Goal: Transaction & Acquisition: Book appointment/travel/reservation

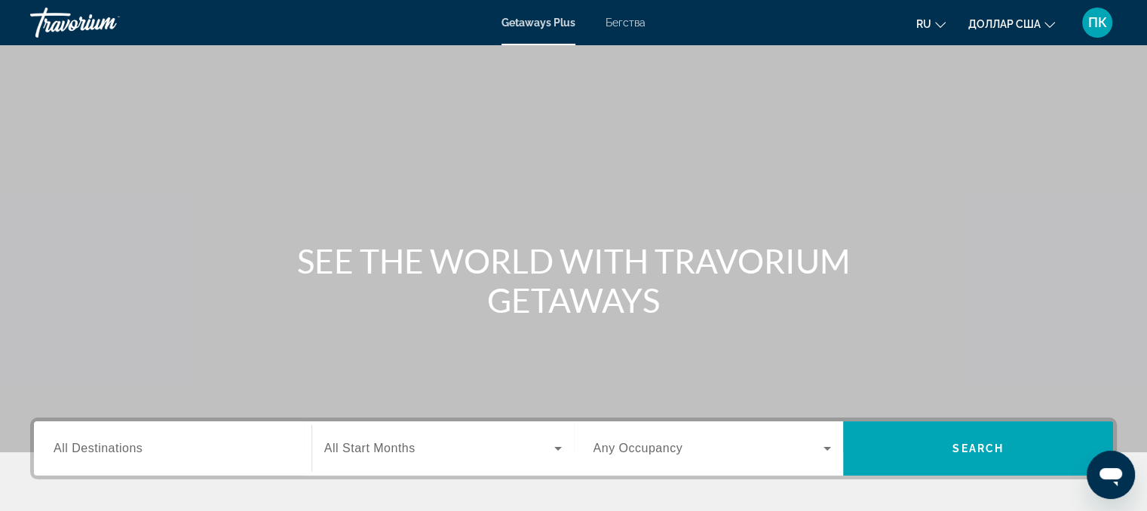
click at [1045, 22] on icon "Изменить валюту" at bounding box center [1050, 25] width 11 height 11
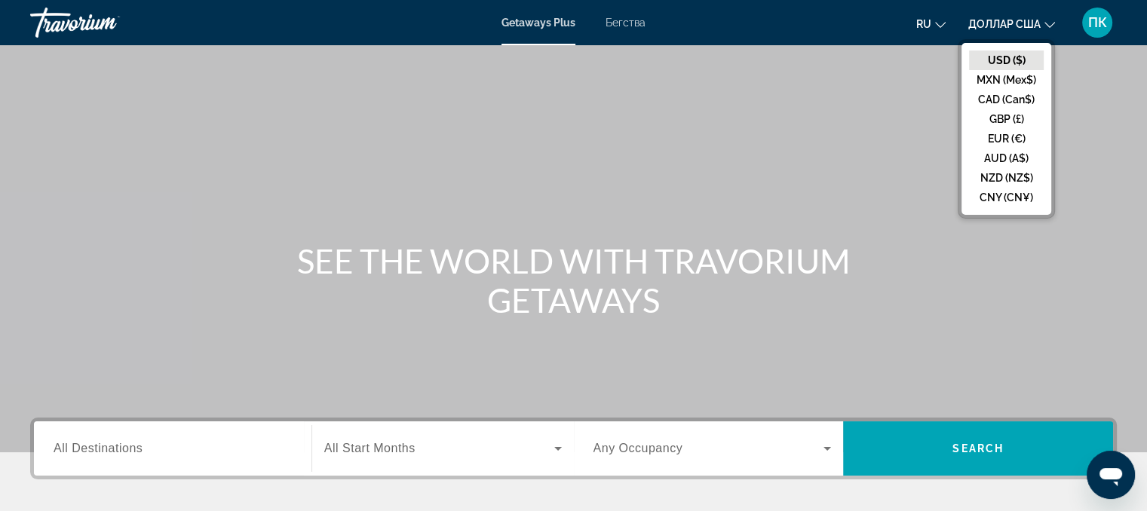
click at [1045, 22] on icon "Изменить валюту" at bounding box center [1050, 25] width 11 height 11
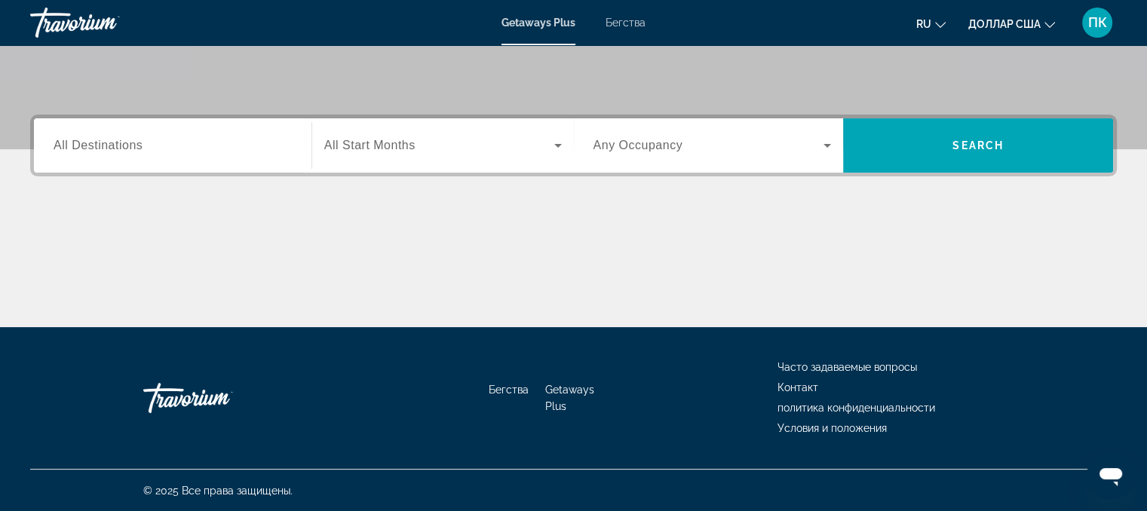
scroll to position [304, 0]
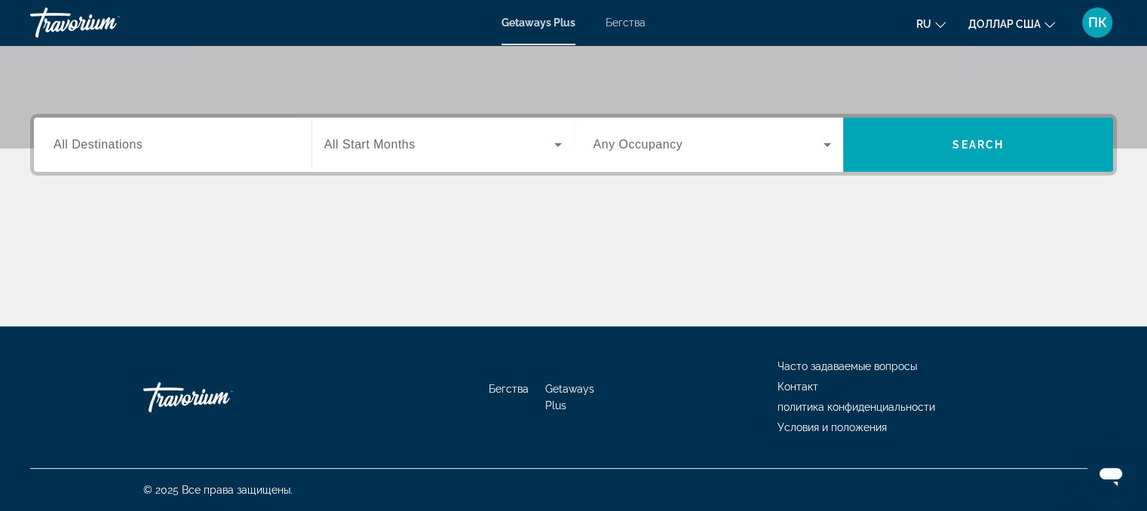
click at [551, 143] on icon "Виджет поиска" at bounding box center [558, 145] width 18 height 18
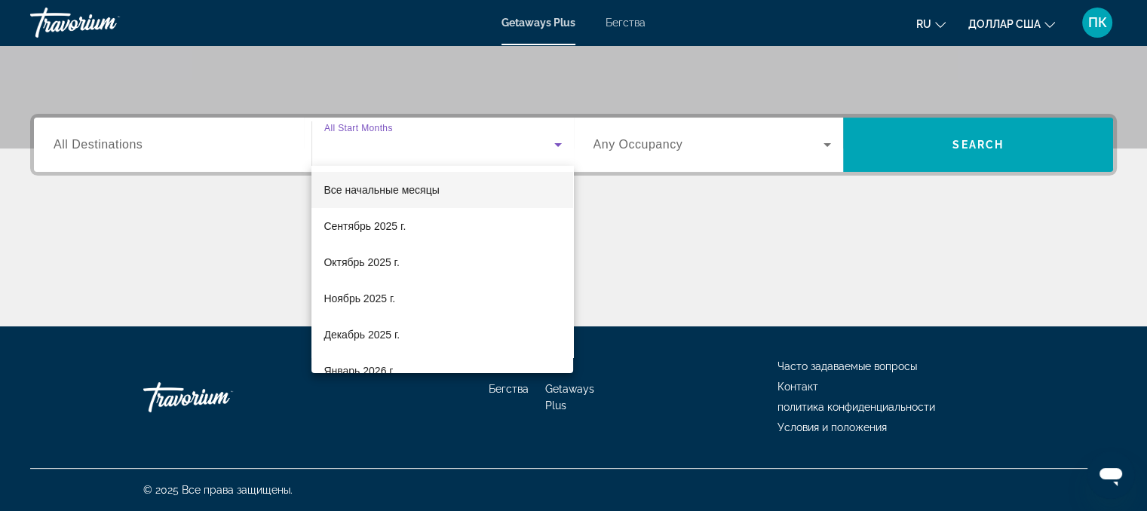
click at [551, 143] on div at bounding box center [573, 255] width 1147 height 511
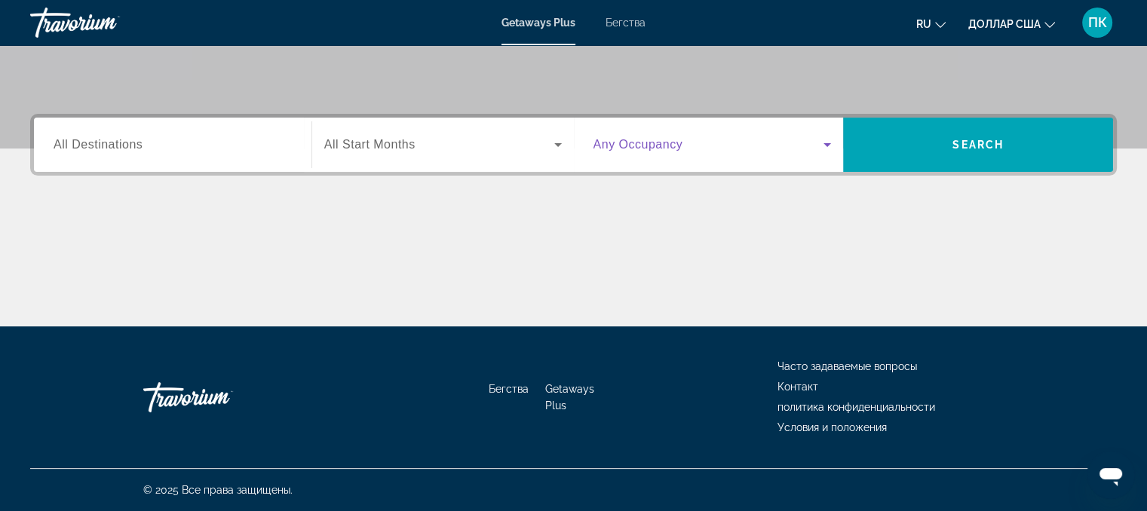
click at [832, 144] on icon "Виджет поиска" at bounding box center [827, 145] width 18 height 18
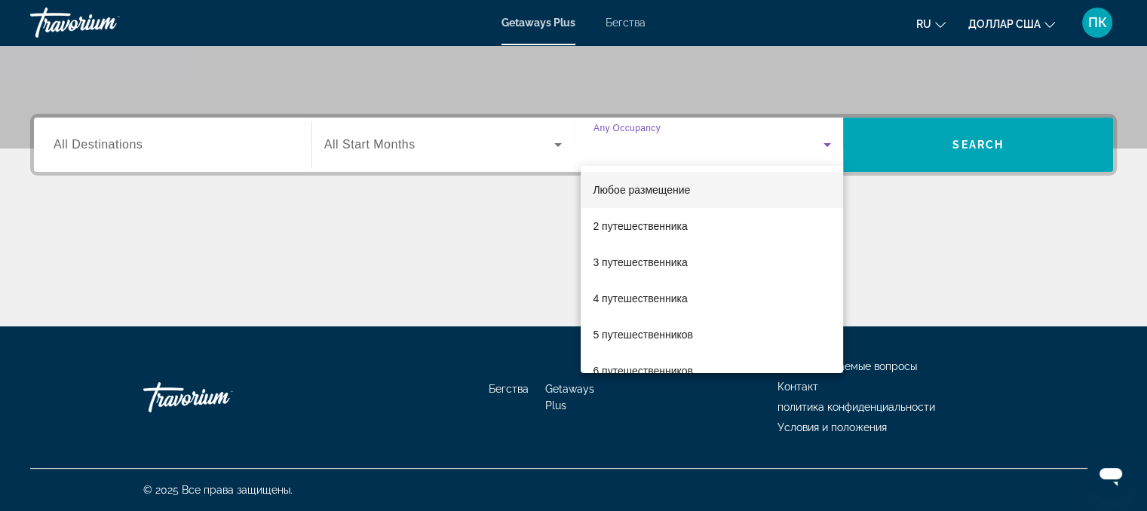
click at [832, 144] on div at bounding box center [573, 255] width 1147 height 511
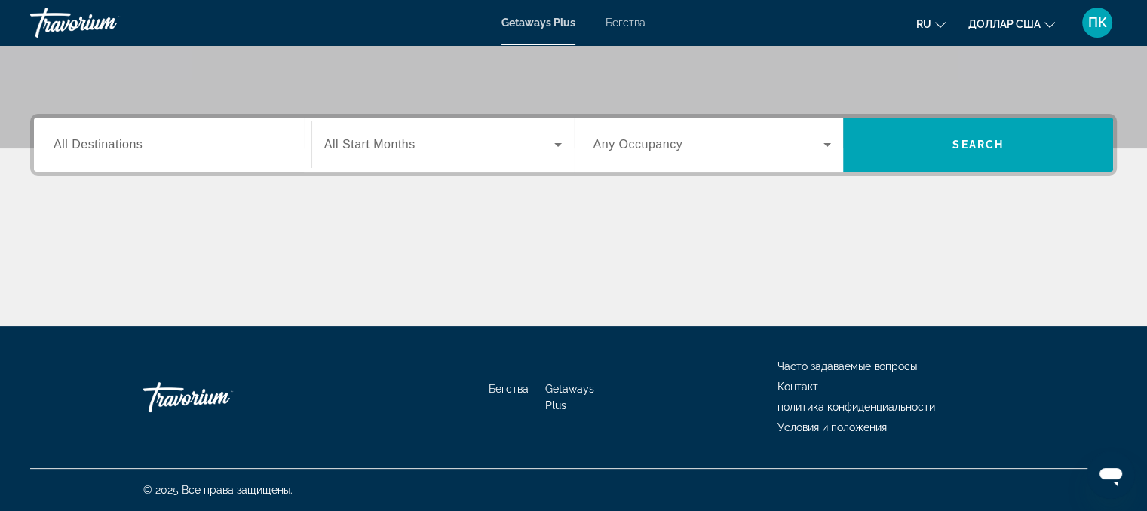
click at [628, 18] on font "Бегства" at bounding box center [626, 23] width 40 height 12
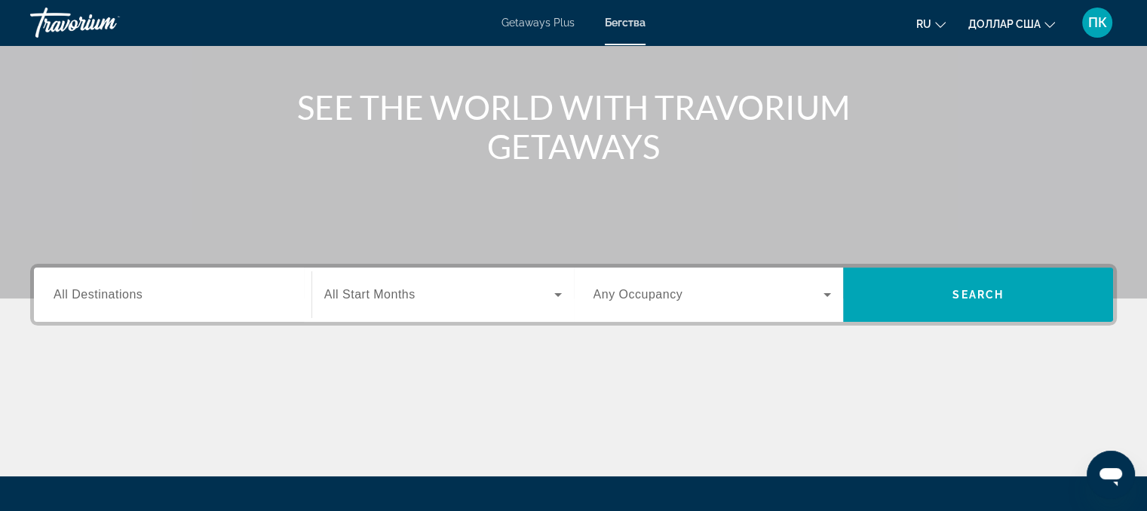
scroll to position [153, 0]
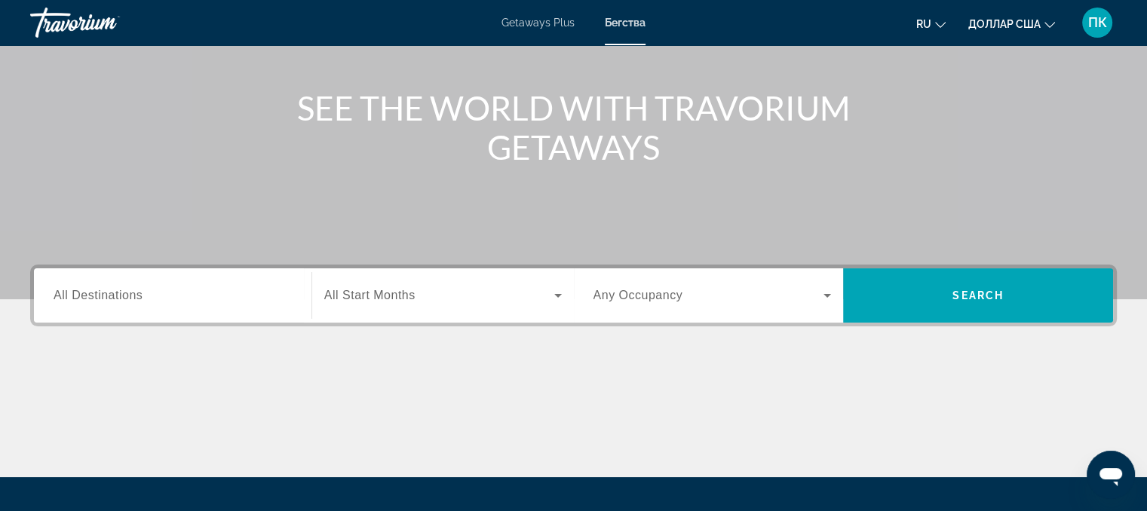
click at [109, 302] on label "Destination All Destinations" at bounding box center [98, 296] width 89 height 14
click at [109, 302] on input "Destination All Destinations" at bounding box center [173, 296] width 238 height 18
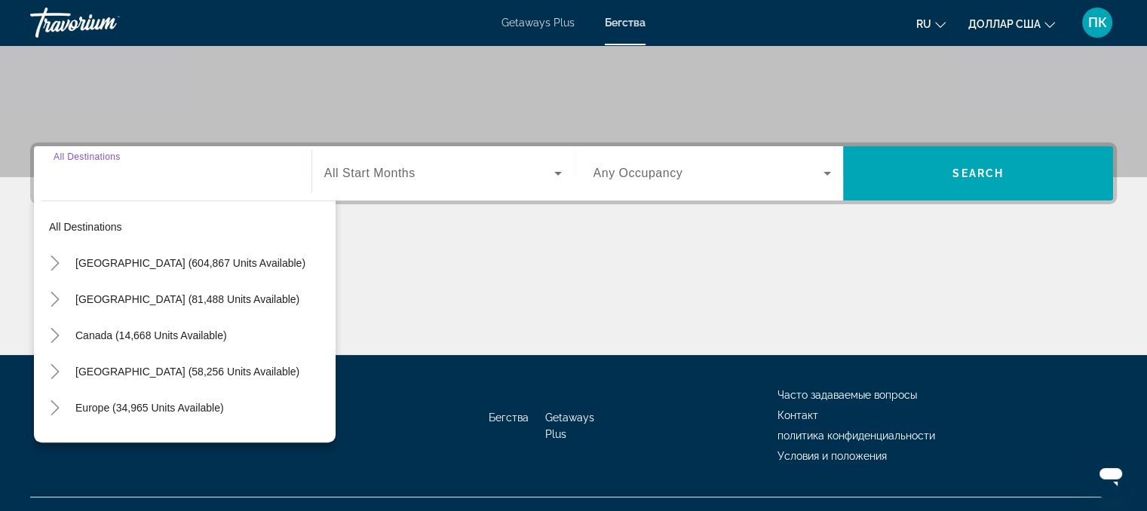
scroll to position [304, 0]
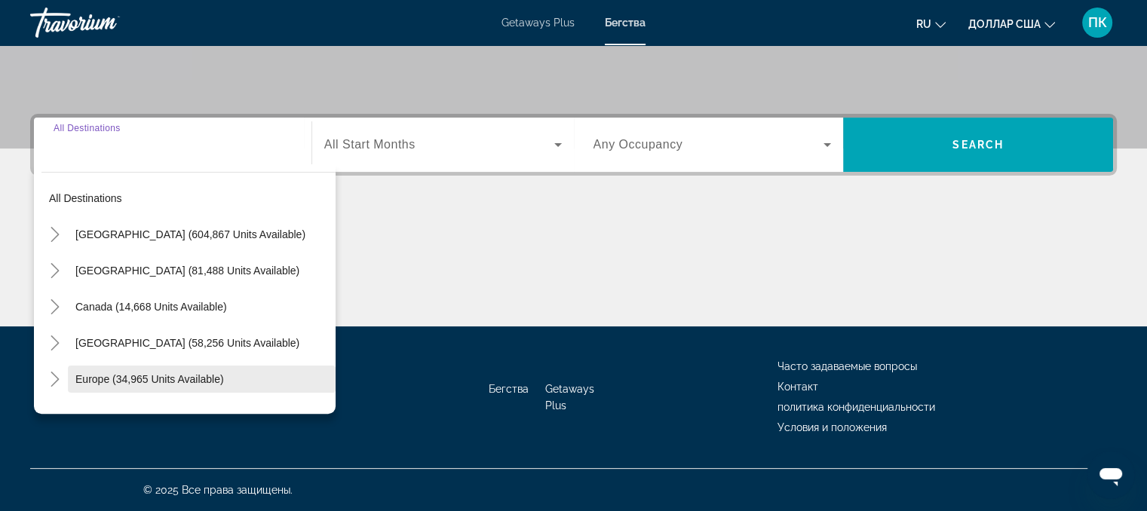
click at [94, 385] on span "Search widget" at bounding box center [202, 379] width 268 height 36
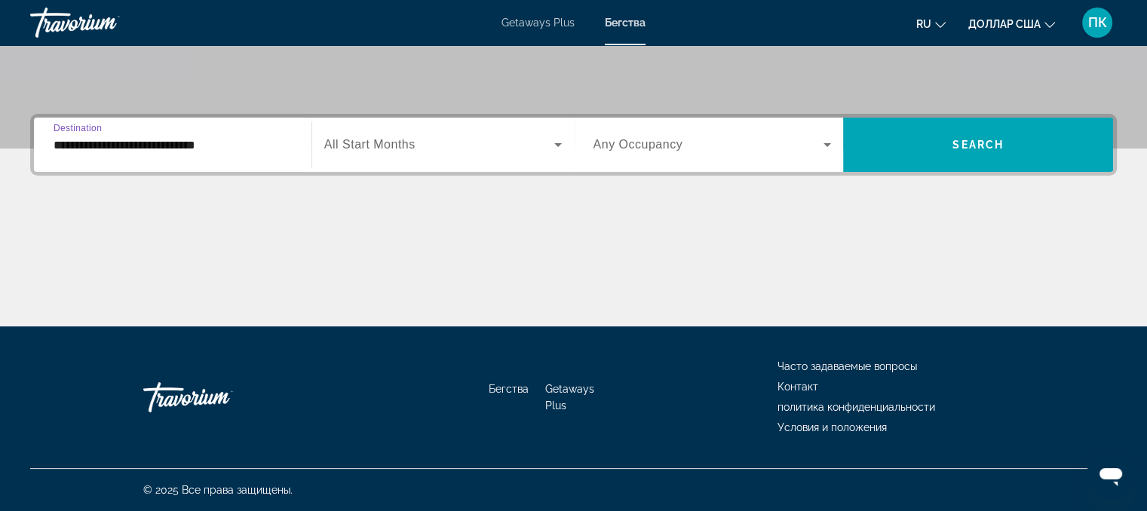
click at [157, 145] on input "**********" at bounding box center [173, 146] width 238 height 18
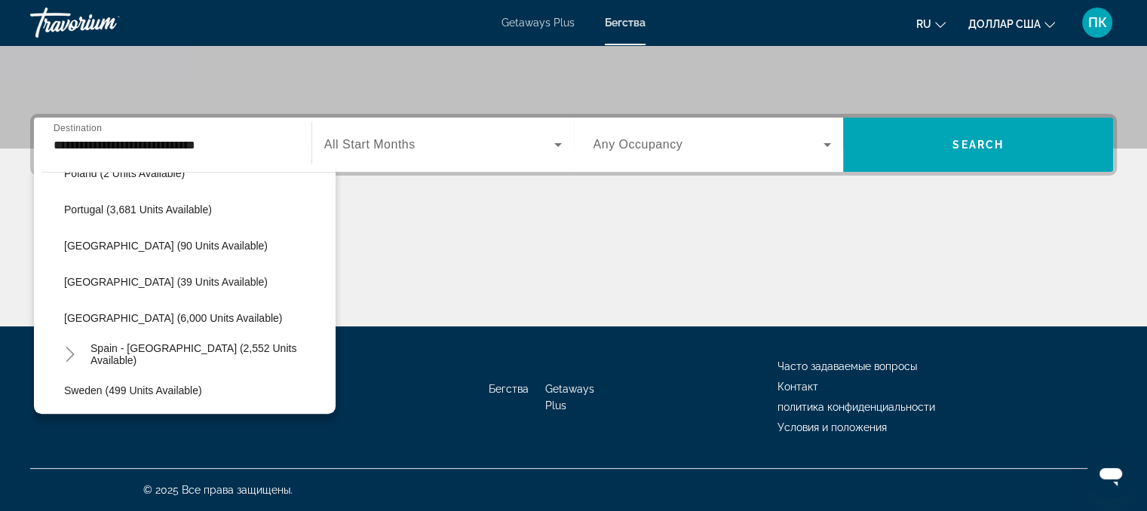
scroll to position [723, 0]
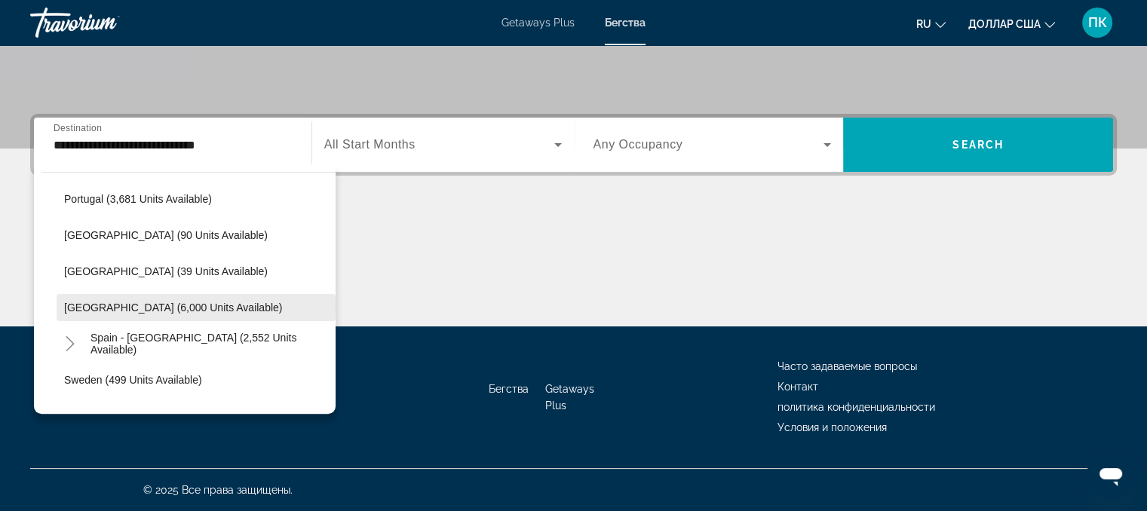
click at [162, 312] on span "[GEOGRAPHIC_DATA] (6,000 units available)" at bounding box center [173, 308] width 218 height 12
type input "**********"
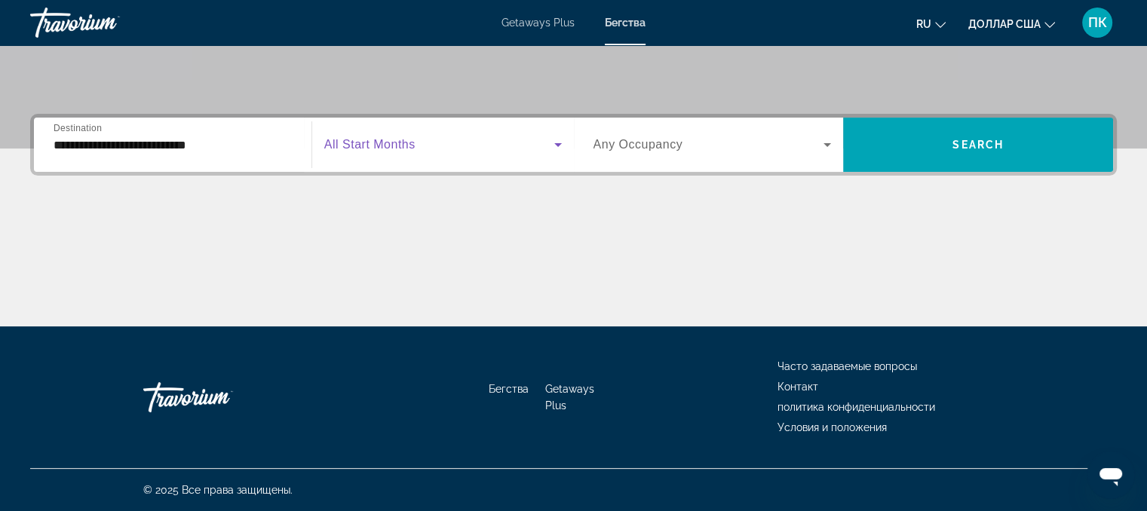
click at [556, 143] on icon "Search widget" at bounding box center [558, 145] width 8 height 4
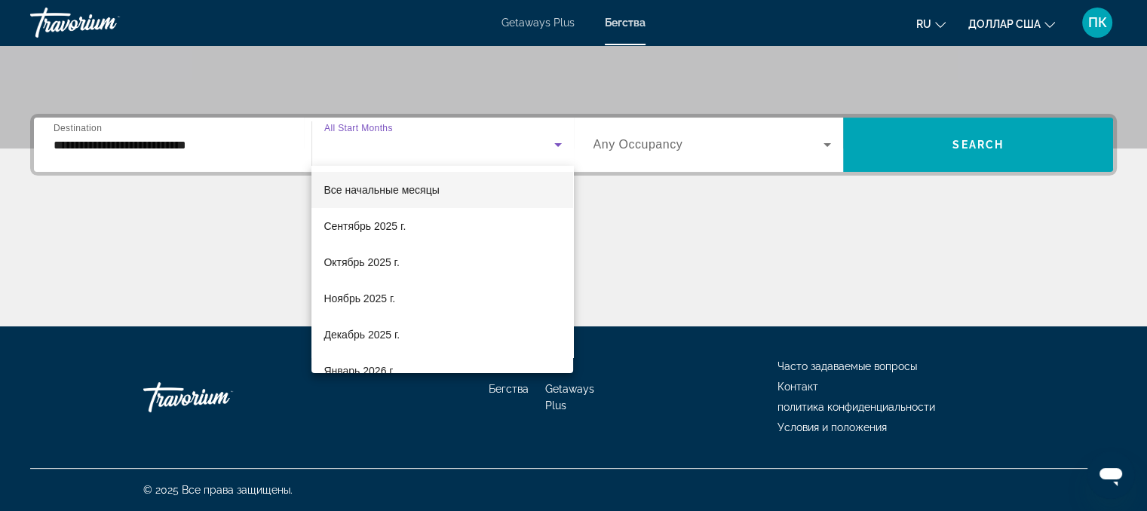
click at [902, 246] on div at bounding box center [573, 255] width 1147 height 511
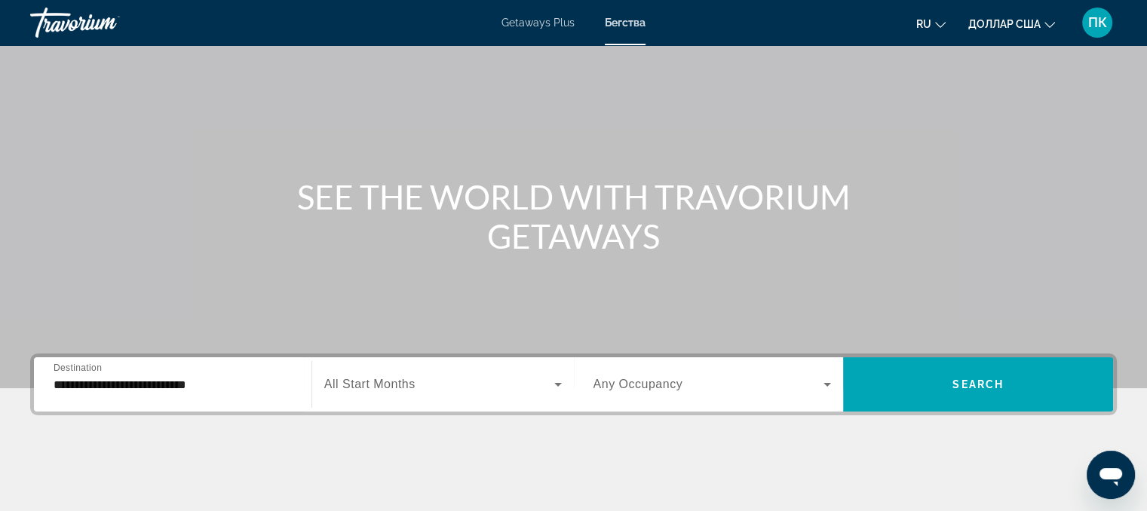
scroll to position [0, 0]
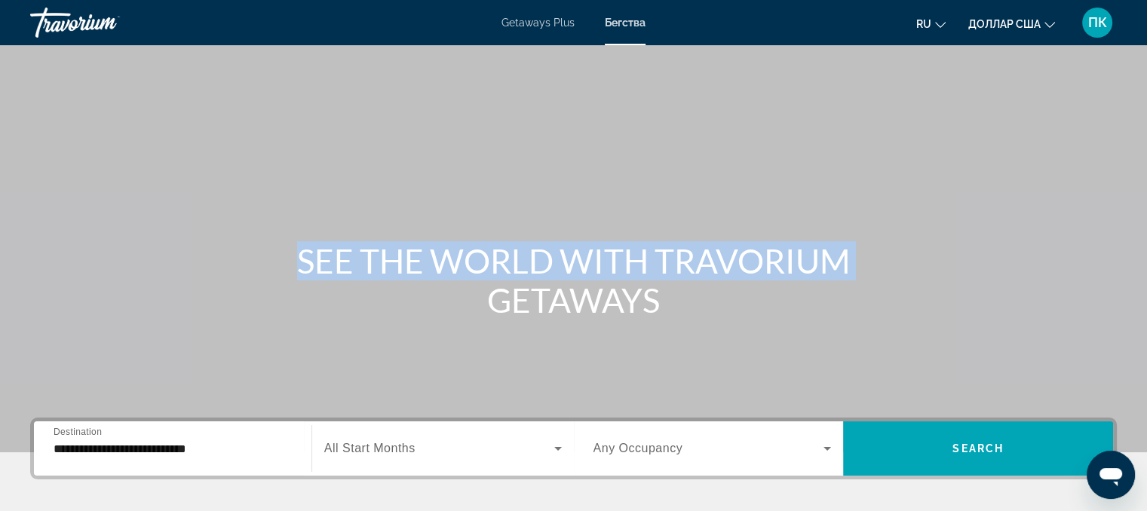
drag, startPoint x: 902, startPoint y: 246, endPoint x: 929, endPoint y: 198, distance: 54.7
click at [929, 198] on div "SEE THE WORLD WITH TRAVORIUM GETAWAYS" at bounding box center [573, 226] width 1147 height 453
click at [929, 198] on div "Основное содержание" at bounding box center [573, 226] width 1147 height 453
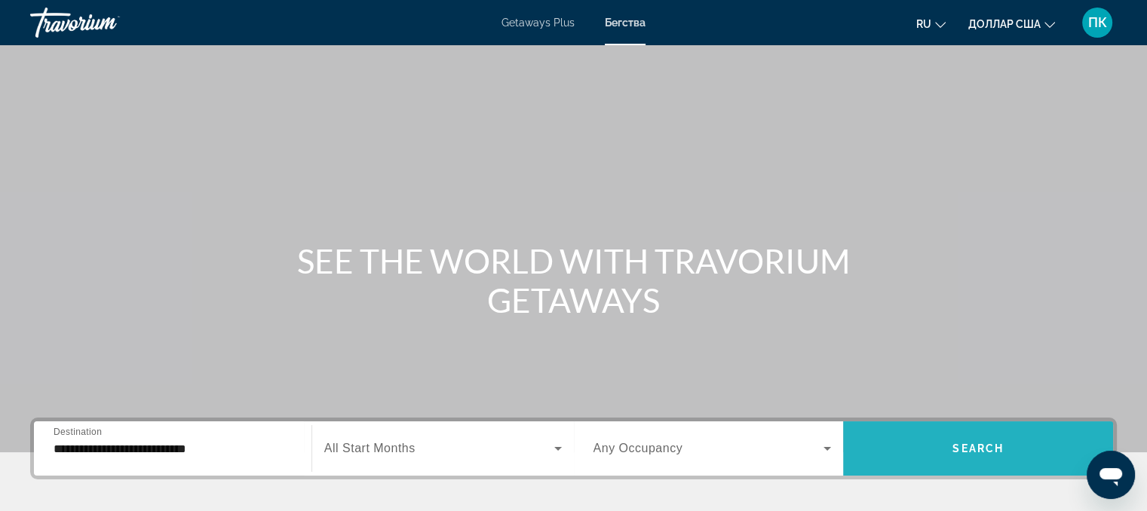
click at [985, 454] on span "Search" at bounding box center [978, 449] width 51 height 12
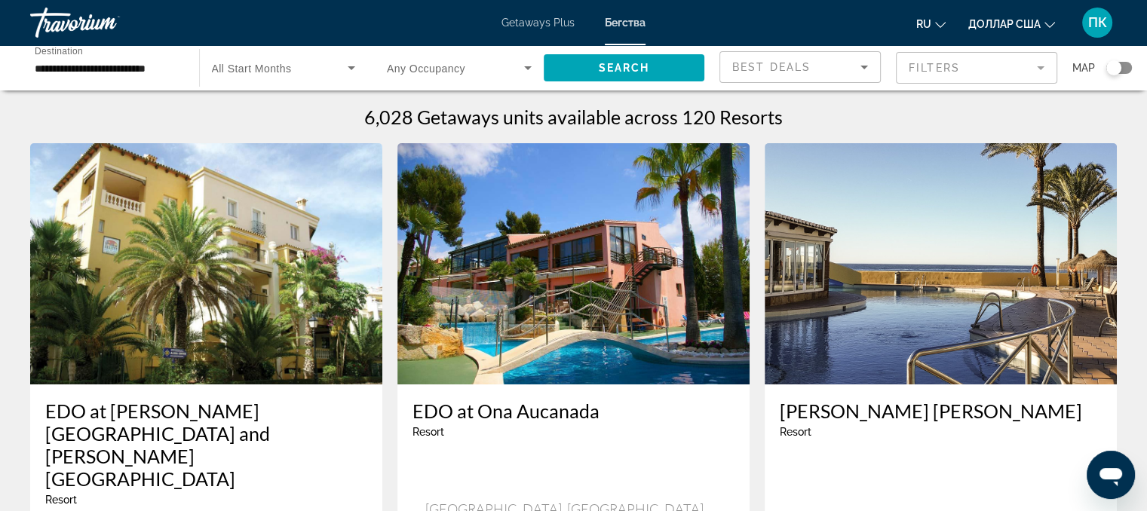
click at [1036, 70] on mat-form-field "Filters" at bounding box center [976, 68] width 161 height 32
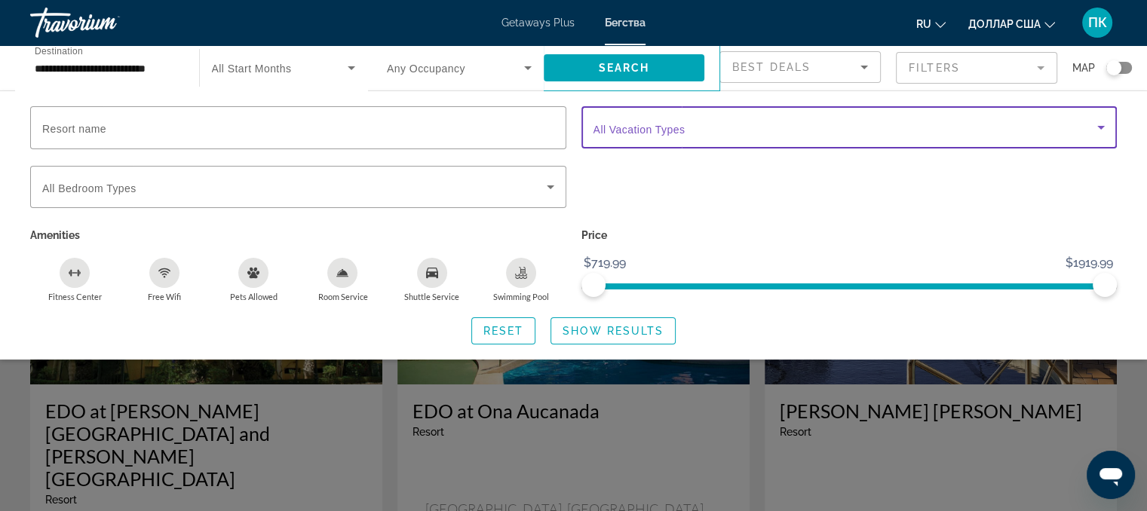
click at [1098, 131] on icon "Search widget" at bounding box center [1101, 127] width 18 height 18
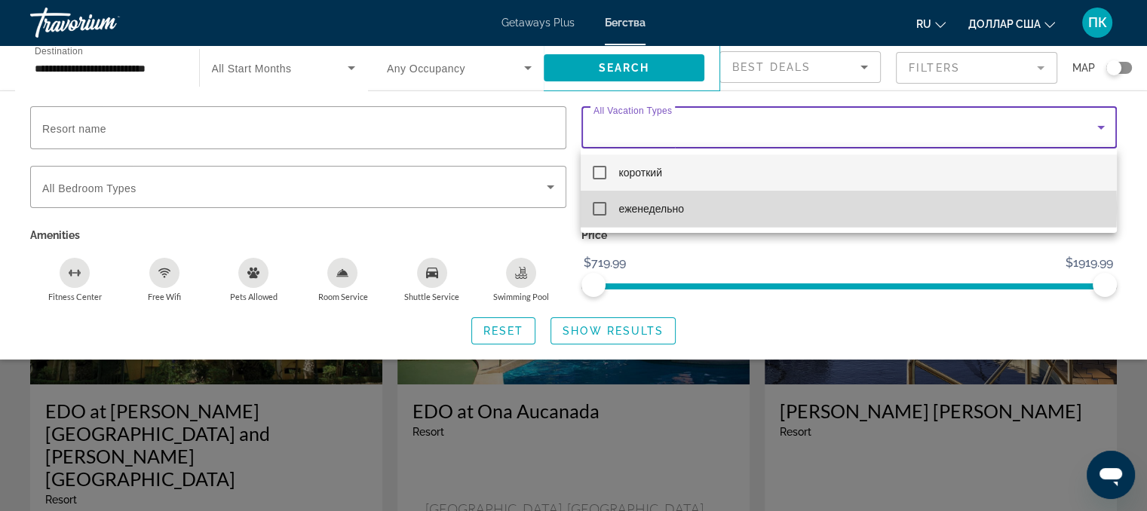
click at [600, 208] on mat-pseudo-checkbox at bounding box center [600, 209] width 14 height 14
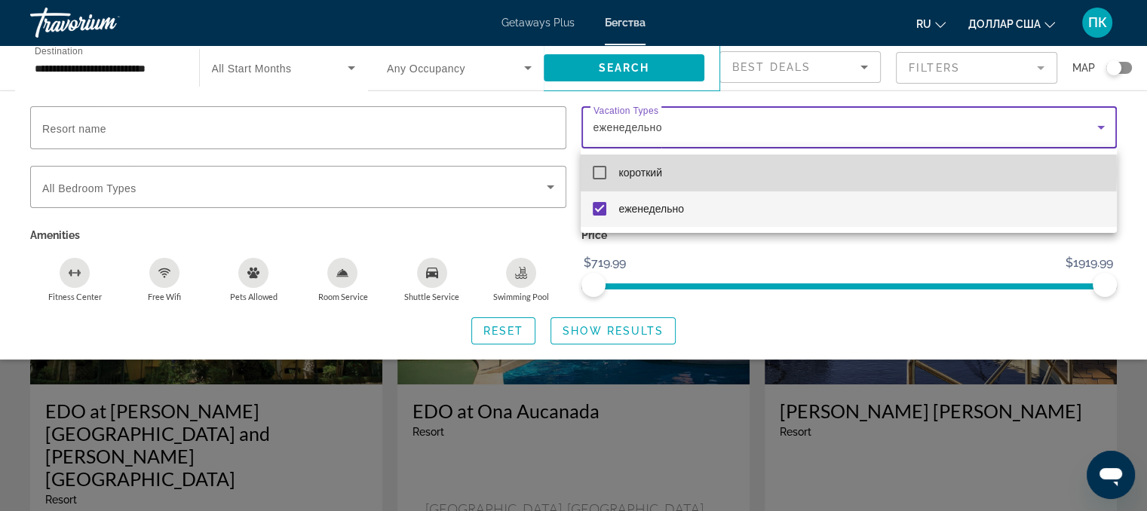
click at [600, 172] on mat-pseudo-checkbox at bounding box center [600, 173] width 14 height 14
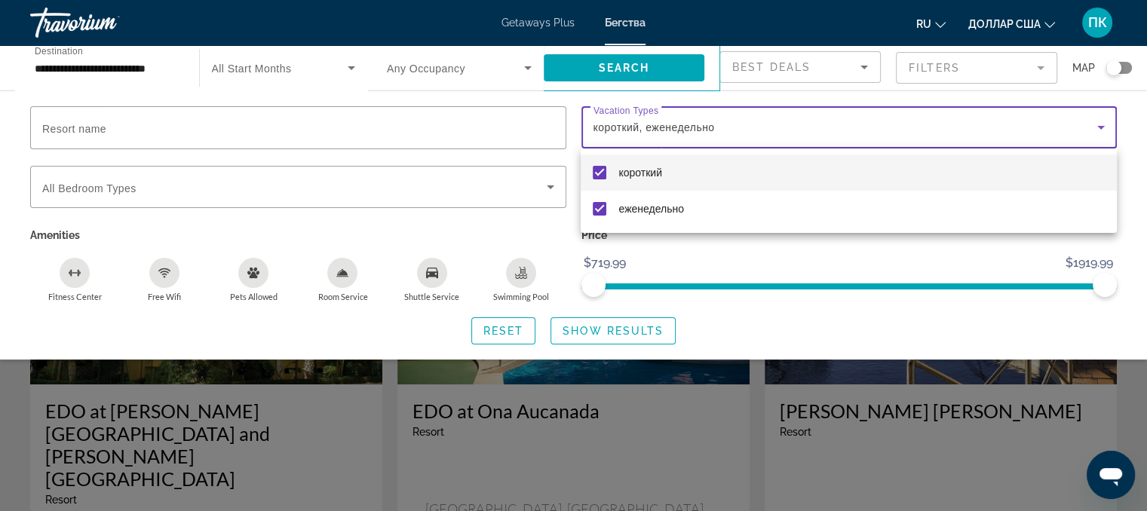
click at [494, 223] on div at bounding box center [573, 255] width 1147 height 511
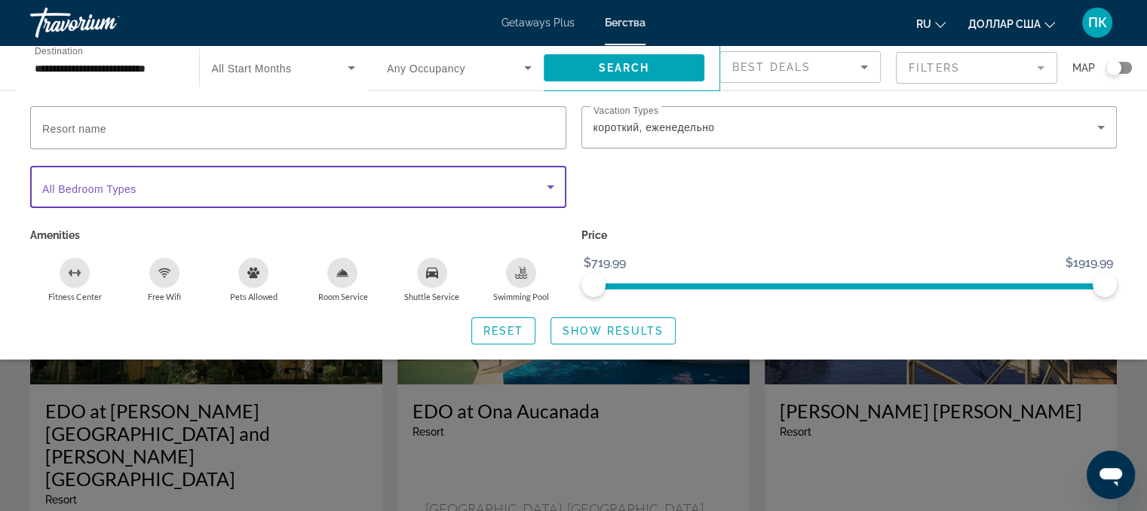
click at [557, 188] on icon "Search widget" at bounding box center [551, 187] width 18 height 18
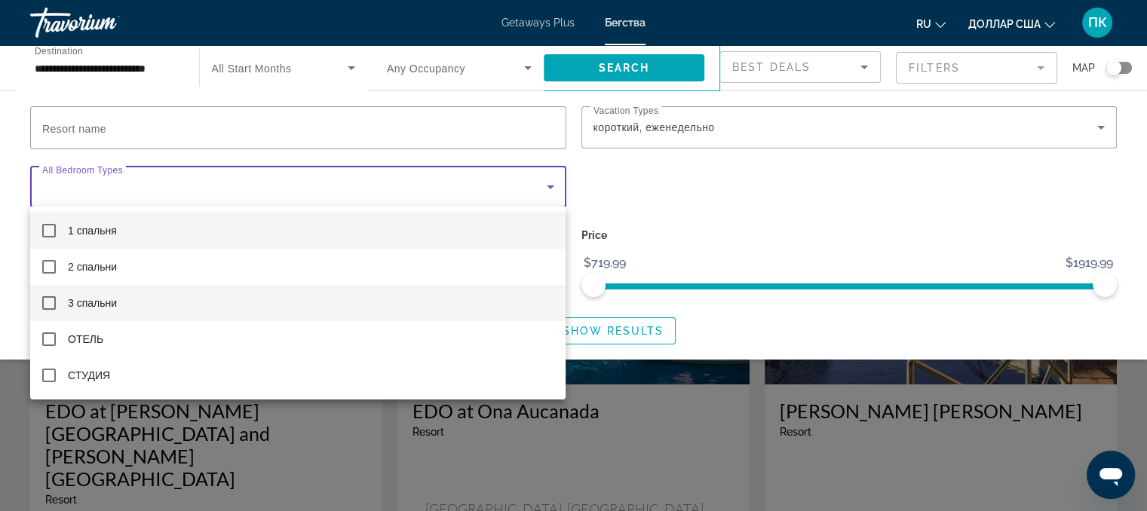
click at [50, 301] on mat-pseudo-checkbox at bounding box center [49, 303] width 14 height 14
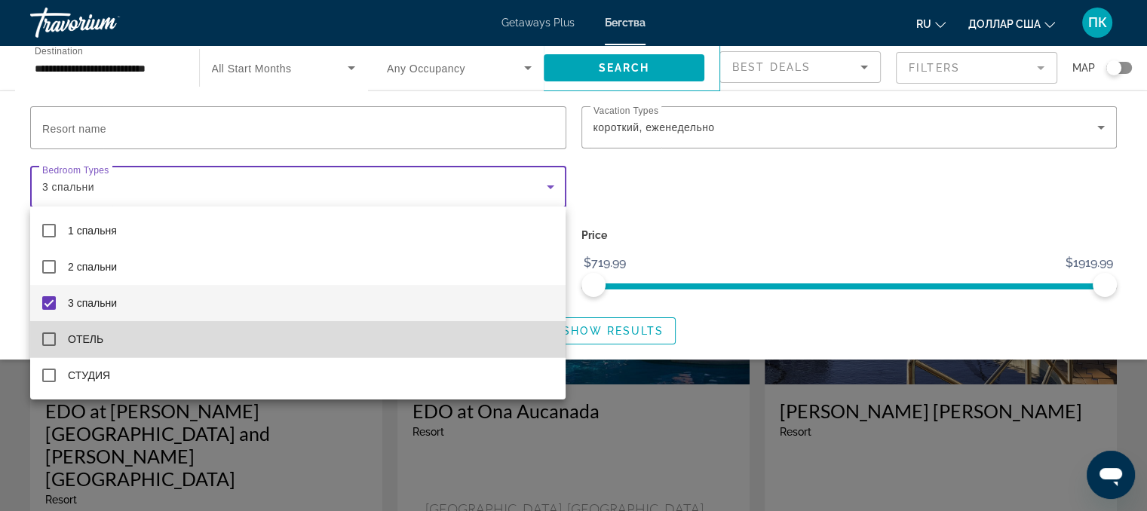
click at [45, 343] on mat-pseudo-checkbox at bounding box center [49, 340] width 14 height 14
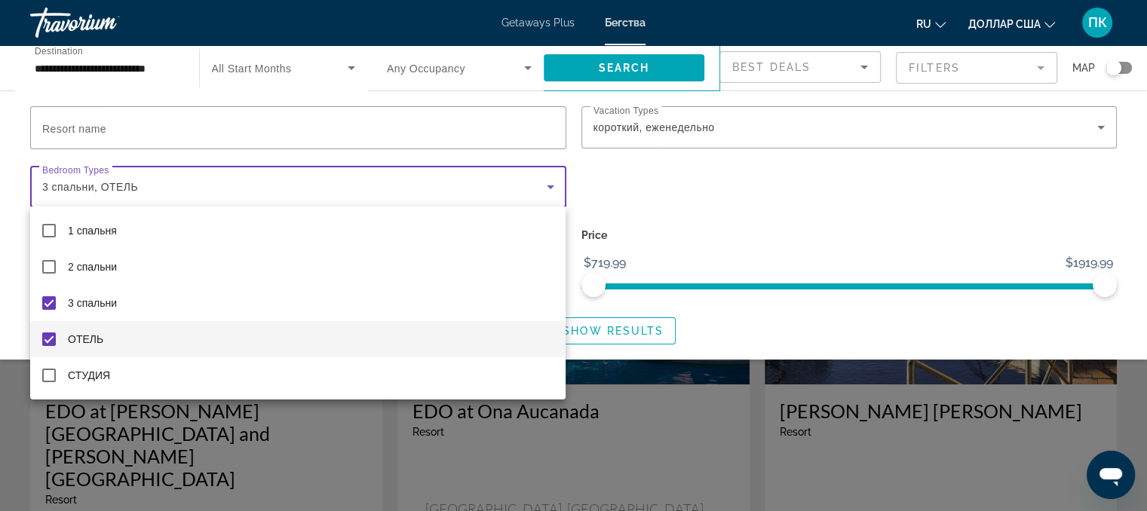
click at [613, 174] on div at bounding box center [573, 255] width 1147 height 511
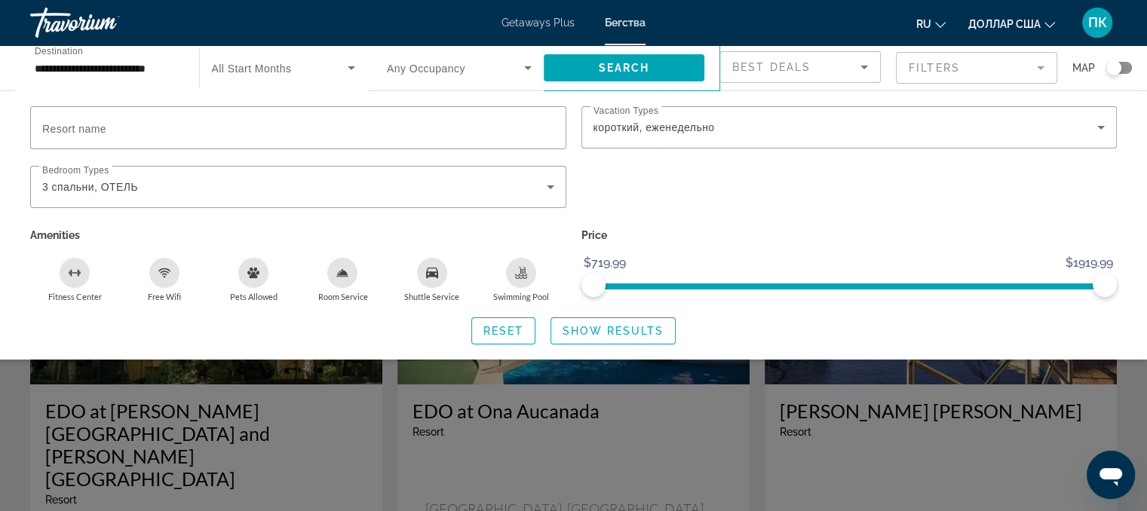
click at [356, 65] on icon "Search widget" at bounding box center [351, 68] width 18 height 18
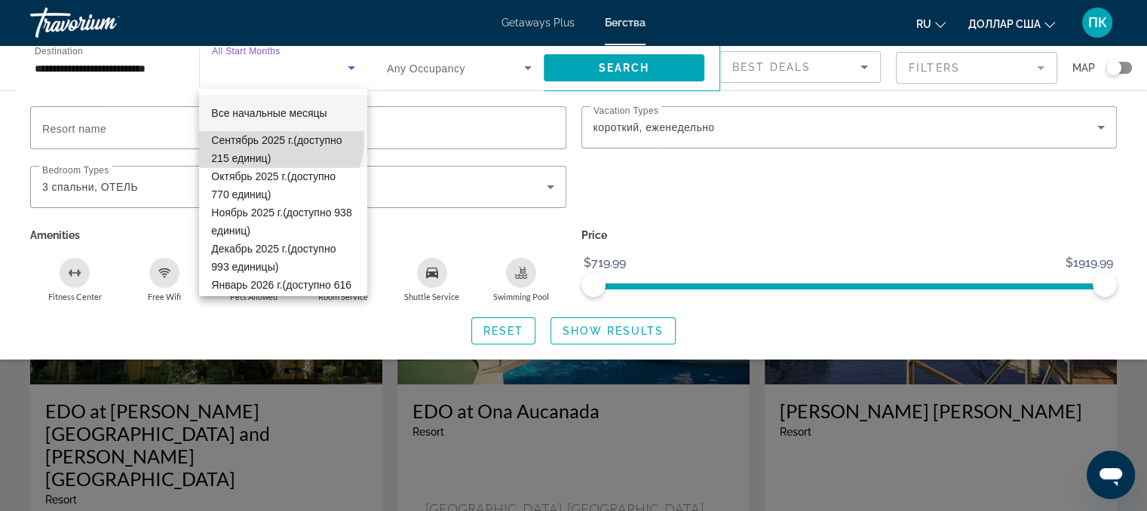
click at [280, 141] on font "Сентябрь 2025 г." at bounding box center [252, 140] width 82 height 12
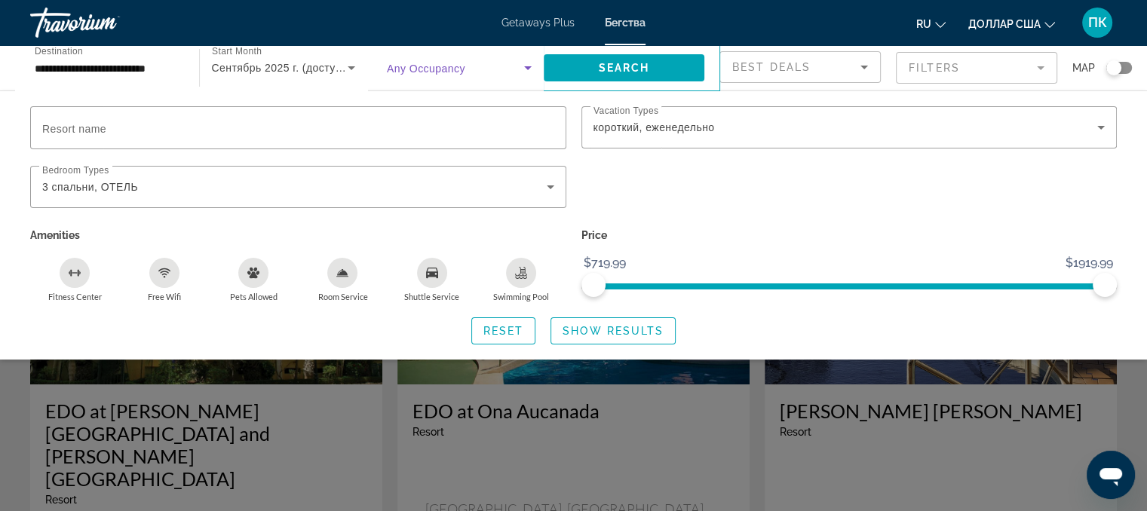
click at [517, 65] on span "Search widget" at bounding box center [455, 68] width 137 height 18
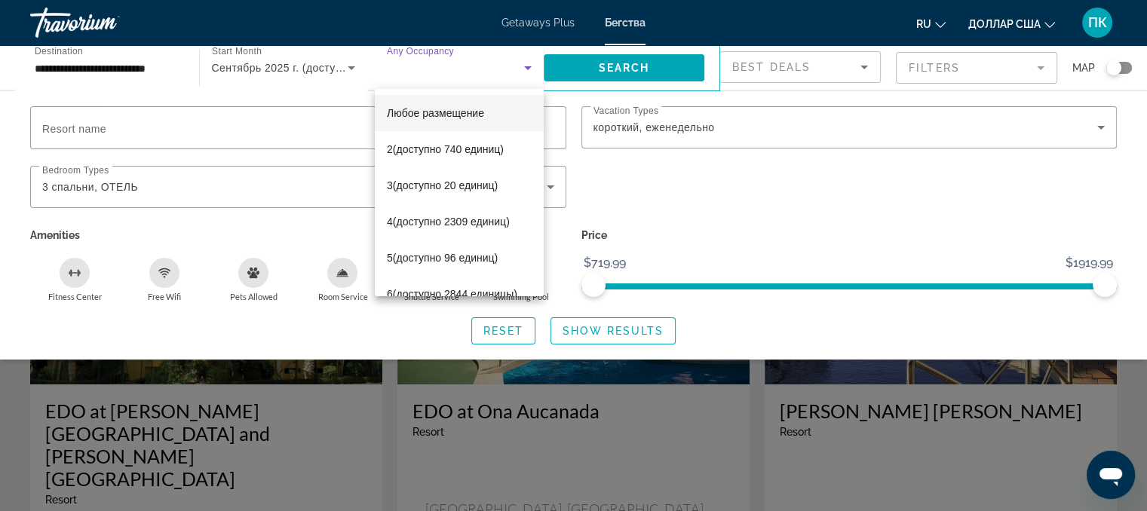
click at [247, 227] on div at bounding box center [573, 255] width 1147 height 511
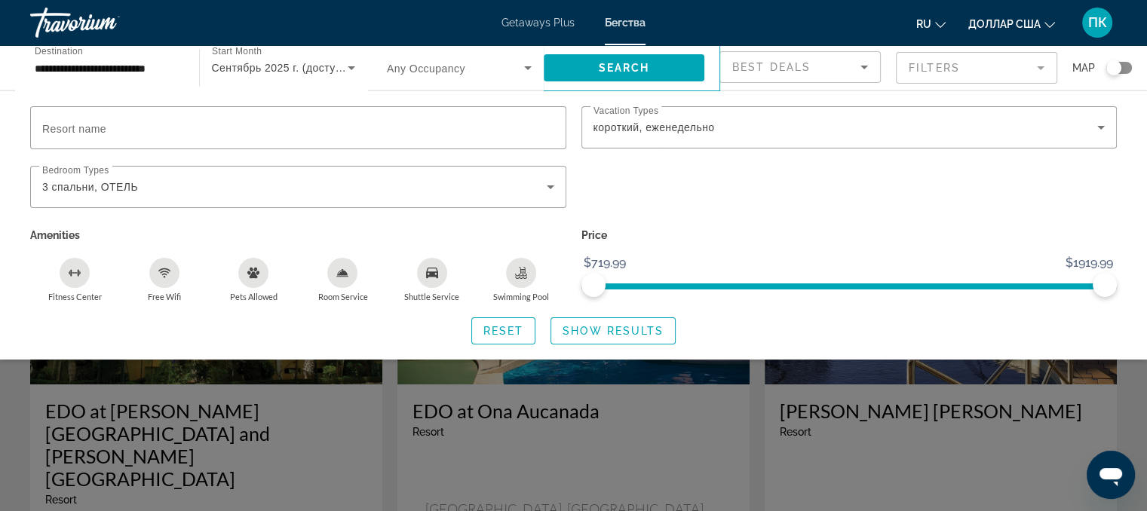
click at [1125, 72] on div "Search widget" at bounding box center [1120, 68] width 26 height 12
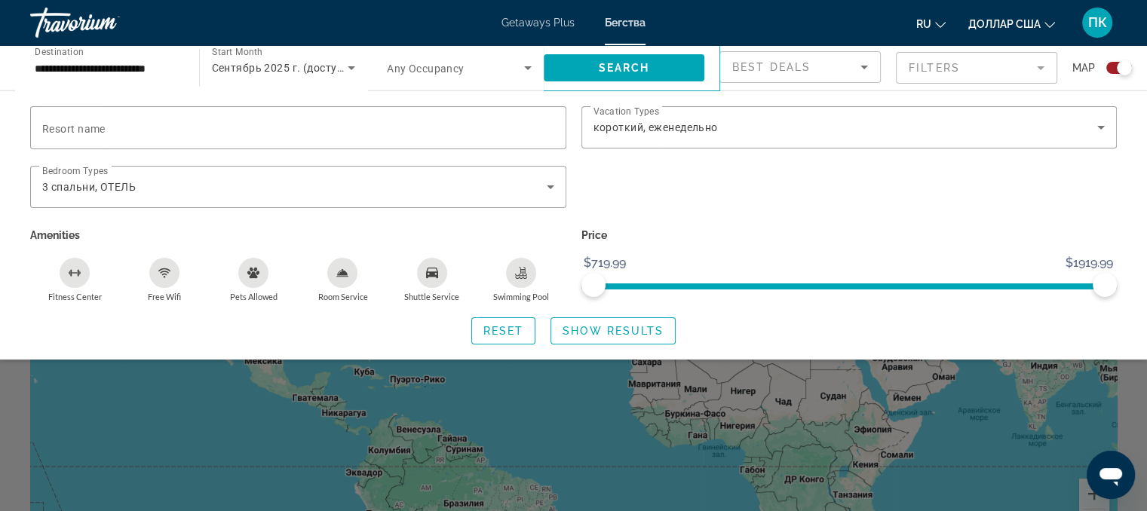
click at [515, 419] on div "Search widget" at bounding box center [573, 368] width 1147 height 285
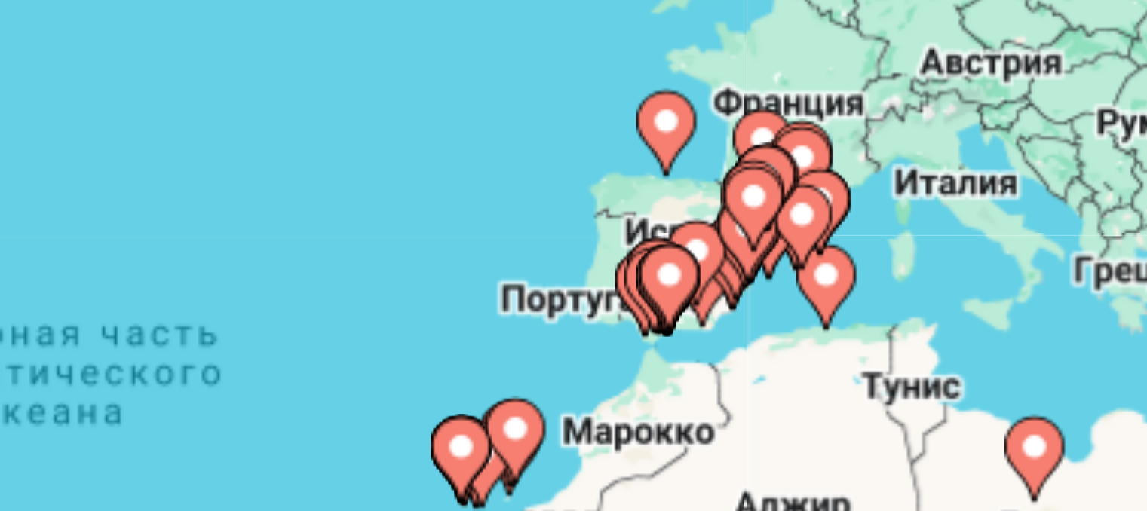
drag, startPoint x: 708, startPoint y: 283, endPoint x: 717, endPoint y: 263, distance: 21.6
click at [713, 263] on gmp-advanced-marker "Основное содержание" at bounding box center [705, 271] width 15 height 23
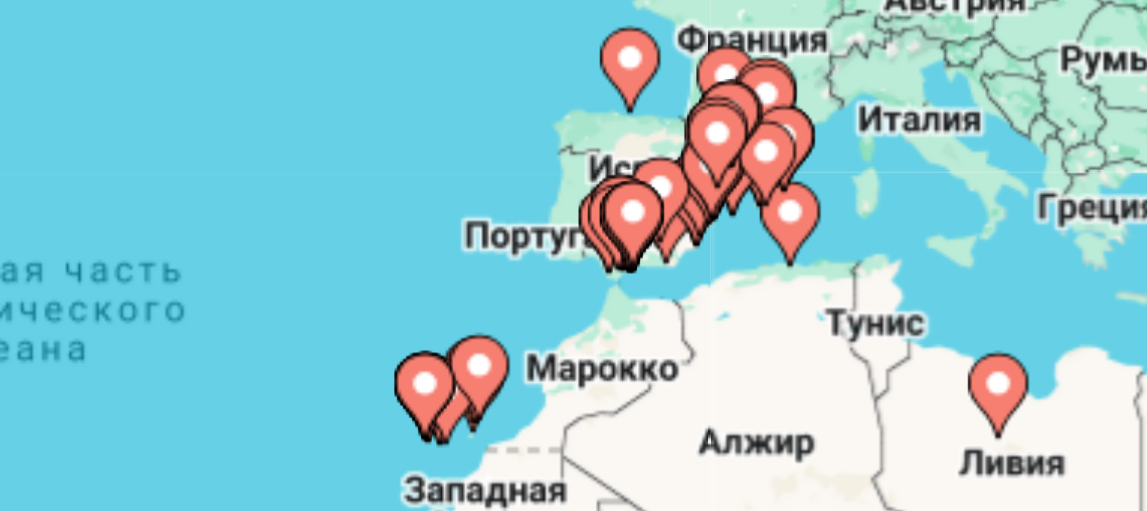
click at [705, 267] on gmp-advanced-marker "Основное содержание" at bounding box center [698, 261] width 15 height 23
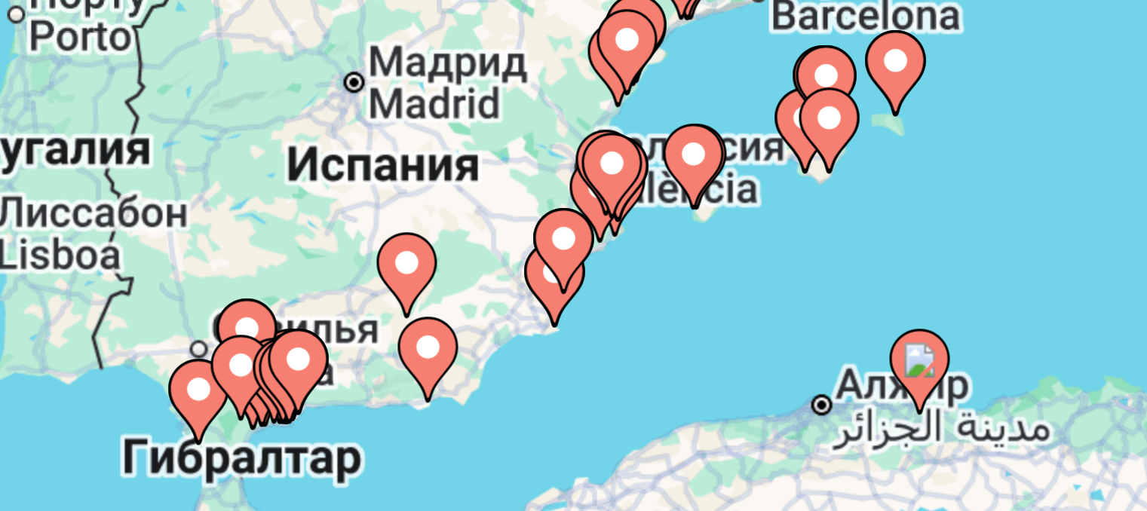
drag, startPoint x: 640, startPoint y: 274, endPoint x: 703, endPoint y: 233, distance: 75.3
click at [703, 233] on div "Чтобы активировать перетаскивание с помощью клавиатуры, нажмите Alt + Ввод. Пос…" at bounding box center [573, 332] width 1087 height 453
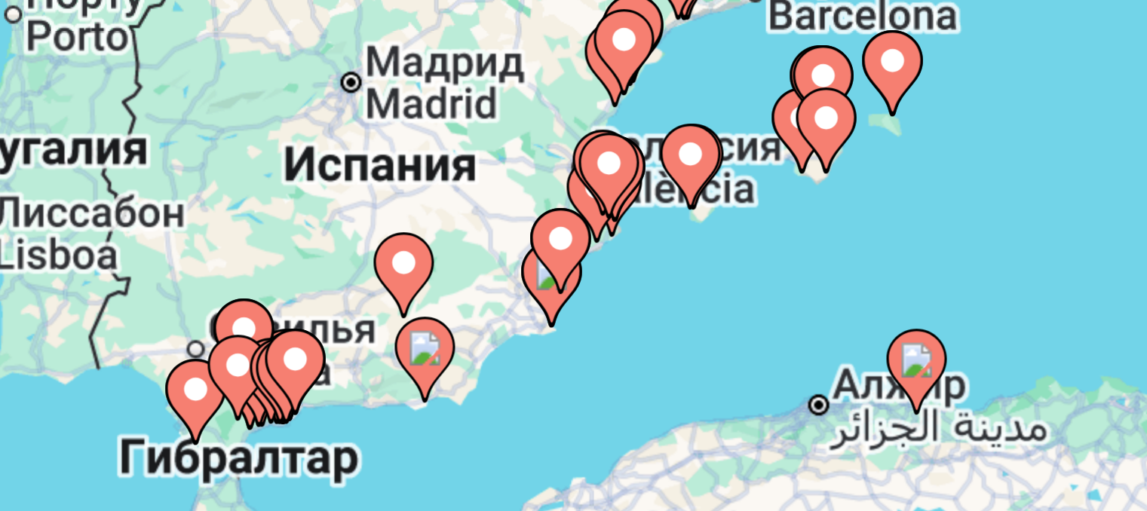
click at [673, 273] on image "Основное содержание" at bounding box center [673, 271] width 9 height 9
type input "**********"
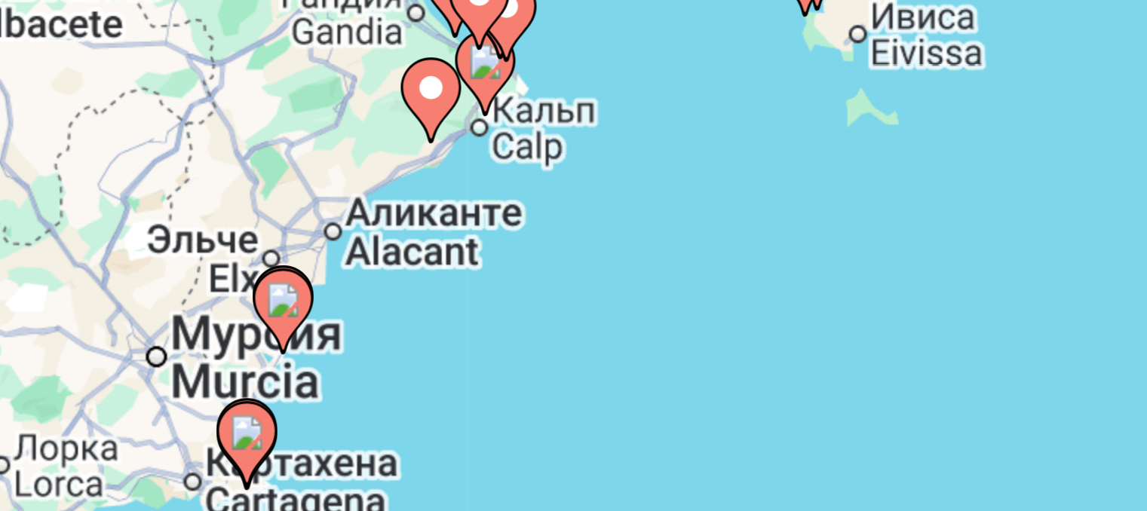
drag, startPoint x: 646, startPoint y: 290, endPoint x: 686, endPoint y: 253, distance: 55.5
click at [686, 253] on div "Чтобы активировать перетаскивание с помощью клавиатуры, нажмите Alt + Ввод. Пос…" at bounding box center [573, 332] width 1087 height 453
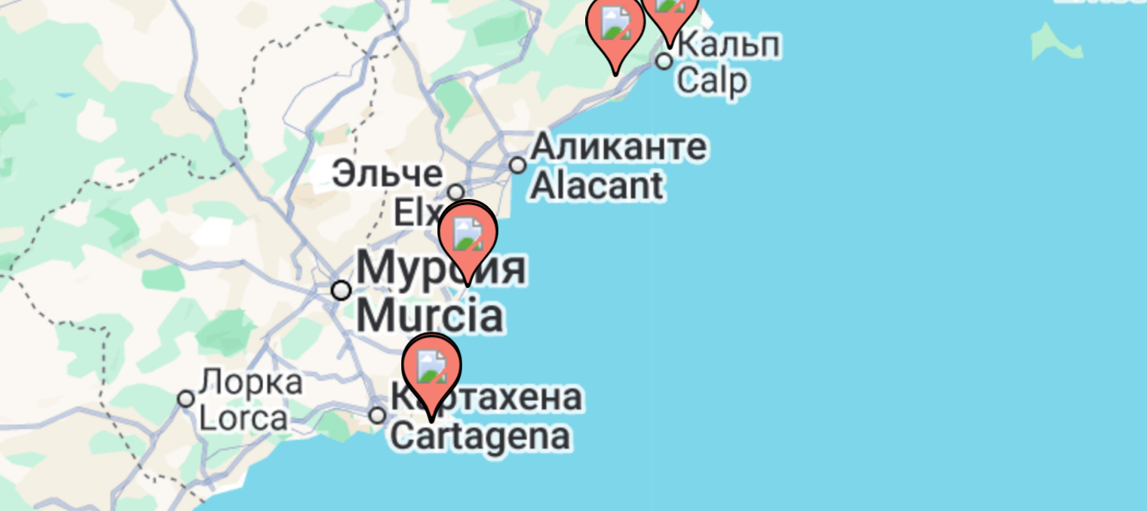
click at [682, 216] on icon "Основное содержание" at bounding box center [680, 214] width 14 height 20
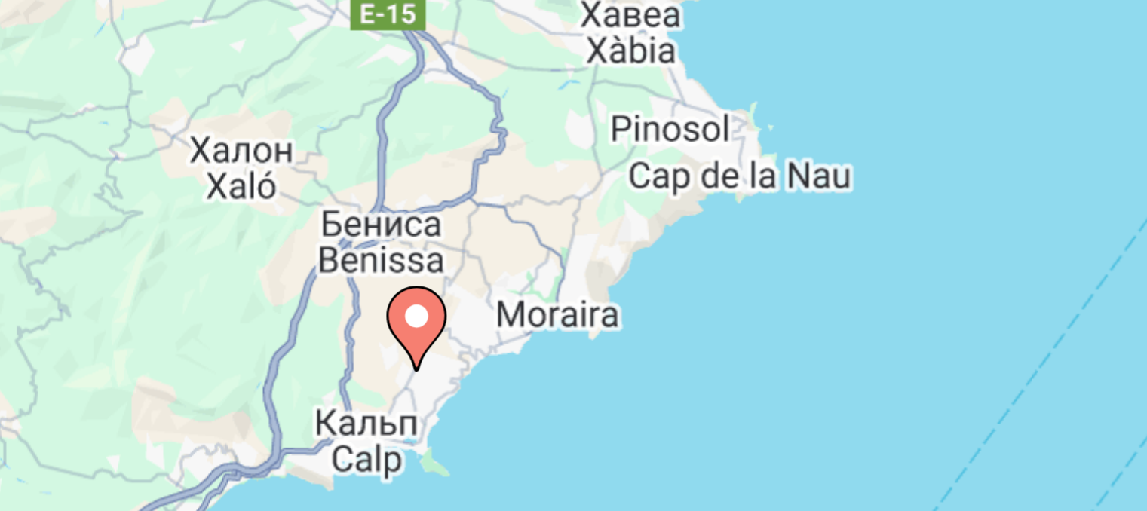
drag, startPoint x: 642, startPoint y: 269, endPoint x: 695, endPoint y: 223, distance: 70.6
click at [695, 223] on div "Для навигации используйте клавиши со стрелками. Чтобы активировать перетаскиван…" at bounding box center [573, 332] width 1087 height 453
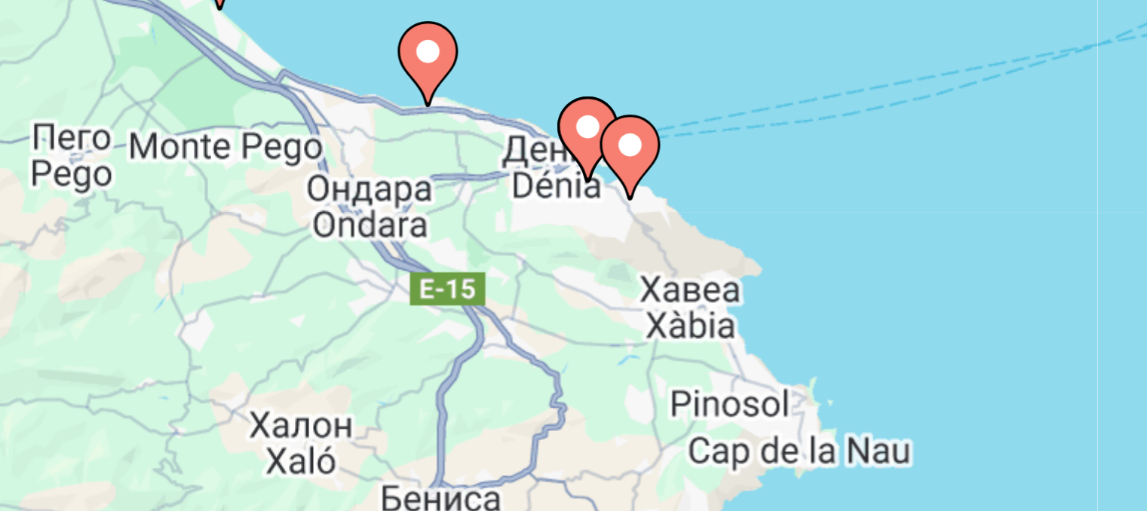
click at [619, 137] on image "Основное содержание" at bounding box center [619, 134] width 9 height 9
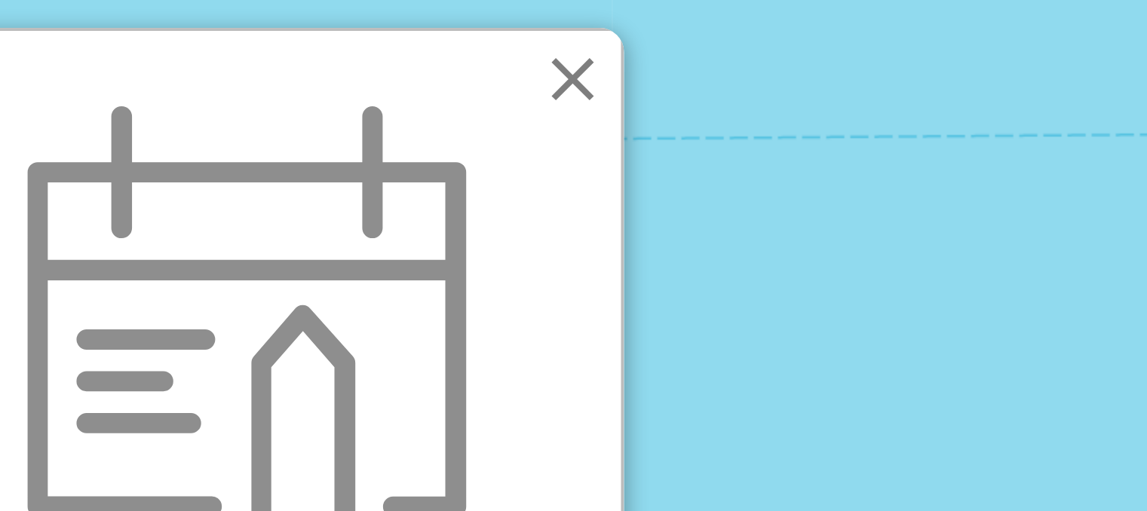
click at [697, 164] on div "From You save View Resort" at bounding box center [573, 332] width 1087 height 453
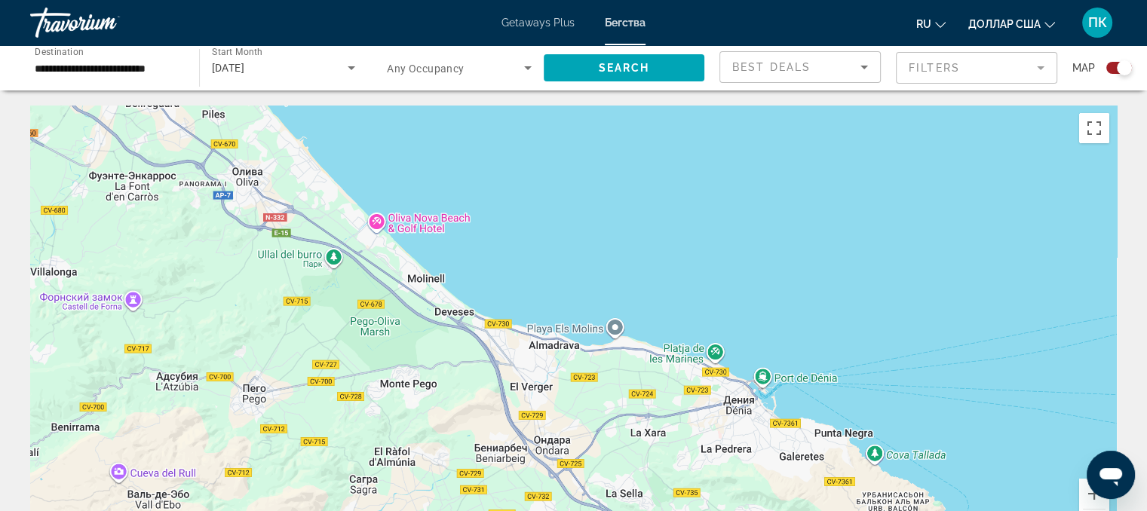
drag, startPoint x: 522, startPoint y: 376, endPoint x: 558, endPoint y: 186, distance: 194.2
click at [558, 186] on div "Основное содержание" at bounding box center [573, 332] width 1087 height 453
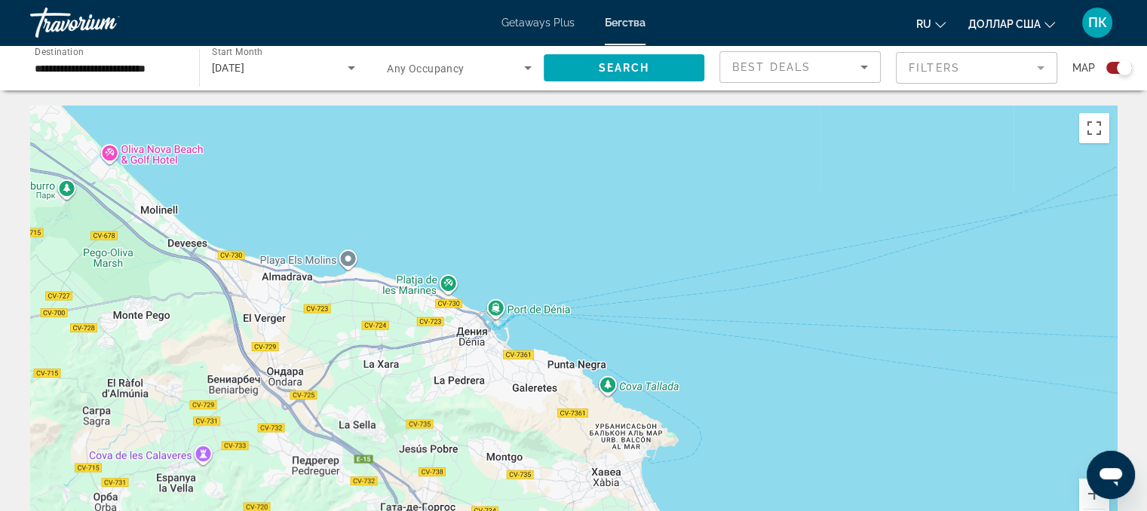
drag, startPoint x: 700, startPoint y: 277, endPoint x: 421, endPoint y: 166, distance: 300.3
click at [421, 166] on div "Основное содержание" at bounding box center [573, 332] width 1087 height 453
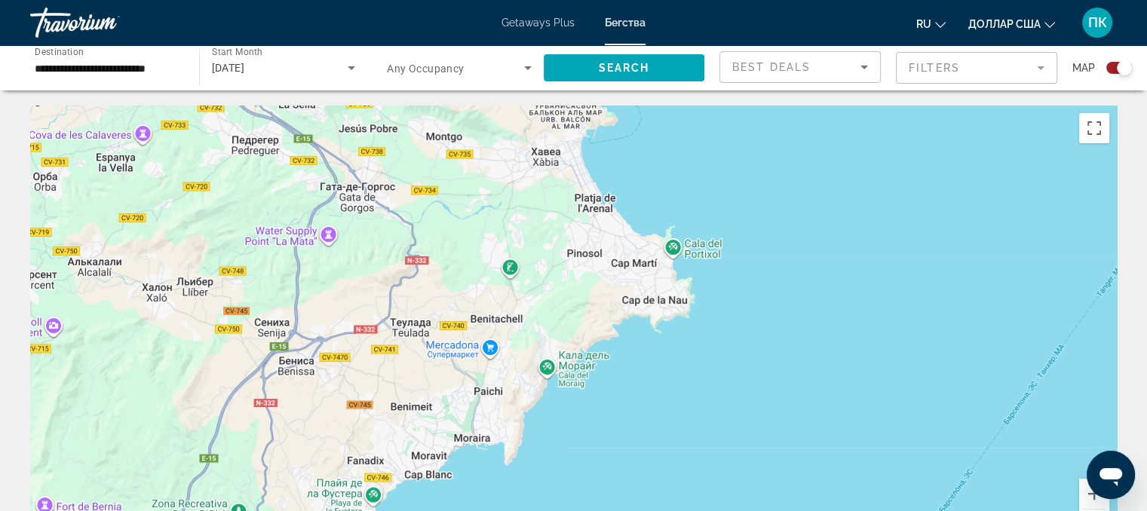
drag, startPoint x: 574, startPoint y: 333, endPoint x: 514, endPoint y: 75, distance: 264.8
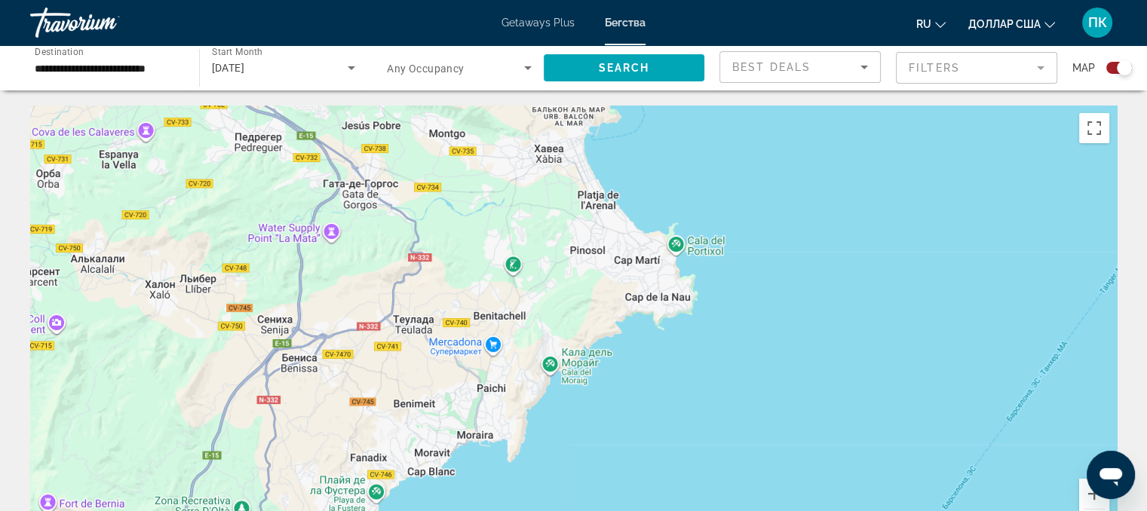
click at [760, 254] on div "Основное содержание" at bounding box center [573, 332] width 1087 height 453
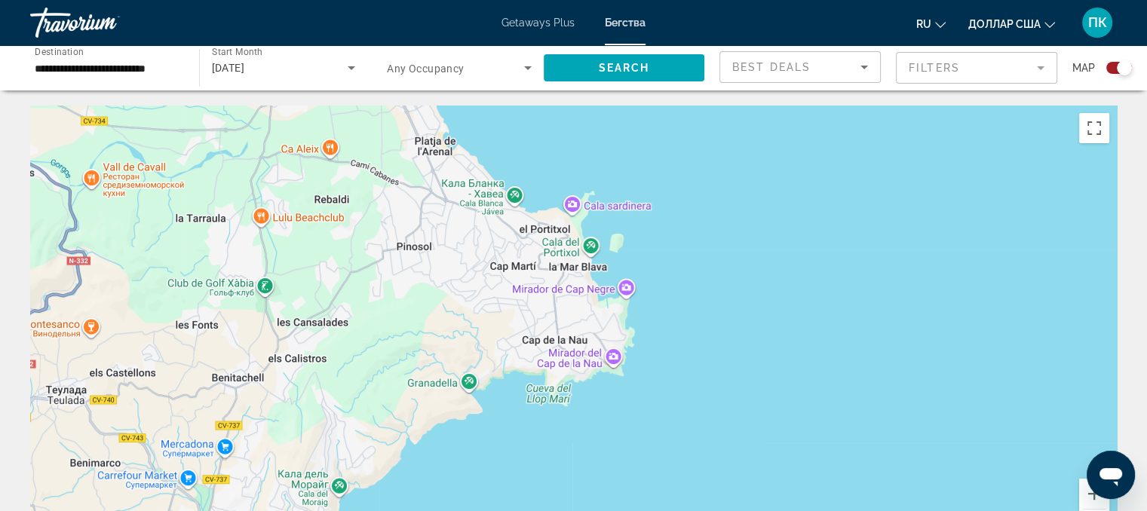
click at [1110, 67] on div "Search widget" at bounding box center [1120, 68] width 26 height 12
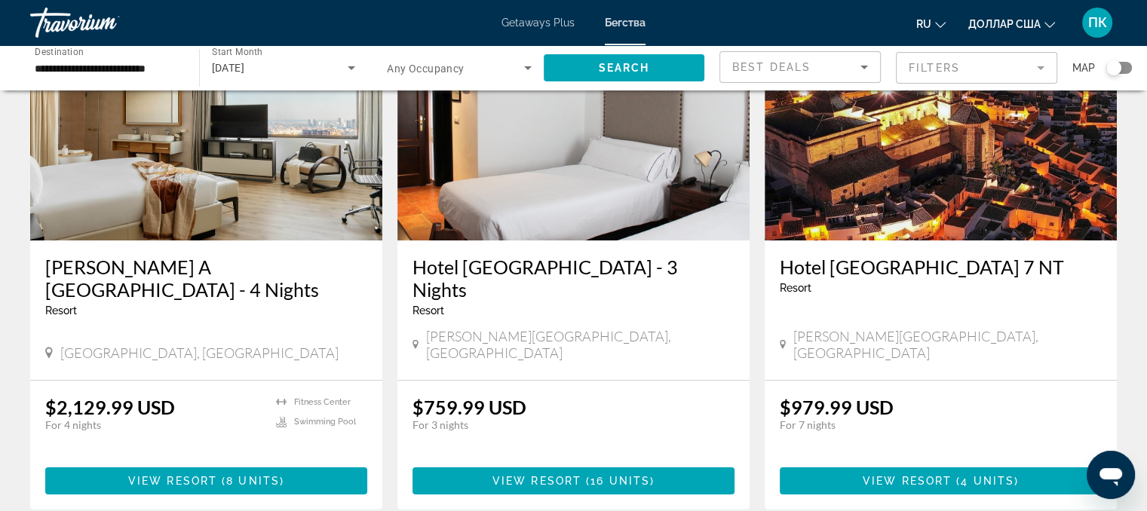
scroll to position [151, 0]
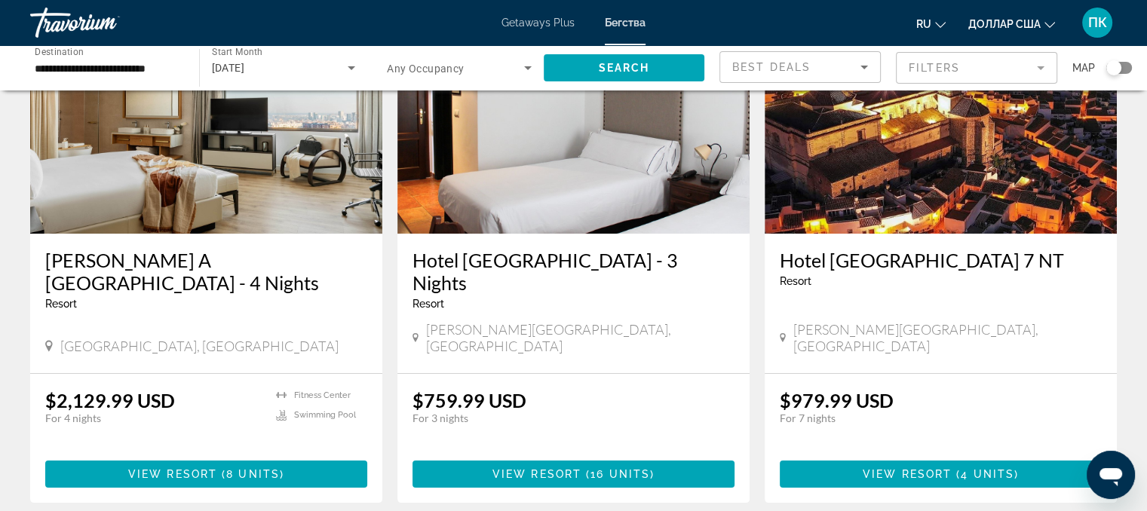
click at [1038, 68] on mat-form-field "Filters" at bounding box center [976, 68] width 161 height 32
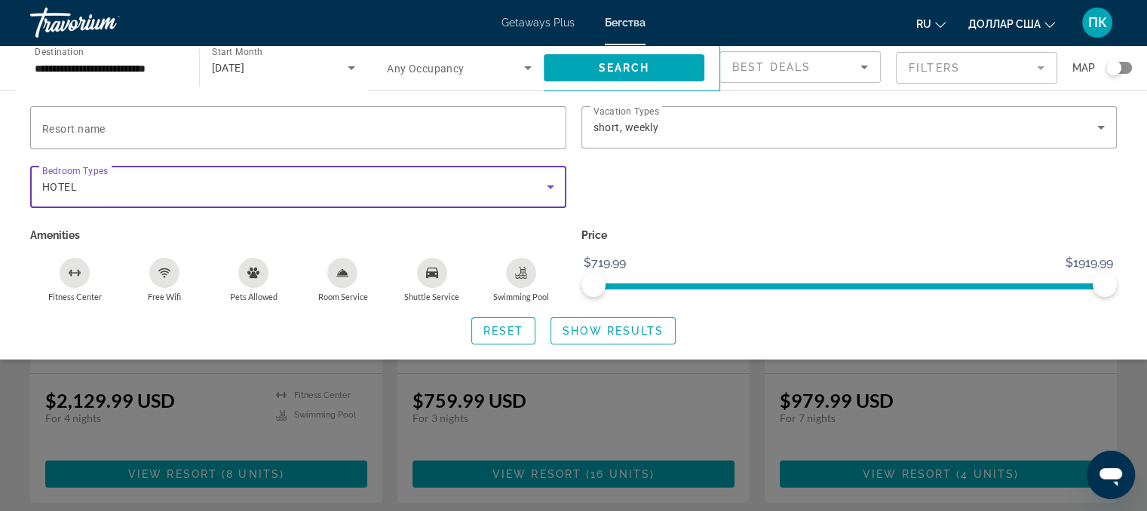
click at [548, 186] on icon "Search widget" at bounding box center [551, 188] width 8 height 4
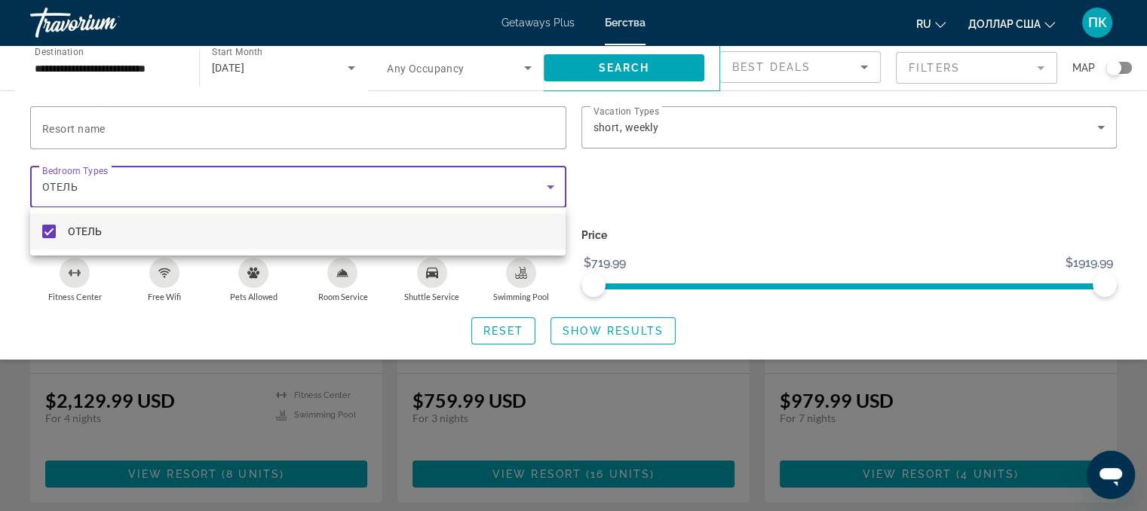
click at [548, 185] on div at bounding box center [573, 255] width 1147 height 511
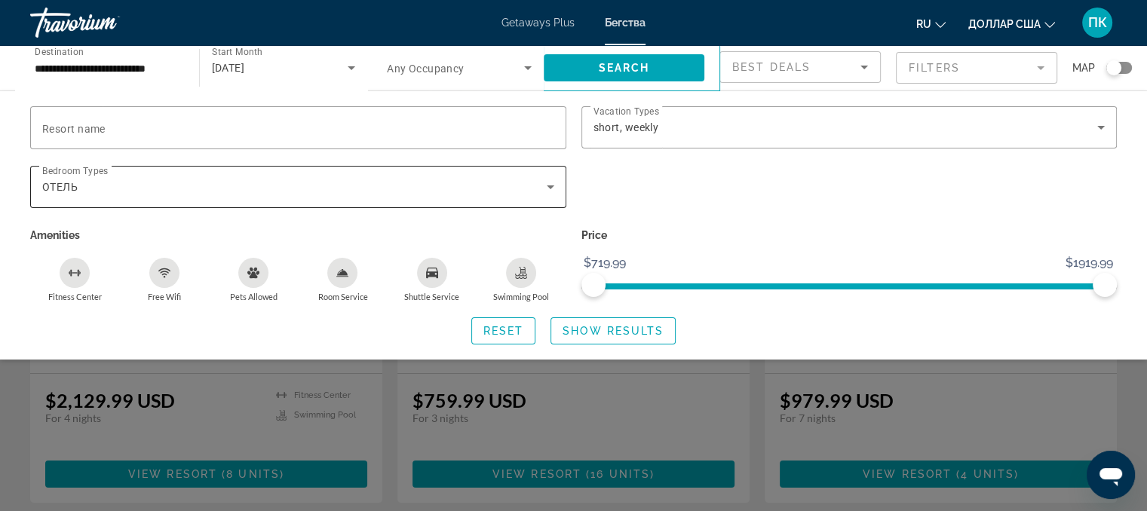
click at [548, 186] on icon "Search widget" at bounding box center [551, 188] width 8 height 4
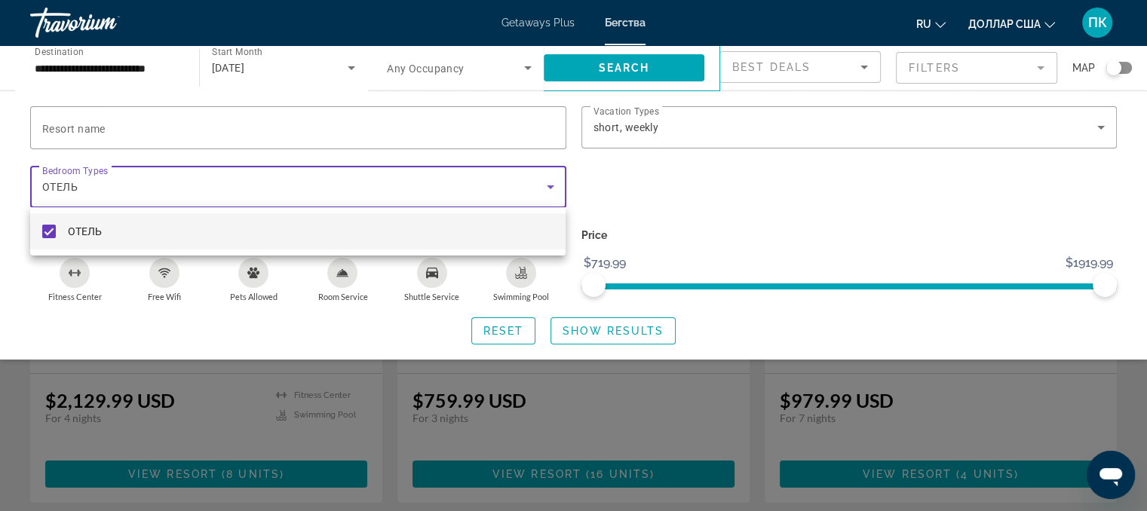
click at [548, 185] on div at bounding box center [573, 255] width 1147 height 511
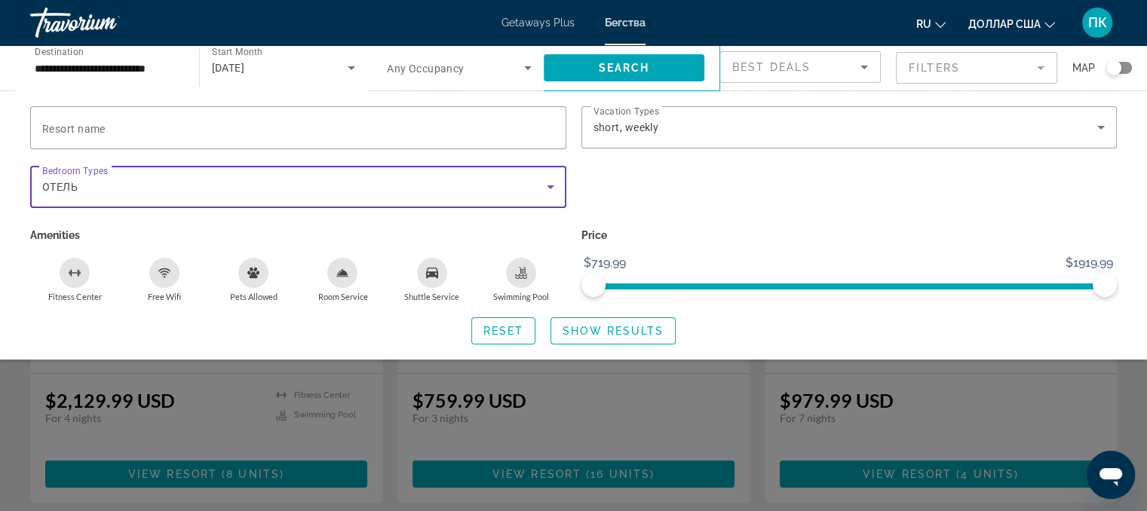
click at [549, 185] on icon "Search widget" at bounding box center [551, 187] width 18 height 18
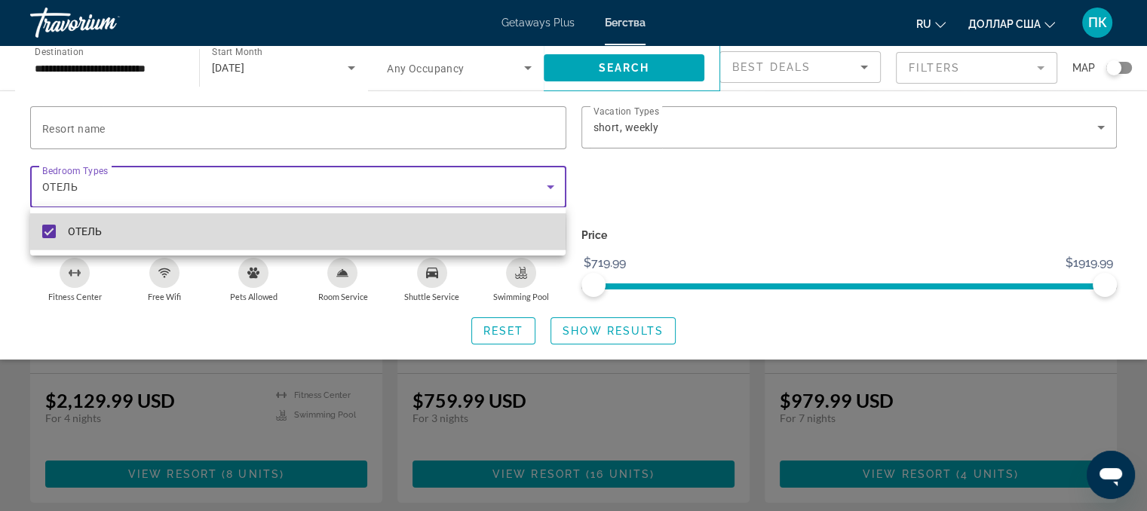
click at [51, 233] on mat-pseudo-checkbox at bounding box center [49, 232] width 14 height 14
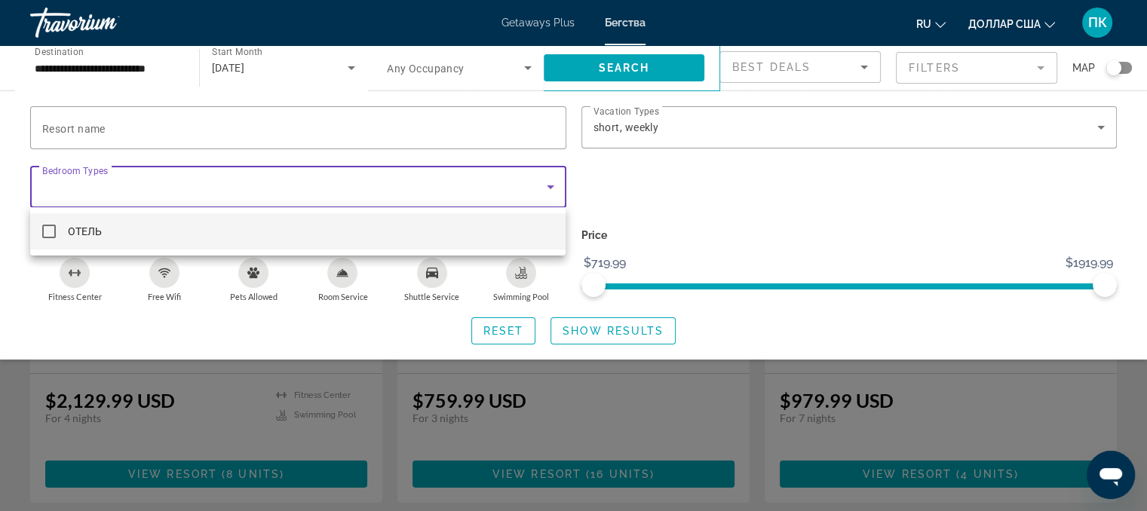
click at [662, 187] on div at bounding box center [573, 255] width 1147 height 511
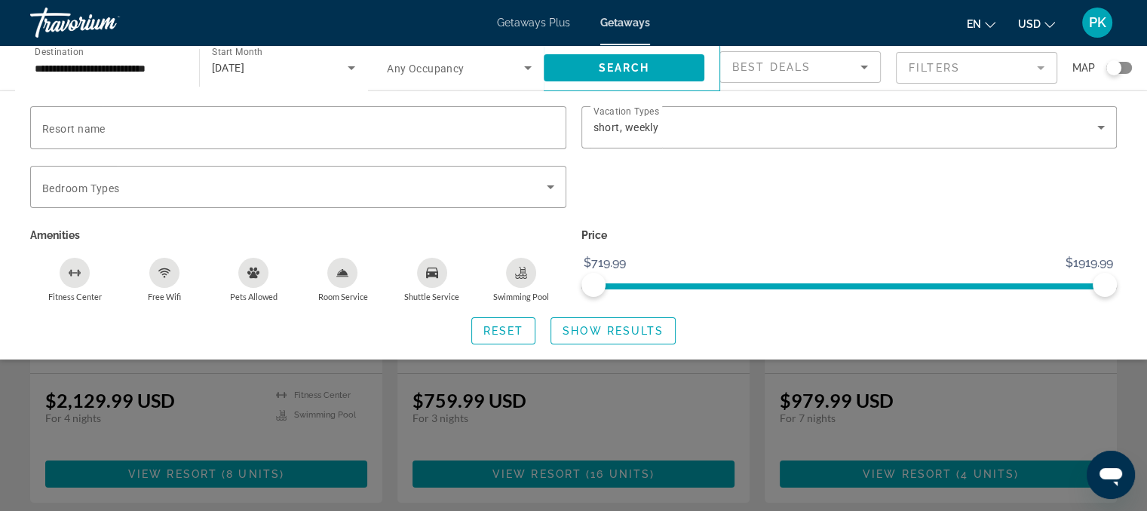
click at [1122, 66] on div "Search widget" at bounding box center [1120, 68] width 26 height 12
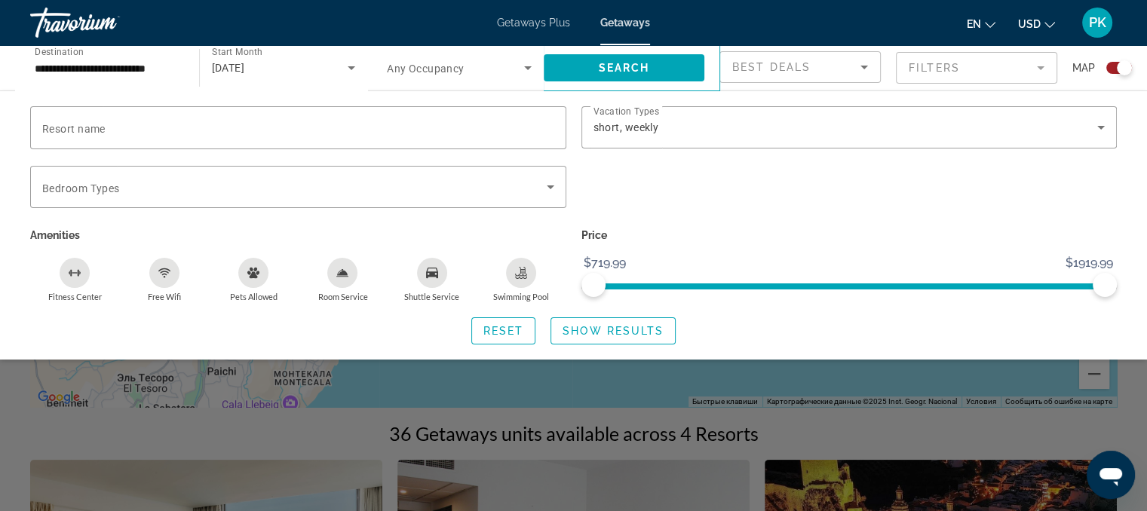
scroll to position [619, 0]
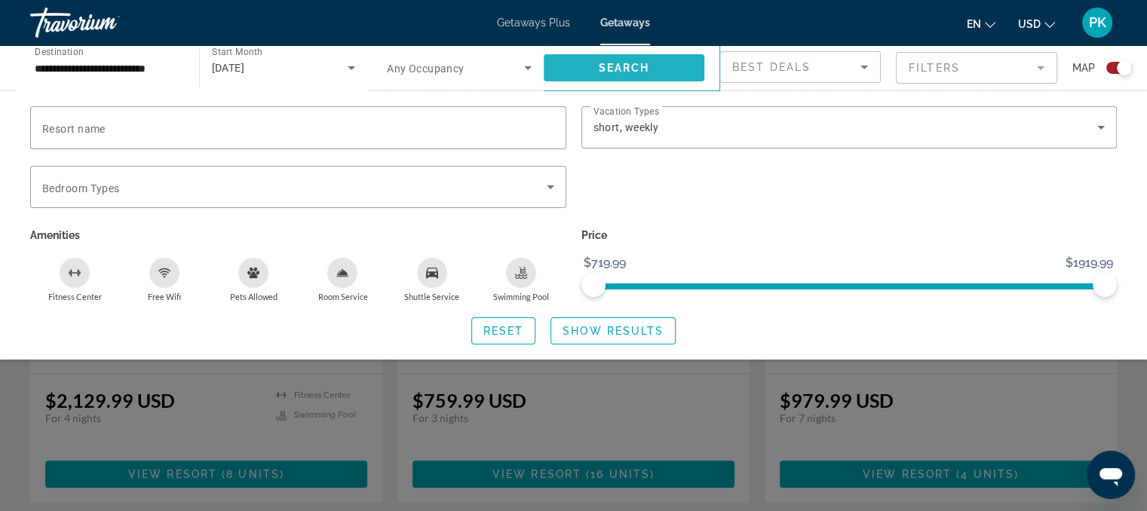
click at [640, 68] on span "Search" at bounding box center [623, 68] width 51 height 12
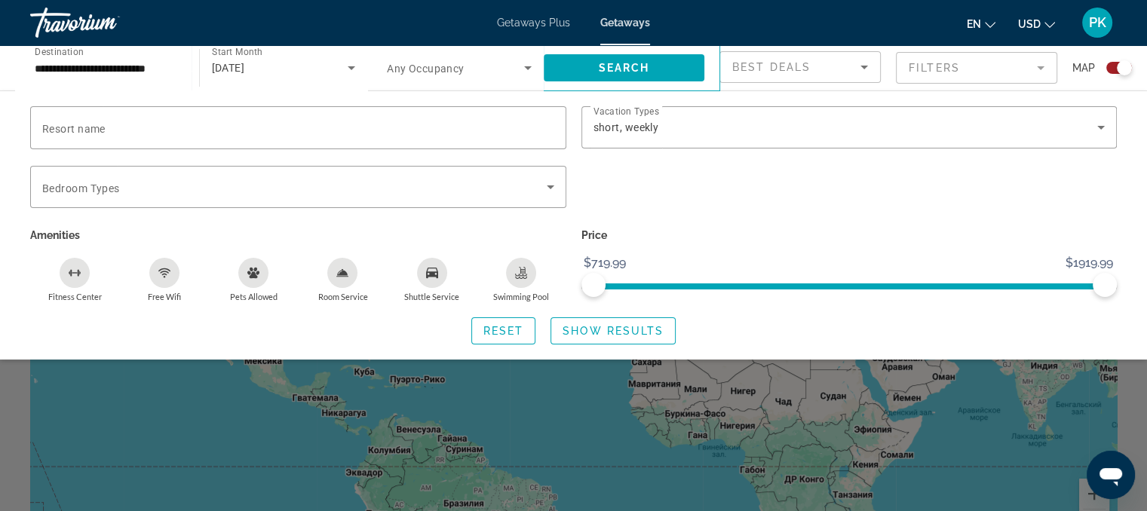
click at [548, 393] on div "Search widget" at bounding box center [573, 368] width 1147 height 285
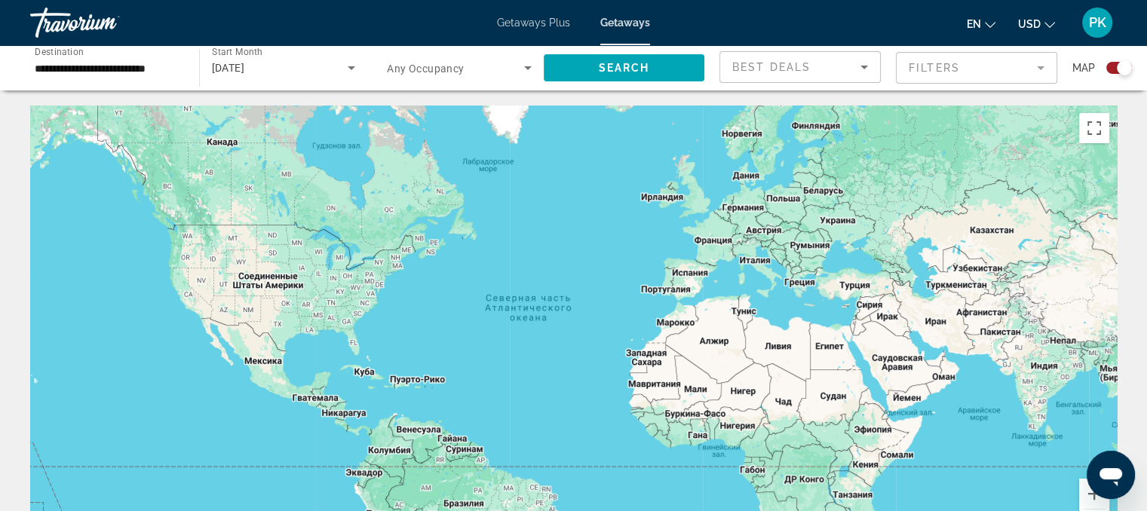
click at [1112, 69] on div "Search widget" at bounding box center [1120, 68] width 26 height 12
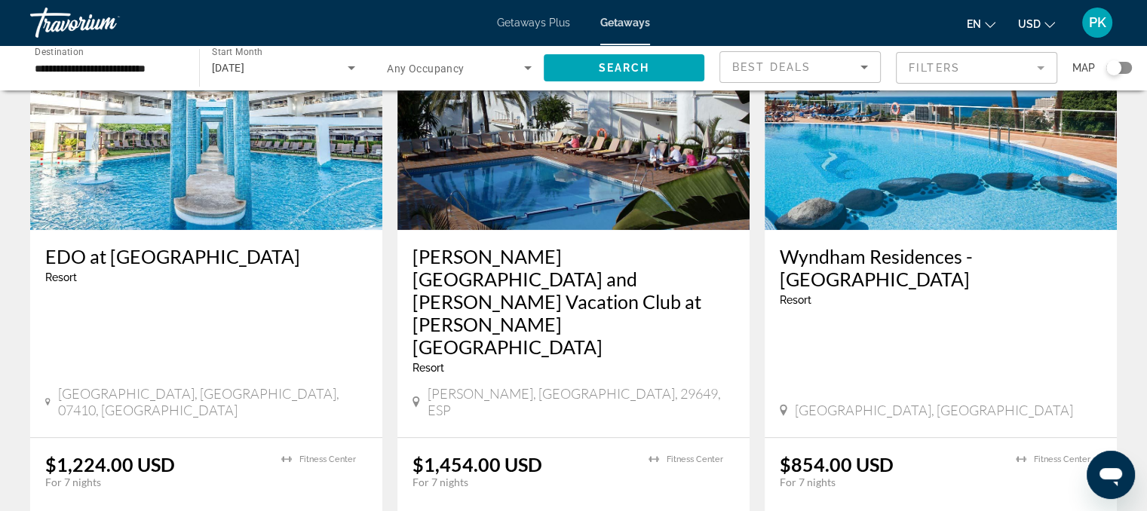
scroll to position [754, 0]
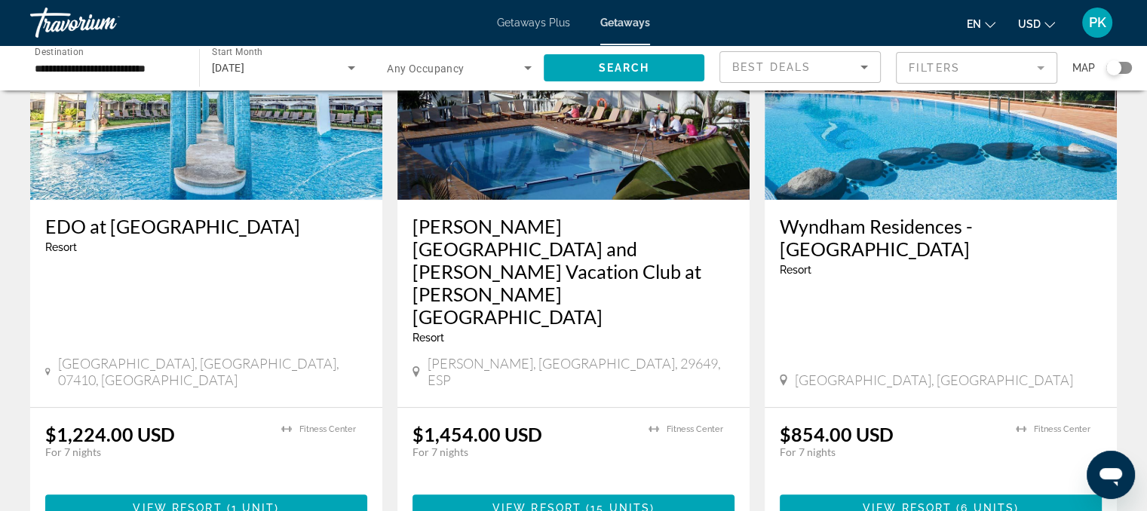
click at [1050, 20] on icon "Change currency" at bounding box center [1050, 25] width 11 height 11
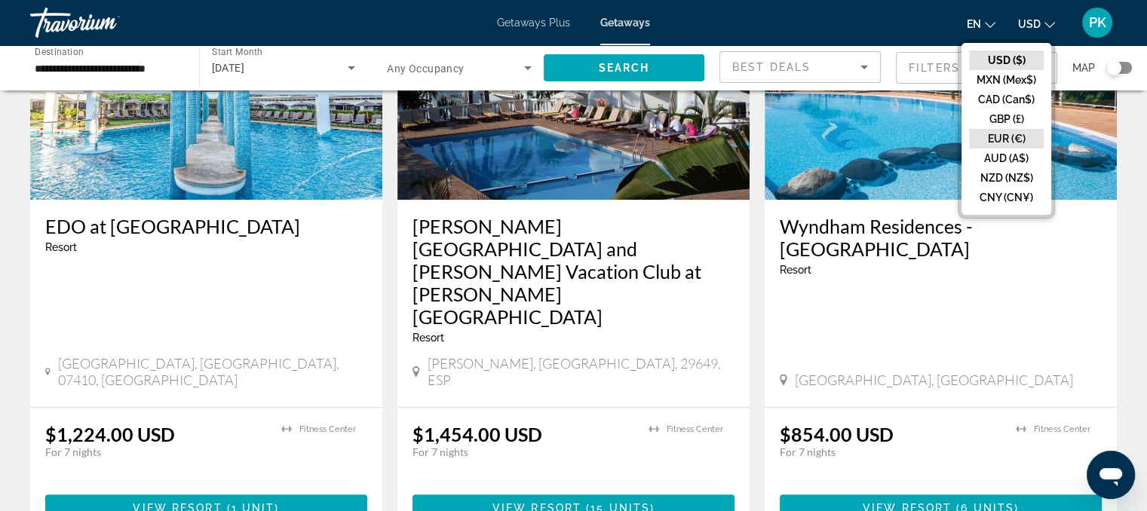
click at [996, 141] on button "EUR (€)" at bounding box center [1006, 139] width 75 height 20
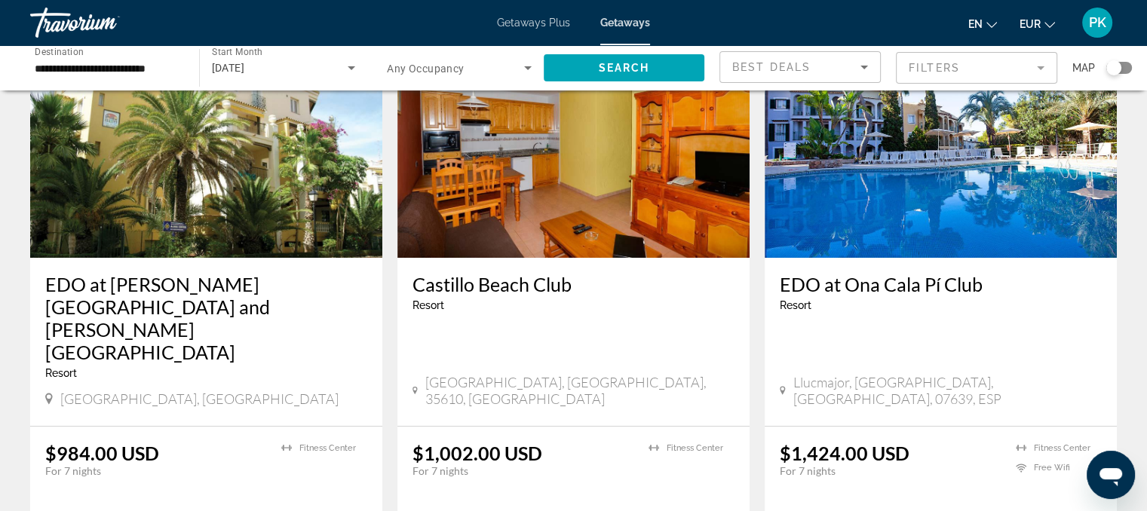
scroll to position [151, 0]
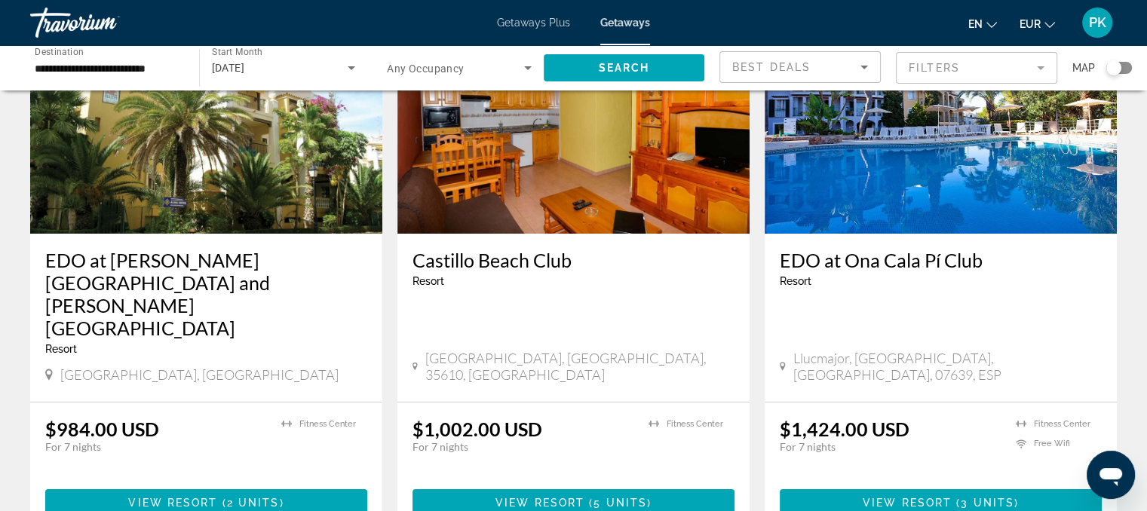
click at [1040, 19] on span "EUR" at bounding box center [1030, 24] width 21 height 12
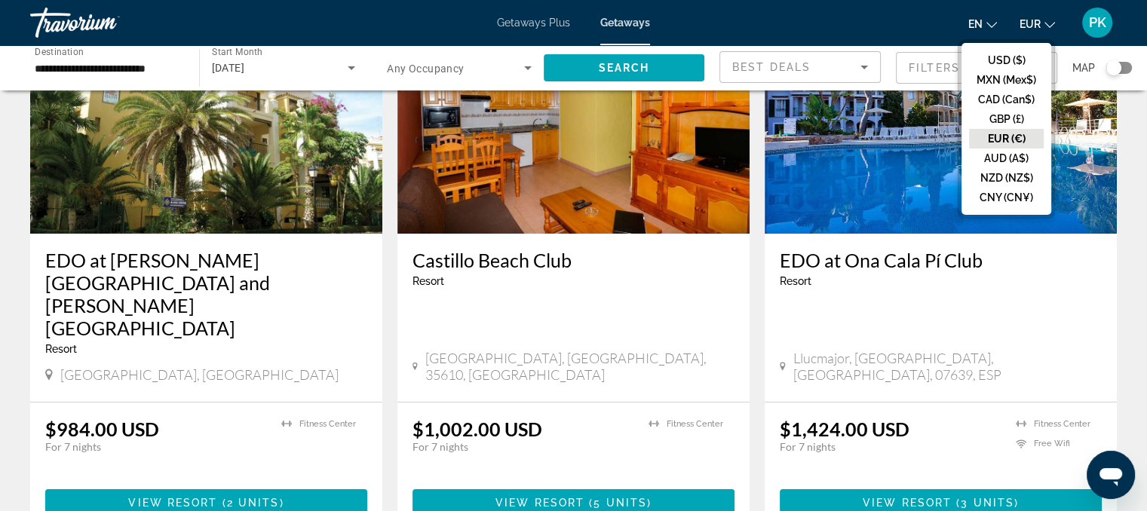
click at [1008, 141] on button "EUR (€)" at bounding box center [1006, 139] width 75 height 20
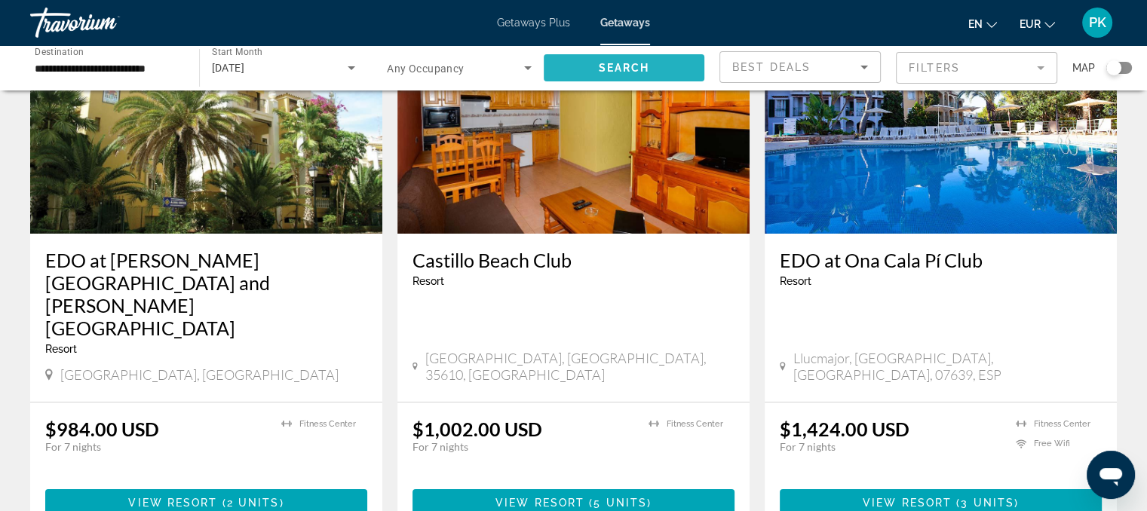
click at [619, 63] on span "Search" at bounding box center [623, 68] width 51 height 12
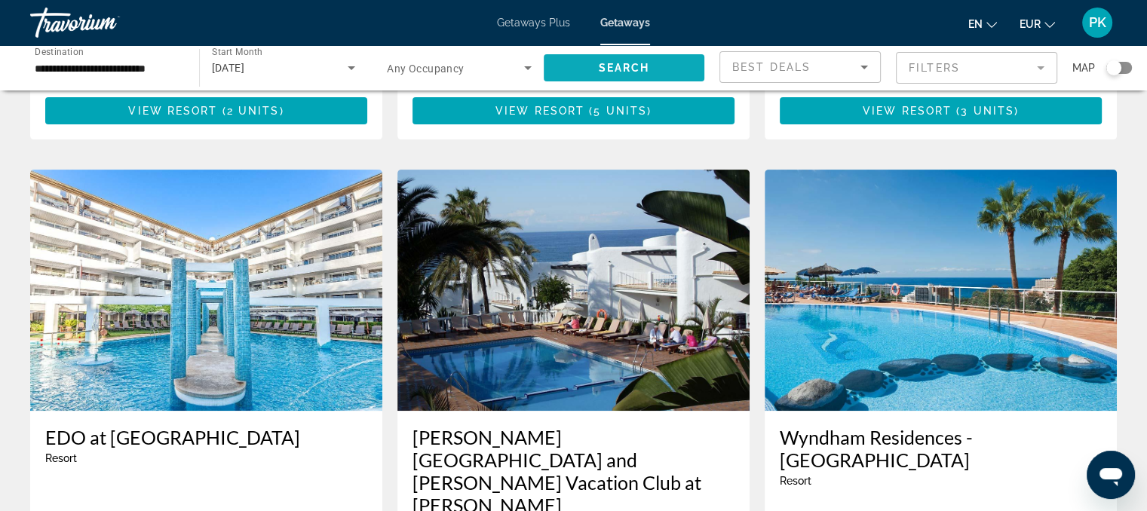
scroll to position [573, 0]
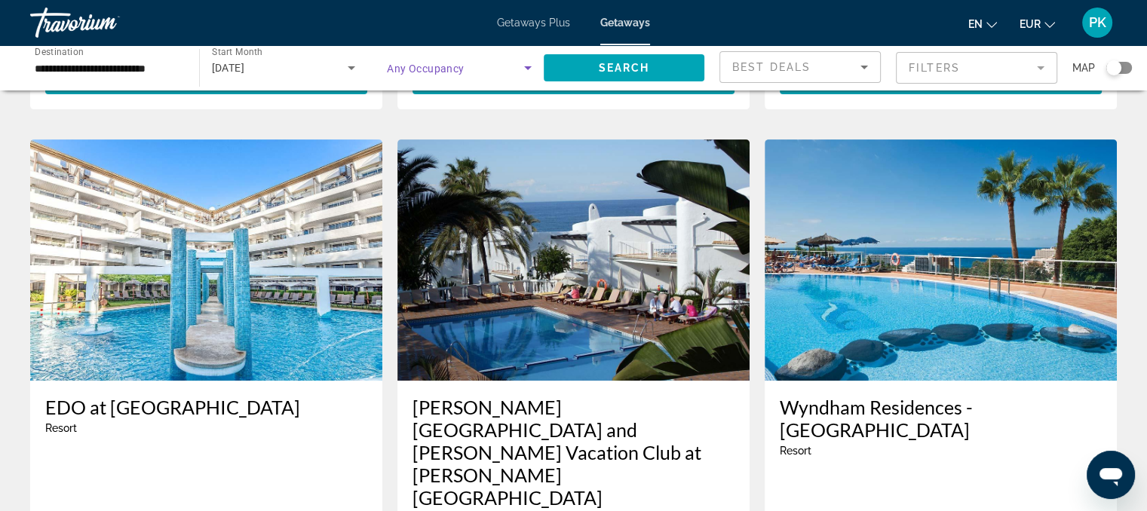
click at [531, 69] on icon "Search widget" at bounding box center [528, 68] width 18 height 18
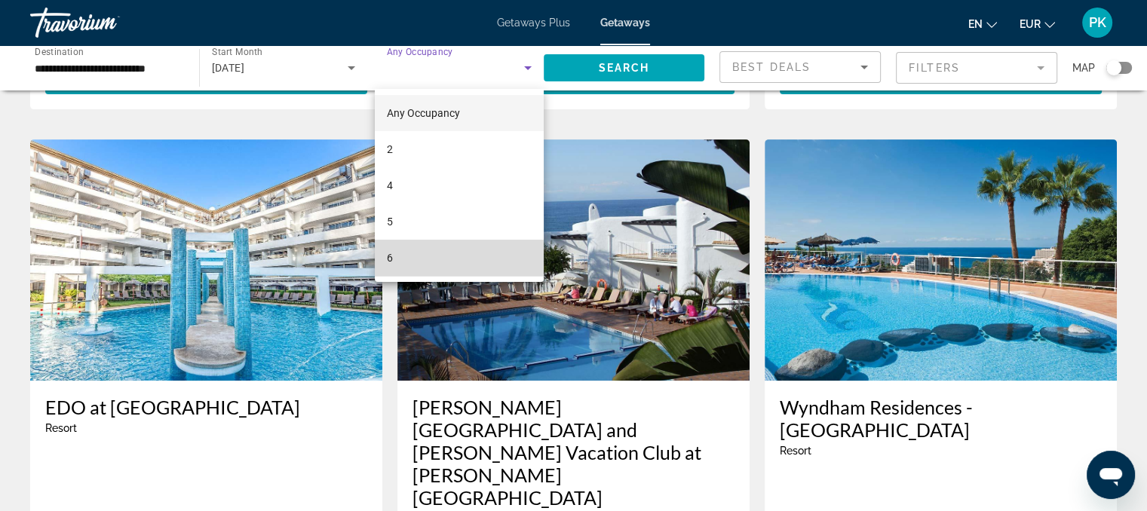
click at [419, 260] on mat-option "6" at bounding box center [459, 258] width 169 height 36
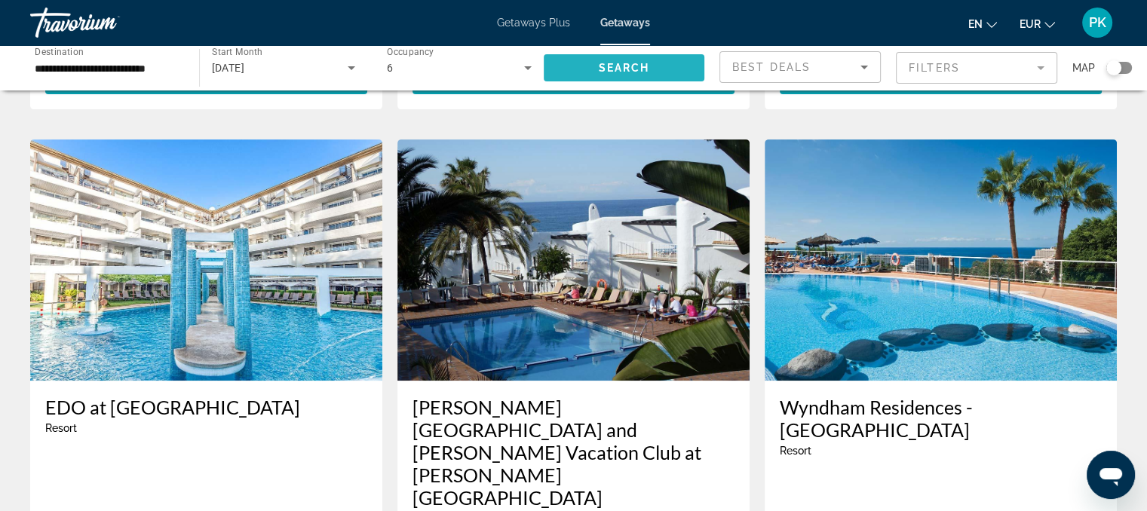
click at [628, 64] on span "Search" at bounding box center [623, 68] width 51 height 12
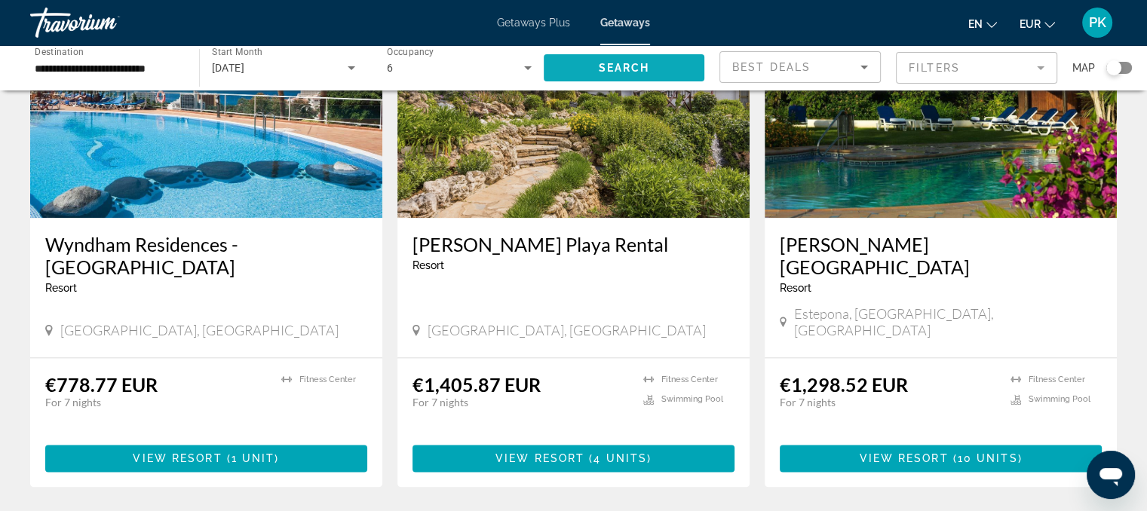
scroll to position [1871, 0]
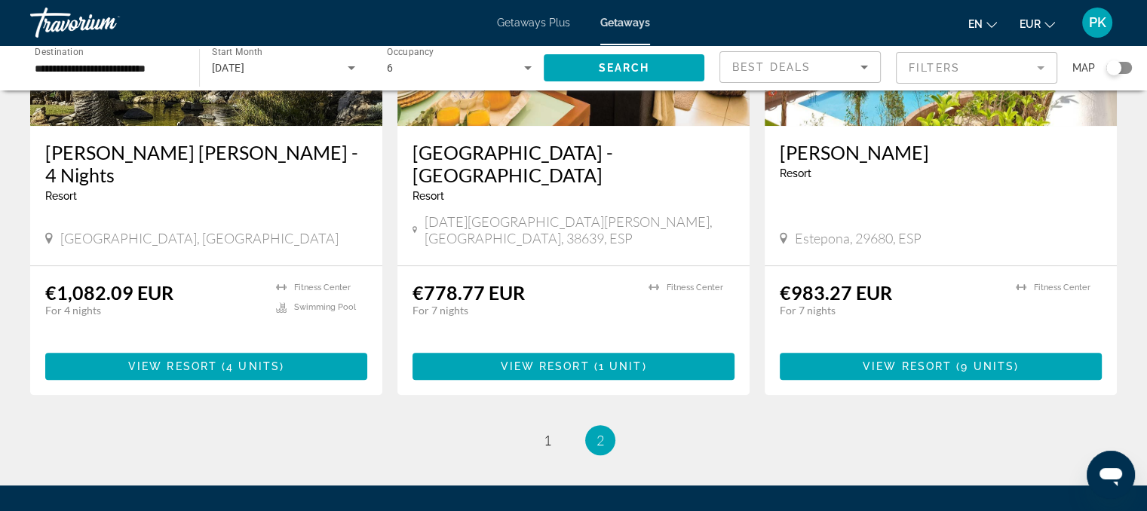
scroll to position [784, 0]
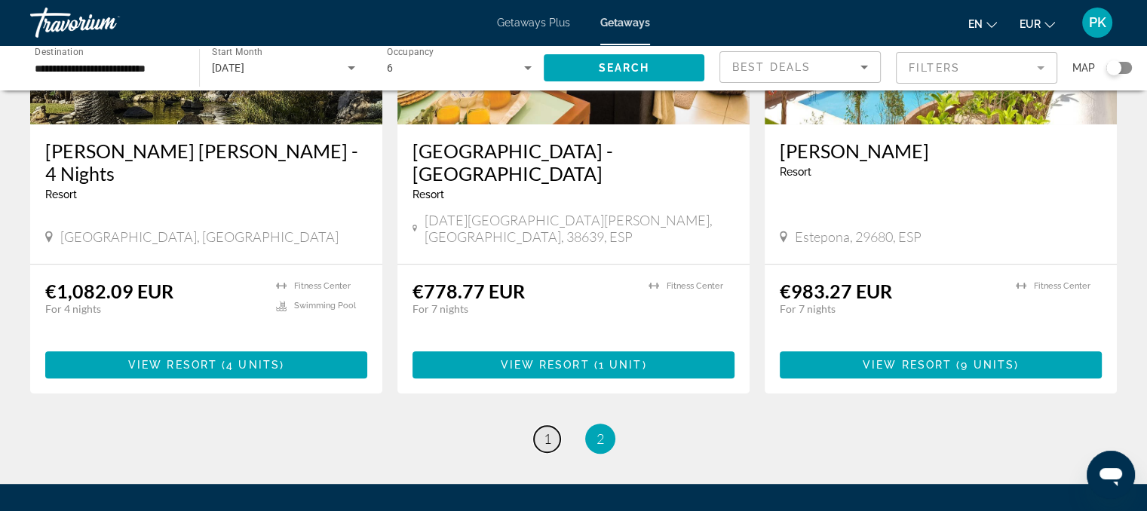
click at [546, 431] on span "1" at bounding box center [548, 439] width 8 height 17
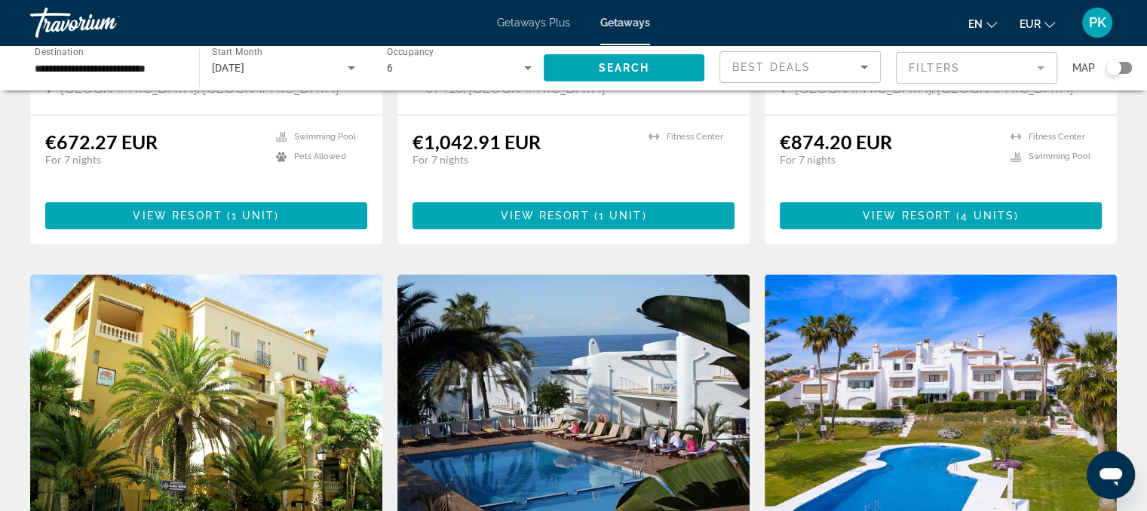
scroll to position [1147, 0]
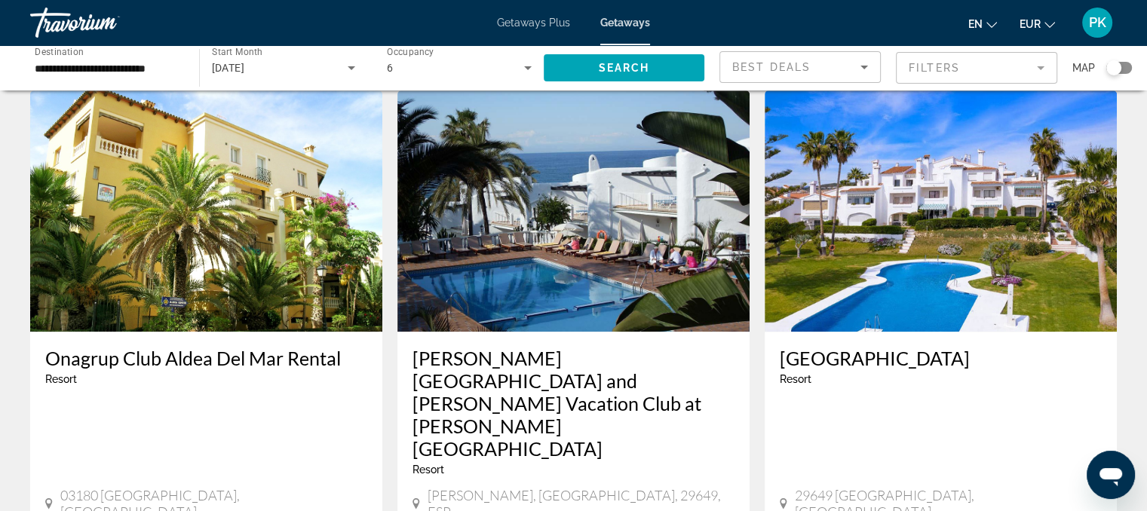
click at [203, 216] on img "Main content" at bounding box center [206, 211] width 352 height 241
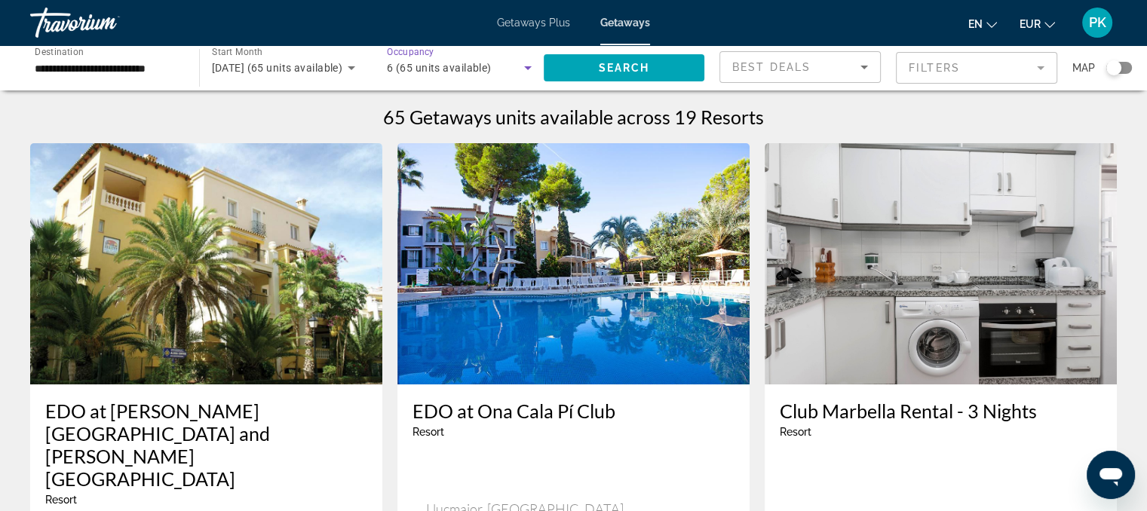
click at [529, 70] on icon "Search widget" at bounding box center [528, 68] width 18 height 18
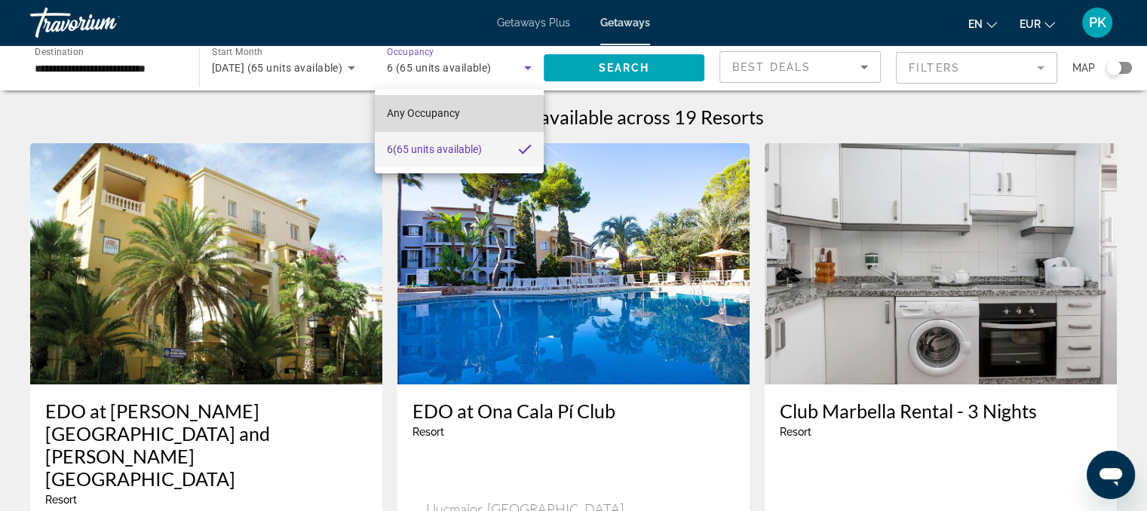
click at [472, 115] on mat-option "Any Occupancy" at bounding box center [459, 113] width 169 height 36
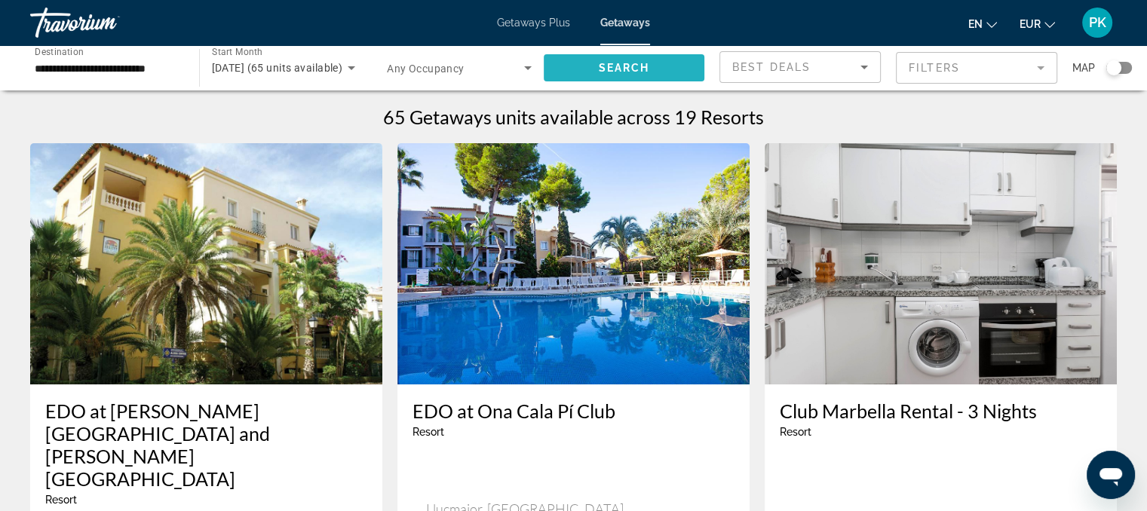
click at [603, 72] on span "Search" at bounding box center [623, 68] width 51 height 12
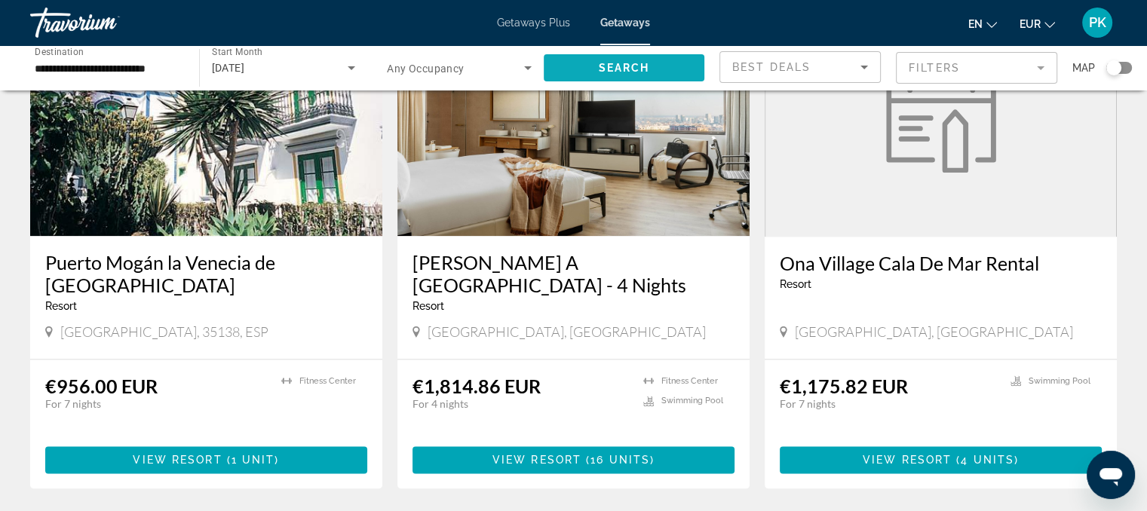
scroll to position [1871, 0]
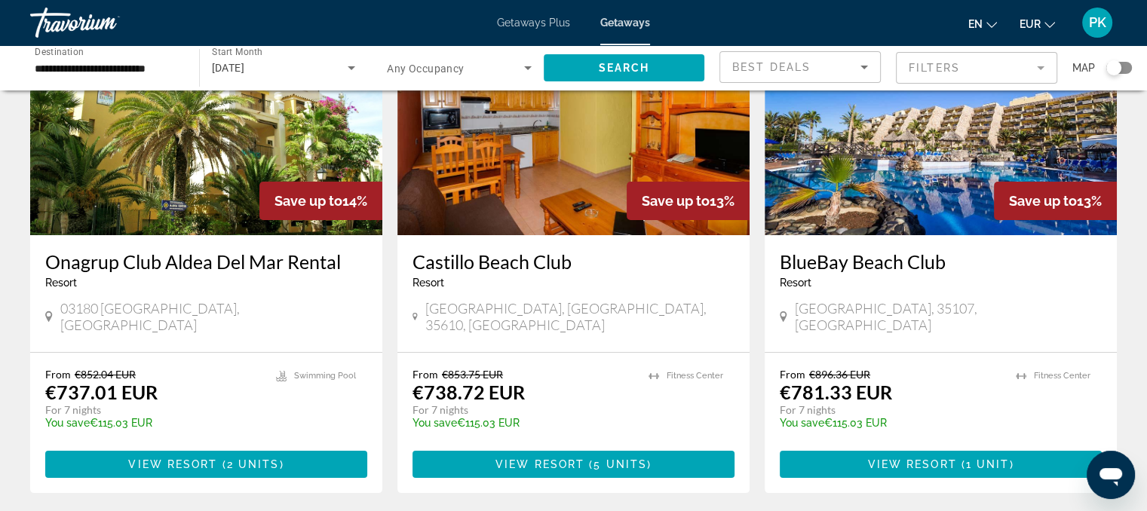
scroll to position [151, 0]
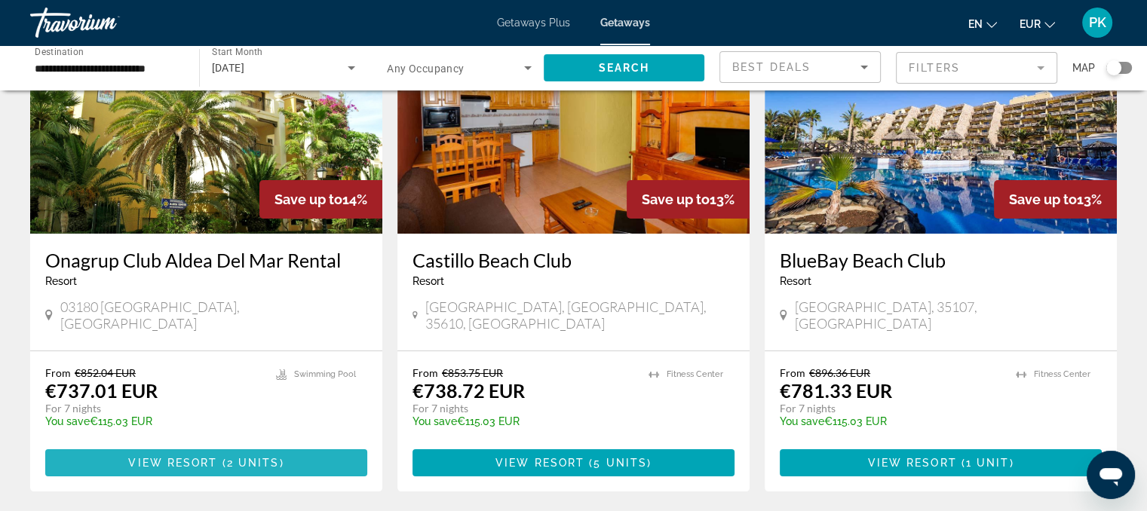
click at [247, 457] on span "2 units" at bounding box center [253, 463] width 53 height 12
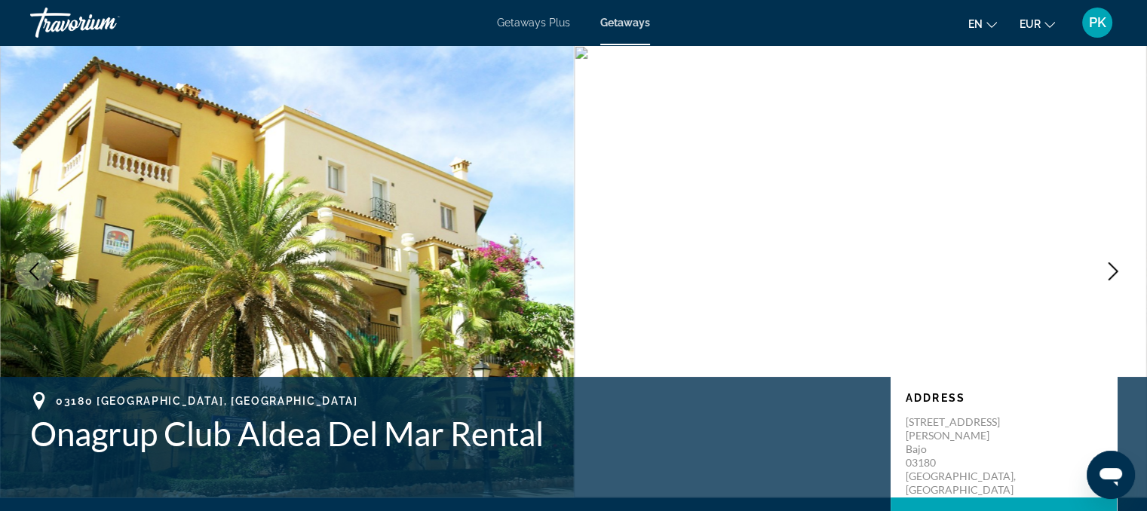
click at [846, 176] on img "Main content" at bounding box center [861, 271] width 574 height 453
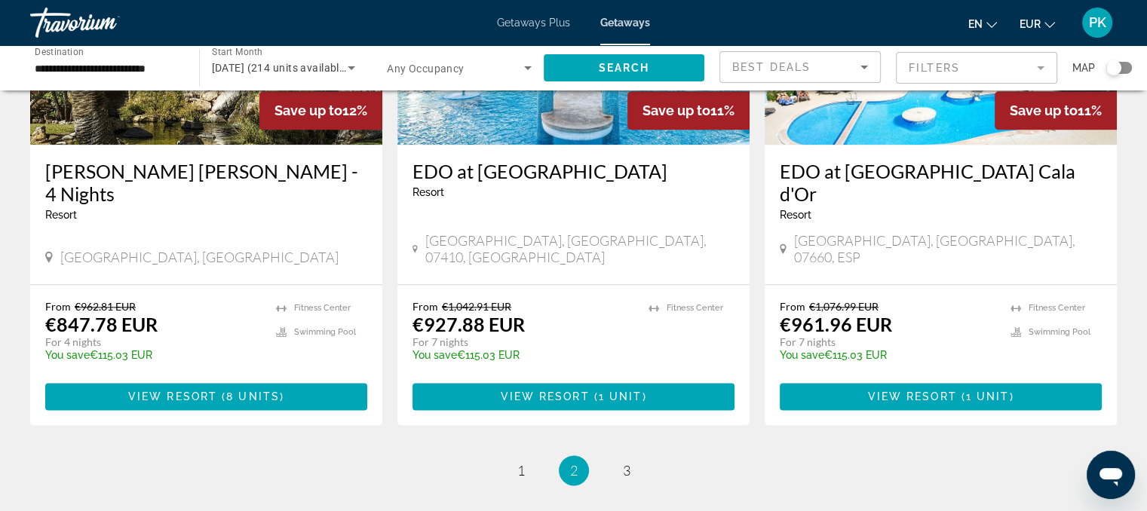
scroll to position [1871, 0]
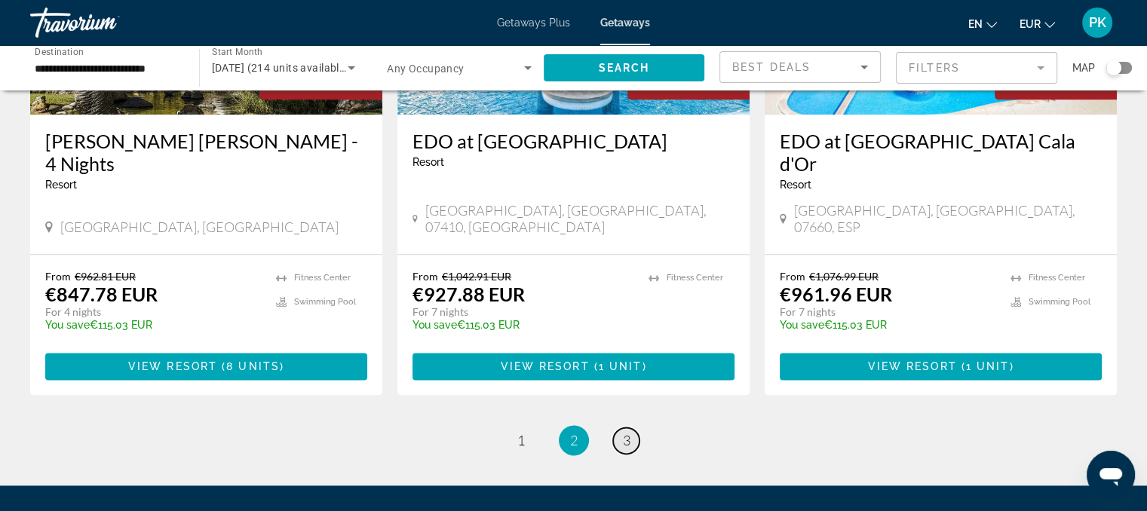
click at [628, 432] on span "3" at bounding box center [627, 440] width 8 height 17
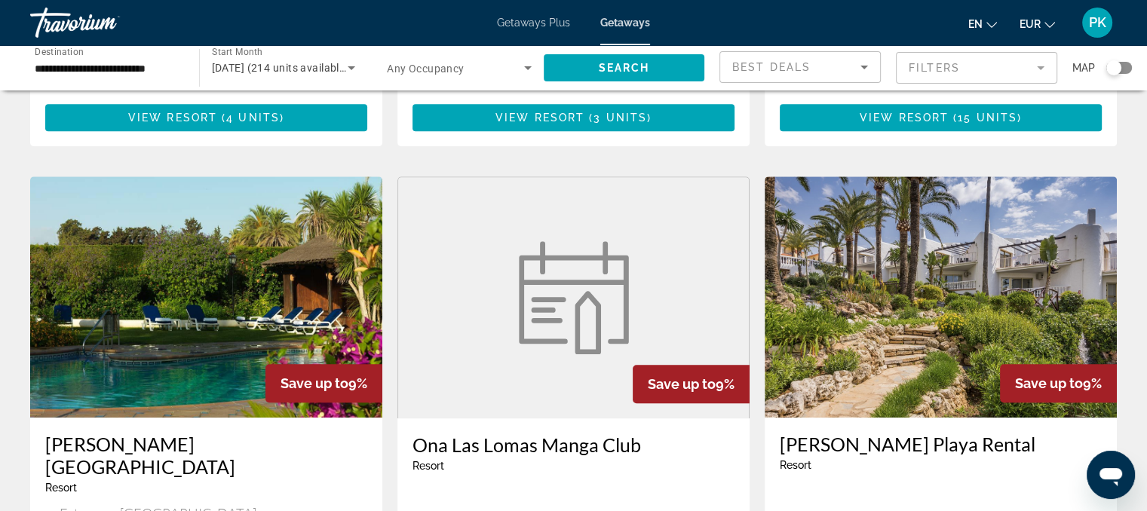
scroll to position [1147, 0]
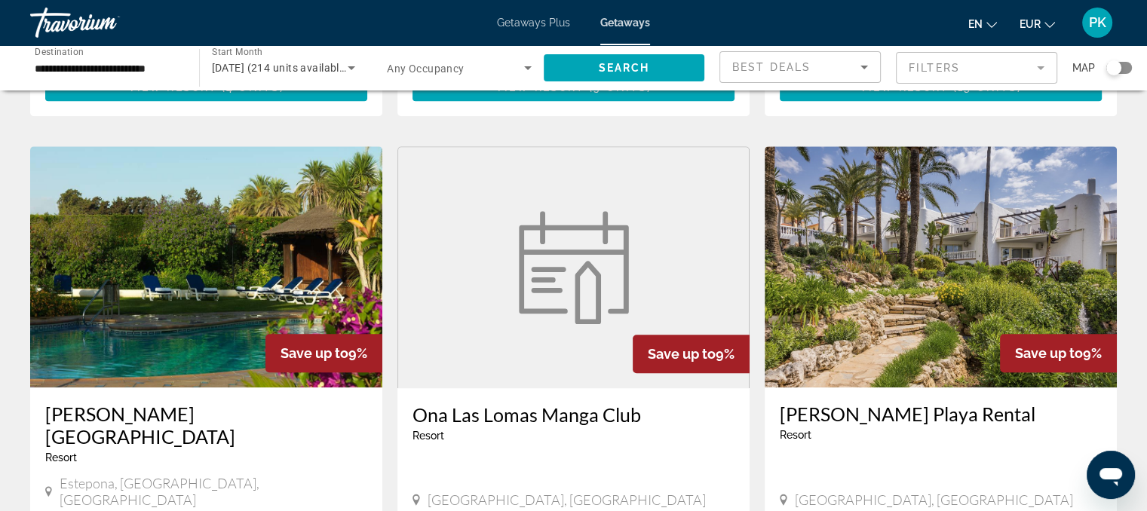
click at [542, 241] on img "Main content" at bounding box center [574, 267] width 128 height 113
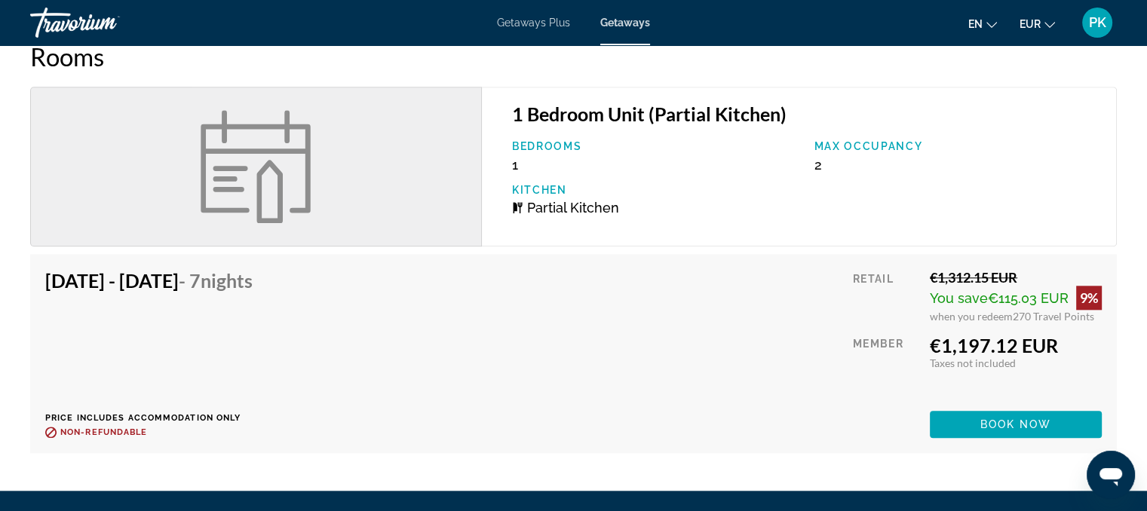
scroll to position [1599, 0]
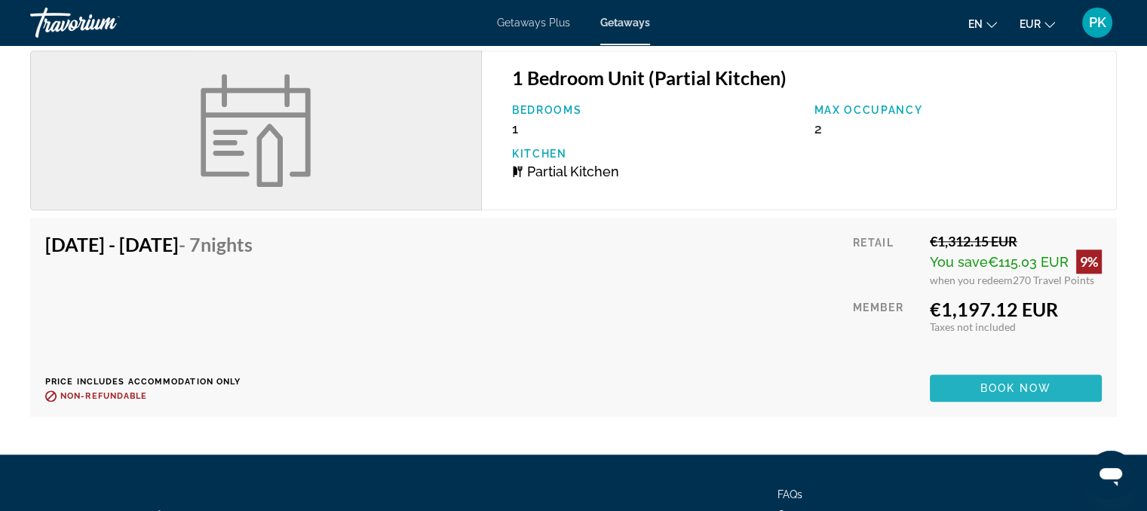
click at [1002, 380] on span "Main content" at bounding box center [1016, 388] width 172 height 36
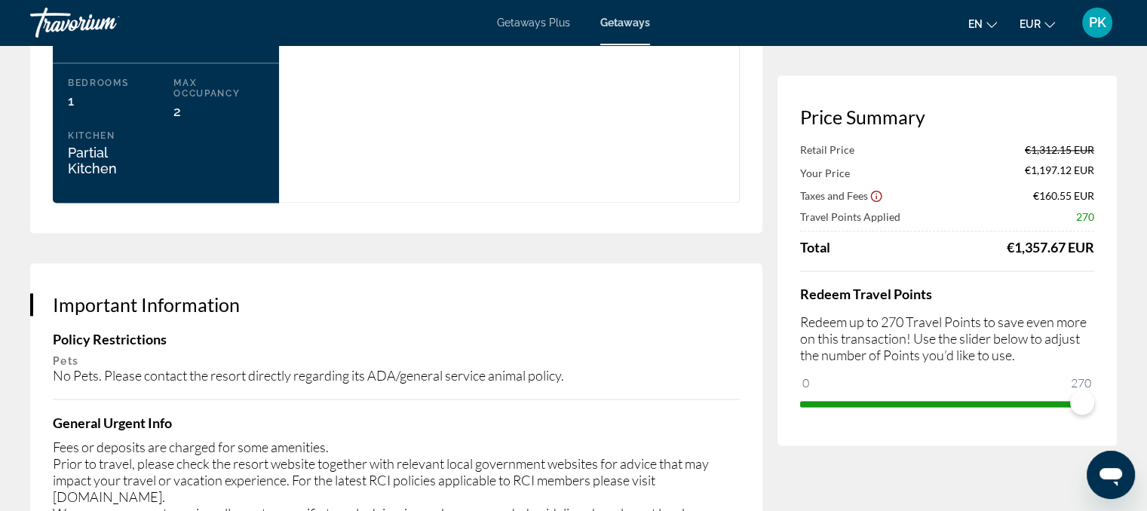
scroll to position [2052, 0]
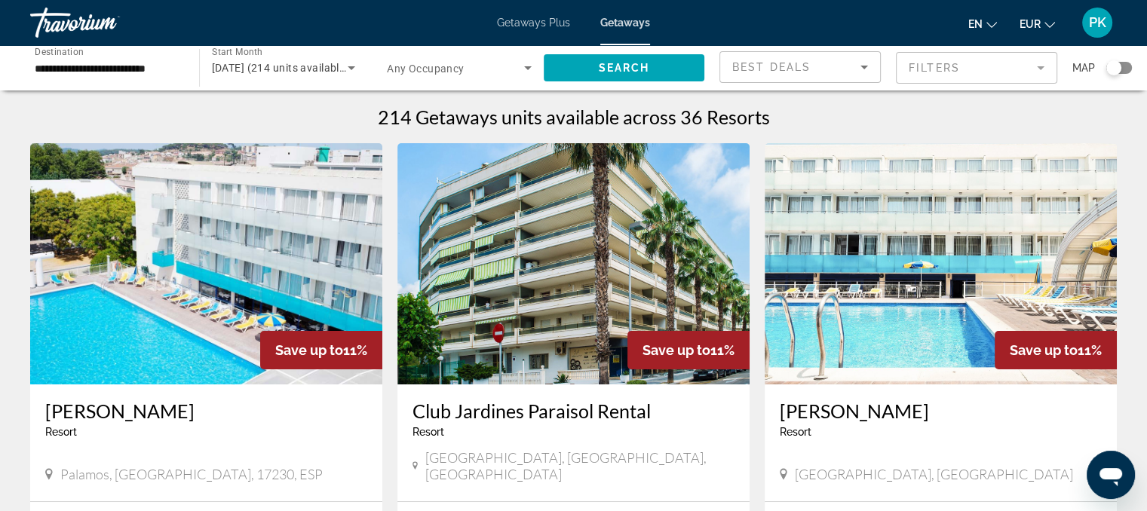
click at [530, 21] on span "Getaways Plus" at bounding box center [533, 23] width 73 height 12
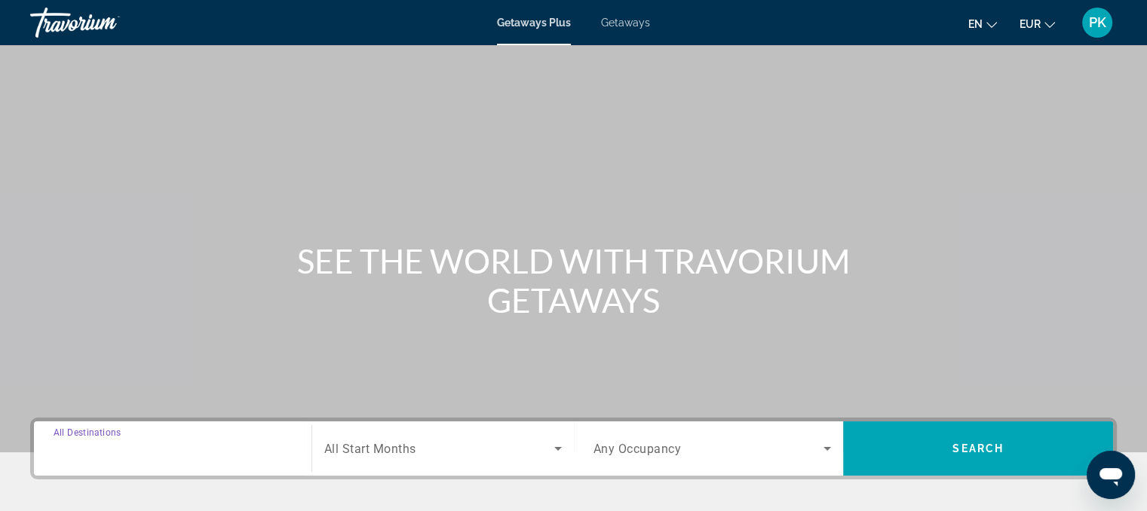
click at [280, 441] on input "Destination All Destinations" at bounding box center [173, 450] width 238 height 18
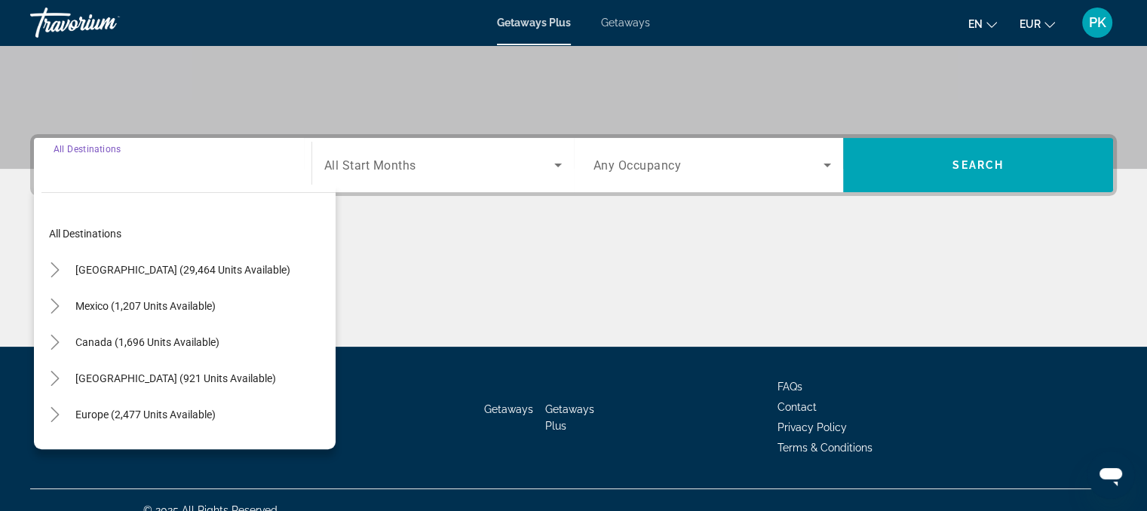
scroll to position [304, 0]
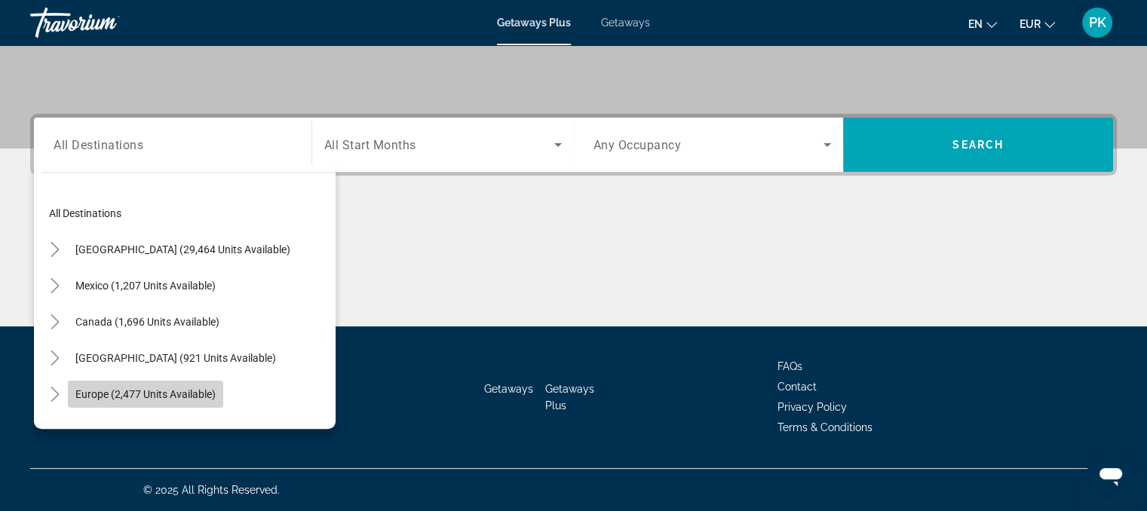
click at [198, 396] on span "Europe (2,477 units available)" at bounding box center [145, 394] width 140 height 12
type input "**********"
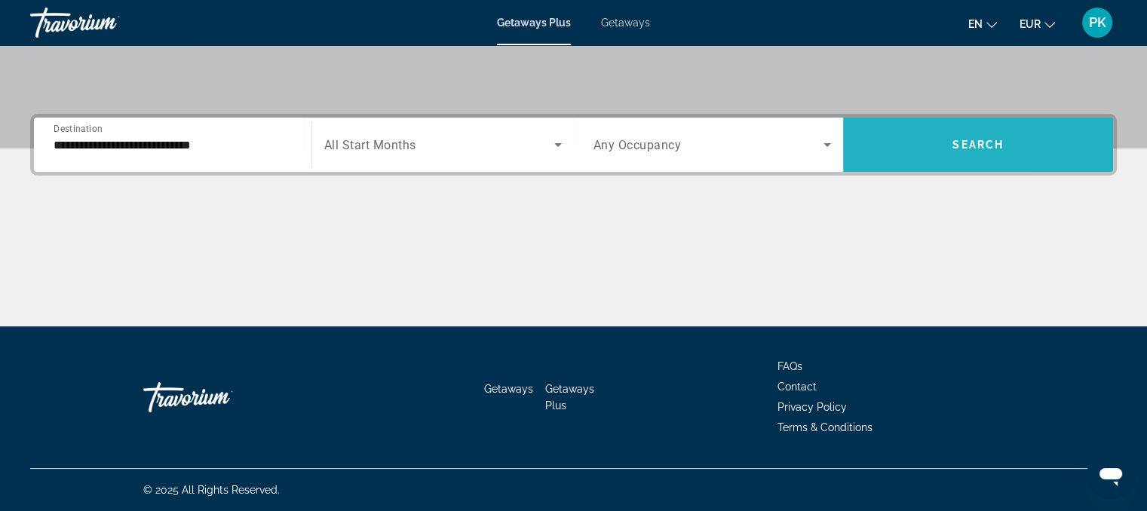
click at [1041, 136] on span "Search widget" at bounding box center [978, 145] width 270 height 36
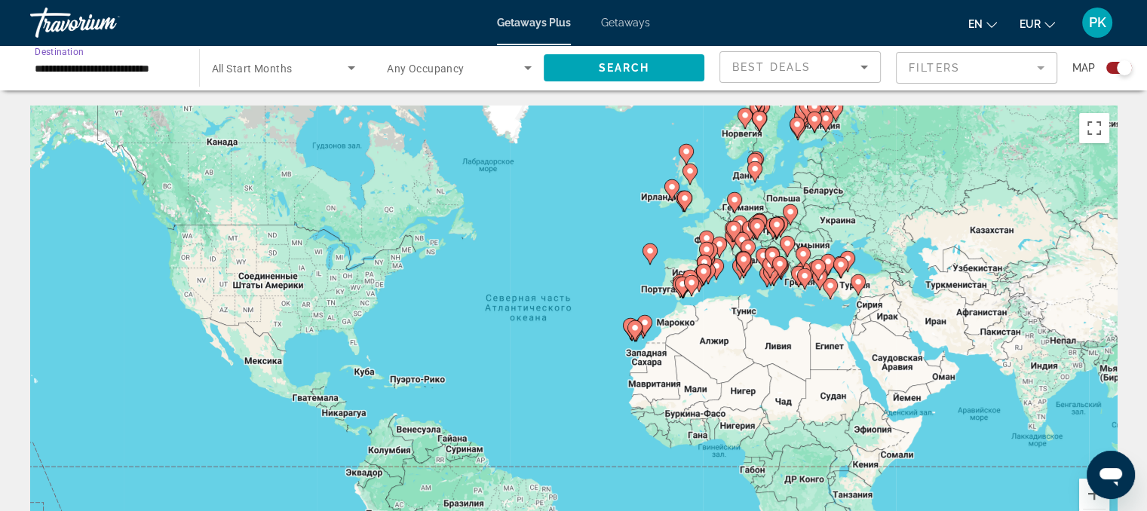
click at [86, 70] on input "**********" at bounding box center [107, 69] width 145 height 18
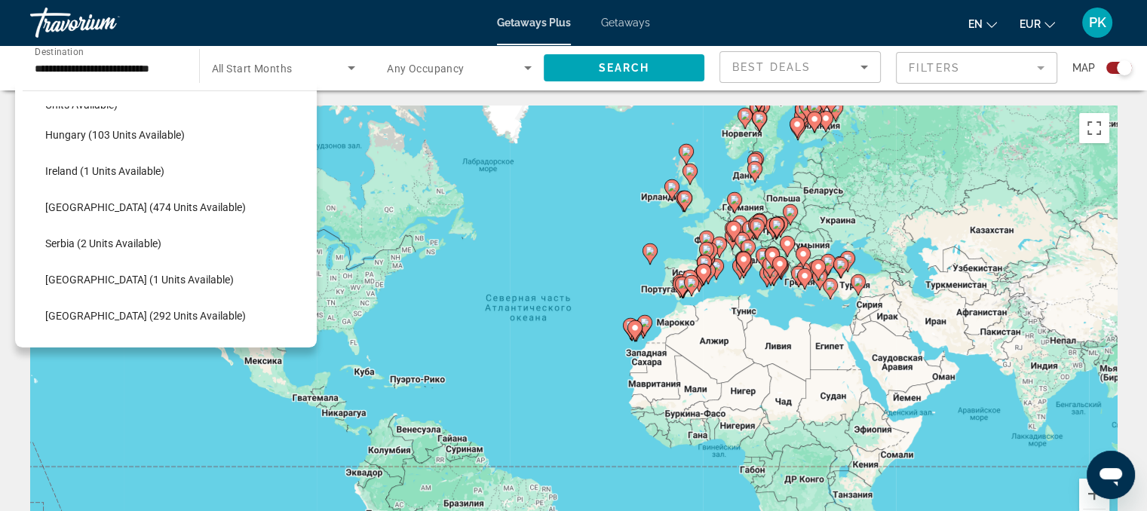
scroll to position [542, 0]
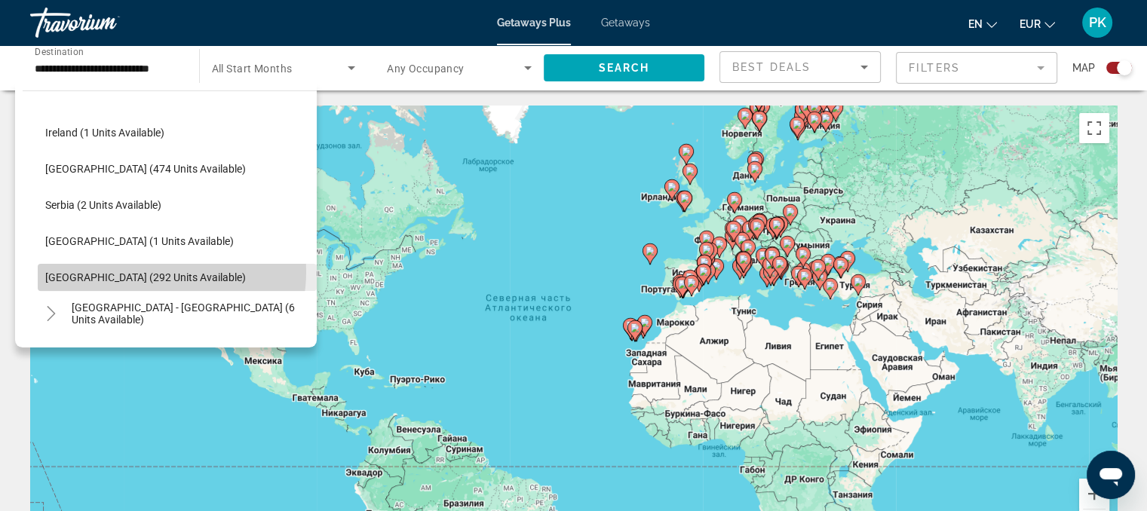
click at [145, 272] on span "Spain (292 units available)" at bounding box center [145, 278] width 201 height 12
type input "**********"
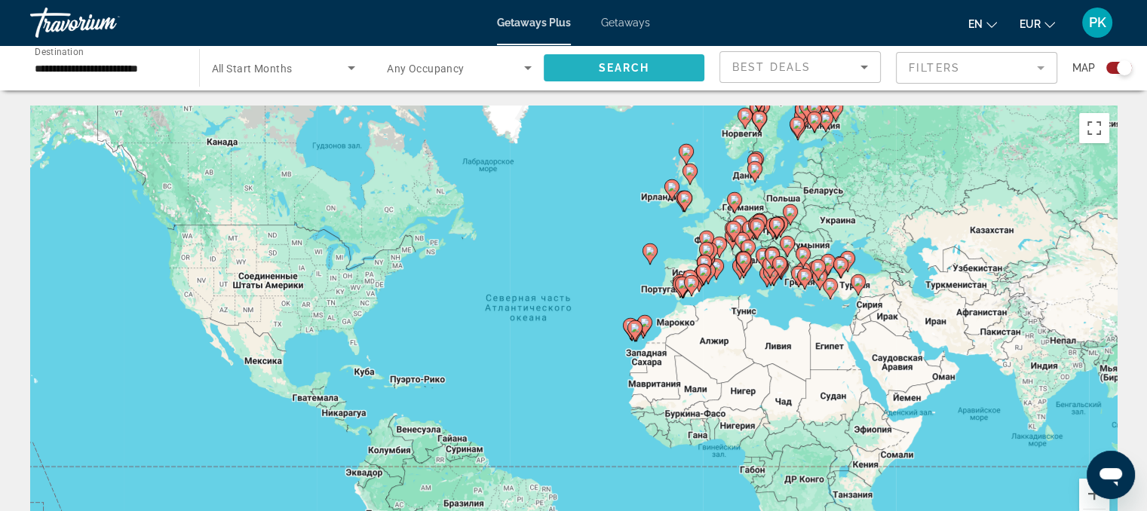
click at [631, 64] on span "Search" at bounding box center [623, 68] width 51 height 12
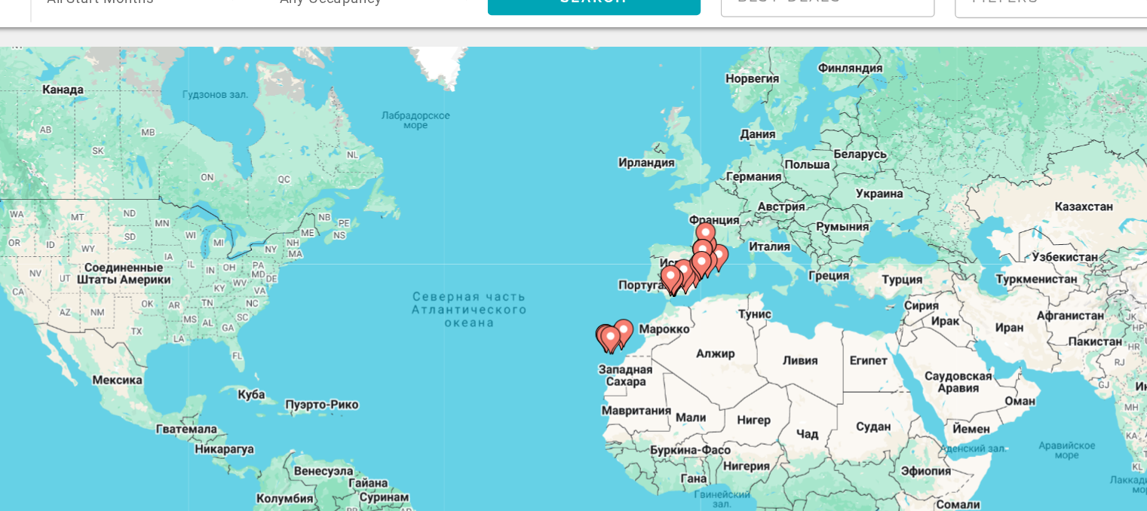
click at [715, 281] on div "Чтобы активировать перетаскивание с помощью клавиатуры, нажмите Alt + Ввод. Пос…" at bounding box center [573, 332] width 1087 height 453
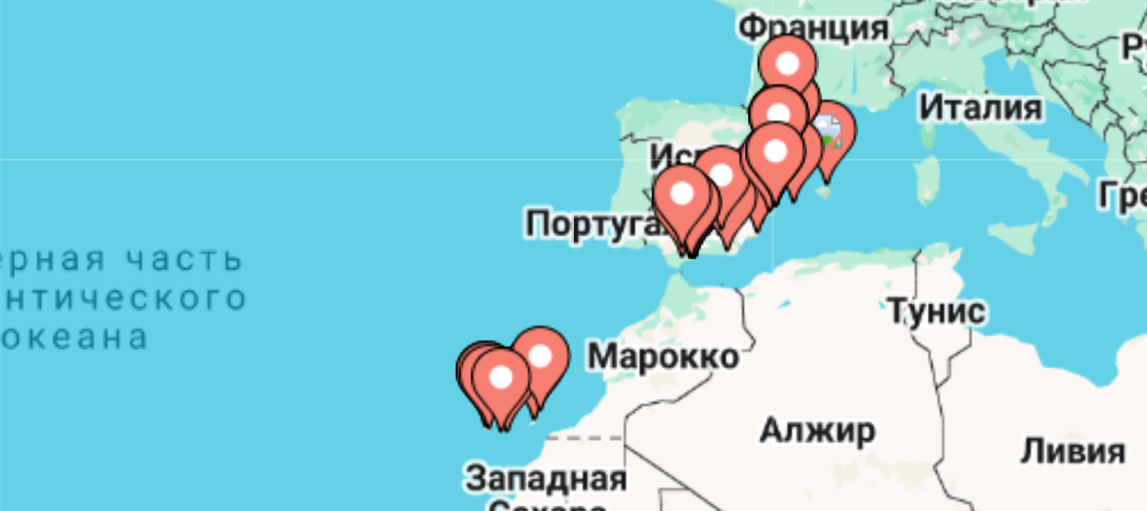
drag, startPoint x: 715, startPoint y: 281, endPoint x: 750, endPoint y: 259, distance: 41.0
click at [750, 259] on div "Чтобы активировать перетаскивание с помощью клавиатуры, нажмите Alt + Ввод. Пос…" at bounding box center [573, 332] width 1087 height 453
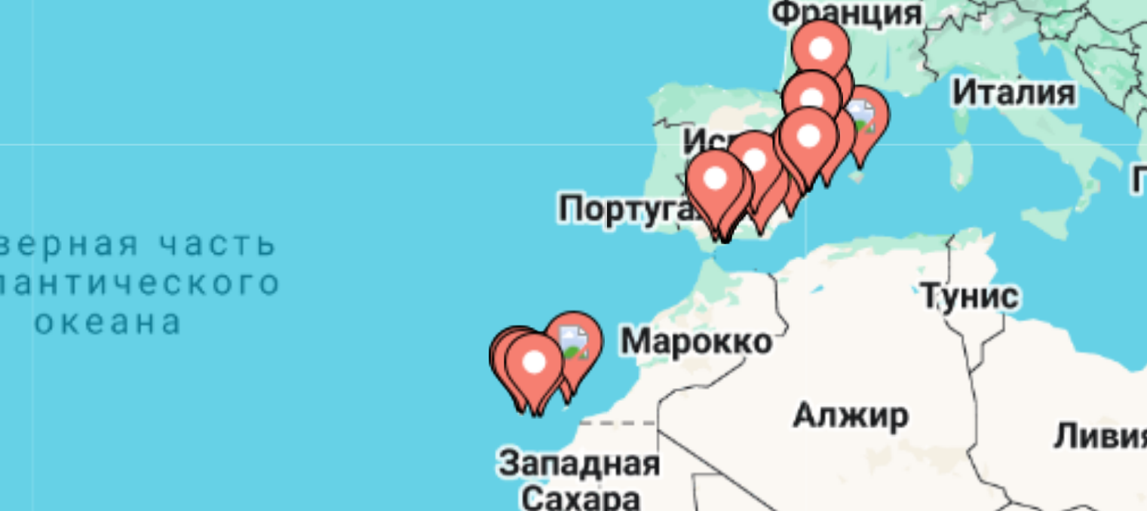
click at [734, 261] on gmp-advanced-marker "Main content" at bounding box center [737, 250] width 15 height 23
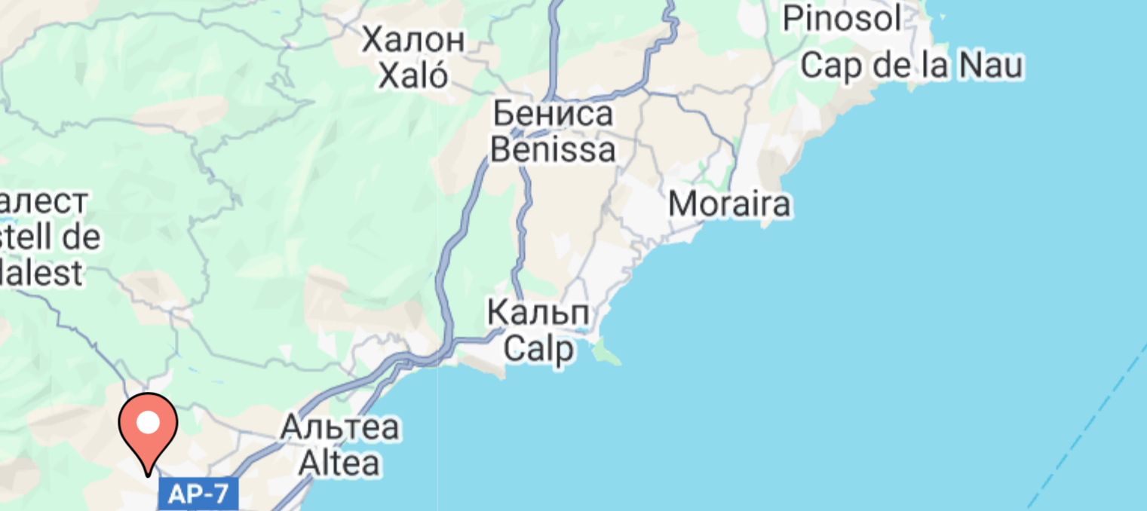
click at [691, 260] on div "Чтобы активировать перетаскивание с помощью клавиатуры, нажмите Alt + Ввод. Пос…" at bounding box center [573, 332] width 1087 height 453
click at [753, 235] on div "Чтобы активировать перетаскивание с помощью клавиатуры, нажмите Alt + Ввод. Пос…" at bounding box center [573, 332] width 1087 height 453
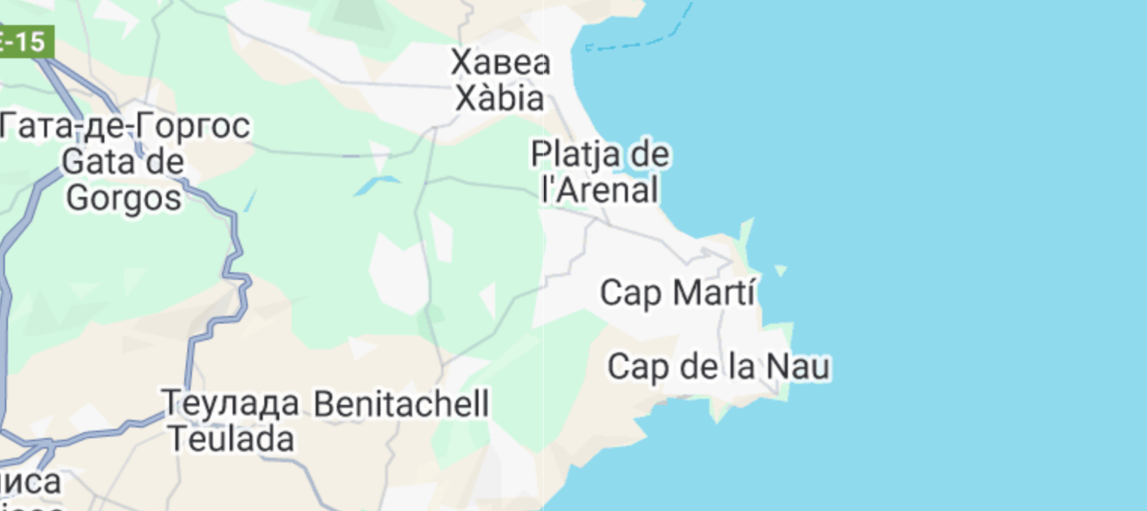
click at [778, 210] on div "Чтобы активировать перетаскивание с помощью клавиатуры, нажмите Alt + Ввод. Пос…" at bounding box center [573, 332] width 1087 height 453
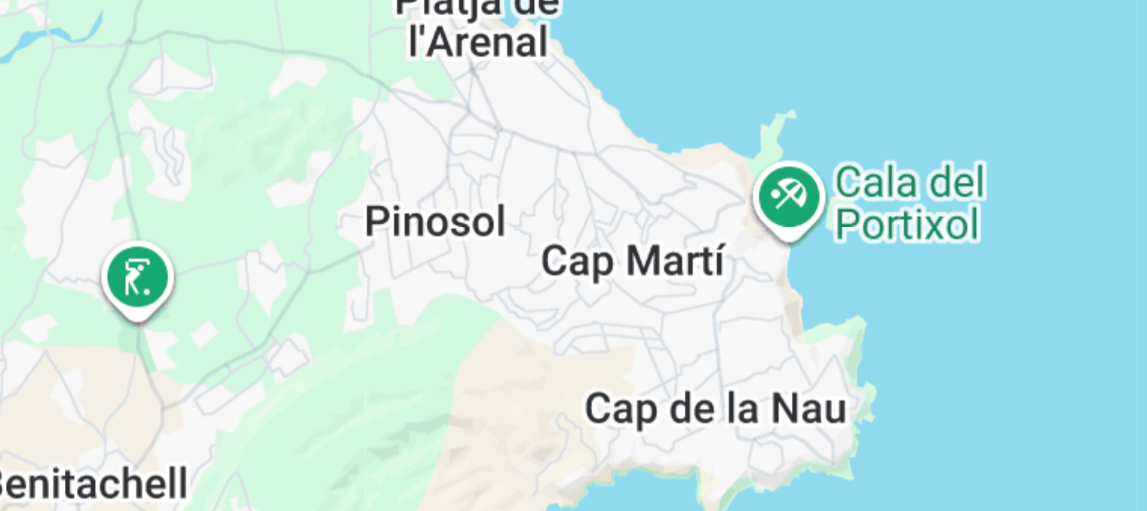
click at [778, 210] on div "Чтобы активировать перетаскивание с помощью клавиатуры, нажмите Alt + Ввод. Пос…" at bounding box center [573, 332] width 1087 height 453
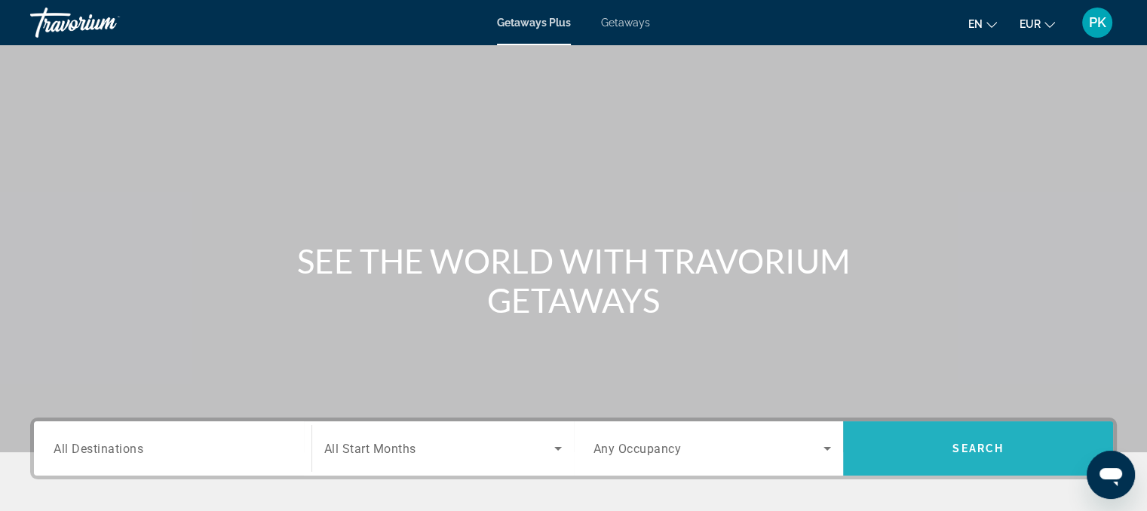
click at [996, 453] on span "Search" at bounding box center [978, 449] width 51 height 12
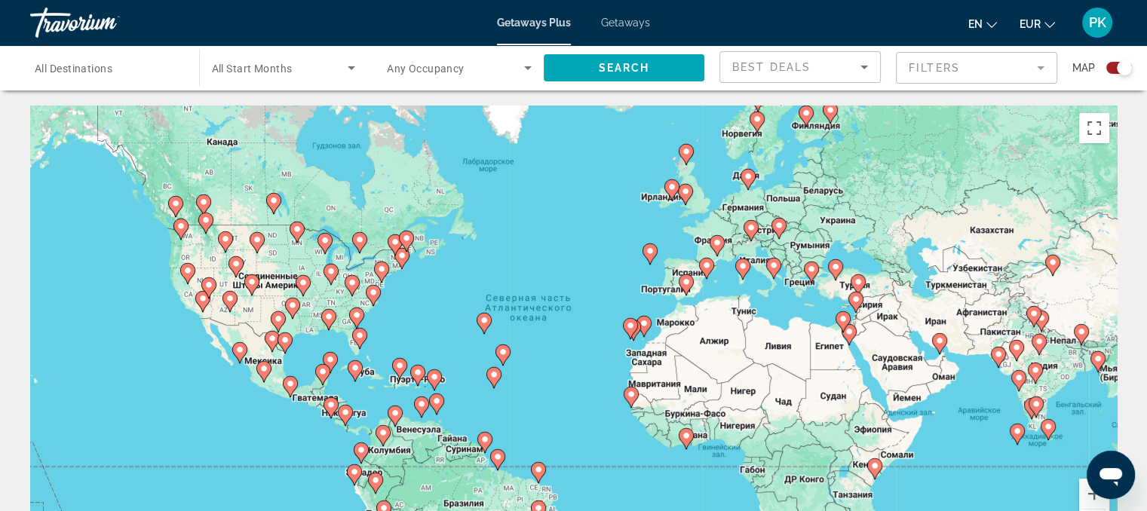
click at [705, 268] on image "Main content" at bounding box center [706, 265] width 9 height 9
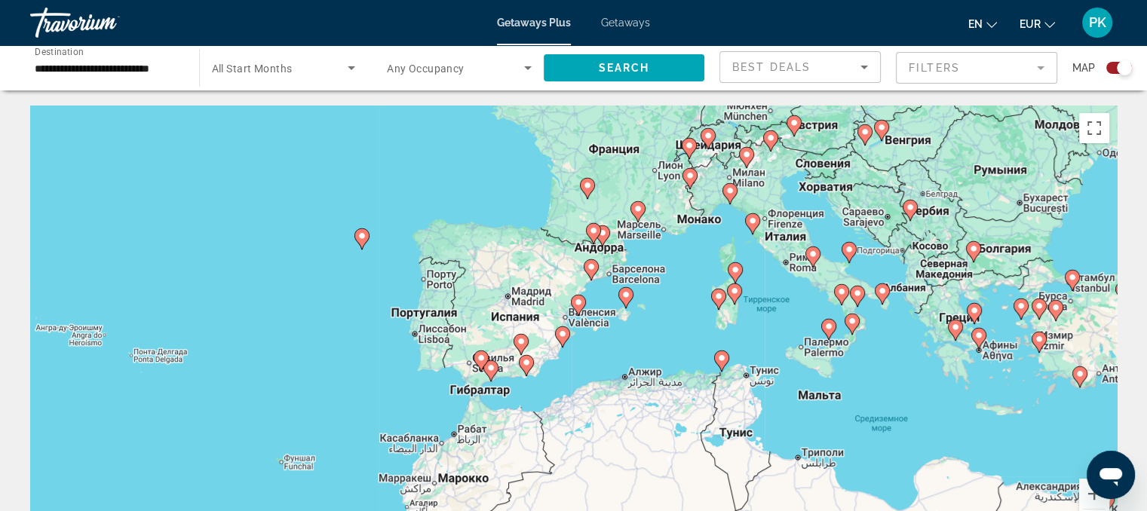
click at [561, 335] on image "Main content" at bounding box center [562, 334] width 9 height 9
type input "**********"
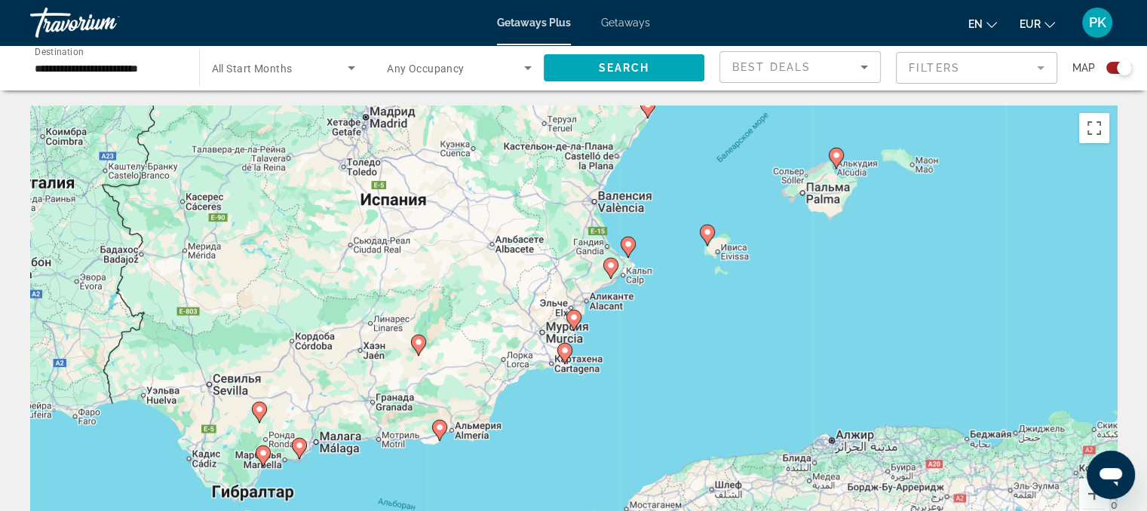
click at [610, 269] on image "Main content" at bounding box center [610, 265] width 9 height 9
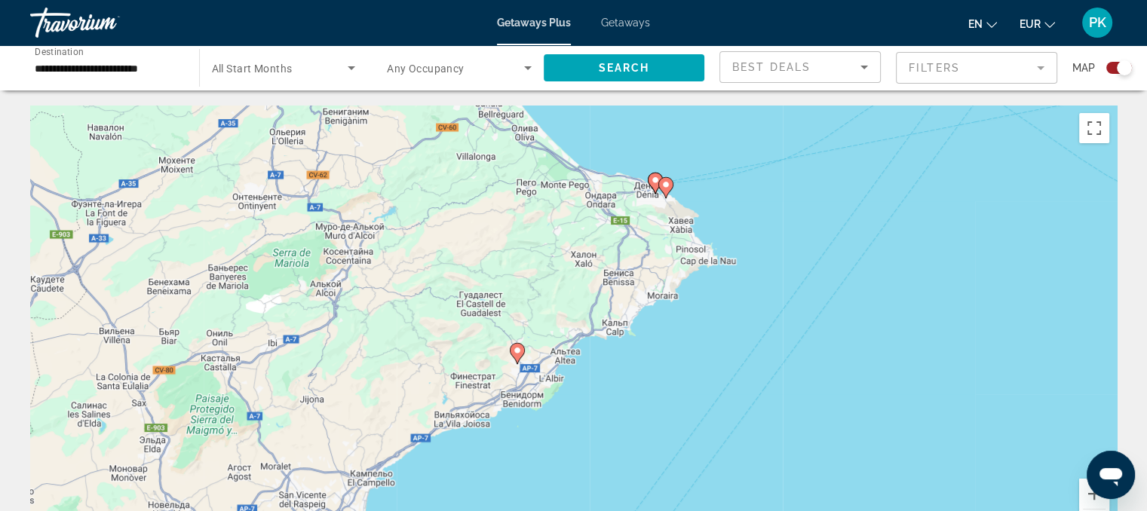
drag, startPoint x: 536, startPoint y: 354, endPoint x: 481, endPoint y: 384, distance: 62.1
click at [481, 384] on div "Для навигации используйте клавиши со стрелками. Чтобы активировать перетаскиван…" at bounding box center [573, 332] width 1087 height 453
click at [652, 182] on image "Main content" at bounding box center [655, 180] width 9 height 9
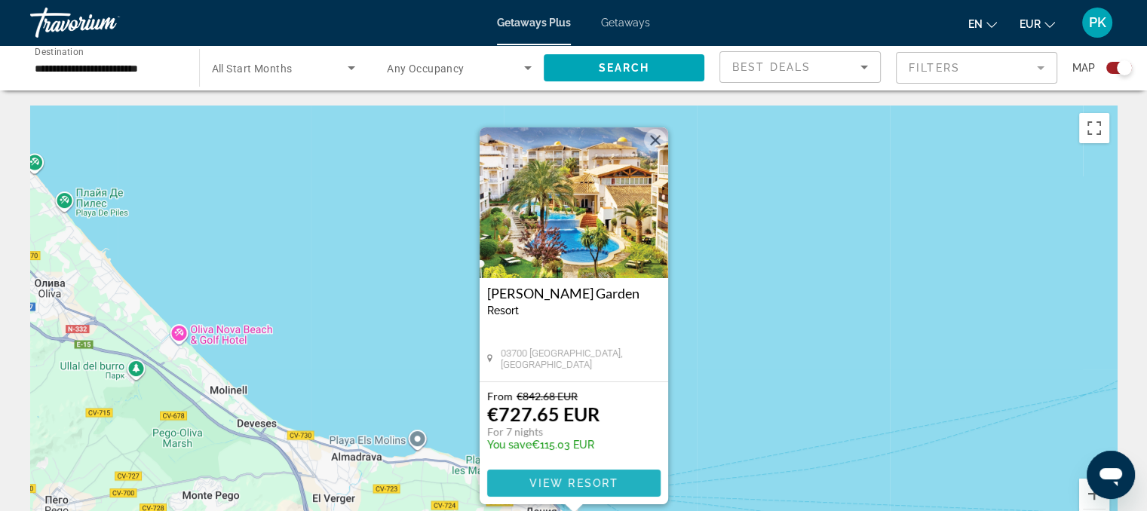
click at [582, 487] on span "View Resort" at bounding box center [573, 483] width 89 height 12
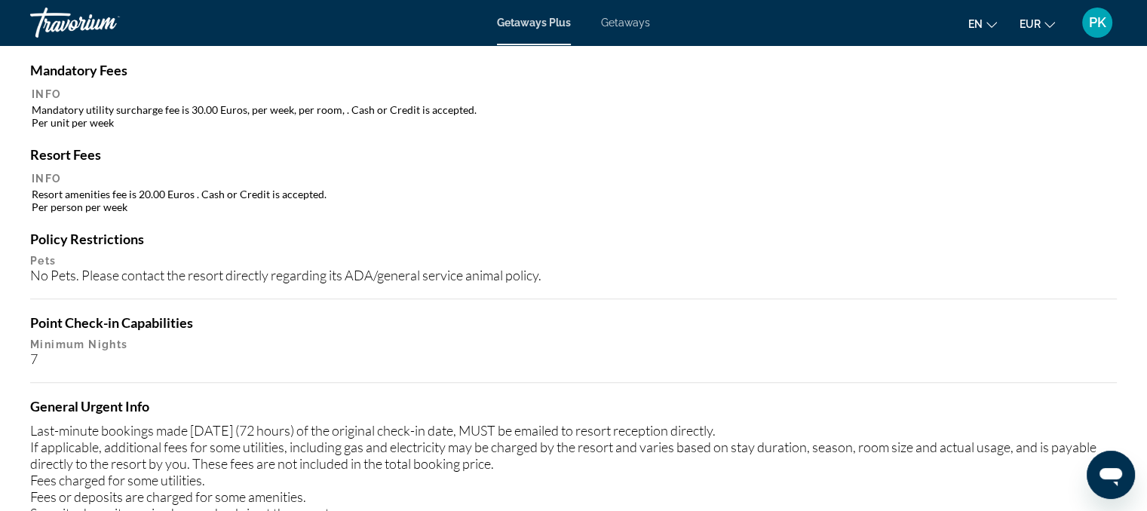
scroll to position [1478, 0]
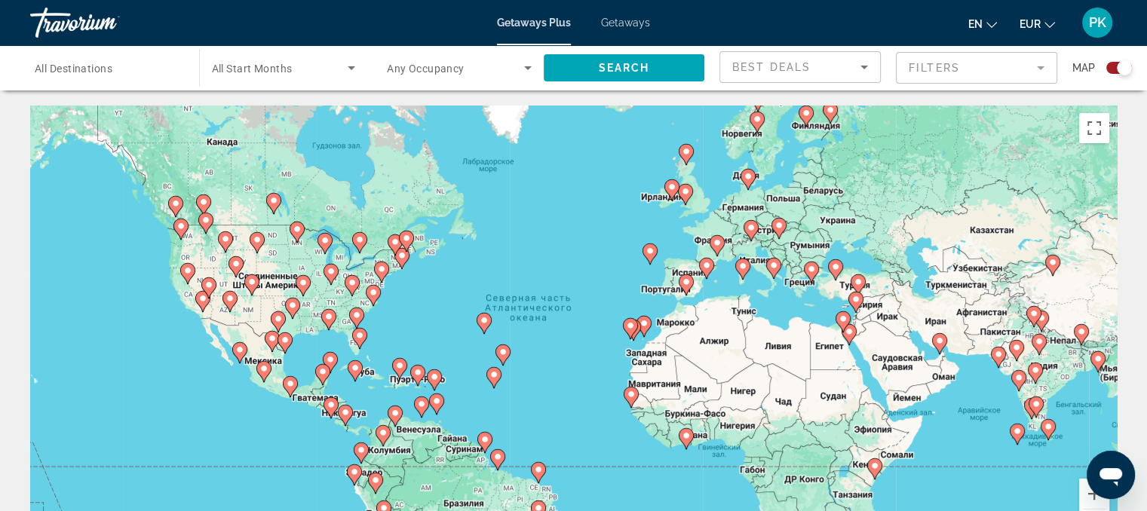
click at [178, 203] on image "Main content" at bounding box center [175, 203] width 9 height 9
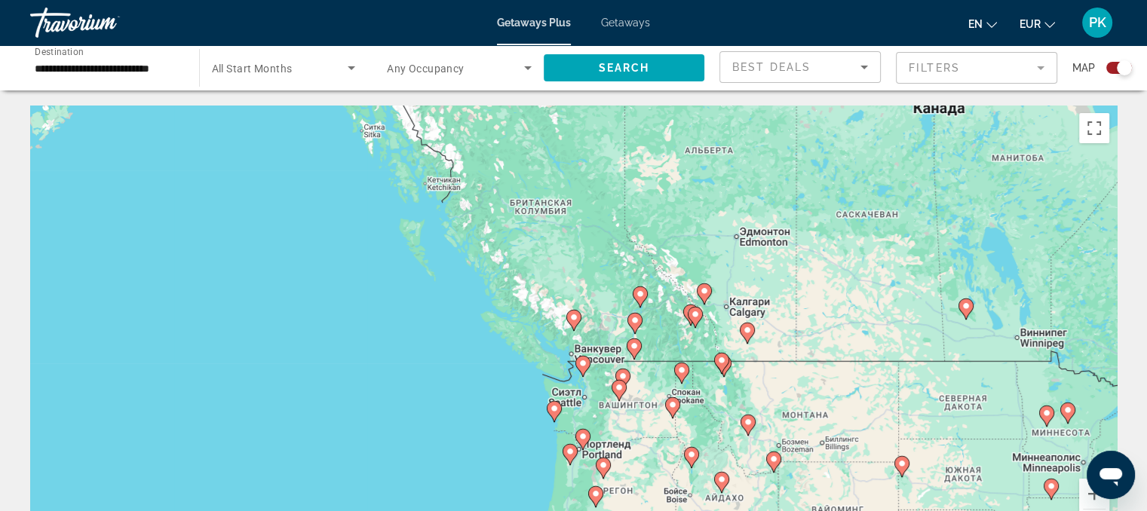
click at [570, 324] on icon "Main content" at bounding box center [573, 321] width 14 height 20
type input "**********"
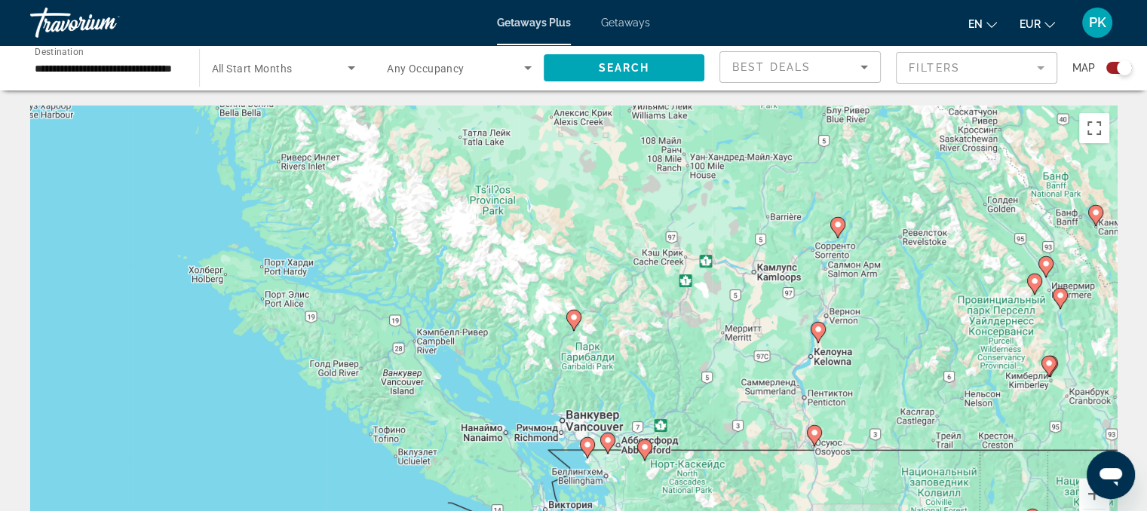
click at [570, 324] on icon "Main content" at bounding box center [573, 321] width 14 height 20
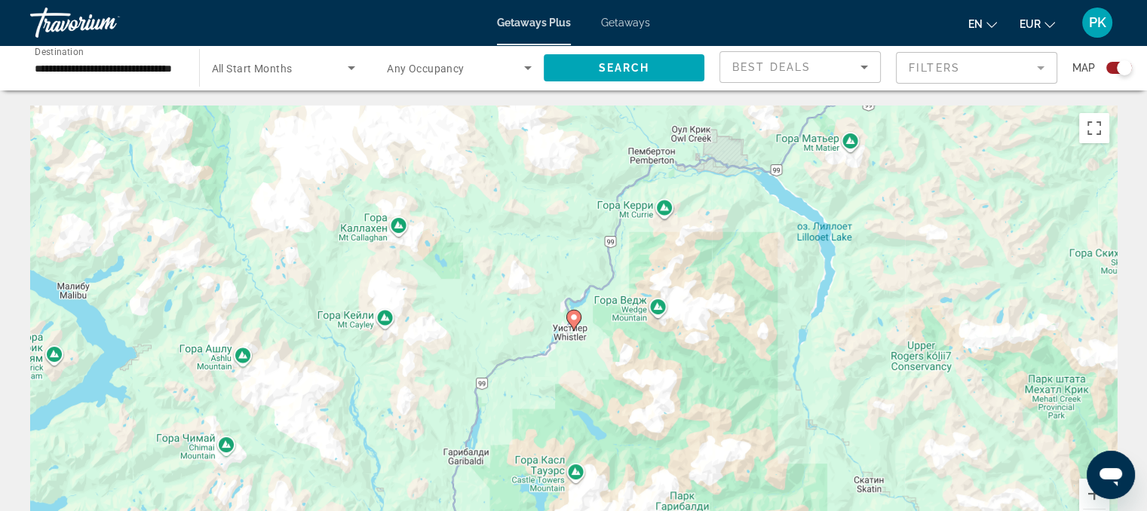
click at [573, 319] on image "Main content" at bounding box center [573, 317] width 9 height 9
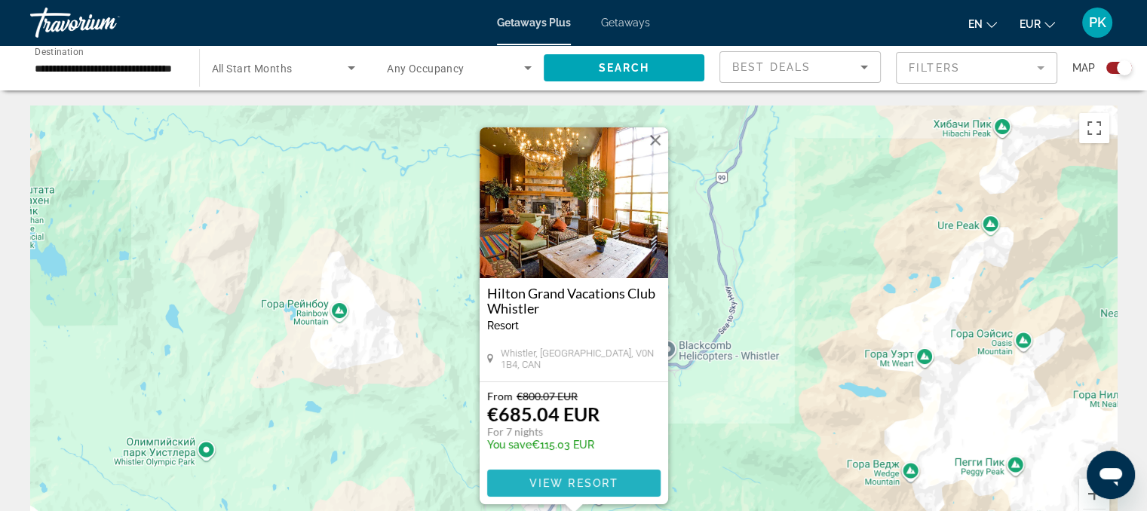
click at [573, 478] on span "View Resort" at bounding box center [573, 483] width 89 height 12
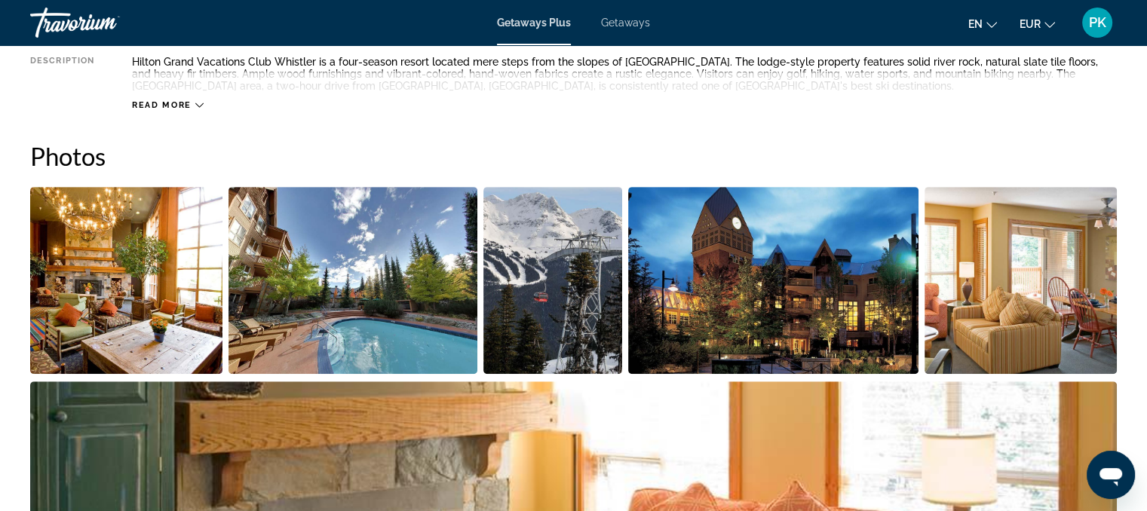
scroll to position [603, 0]
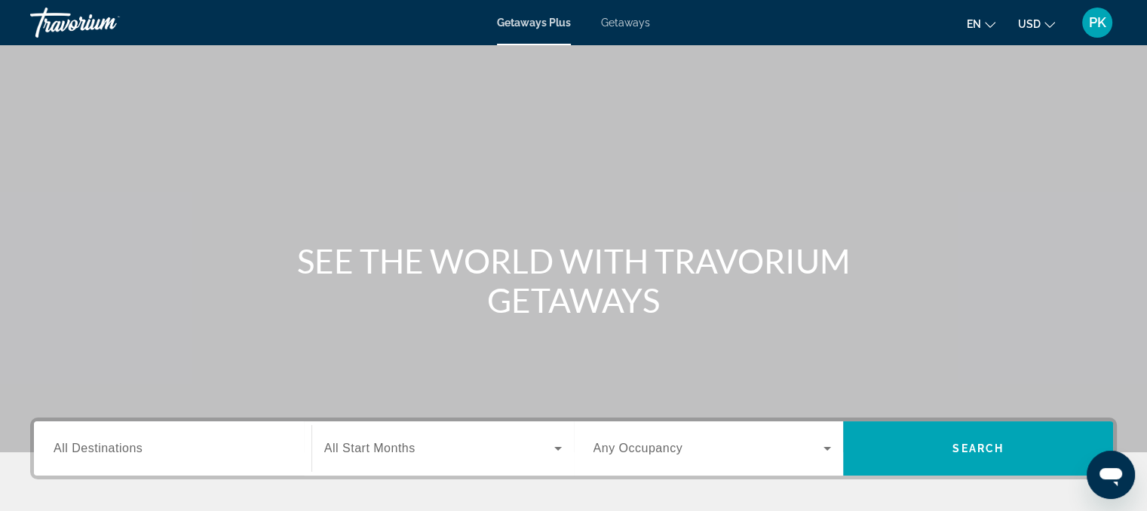
click at [625, 22] on span "Getaways" at bounding box center [625, 23] width 49 height 12
click at [211, 441] on input "Destination All Destinations" at bounding box center [173, 450] width 238 height 18
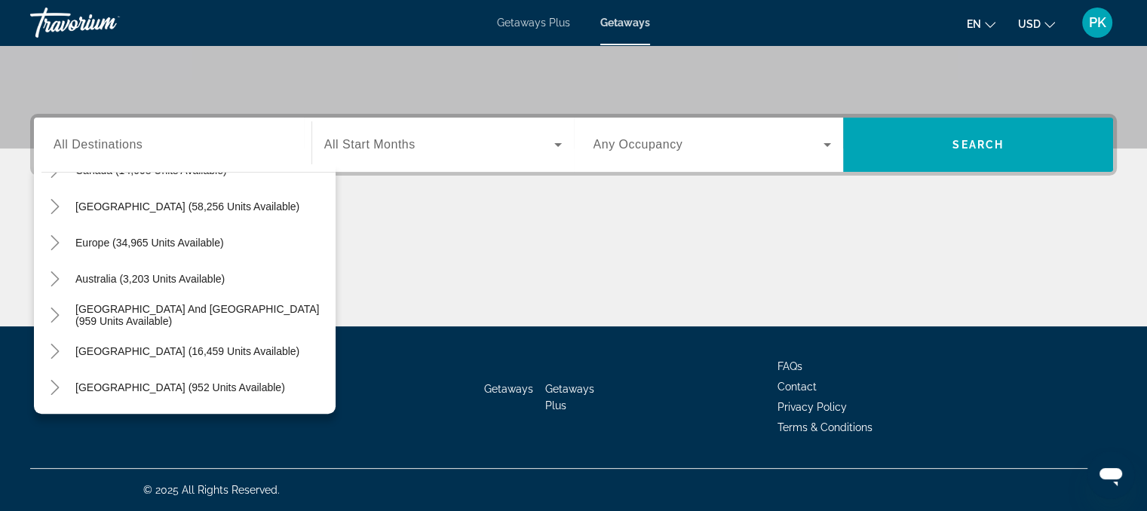
scroll to position [151, 0]
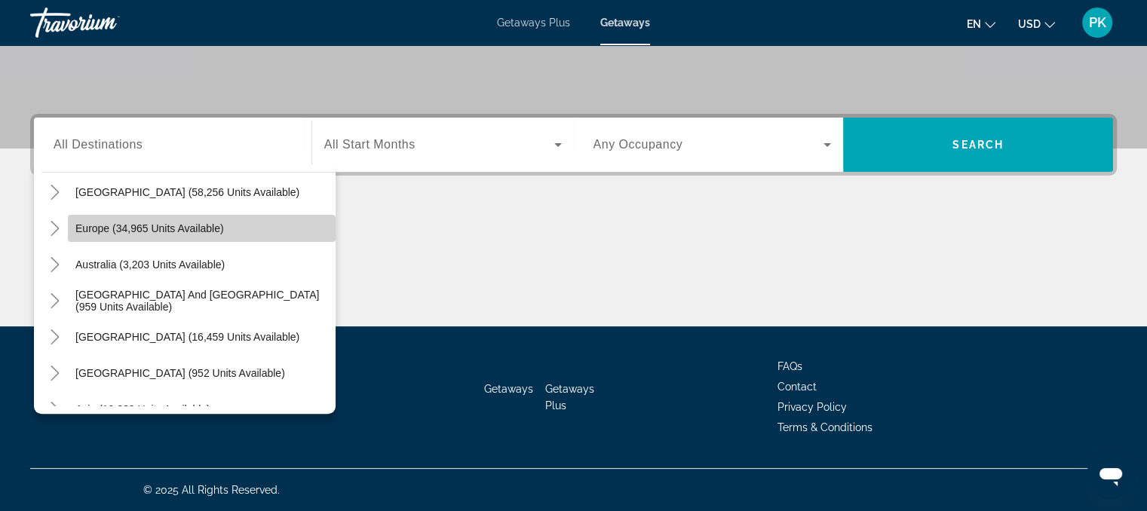
click at [210, 229] on span "Europe (34,965 units available)" at bounding box center [149, 229] width 149 height 12
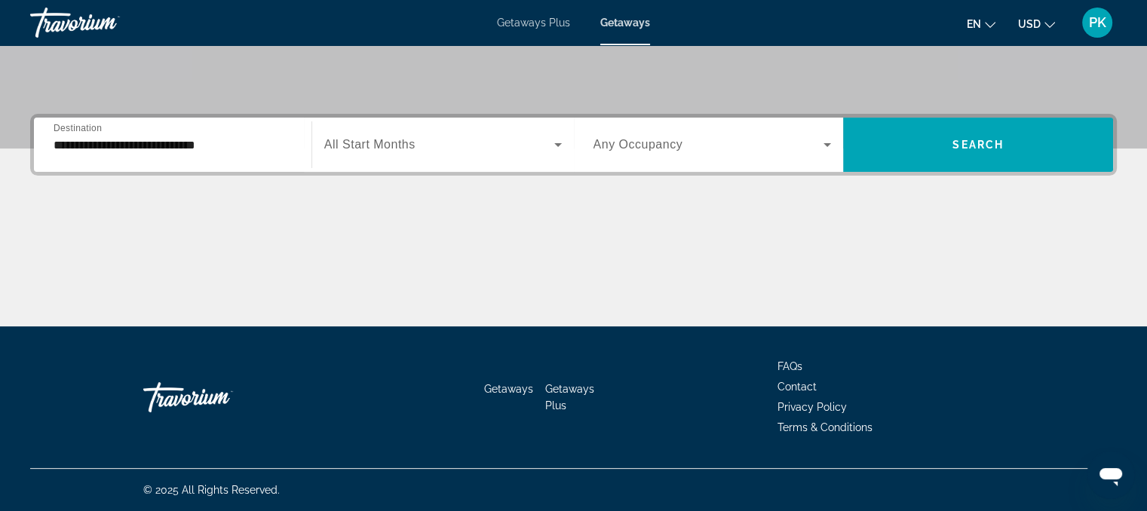
click at [223, 155] on div "**********" at bounding box center [173, 145] width 238 height 43
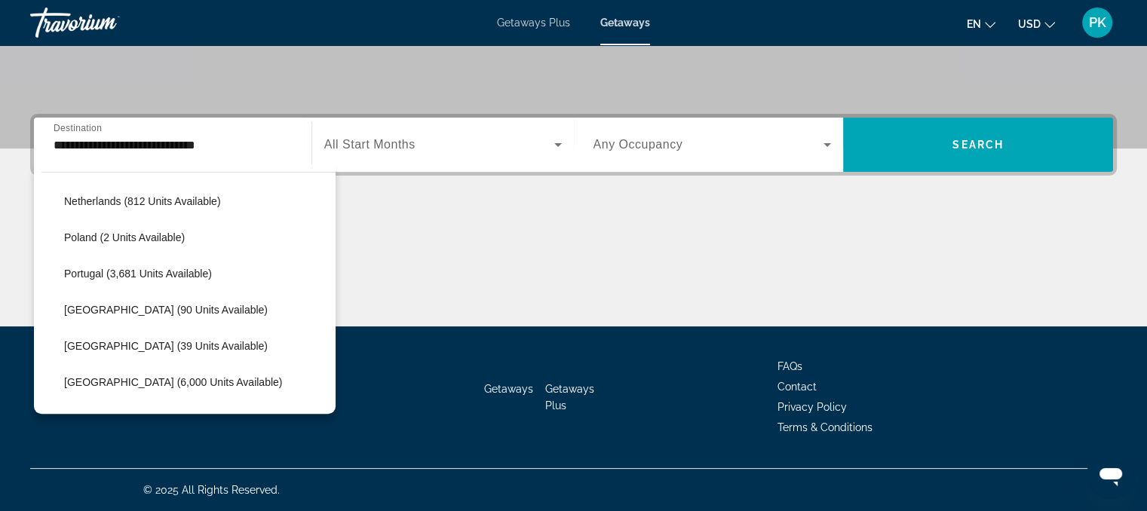
scroll to position [663, 0]
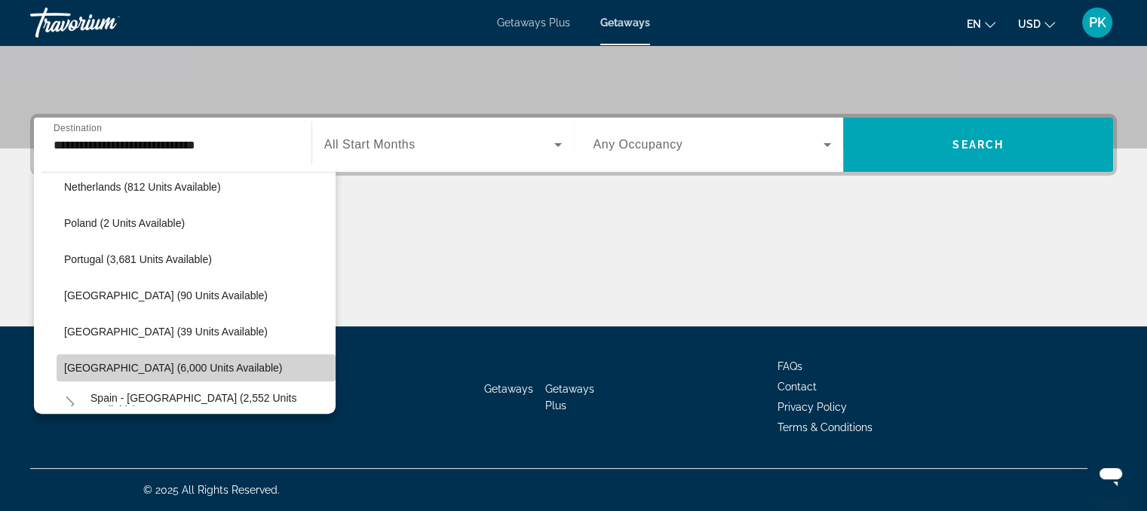
click at [224, 361] on span "Search widget" at bounding box center [196, 368] width 279 height 36
type input "**********"
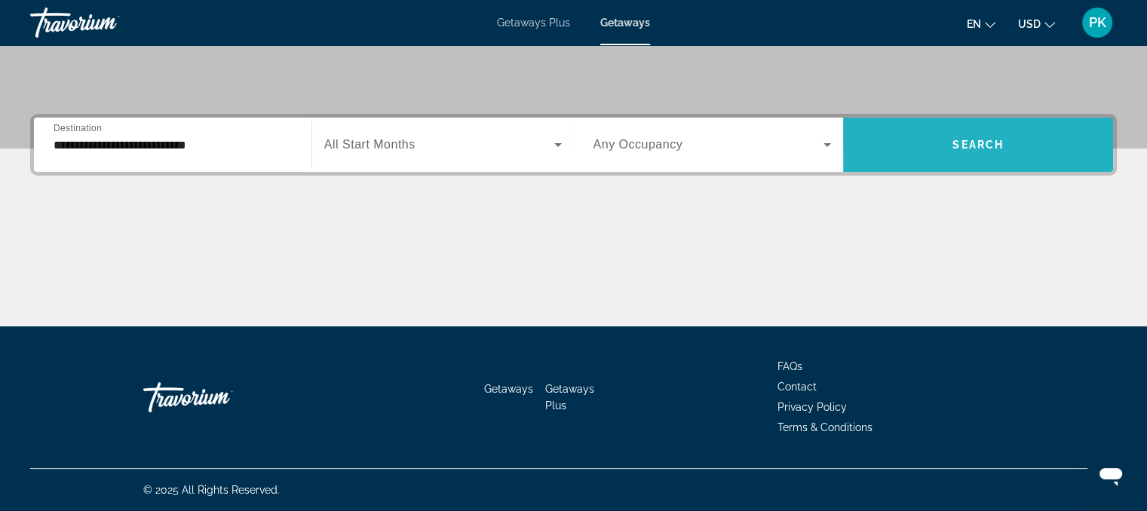
click at [1003, 142] on span "Search" at bounding box center [978, 145] width 51 height 12
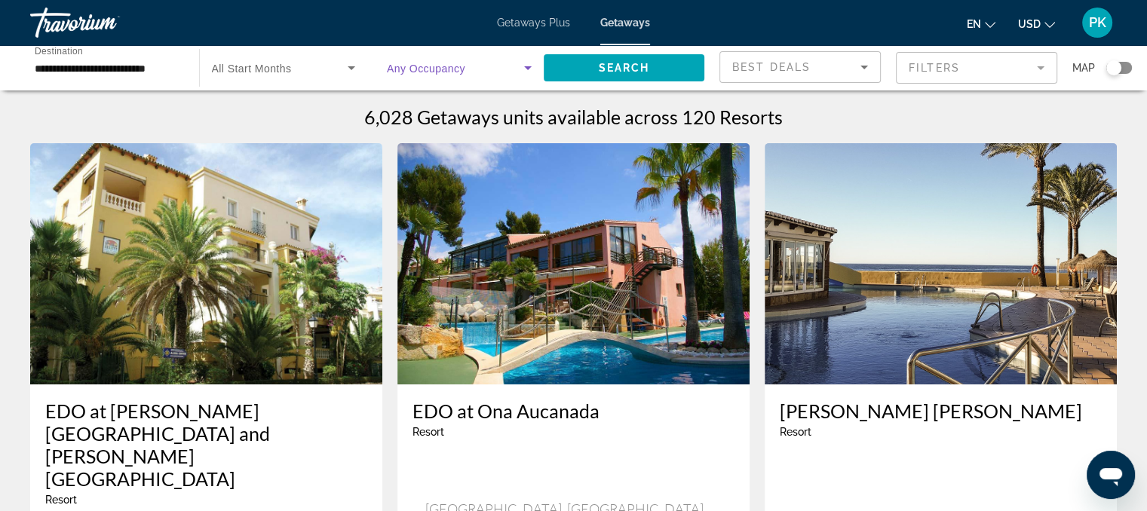
click at [522, 70] on icon "Search widget" at bounding box center [528, 68] width 18 height 18
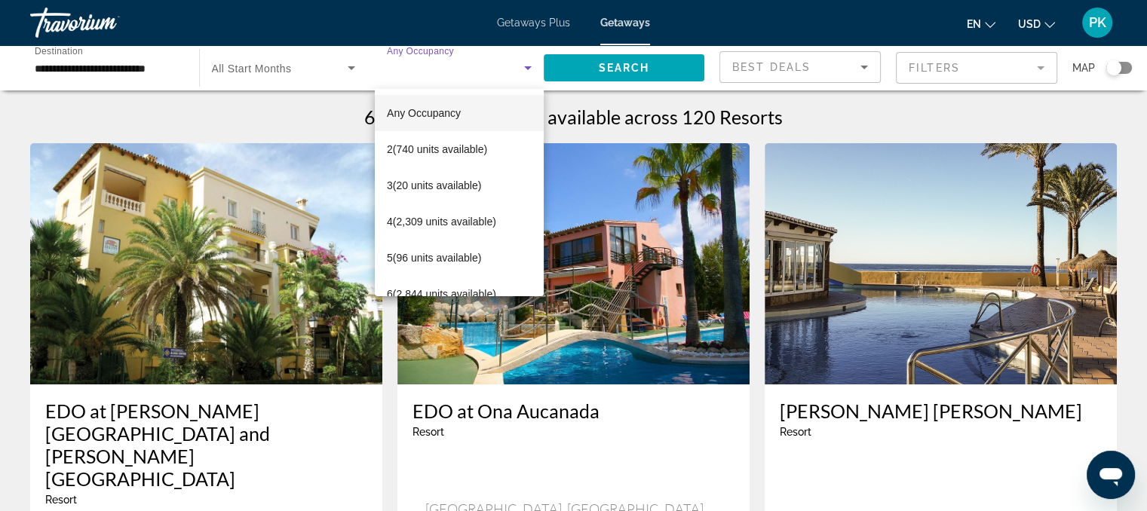
click at [522, 70] on div at bounding box center [573, 255] width 1147 height 511
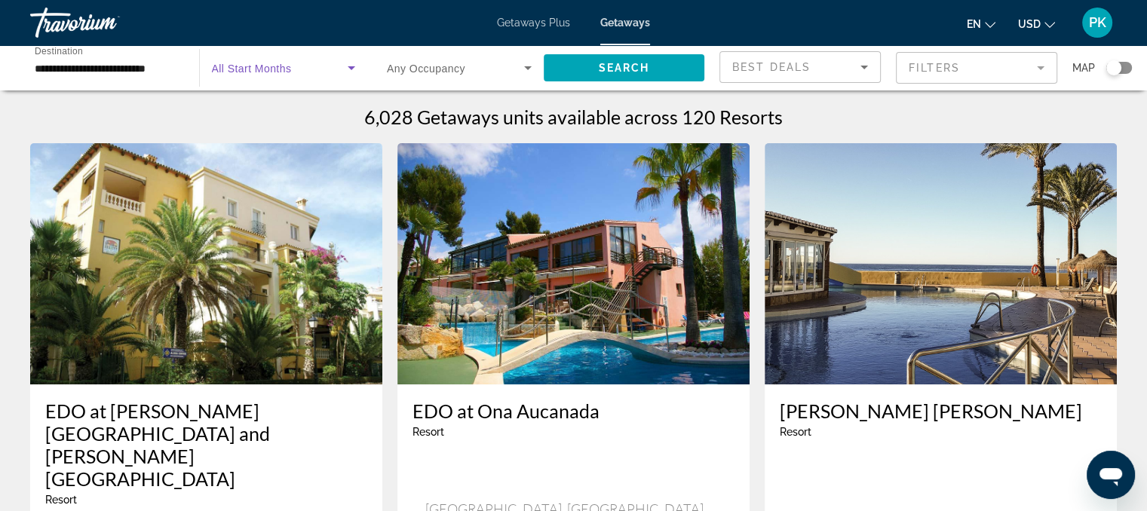
click at [351, 65] on icon "Search widget" at bounding box center [351, 68] width 18 height 18
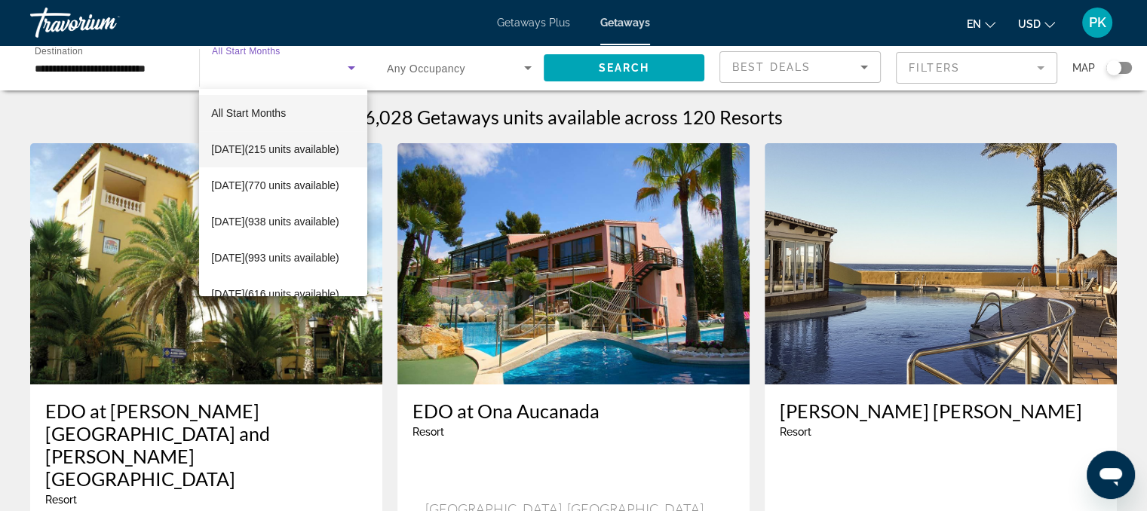
click at [305, 140] on span "[DATE] (215 units available)" at bounding box center [274, 149] width 127 height 18
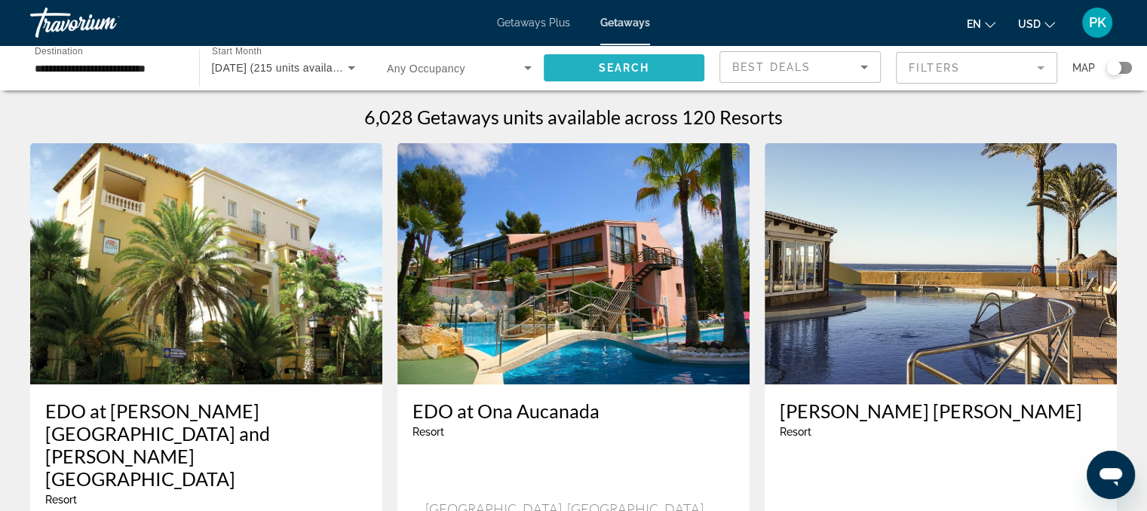
click at [676, 65] on span "Search widget" at bounding box center [624, 68] width 161 height 36
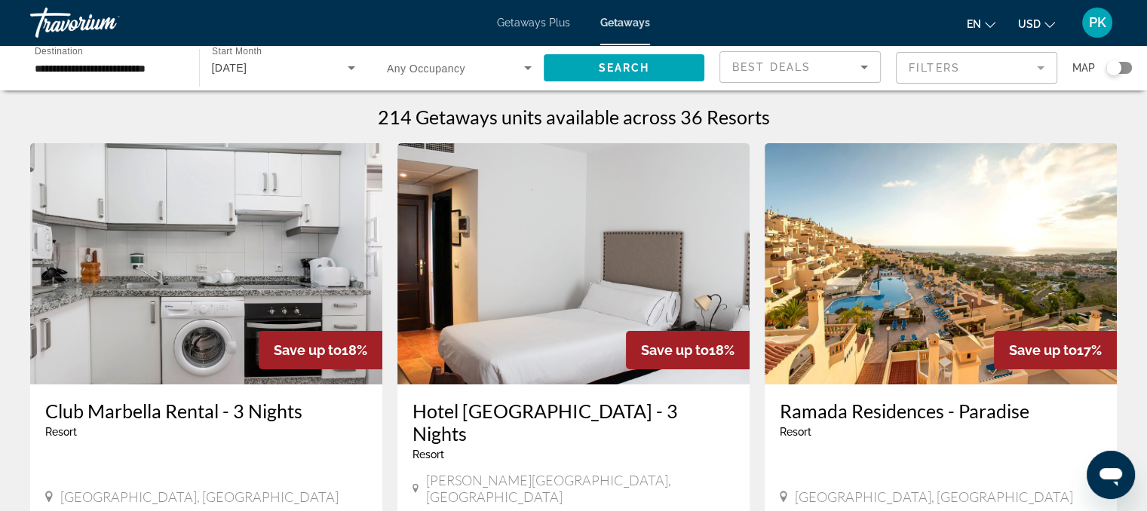
click at [1047, 23] on icon "Change currency" at bounding box center [1050, 25] width 11 height 11
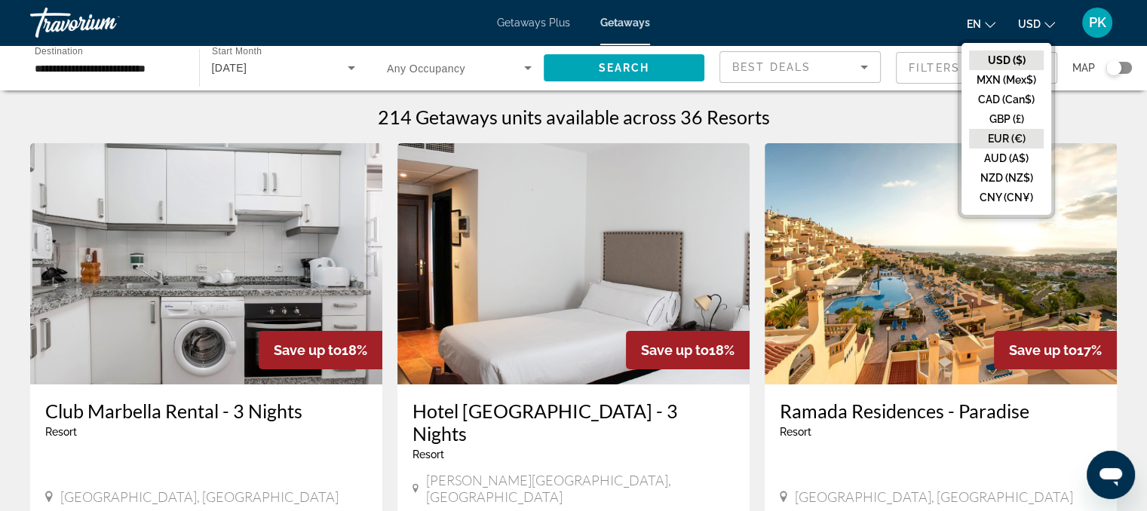
click at [1020, 130] on button "EUR (€)" at bounding box center [1006, 139] width 75 height 20
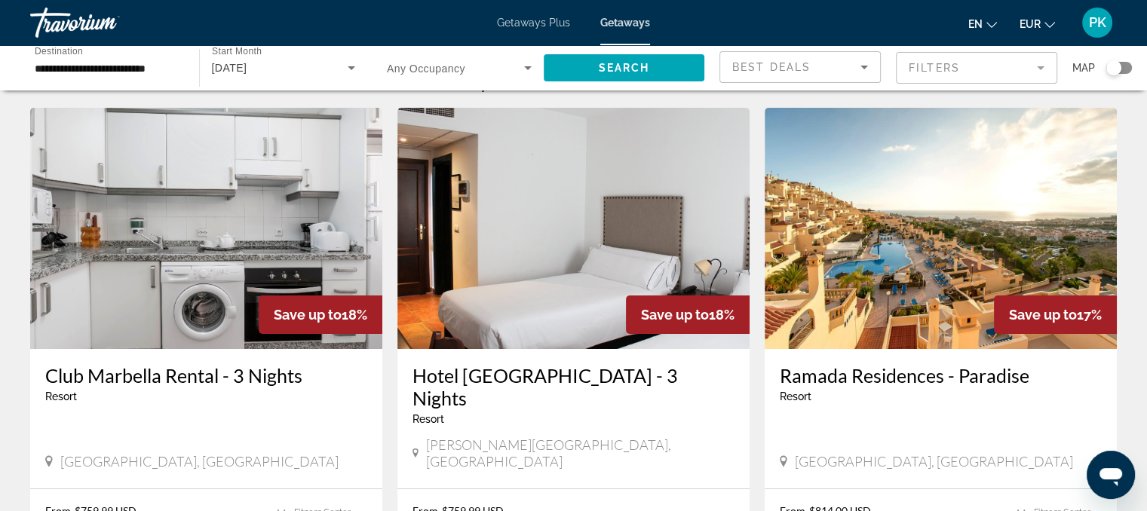
scroll to position [60, 0]
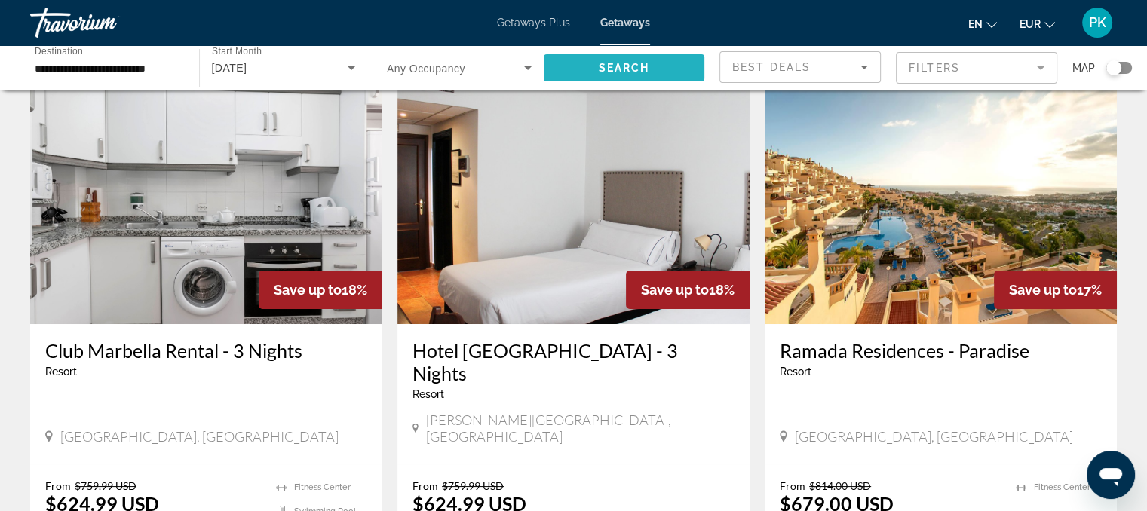
click at [659, 65] on span "Search widget" at bounding box center [624, 68] width 161 height 36
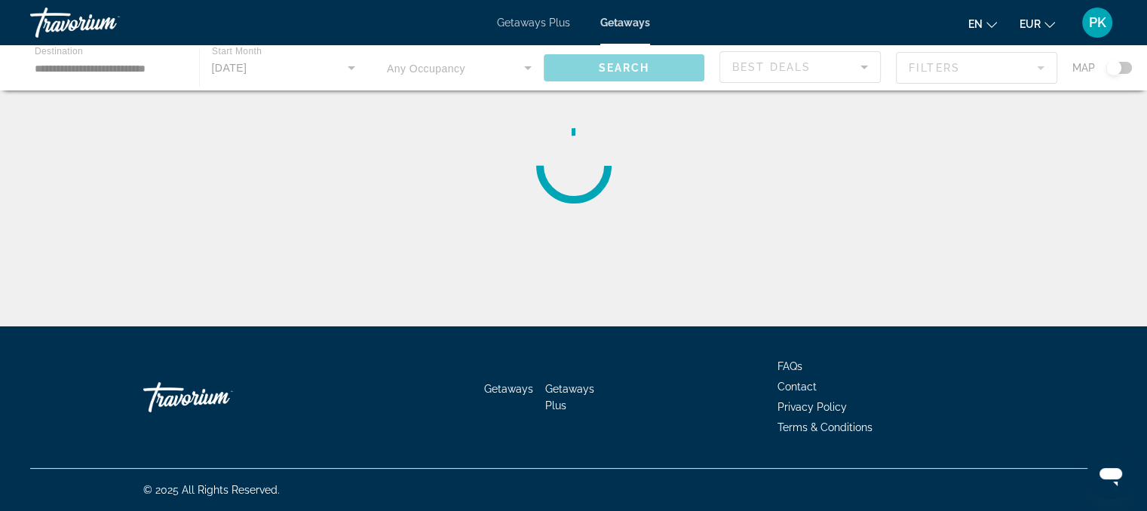
scroll to position [0, 0]
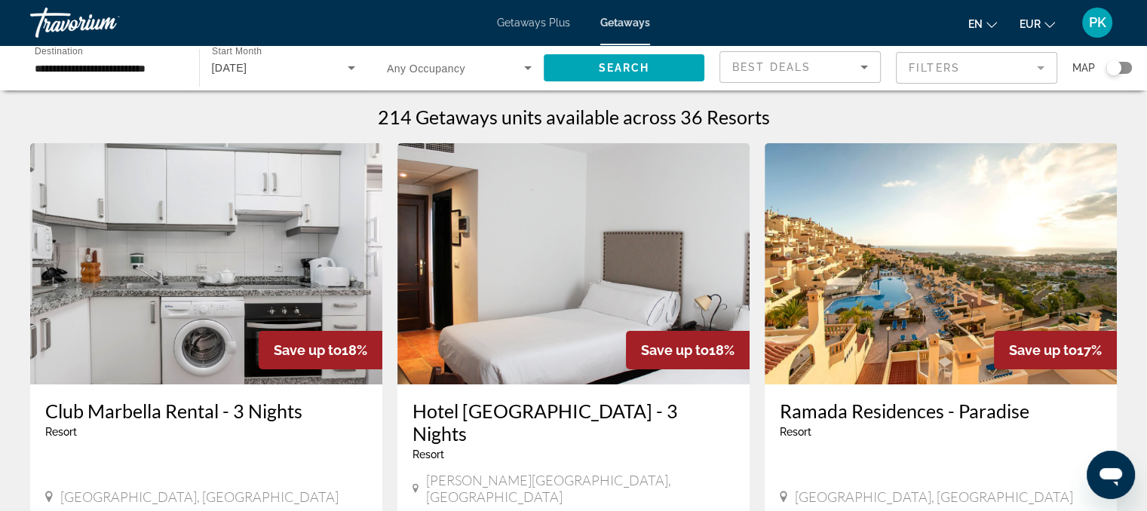
click at [785, 114] on div "214 Getaways units available across 36 Resorts" at bounding box center [573, 117] width 1087 height 23
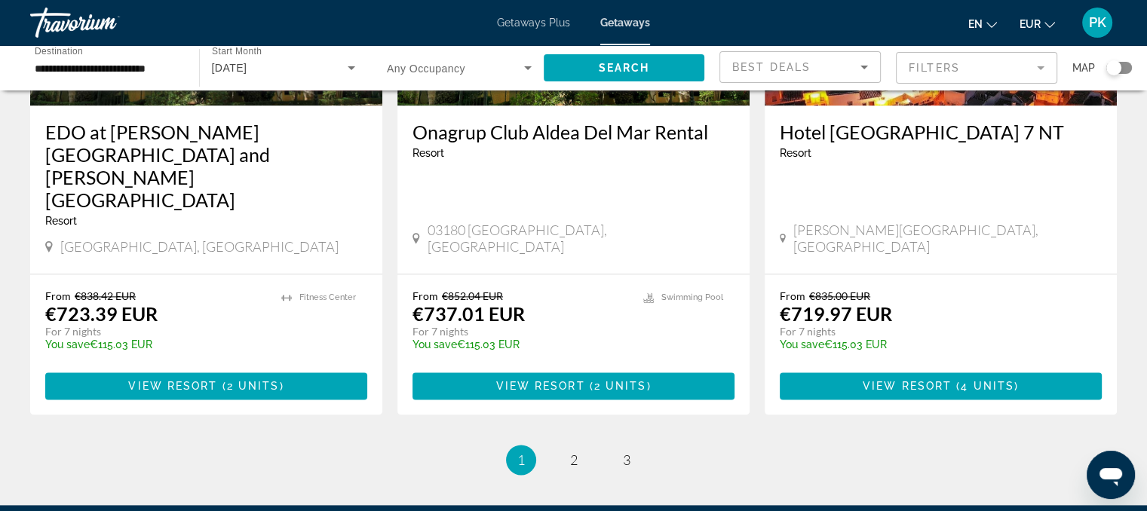
scroll to position [1991, 0]
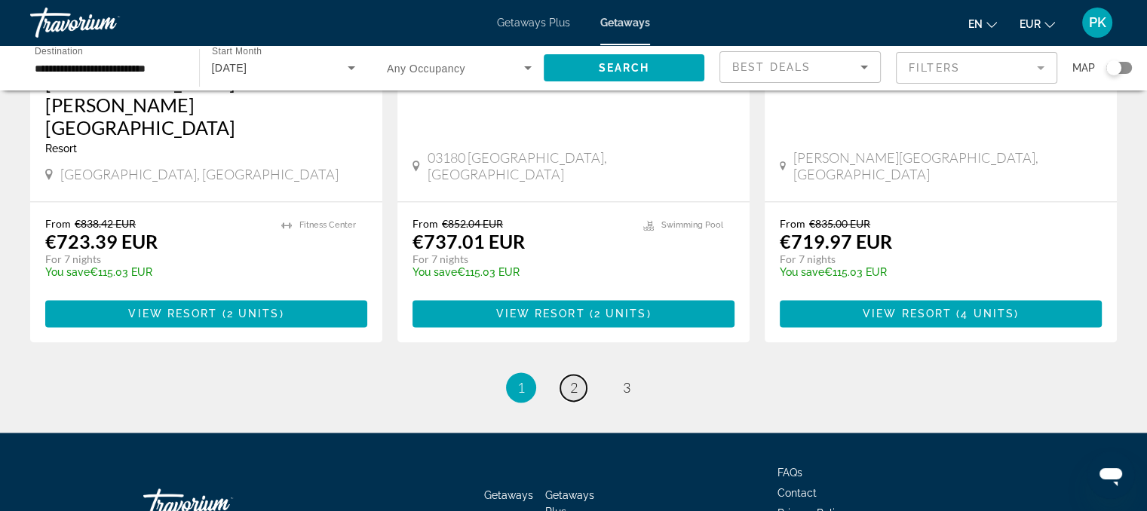
click at [567, 375] on link "page 2" at bounding box center [573, 388] width 26 height 26
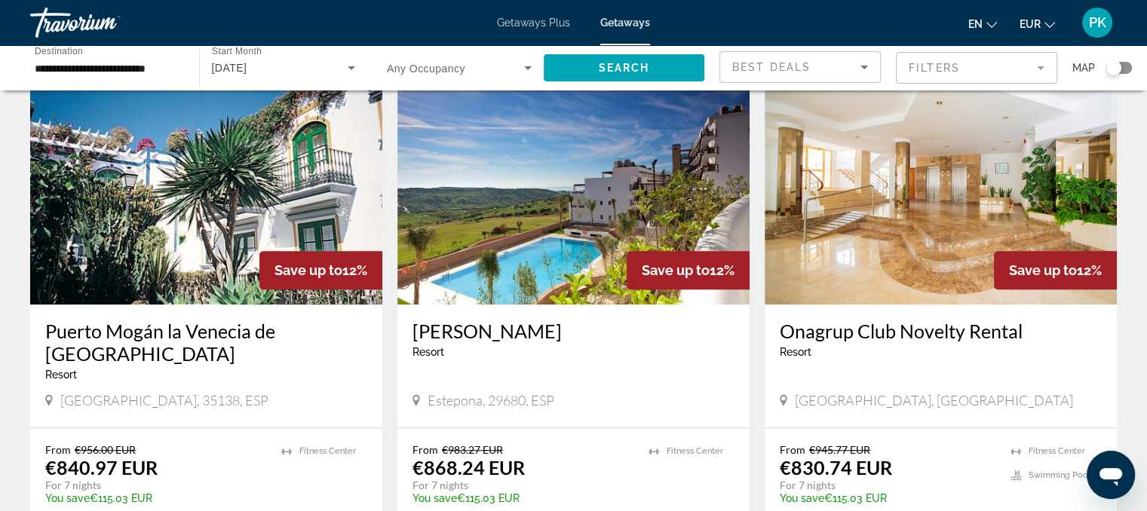
scroll to position [1147, 0]
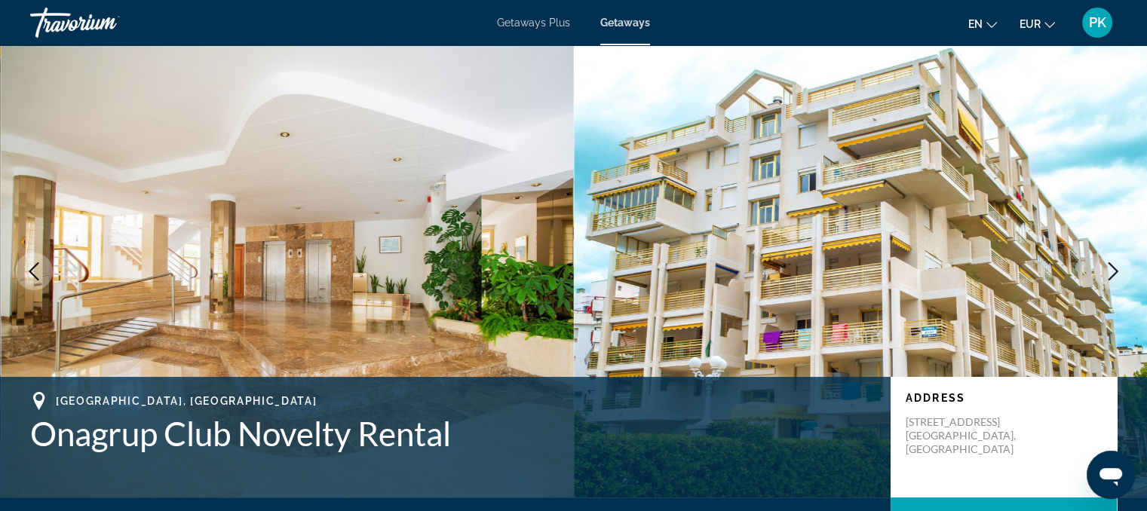
click at [1110, 267] on icon "Next image" at bounding box center [1113, 271] width 18 height 18
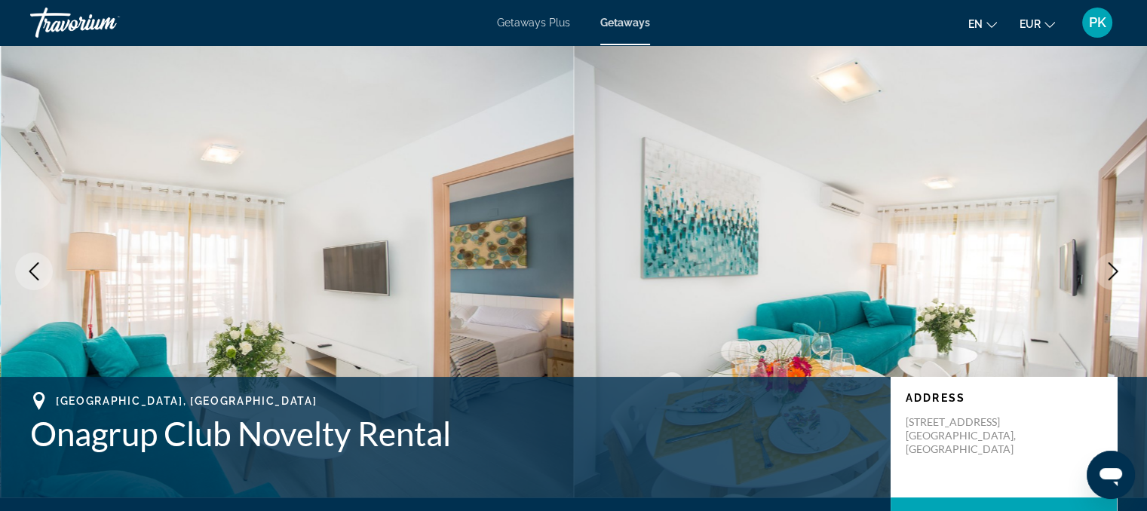
click at [1110, 267] on icon "Next image" at bounding box center [1113, 271] width 18 height 18
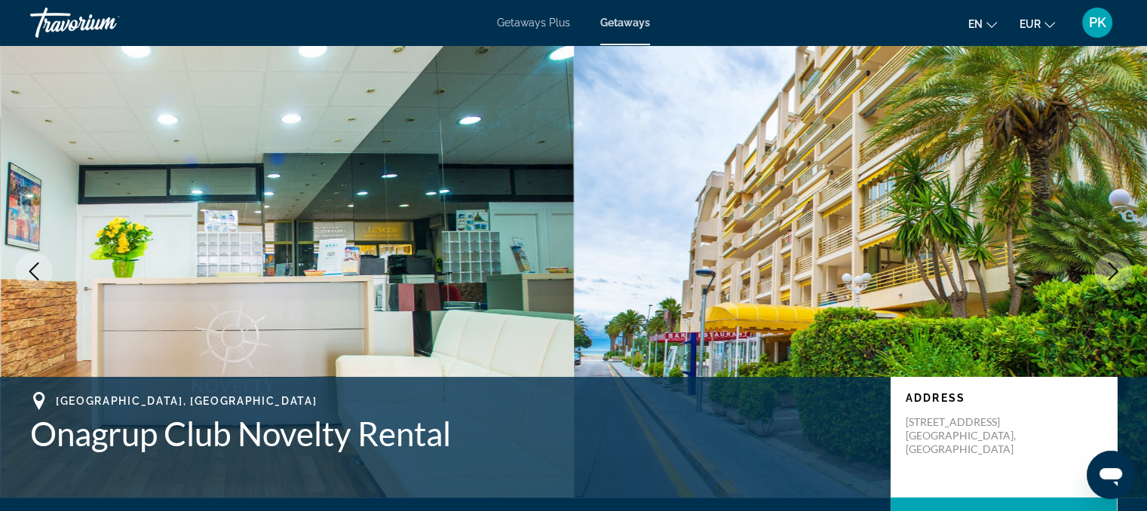
click at [1110, 267] on icon "Next image" at bounding box center [1113, 271] width 18 height 18
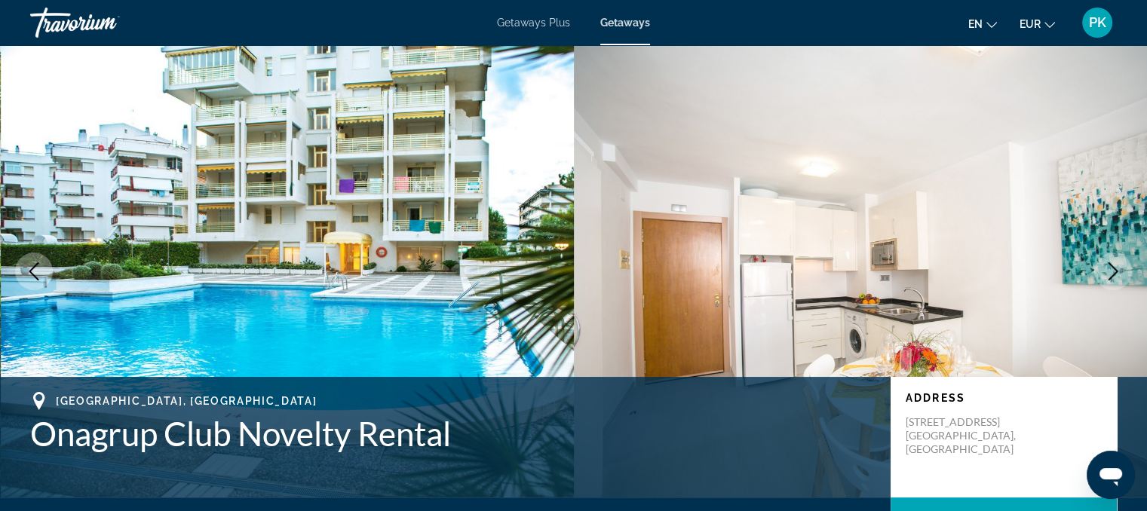
click at [1110, 267] on icon "Next image" at bounding box center [1113, 271] width 18 height 18
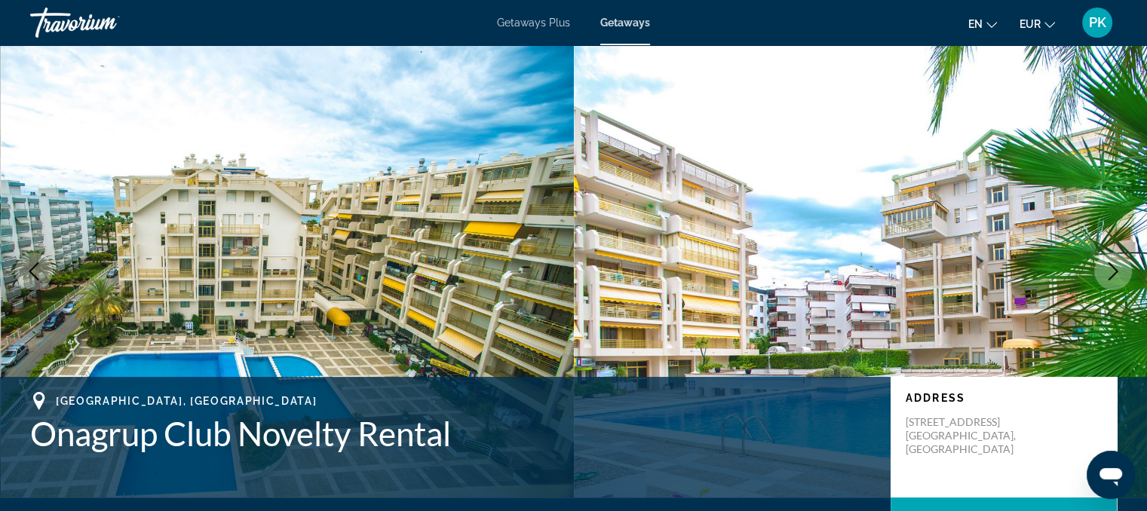
click at [1110, 267] on icon "Next image" at bounding box center [1113, 271] width 18 height 18
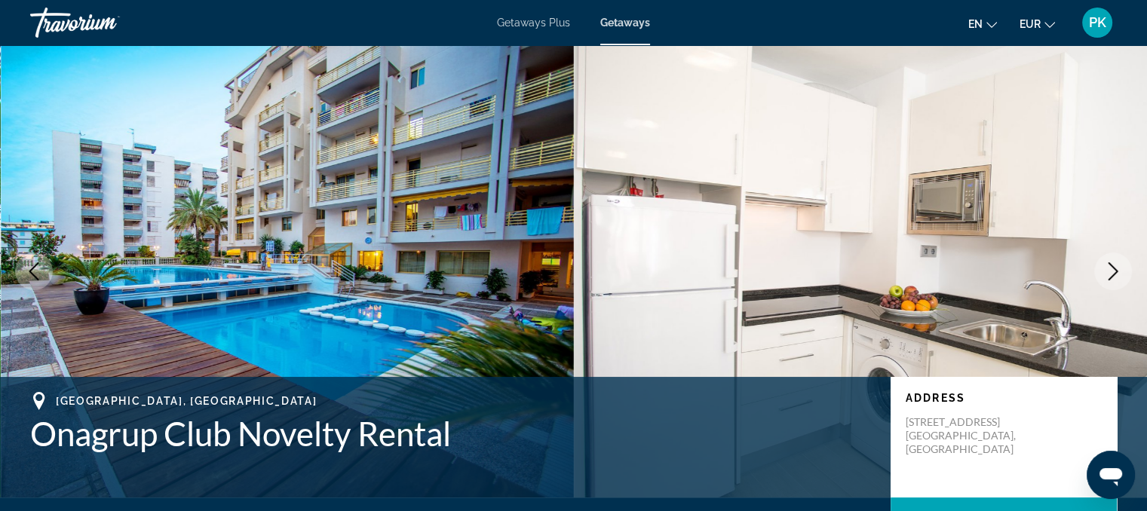
click at [1110, 267] on icon "Next image" at bounding box center [1113, 271] width 18 height 18
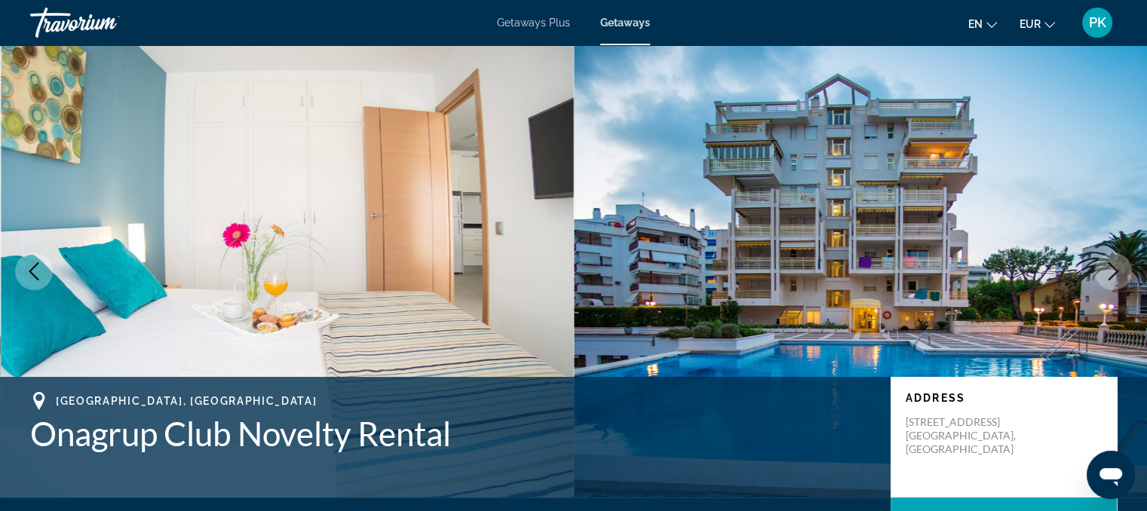
click at [1110, 267] on icon "Next image" at bounding box center [1113, 271] width 18 height 18
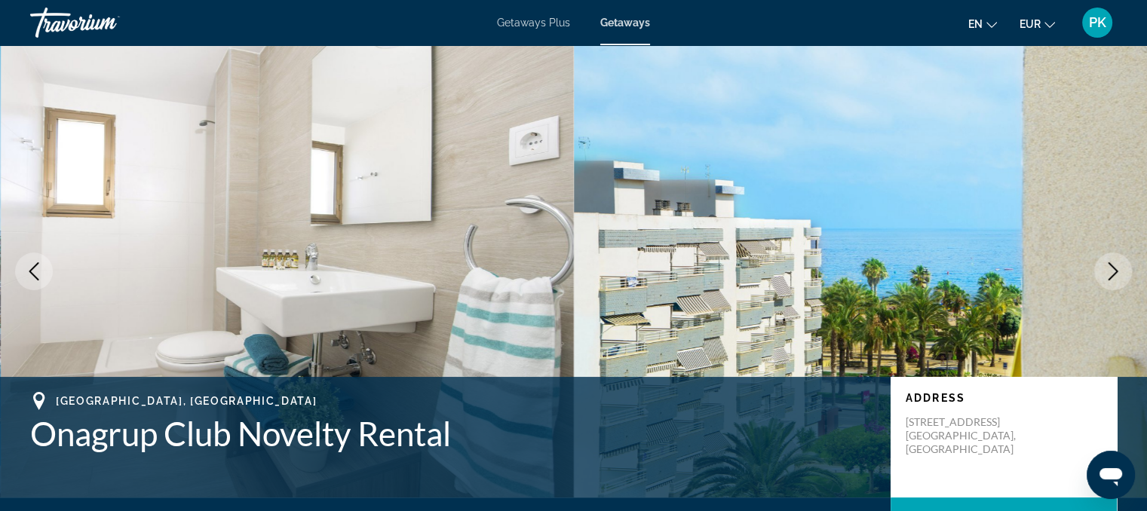
click at [1110, 267] on icon "Next image" at bounding box center [1113, 271] width 18 height 18
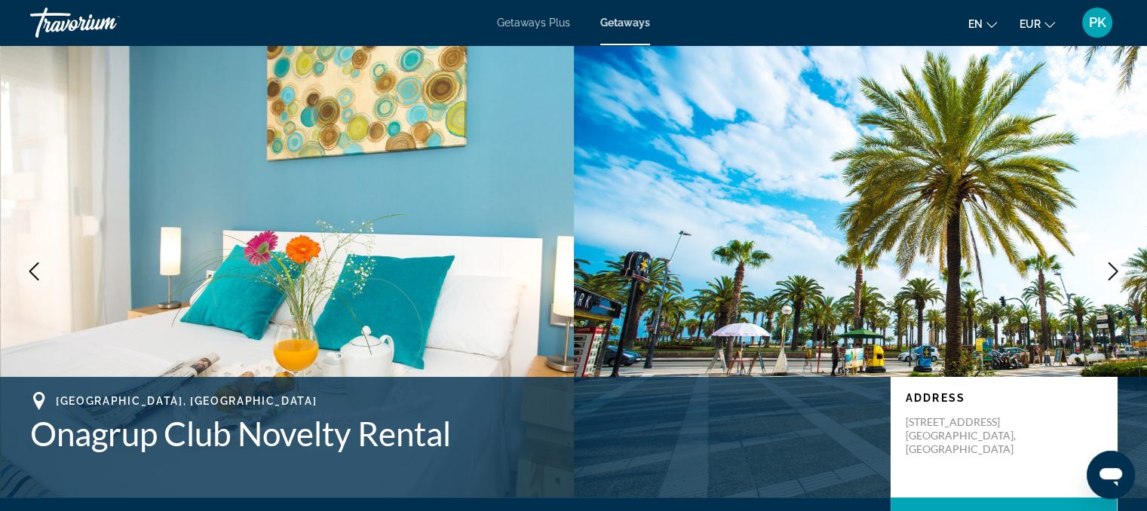
click at [1110, 267] on icon "Next image" at bounding box center [1113, 271] width 18 height 18
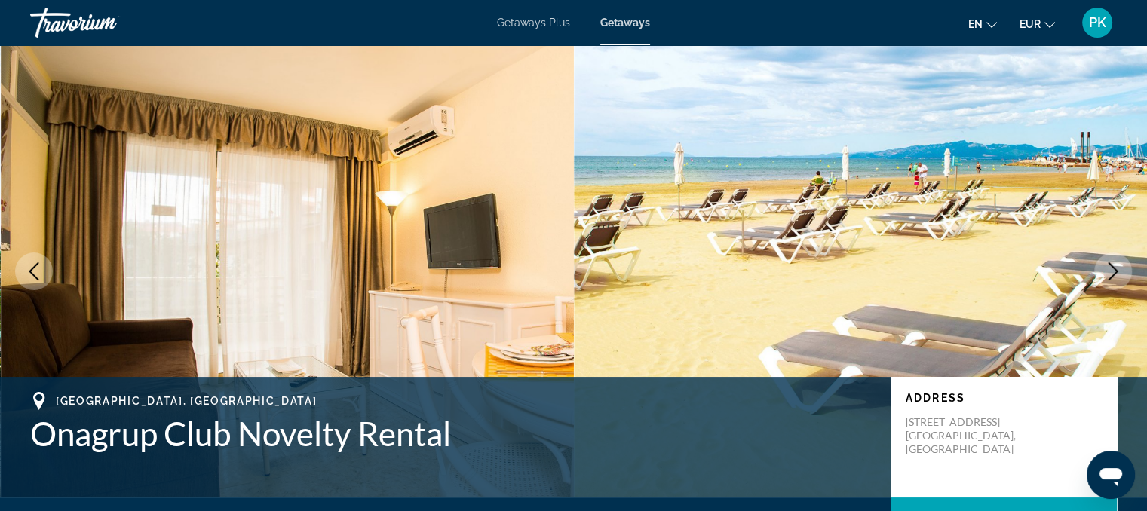
click at [1110, 267] on icon "Next image" at bounding box center [1113, 271] width 18 height 18
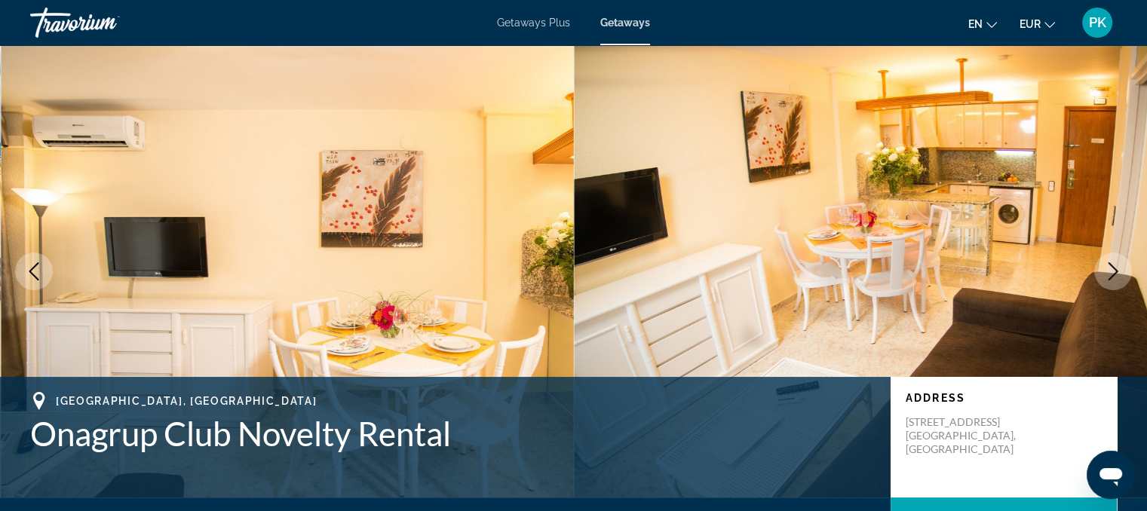
click at [1110, 267] on icon "Next image" at bounding box center [1113, 271] width 18 height 18
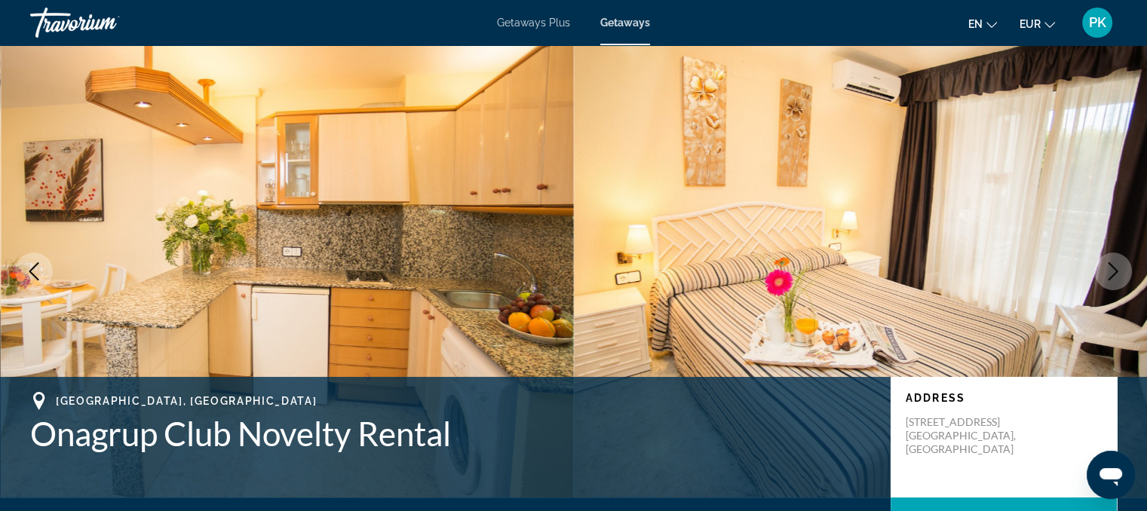
click at [1110, 267] on icon "Next image" at bounding box center [1113, 271] width 18 height 18
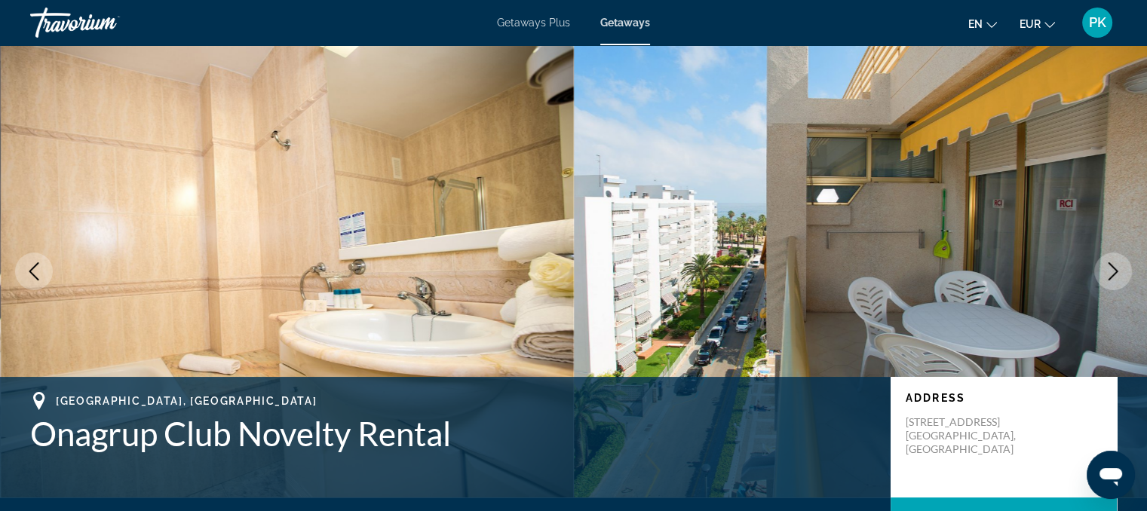
click at [1110, 267] on icon "Next image" at bounding box center [1113, 271] width 18 height 18
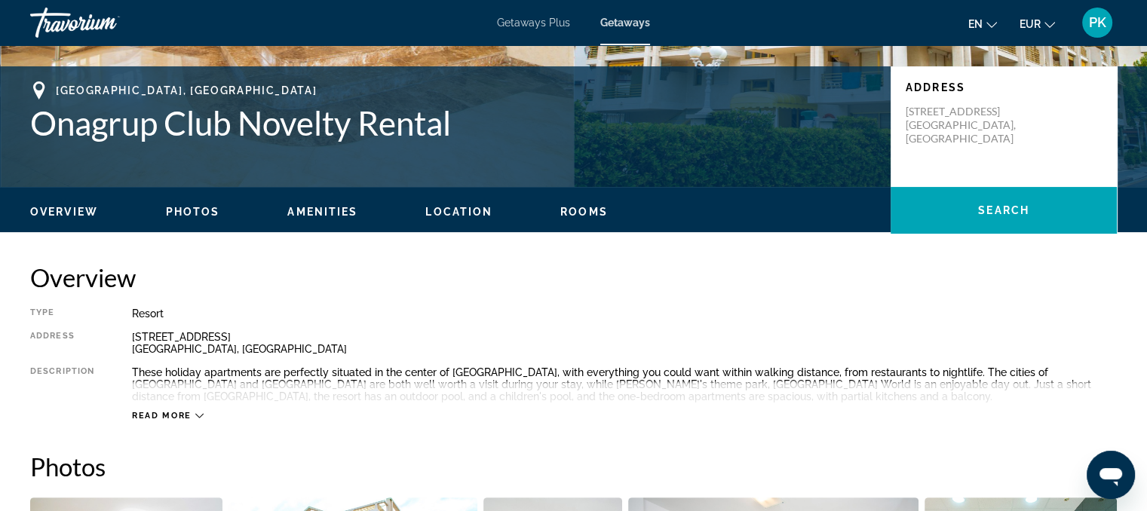
scroll to position [332, 0]
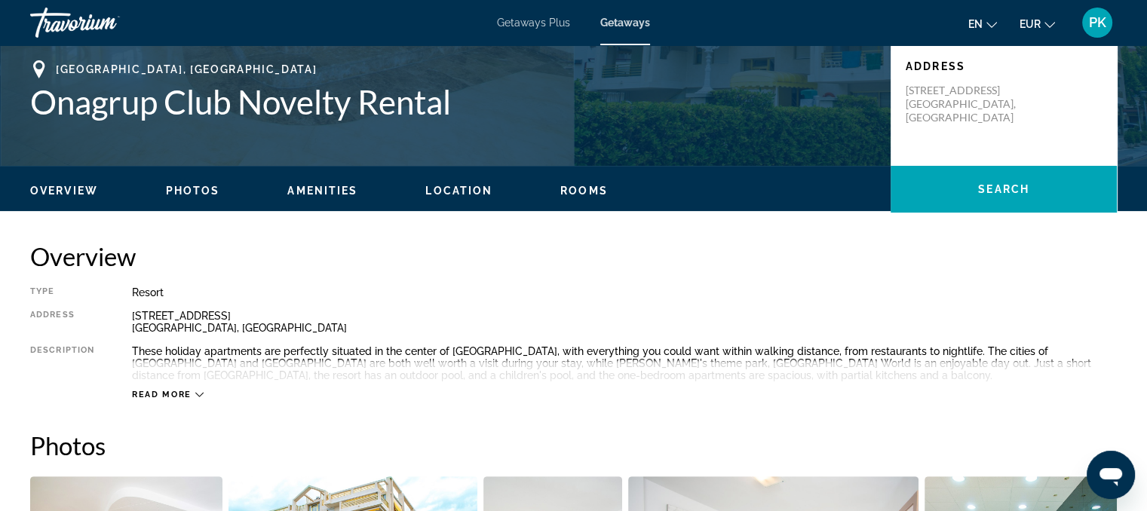
click at [460, 187] on span "Location" at bounding box center [458, 191] width 67 height 12
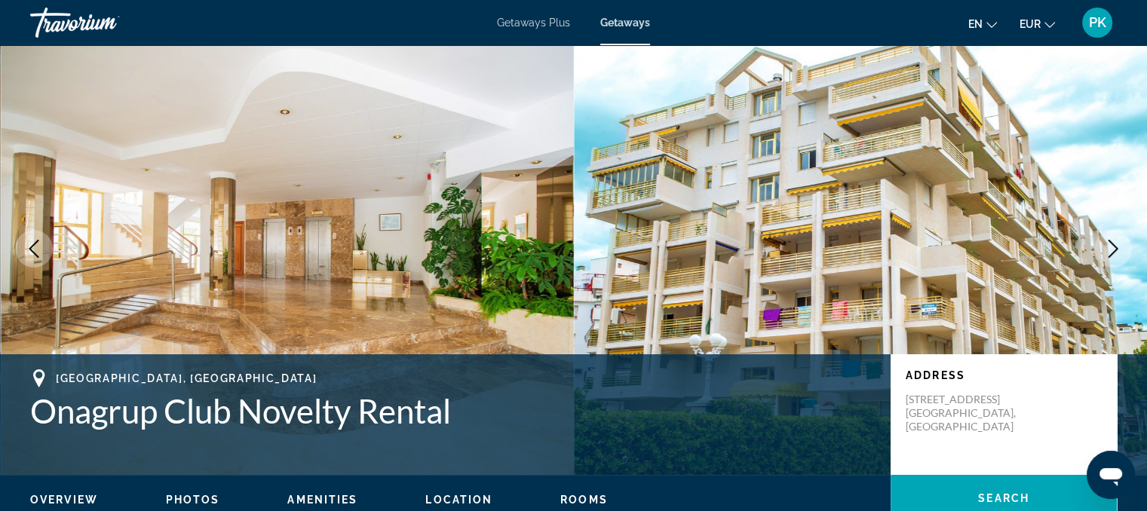
scroll to position [0, 0]
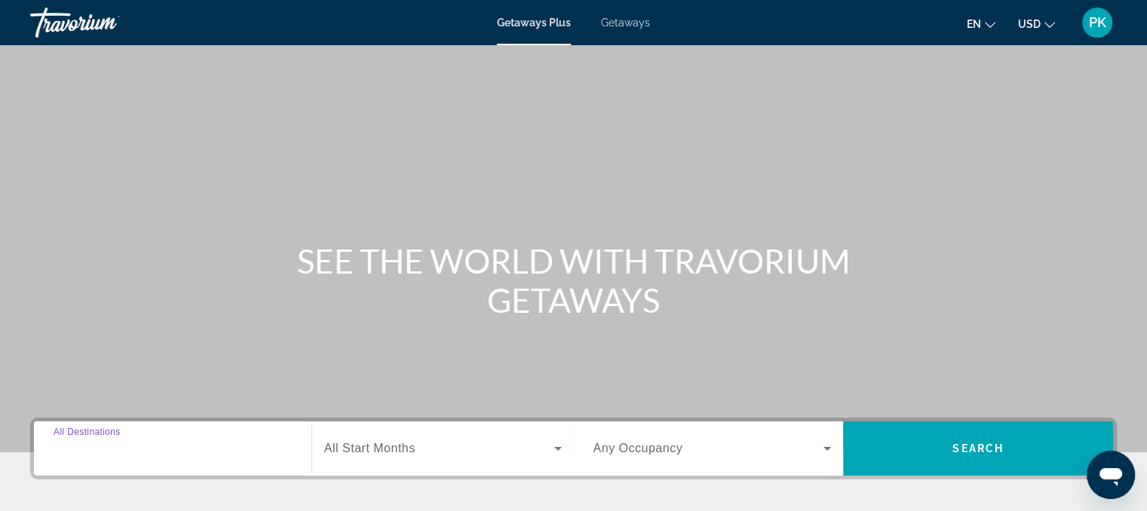
click at [220, 442] on input "Destination All Destinations" at bounding box center [173, 450] width 238 height 18
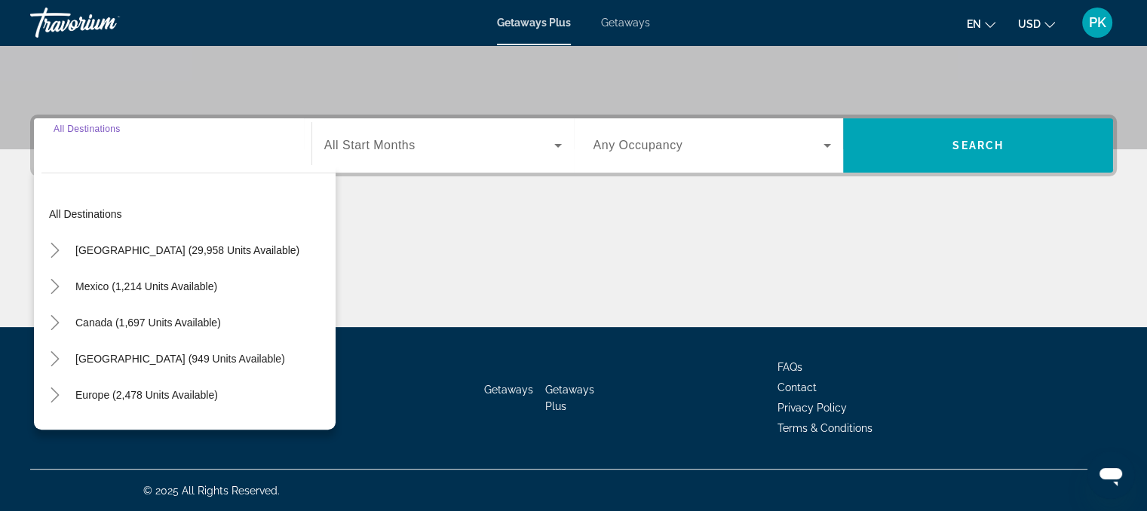
scroll to position [304, 0]
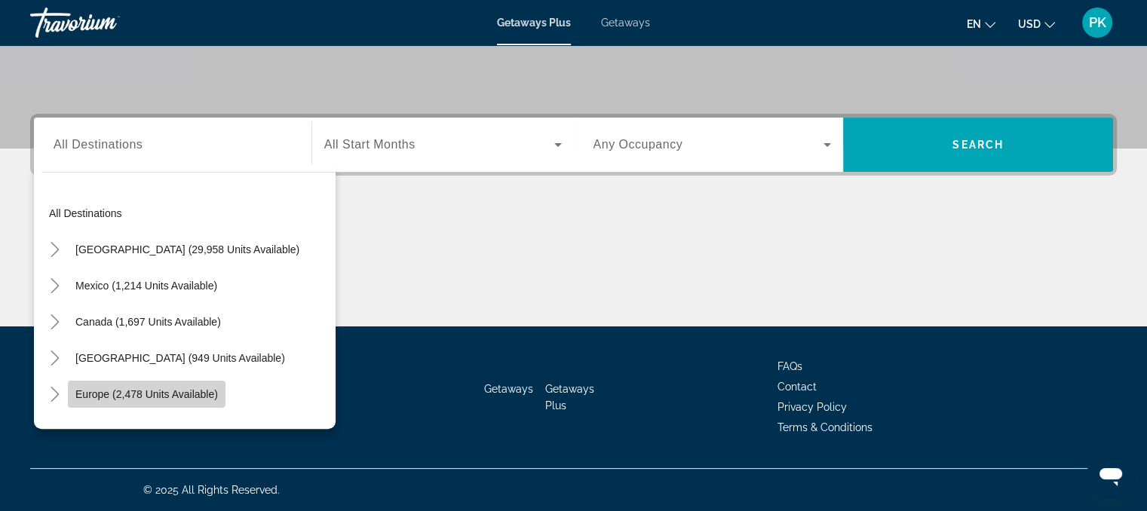
click at [208, 385] on span "Search widget" at bounding box center [147, 394] width 158 height 36
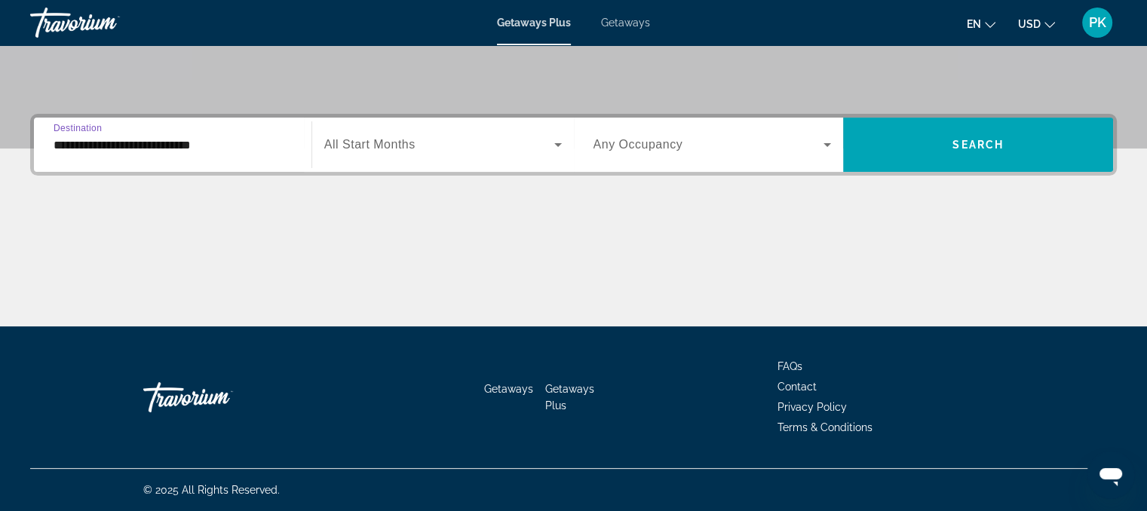
click at [219, 148] on input "**********" at bounding box center [173, 146] width 238 height 18
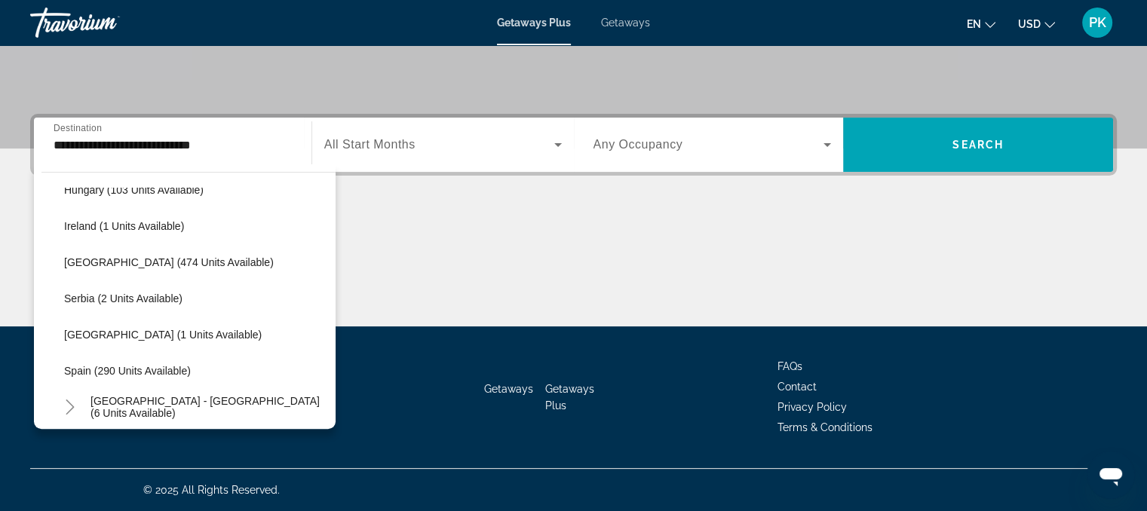
scroll to position [552, 0]
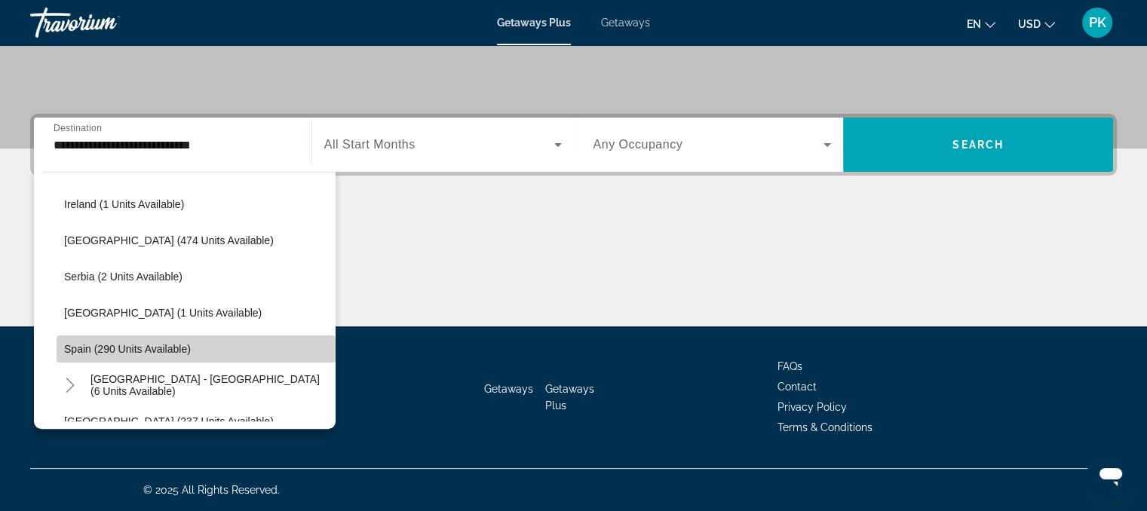
click at [208, 357] on span "Search widget" at bounding box center [196, 349] width 279 height 36
type input "**********"
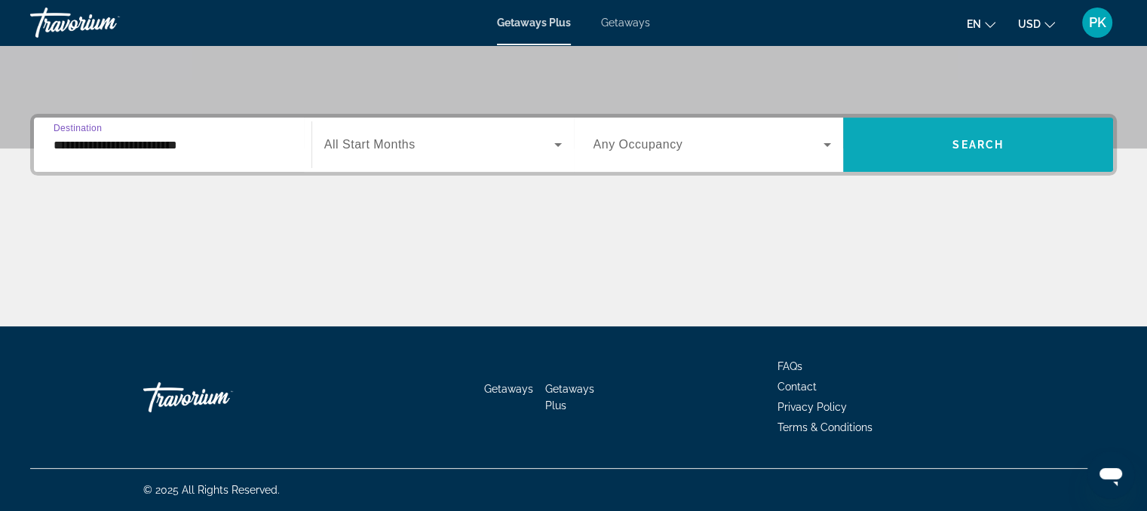
click at [909, 124] on span "Search widget" at bounding box center [978, 145] width 270 height 54
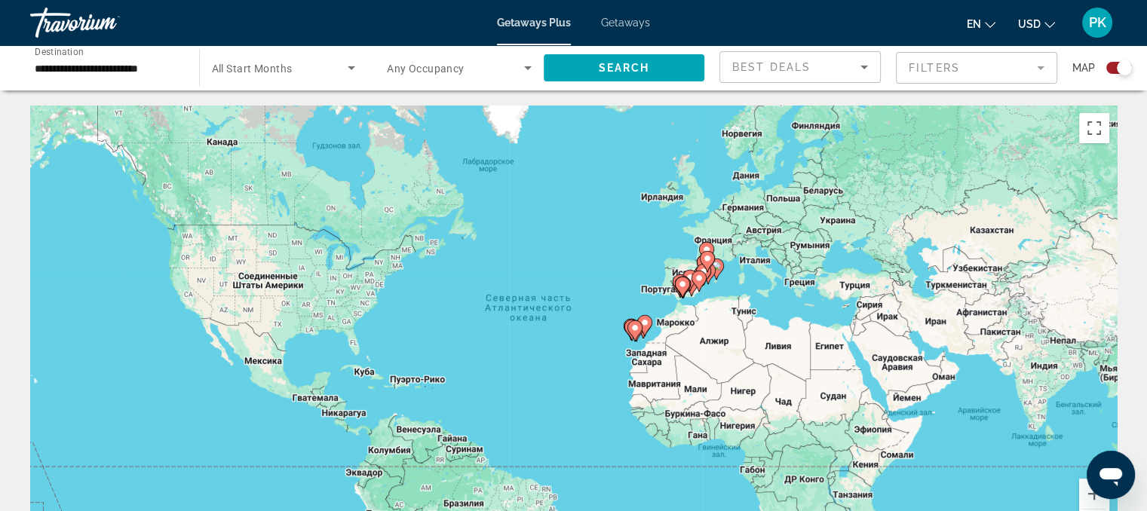
click at [690, 299] on div "Чтобы активировать перетаскивание с помощью клавиатуры, нажмите Alt + Ввод. Пос…" at bounding box center [573, 332] width 1087 height 453
click at [696, 280] on image "Main content" at bounding box center [699, 278] width 9 height 9
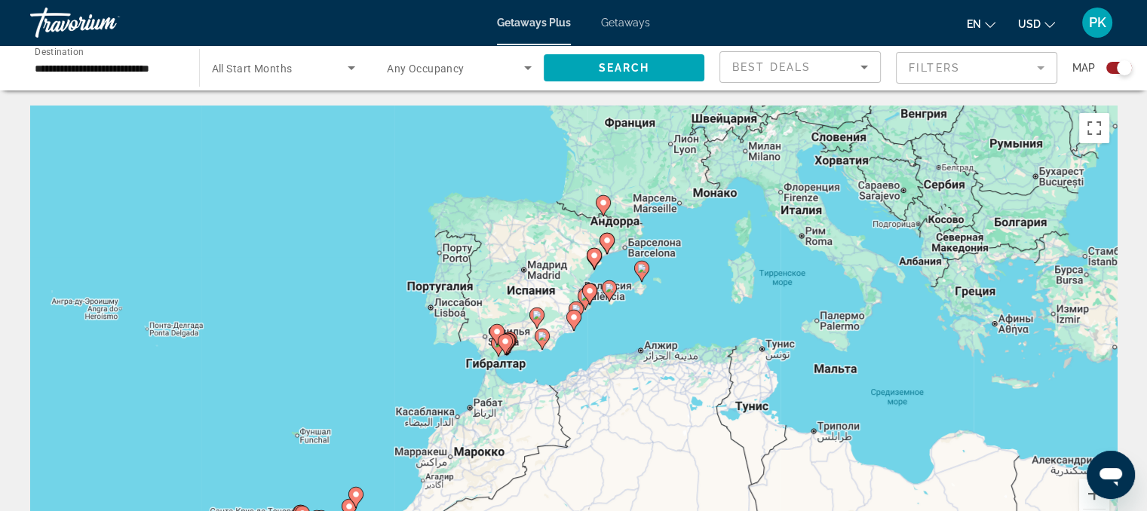
click at [573, 319] on image "Main content" at bounding box center [573, 317] width 9 height 9
type input "**********"
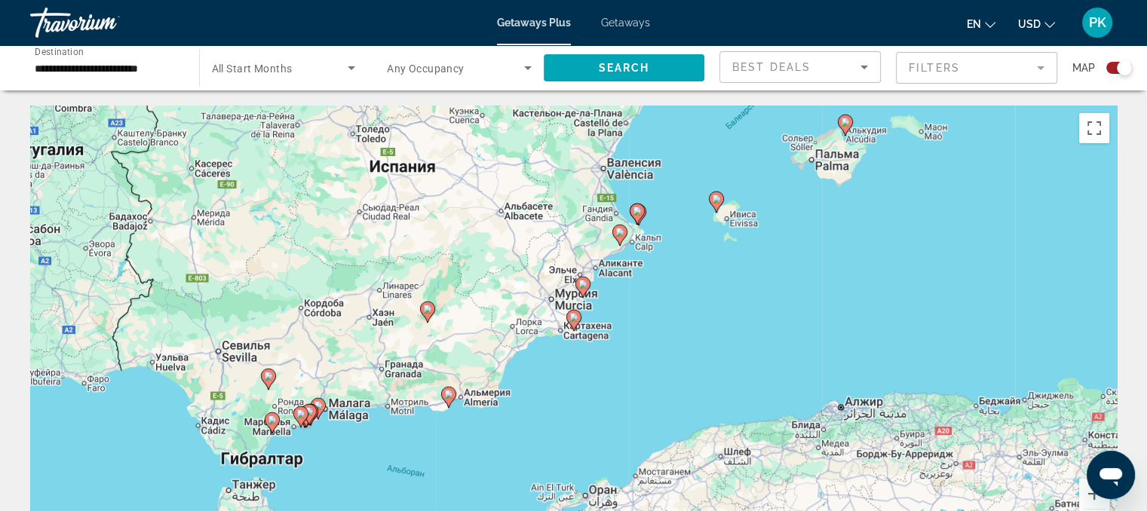
click at [446, 393] on image "Main content" at bounding box center [448, 394] width 9 height 9
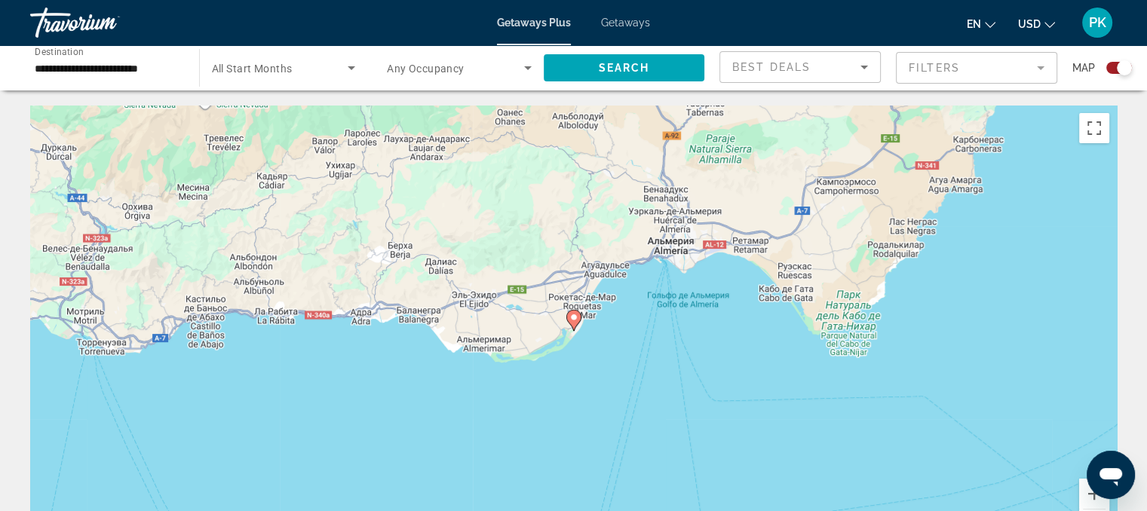
click at [573, 317] on image "Main content" at bounding box center [573, 317] width 9 height 9
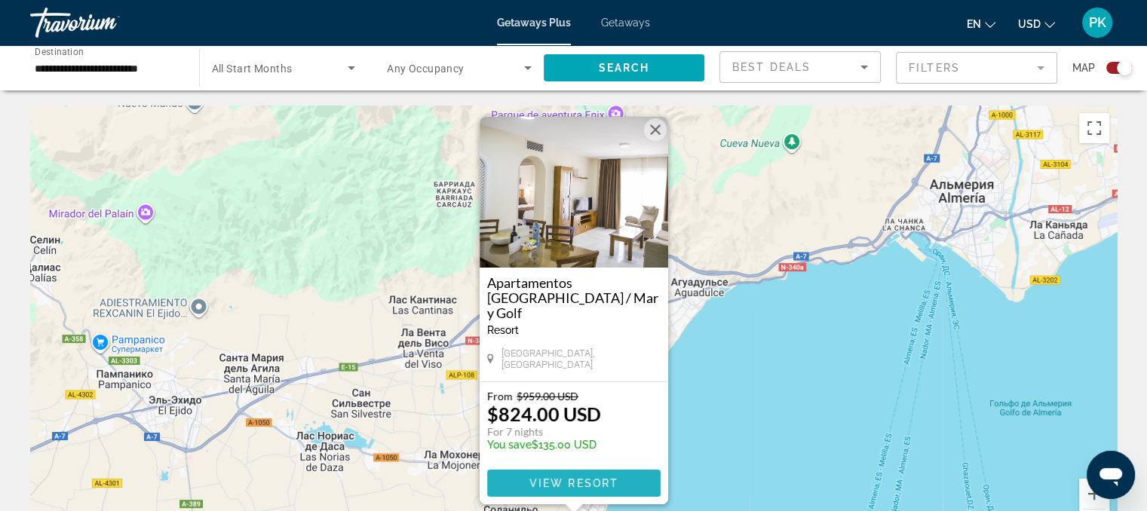
click at [576, 486] on span "View Resort" at bounding box center [573, 483] width 89 height 12
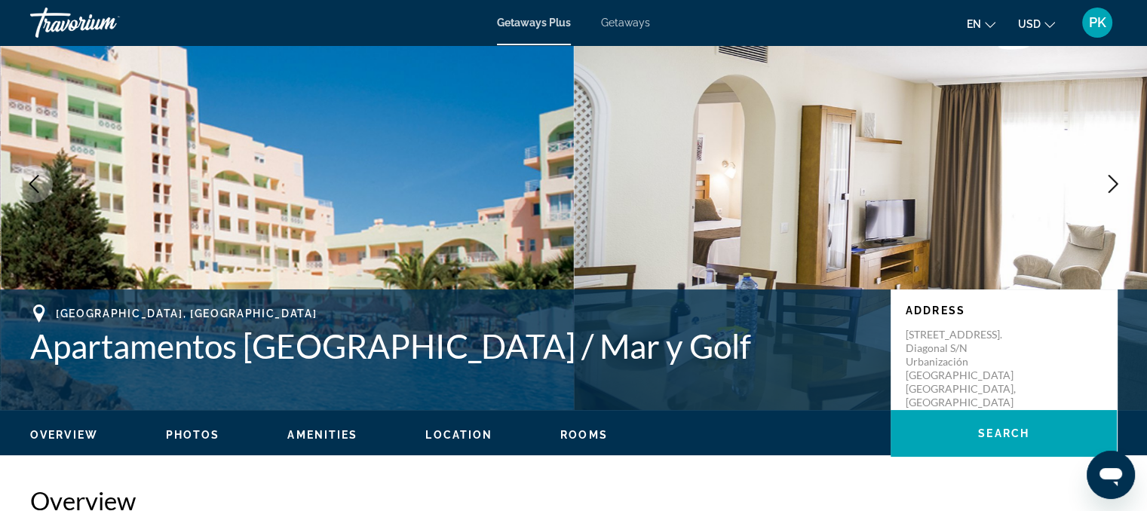
scroll to position [91, 0]
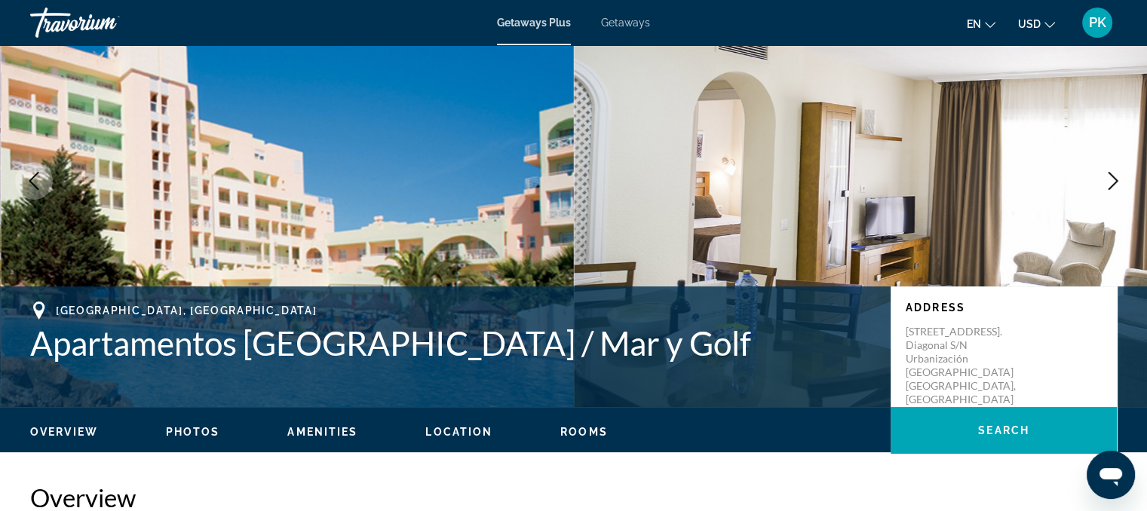
click at [1110, 180] on icon "Next image" at bounding box center [1113, 181] width 18 height 18
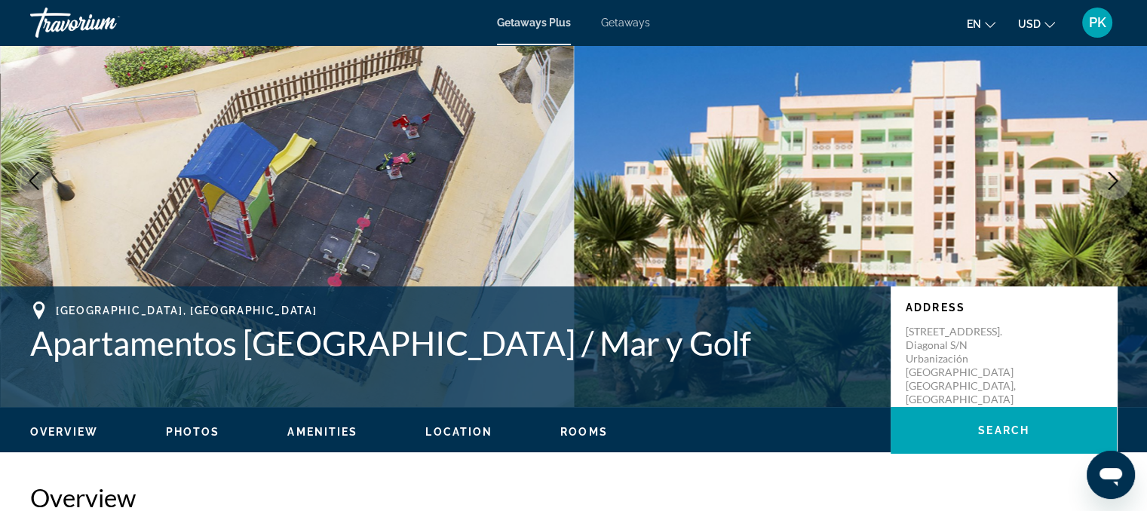
click at [1110, 180] on icon "Next image" at bounding box center [1113, 181] width 18 height 18
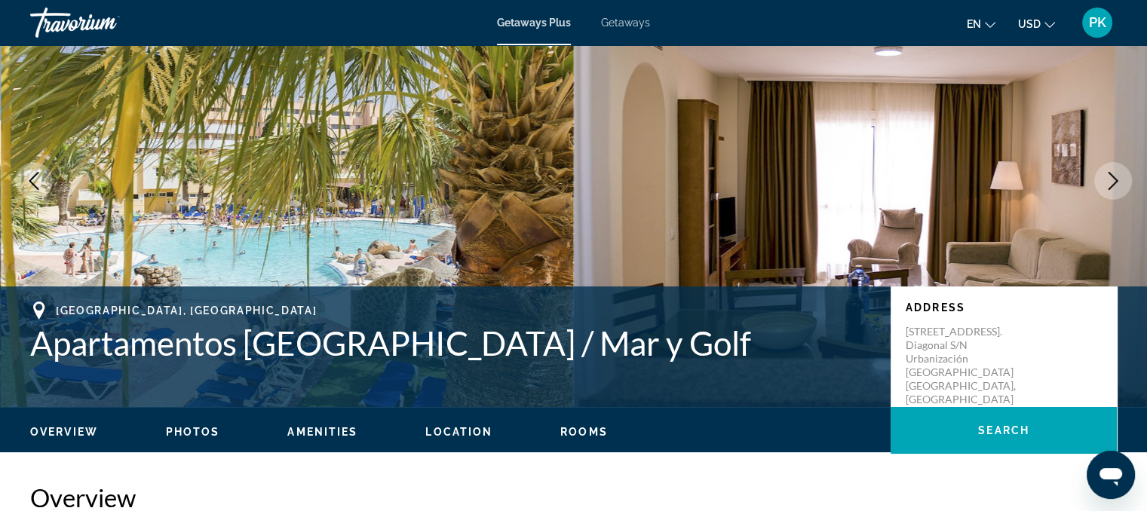
click at [1110, 180] on icon "Next image" at bounding box center [1113, 181] width 18 height 18
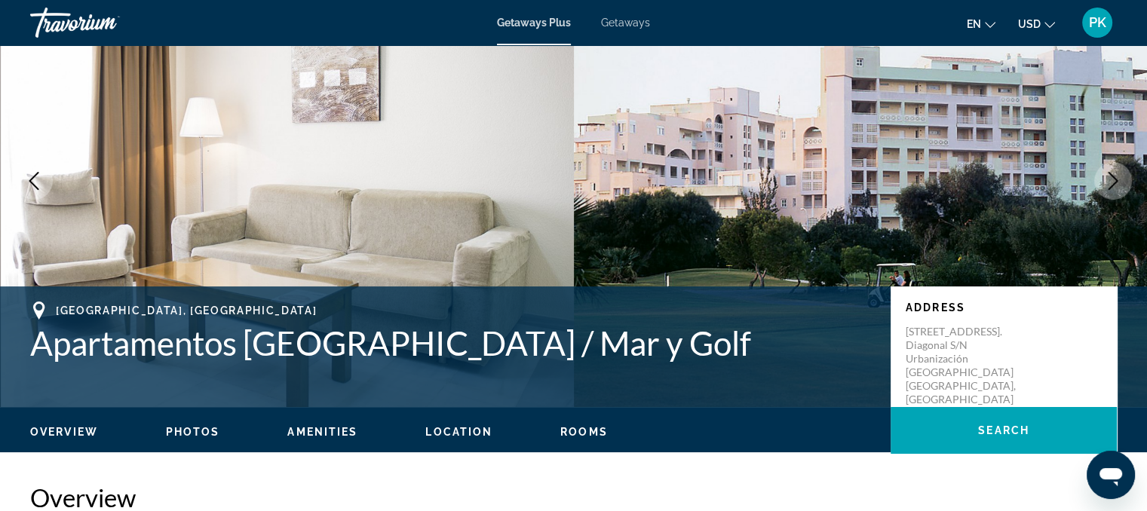
click at [1110, 180] on icon "Next image" at bounding box center [1113, 181] width 18 height 18
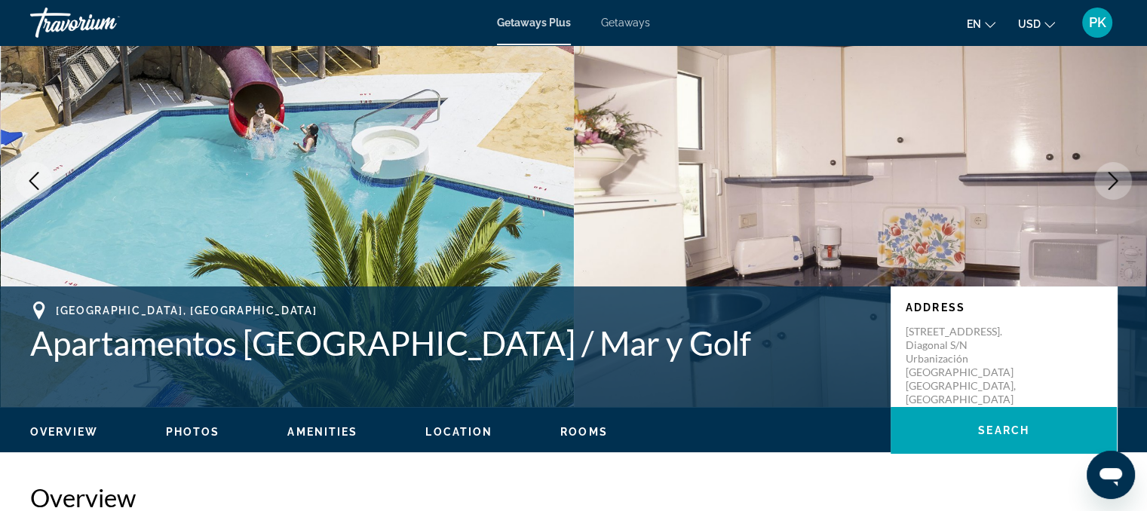
click at [1110, 180] on icon "Next image" at bounding box center [1113, 181] width 18 height 18
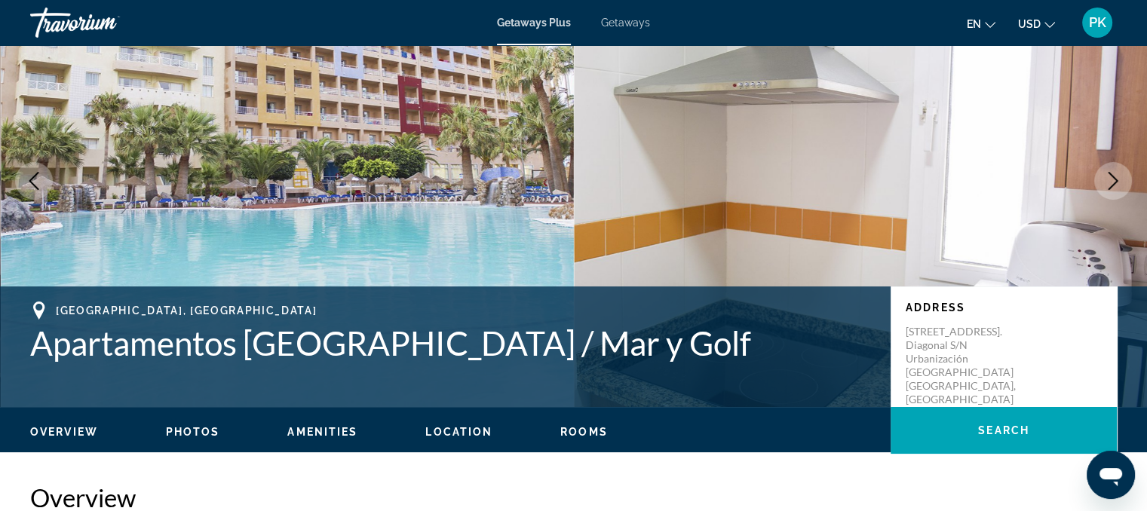
click at [1110, 180] on icon "Next image" at bounding box center [1113, 181] width 18 height 18
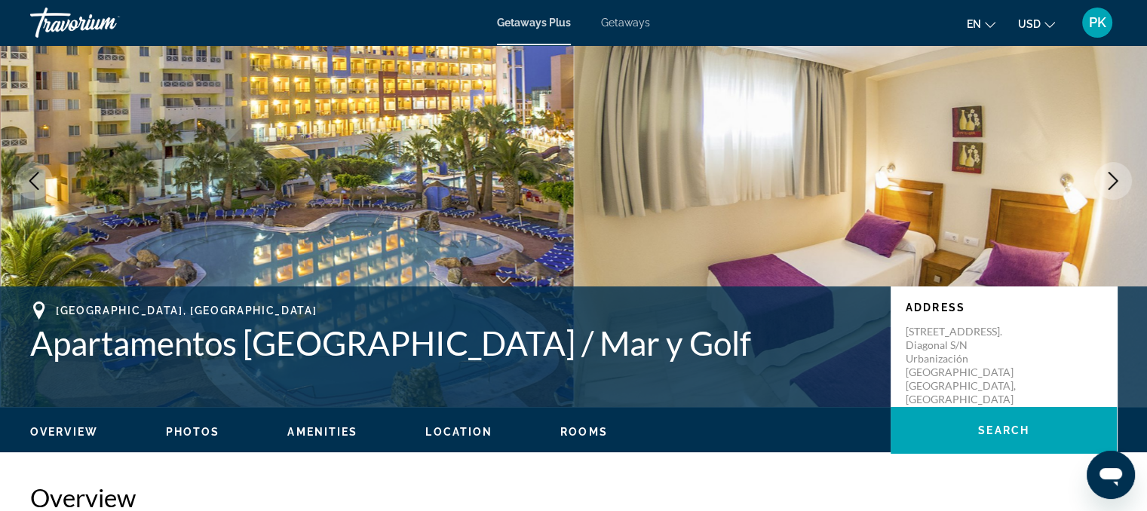
click at [1110, 180] on icon "Next image" at bounding box center [1113, 181] width 18 height 18
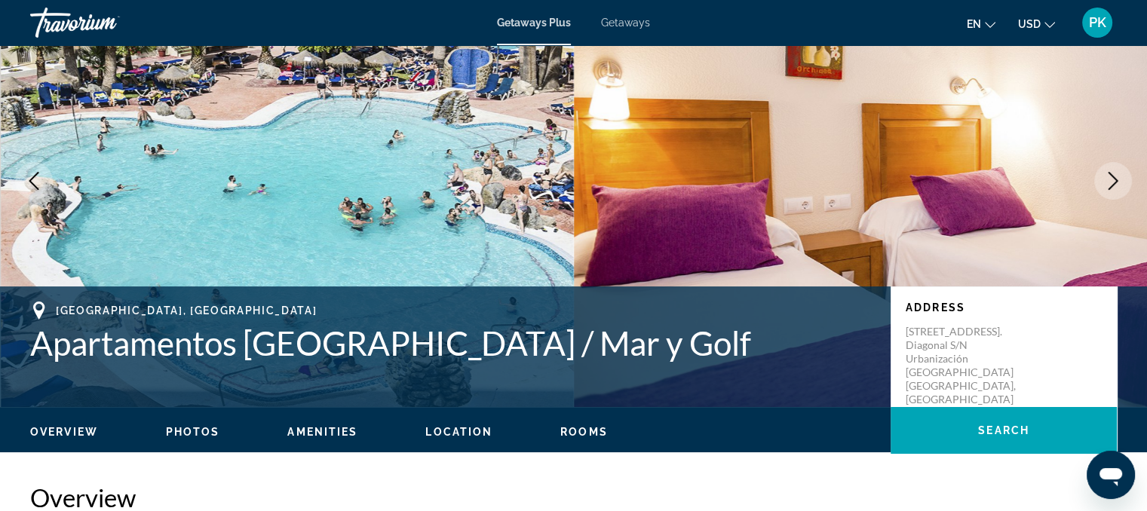
click at [1110, 180] on icon "Next image" at bounding box center [1113, 181] width 18 height 18
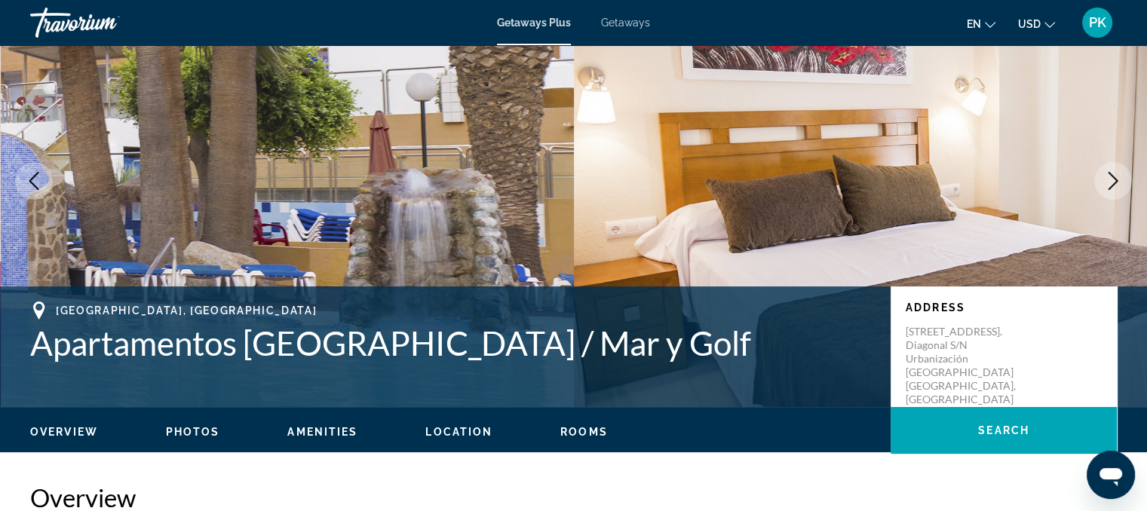
click at [1110, 180] on icon "Next image" at bounding box center [1113, 181] width 18 height 18
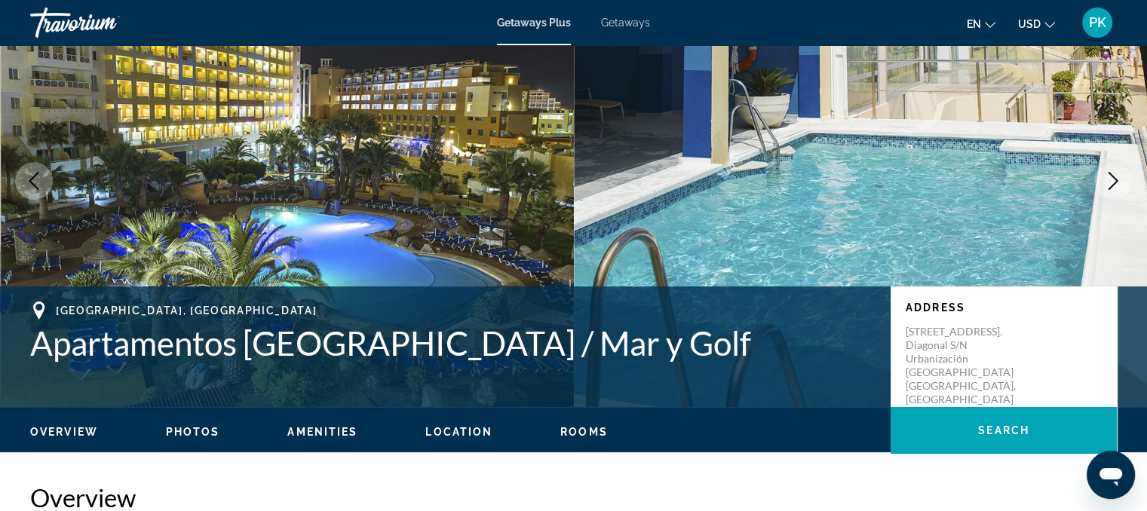
click at [1110, 180] on icon "Next image" at bounding box center [1113, 181] width 18 height 18
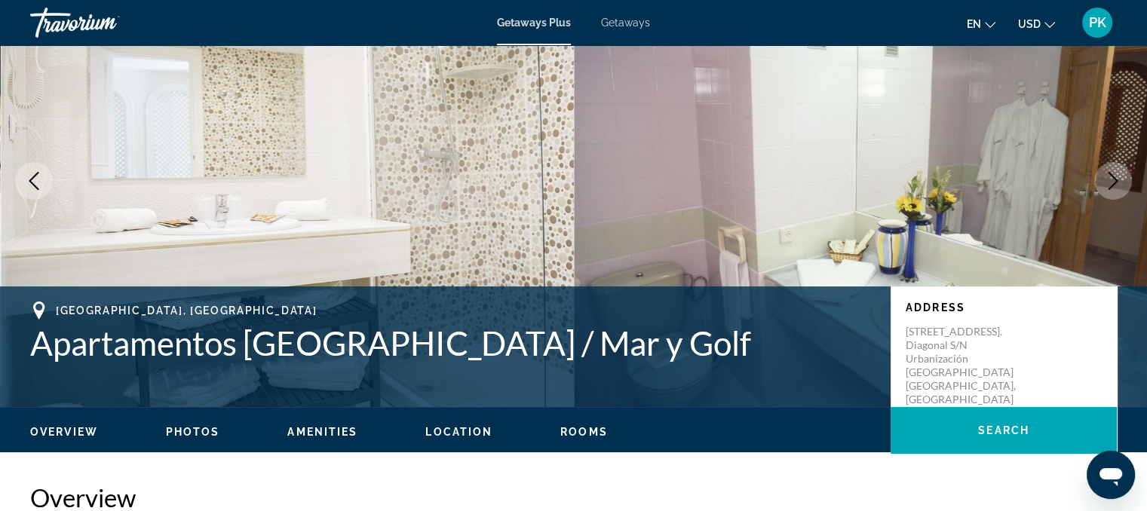
click at [1110, 180] on icon "Next image" at bounding box center [1113, 181] width 18 height 18
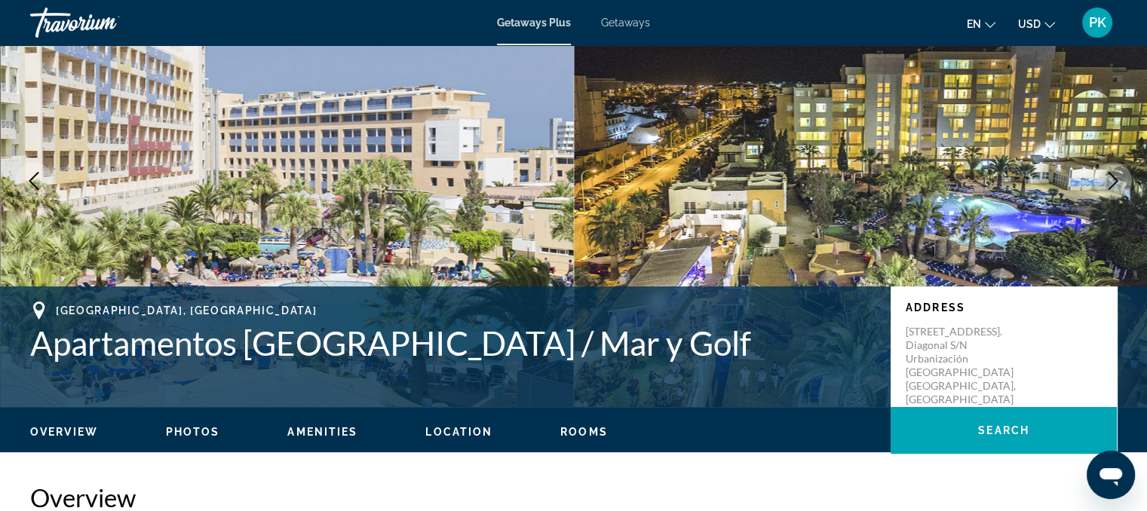
click at [1110, 180] on icon "Next image" at bounding box center [1113, 181] width 18 height 18
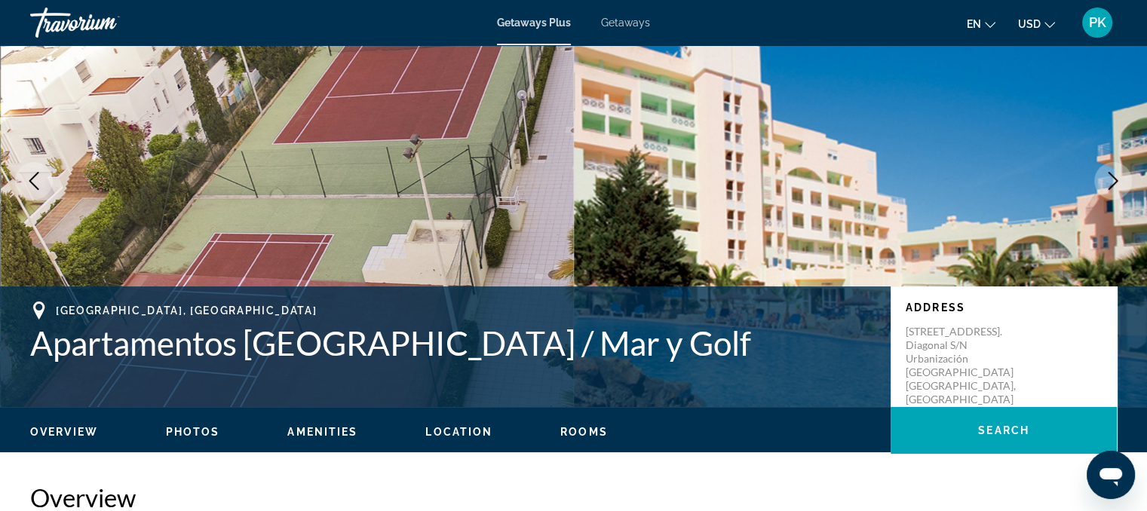
click at [1110, 180] on icon "Next image" at bounding box center [1113, 181] width 18 height 18
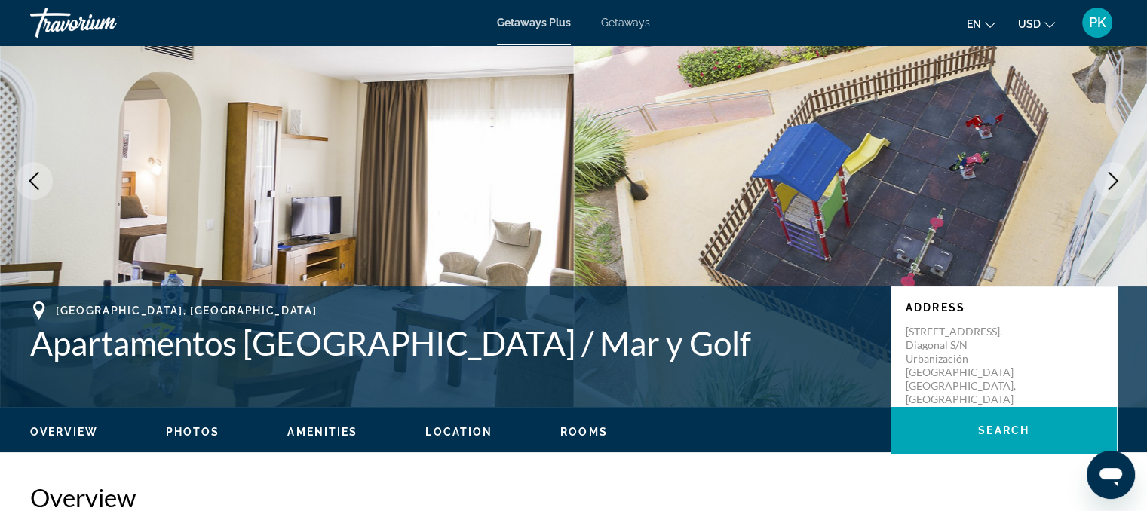
click at [585, 426] on span "Rooms" at bounding box center [584, 432] width 48 height 12
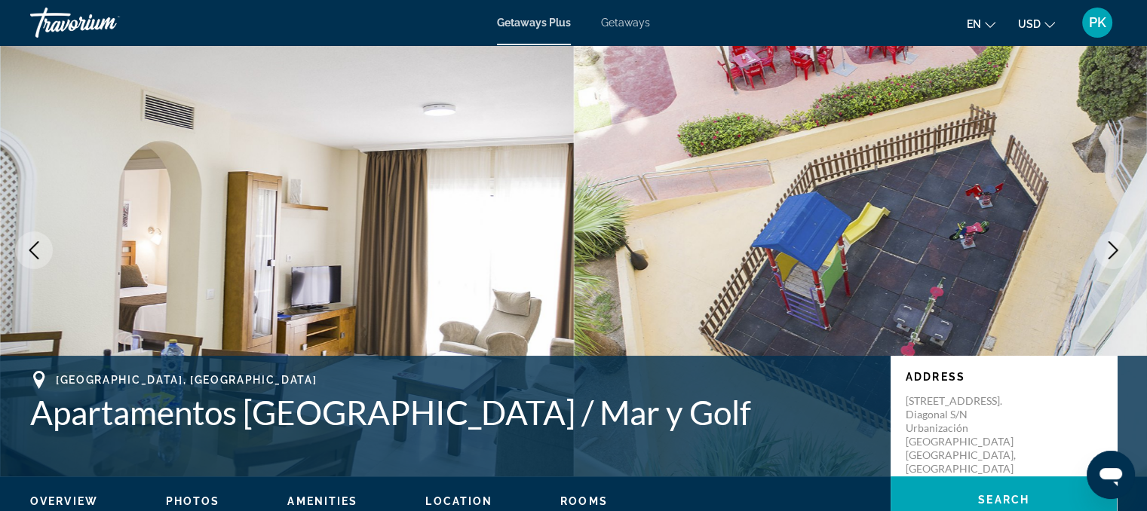
scroll to position [0, 0]
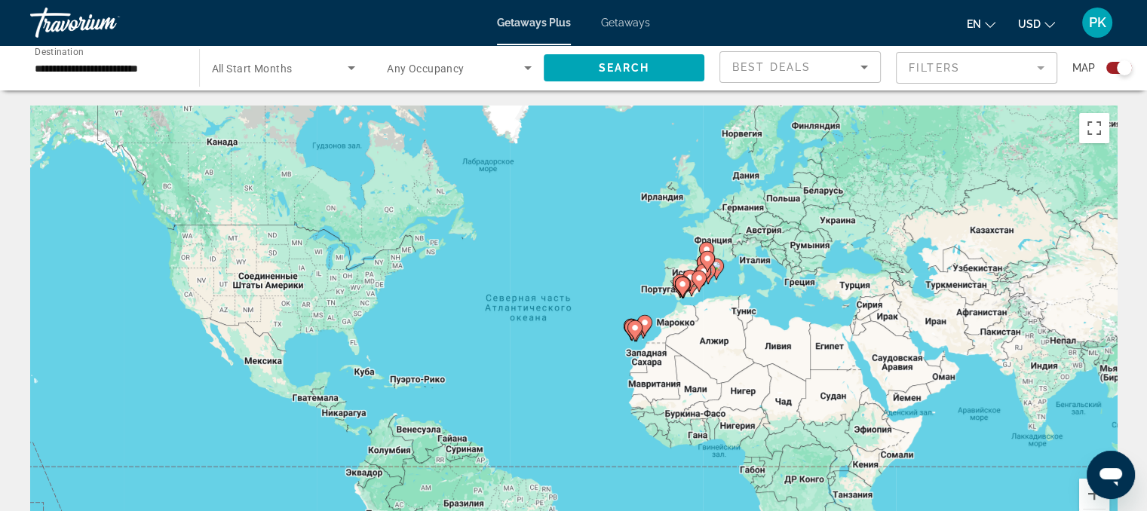
click at [699, 278] on image "Main content" at bounding box center [699, 278] width 9 height 9
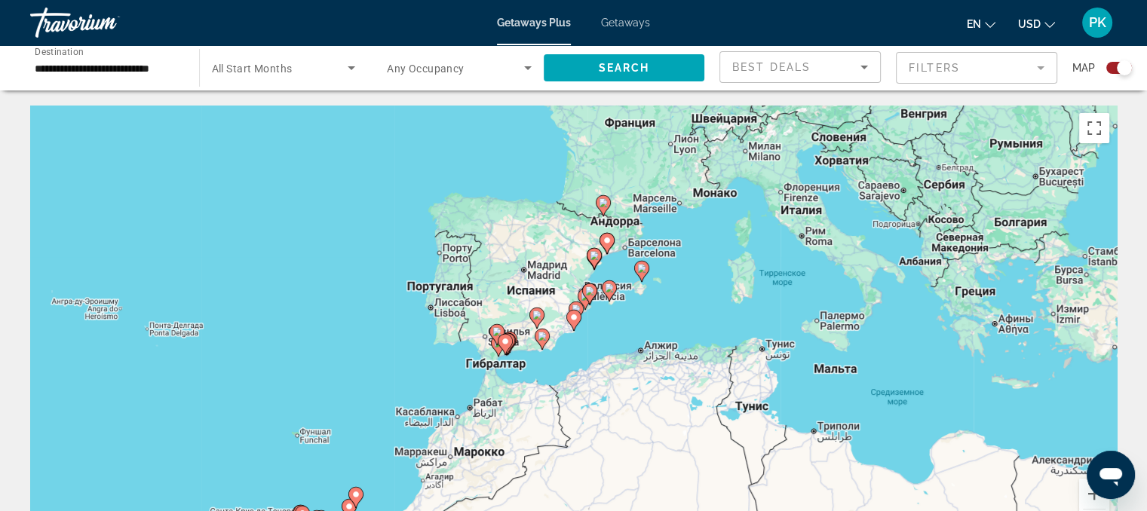
click at [576, 318] on image "Main content" at bounding box center [573, 317] width 9 height 9
type input "**********"
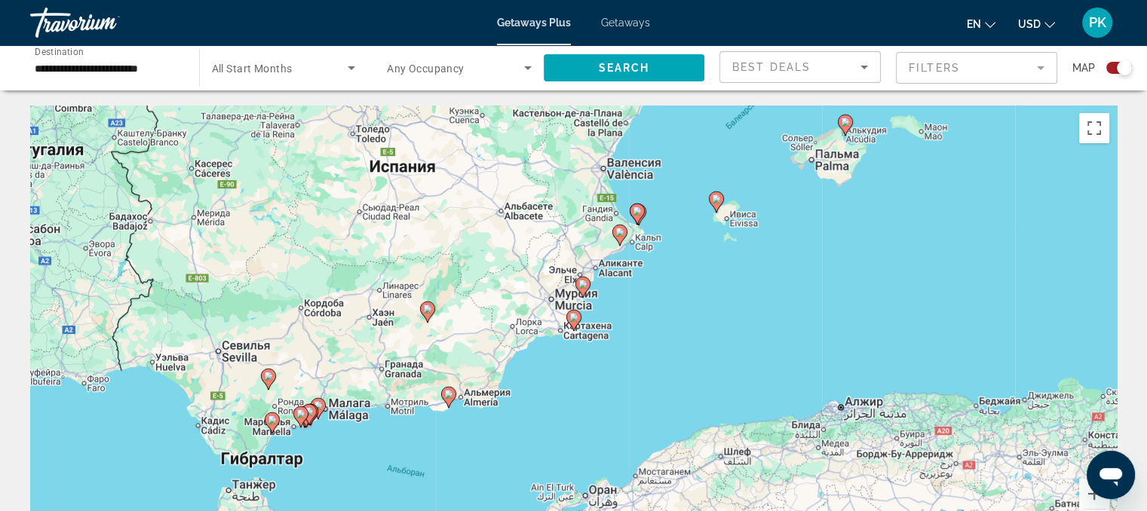
click at [576, 318] on image "Main content" at bounding box center [573, 317] width 9 height 9
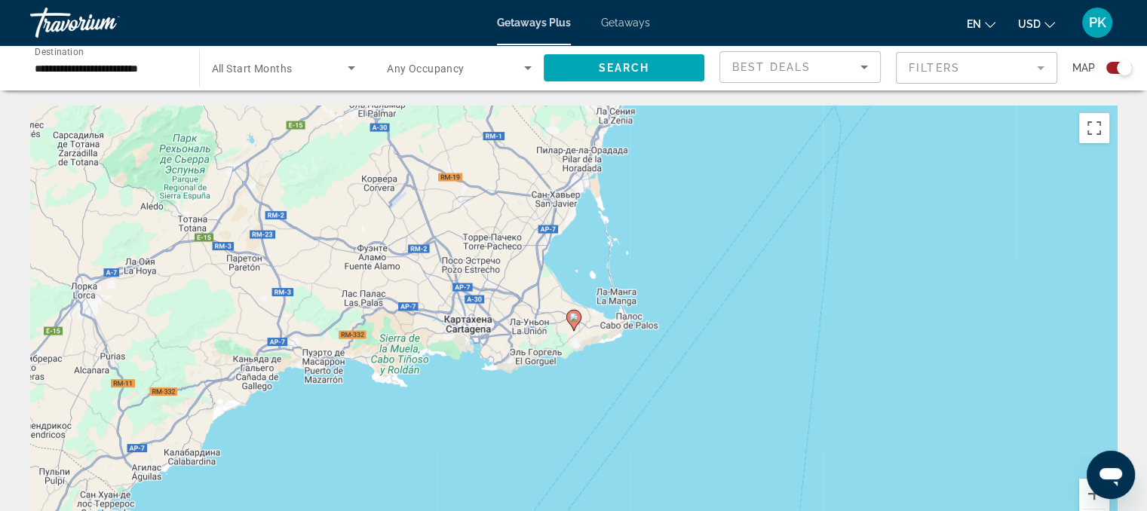
click at [576, 318] on image "Main content" at bounding box center [573, 317] width 9 height 9
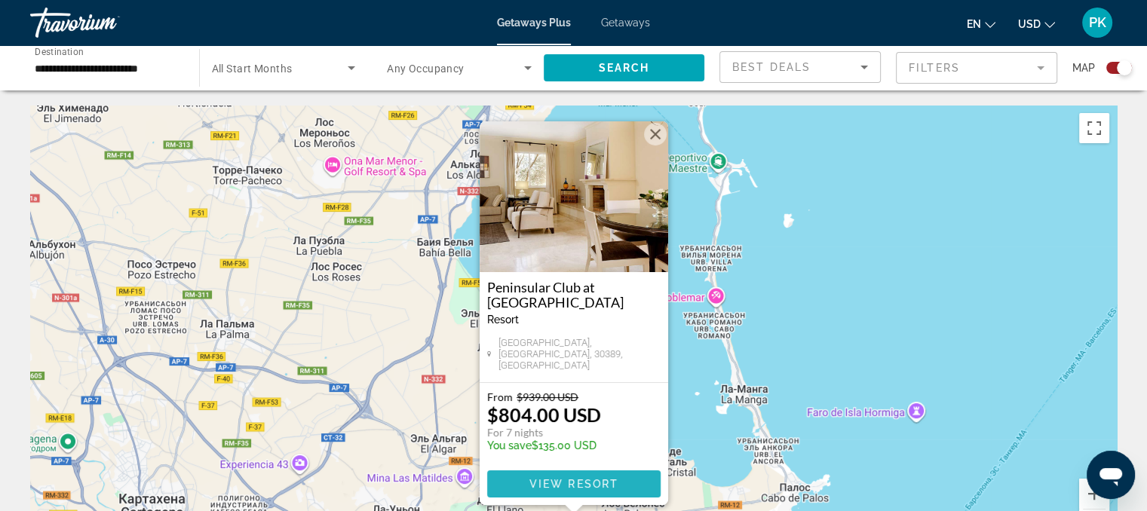
click at [582, 478] on span "View Resort" at bounding box center [573, 484] width 89 height 12
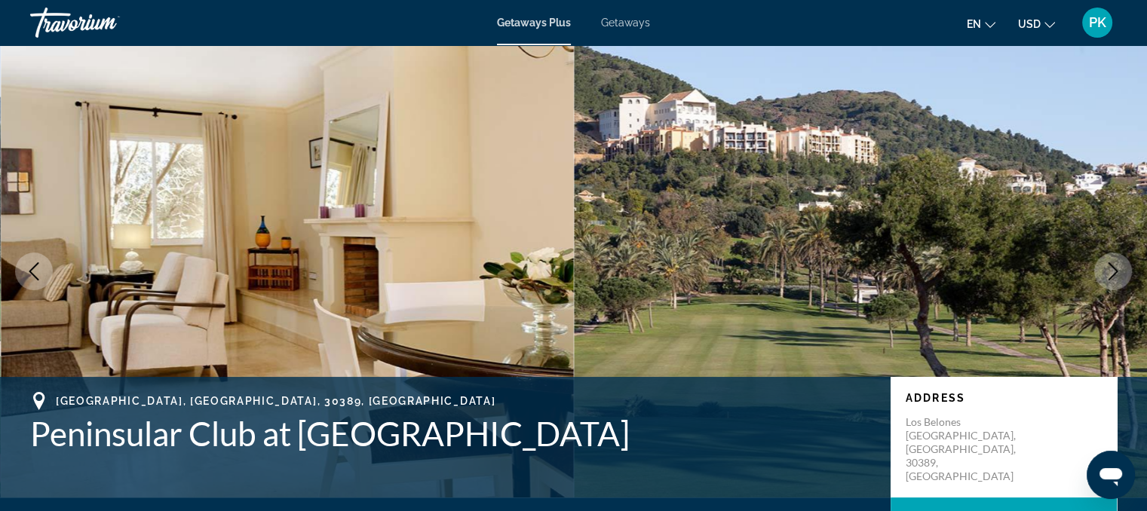
click at [1110, 272] on icon "Next image" at bounding box center [1113, 271] width 18 height 18
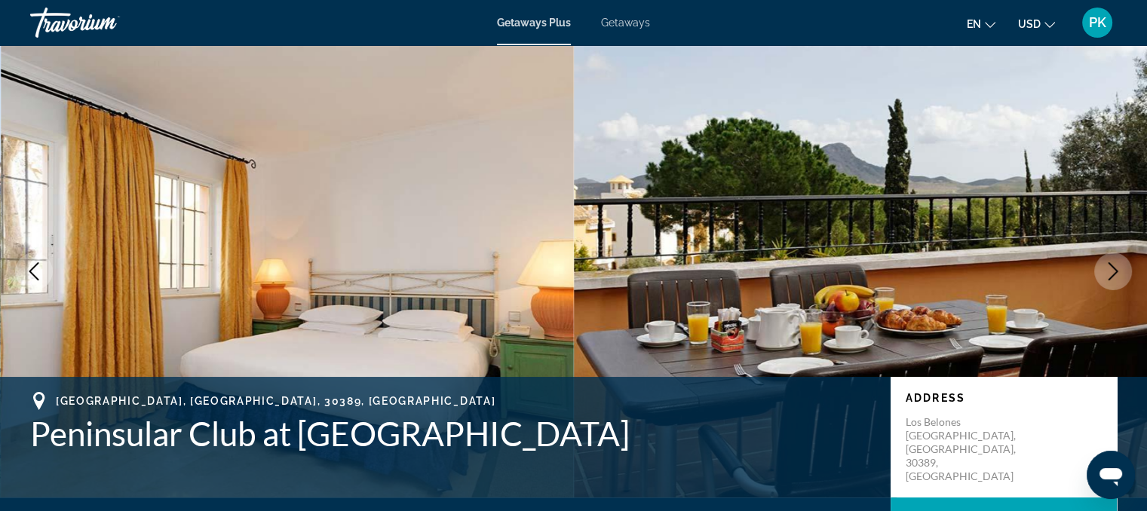
click at [1110, 272] on icon "Next image" at bounding box center [1113, 271] width 18 height 18
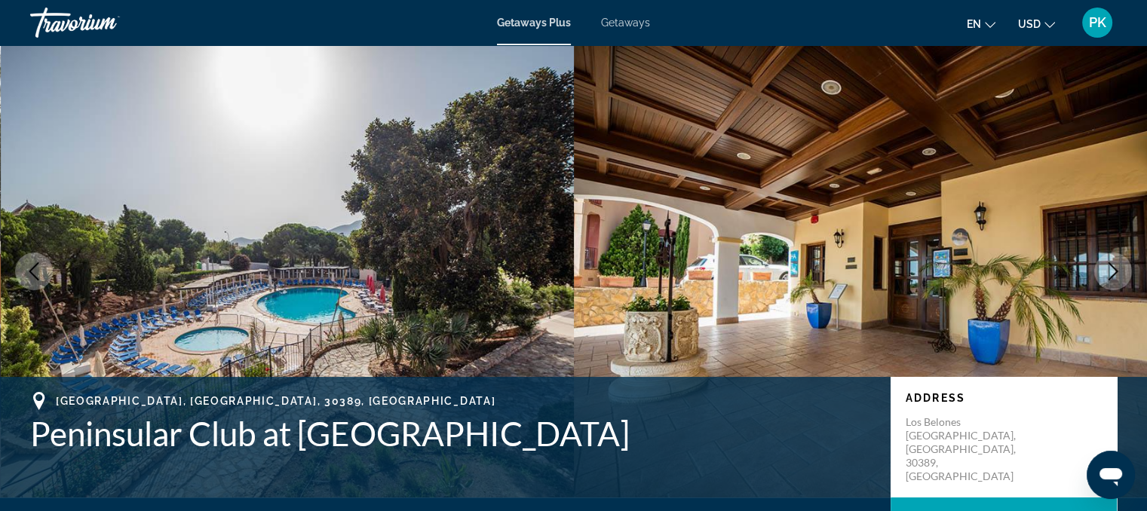
click at [1110, 272] on icon "Next image" at bounding box center [1113, 271] width 18 height 18
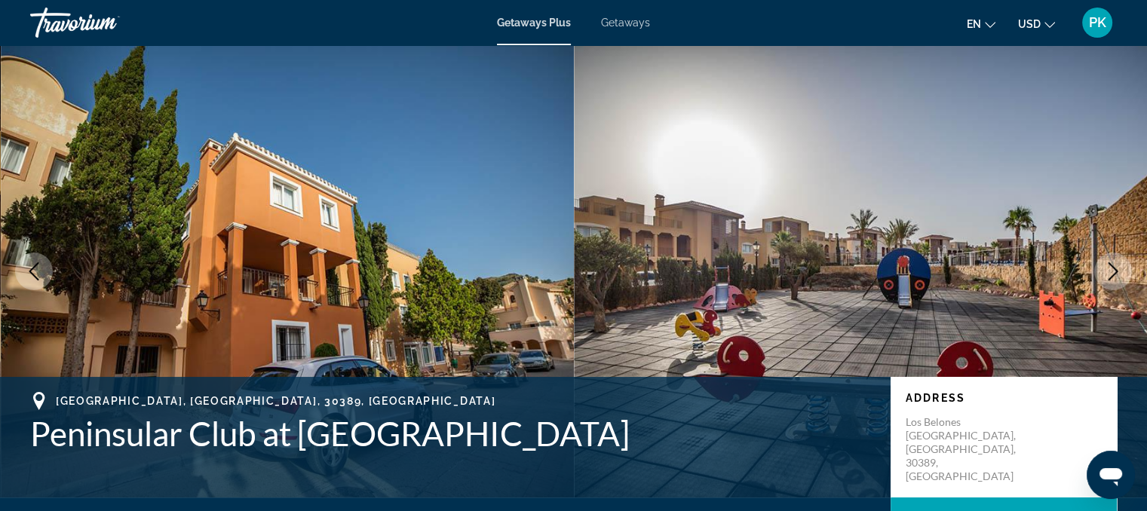
click at [1110, 272] on icon "Next image" at bounding box center [1113, 271] width 18 height 18
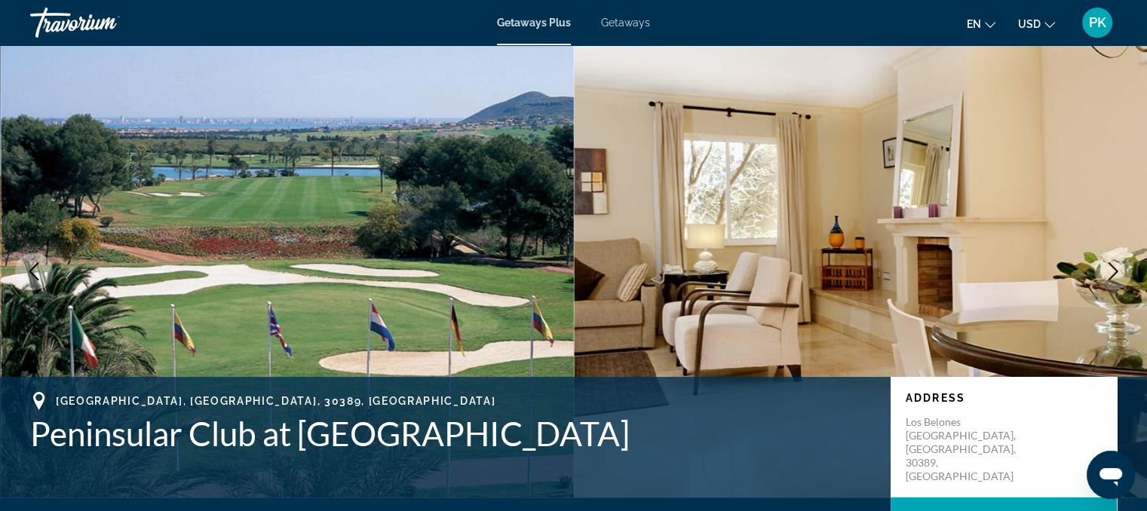
click at [1110, 272] on icon "Next image" at bounding box center [1113, 271] width 18 height 18
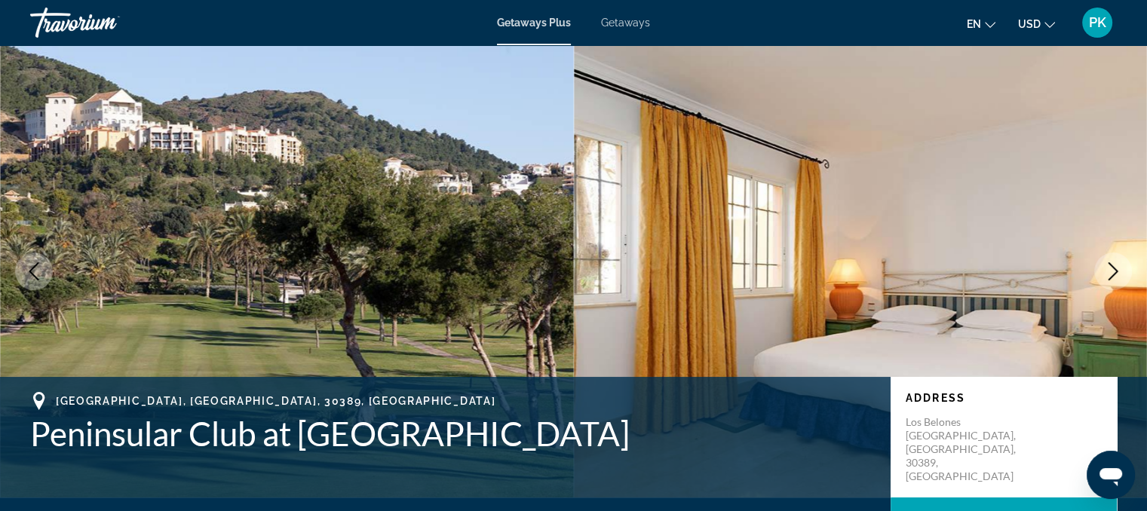
click at [1110, 272] on icon "Next image" at bounding box center [1113, 271] width 18 height 18
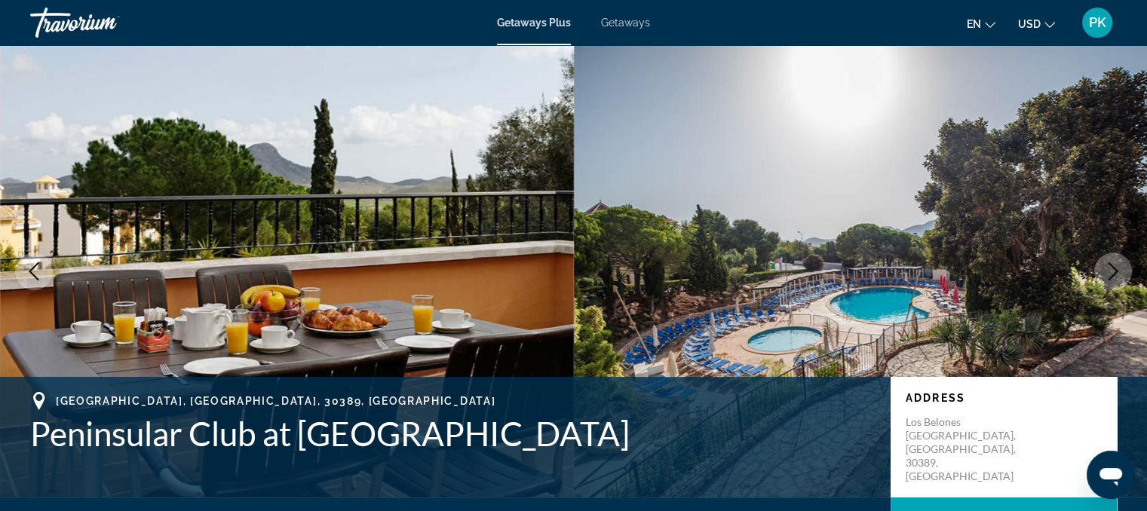
click at [1110, 272] on icon "Next image" at bounding box center [1113, 271] width 18 height 18
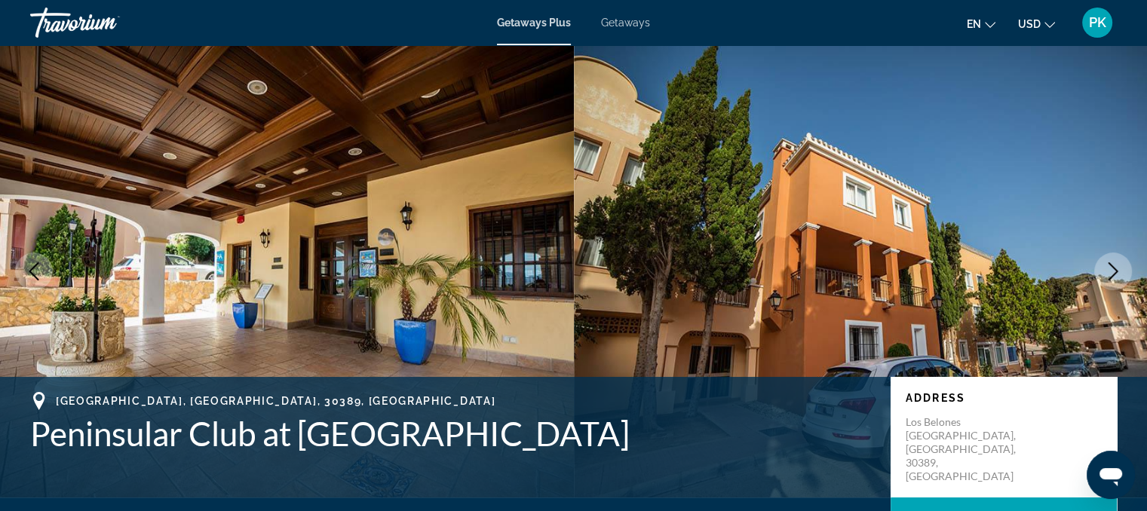
click at [1110, 272] on icon "Next image" at bounding box center [1113, 271] width 18 height 18
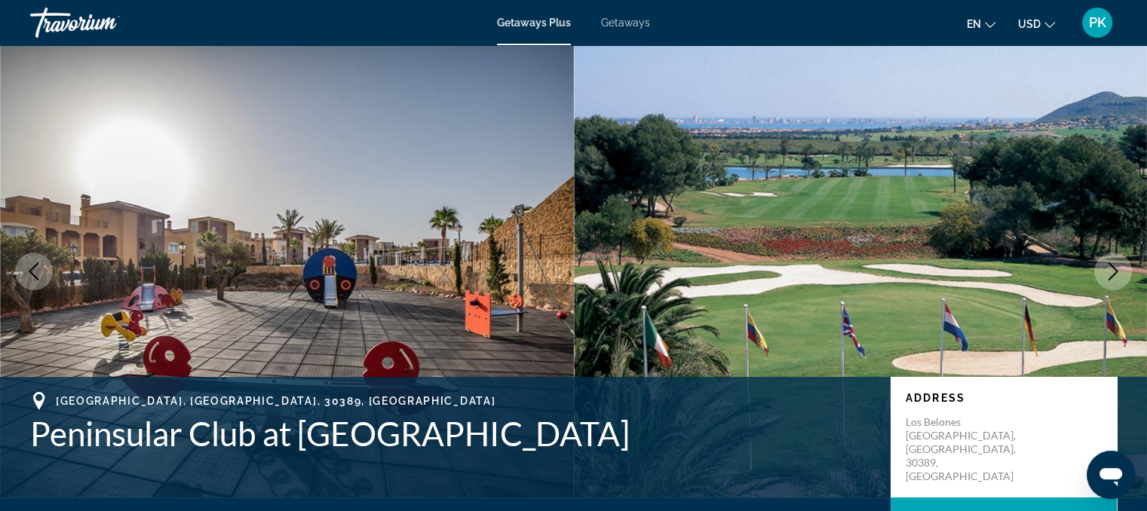
click at [1110, 272] on icon "Next image" at bounding box center [1113, 271] width 18 height 18
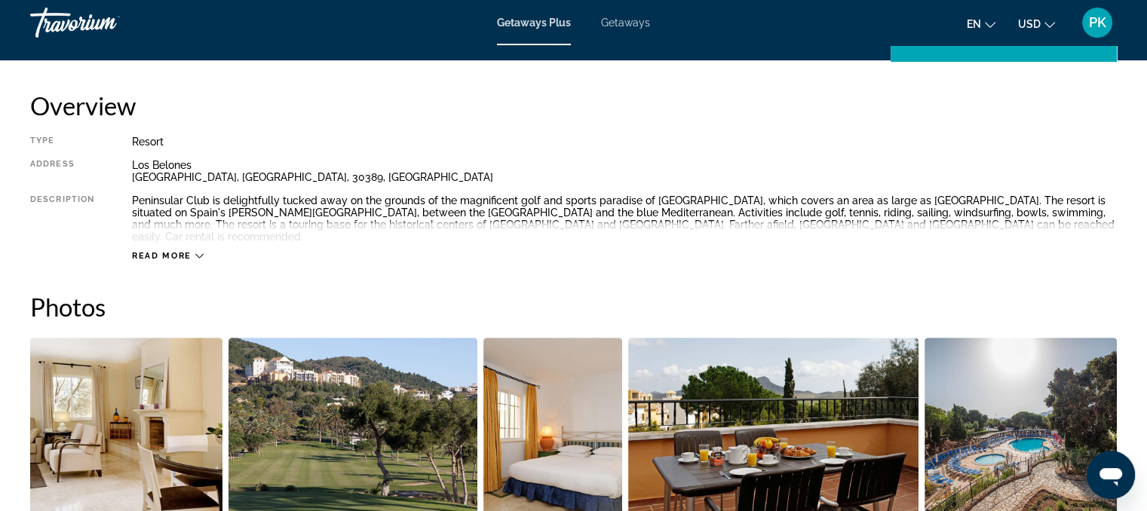
scroll to position [453, 0]
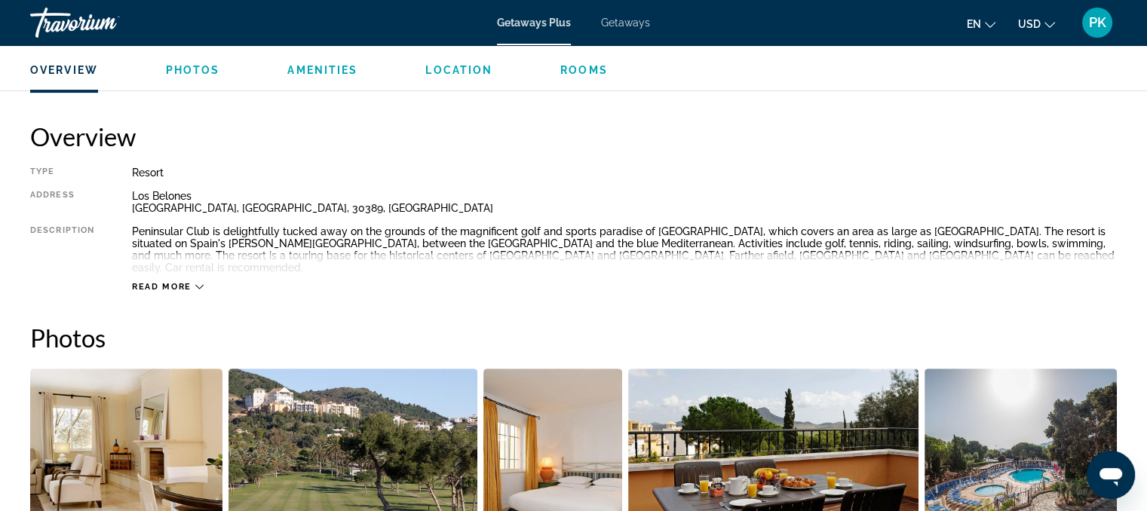
click at [196, 283] on icon "Main content" at bounding box center [199, 287] width 8 height 8
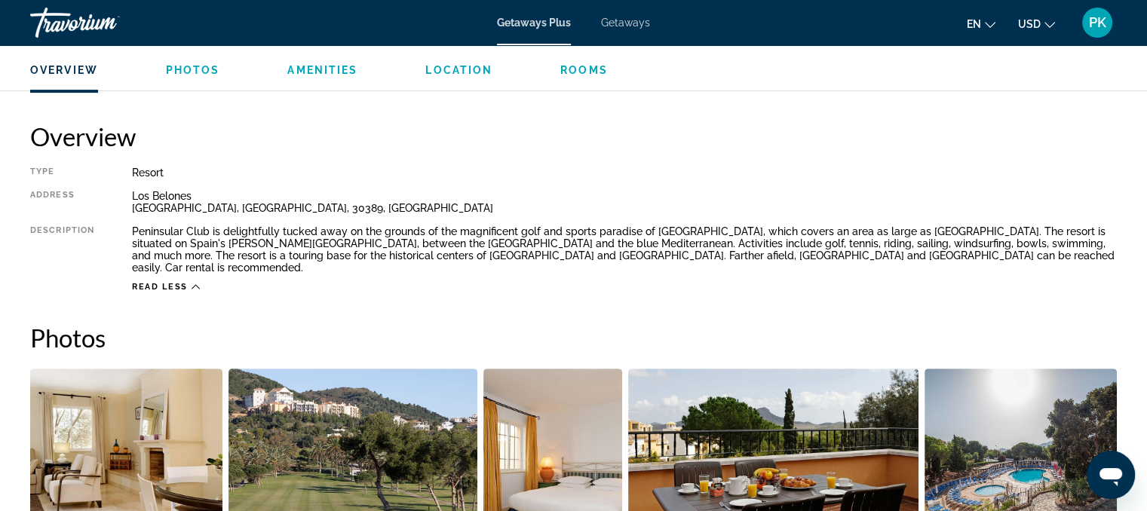
click at [561, 137] on h2 "Overview" at bounding box center [573, 136] width 1087 height 30
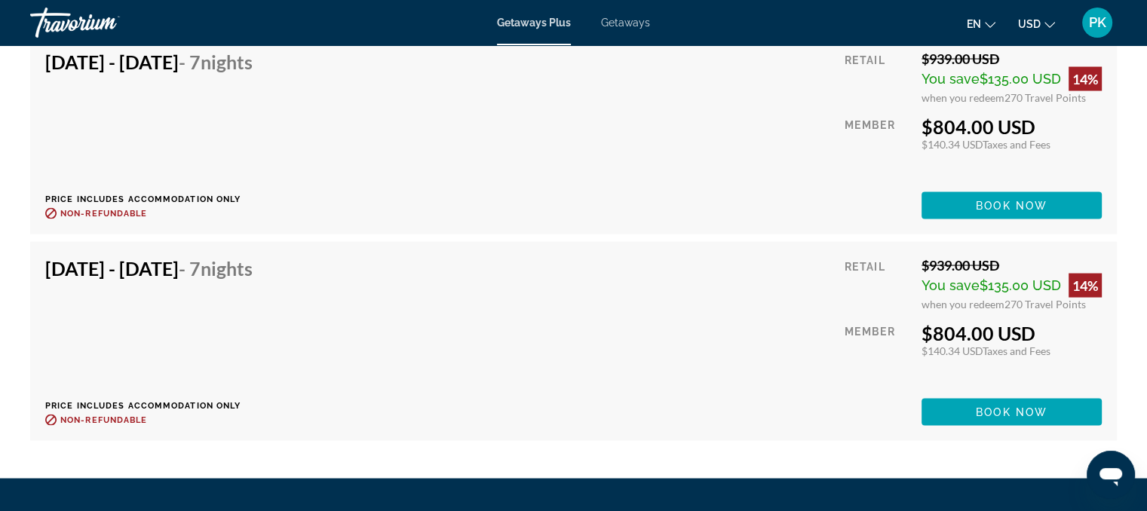
scroll to position [2987, 0]
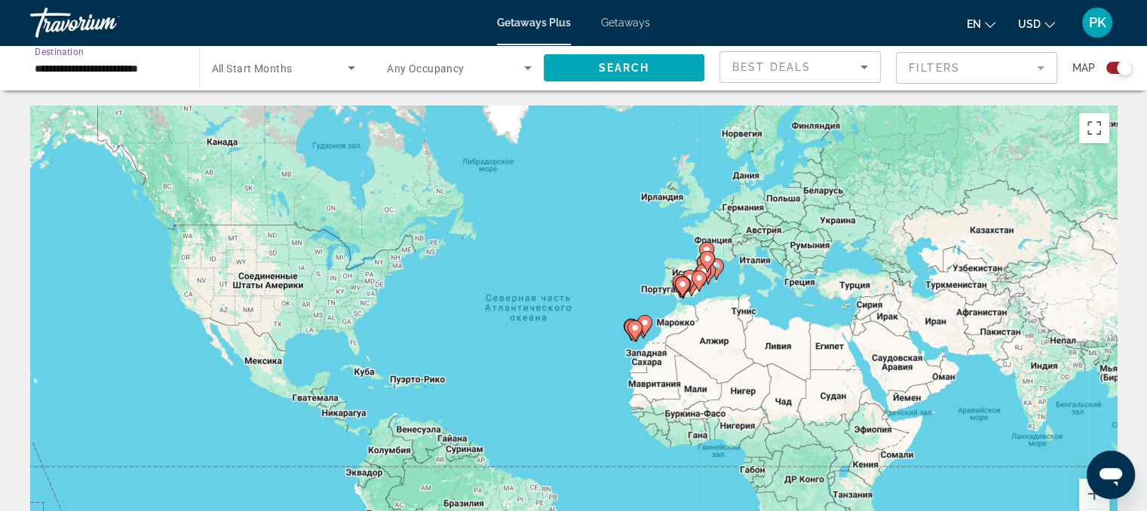
click at [151, 65] on input "**********" at bounding box center [107, 69] width 145 height 18
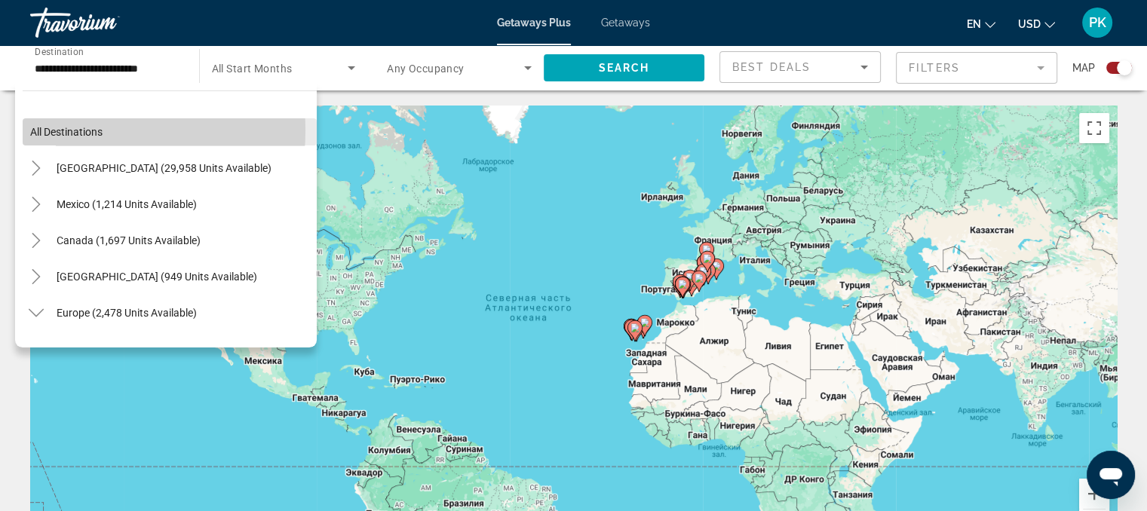
click at [84, 130] on span "All destinations" at bounding box center [66, 132] width 72 height 12
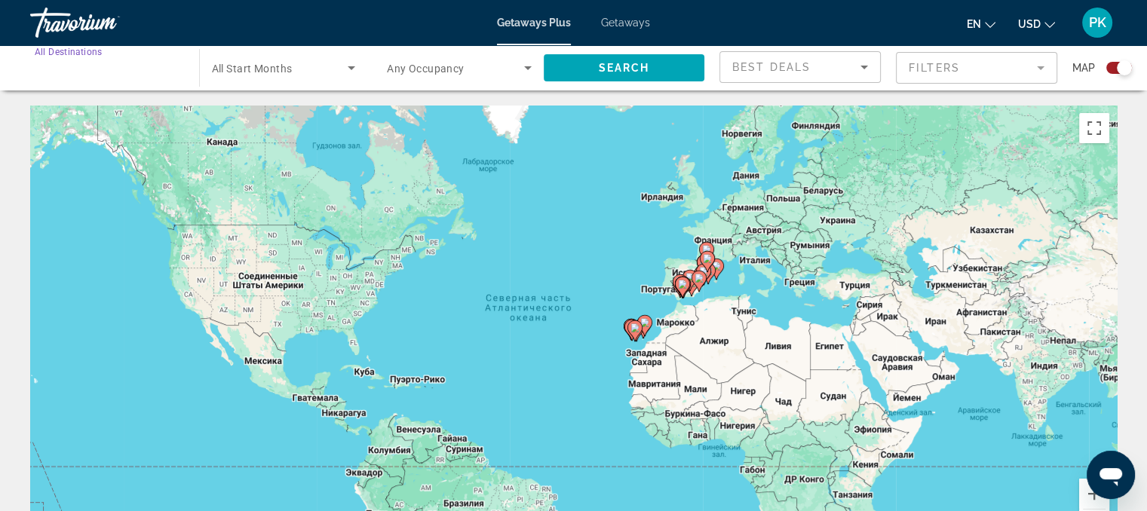
click at [119, 67] on input "Destination All Destinations" at bounding box center [107, 69] width 145 height 18
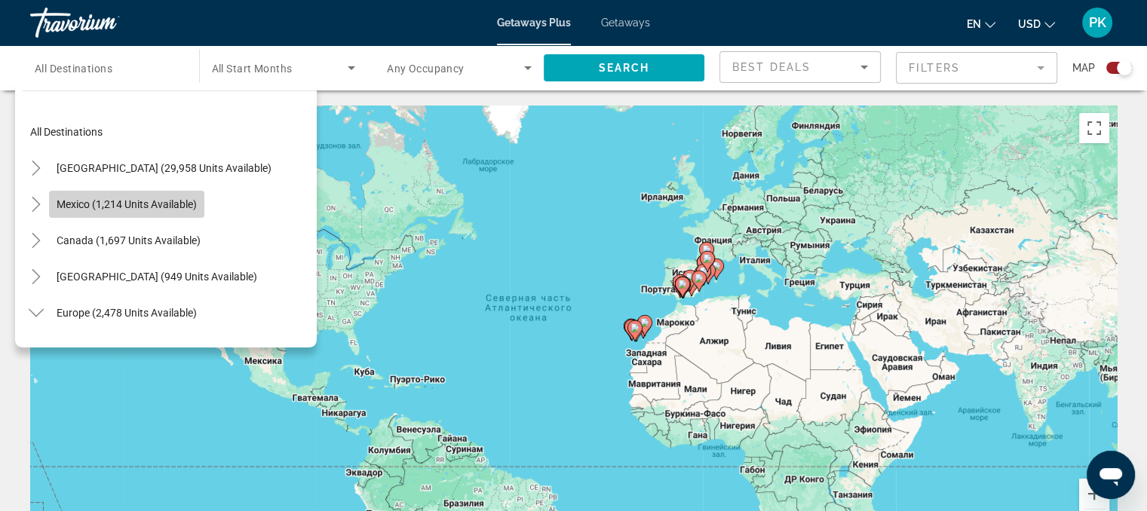
click at [121, 207] on span "Mexico (1,214 units available)" at bounding box center [127, 204] width 140 height 12
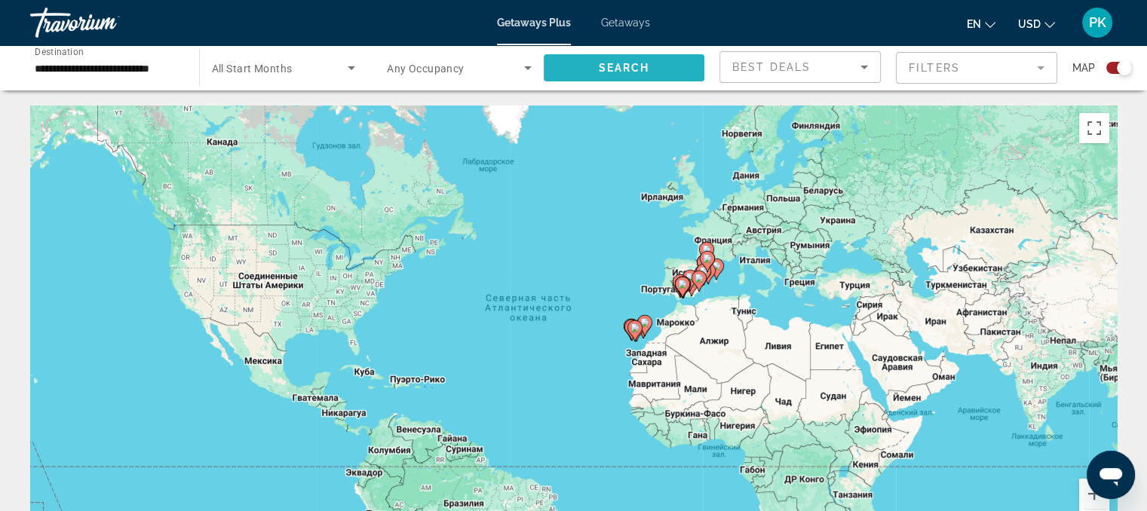
click at [649, 66] on span "Search" at bounding box center [623, 68] width 51 height 12
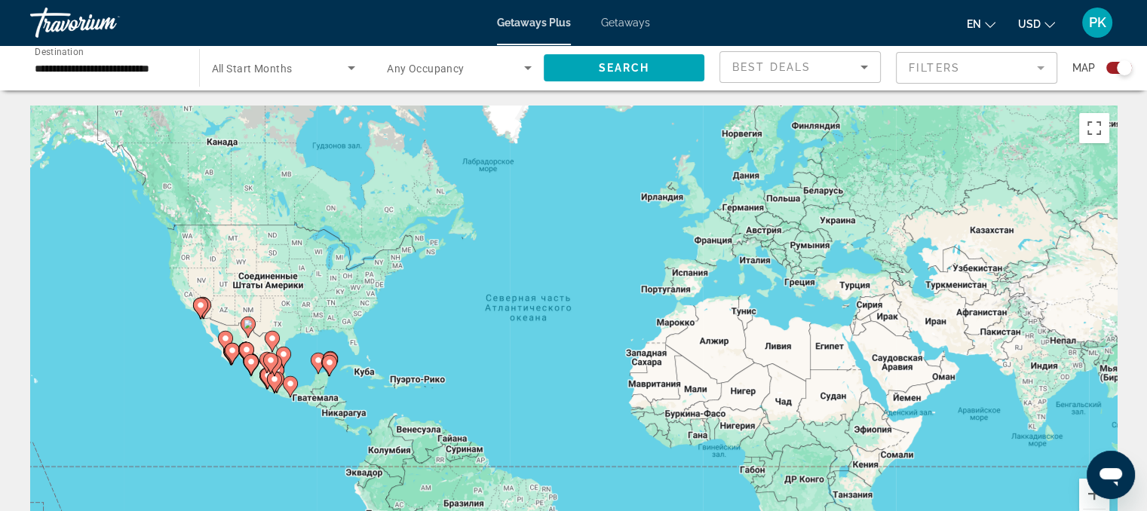
click at [330, 363] on image "Main content" at bounding box center [329, 362] width 9 height 9
type input "**********"
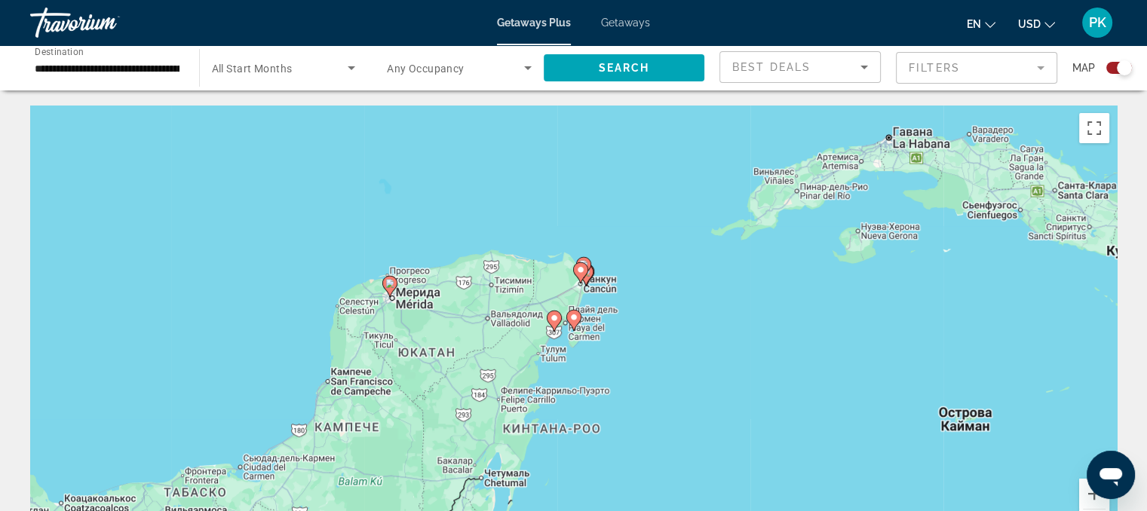
click at [588, 272] on gmp-advanced-marker "Main content" at bounding box center [583, 267] width 15 height 23
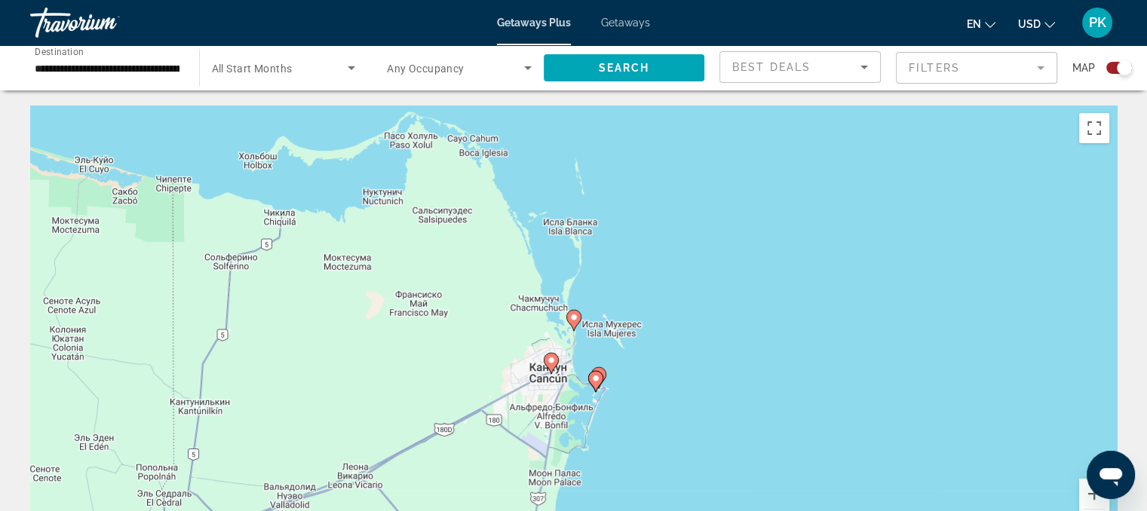
click at [600, 378] on icon "Main content" at bounding box center [595, 382] width 14 height 20
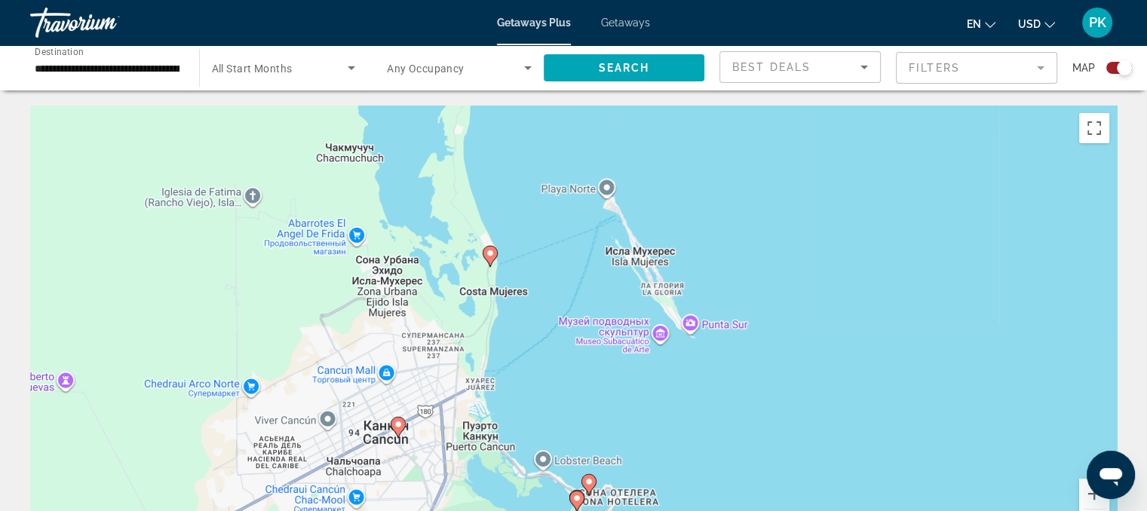
drag, startPoint x: 682, startPoint y: 432, endPoint x: 697, endPoint y: 344, distance: 89.5
click at [697, 344] on div "Чтобы активировать перетаскивание с помощью клавиатуры, нажмите Alt + Ввод. Пос…" at bounding box center [573, 332] width 1087 height 453
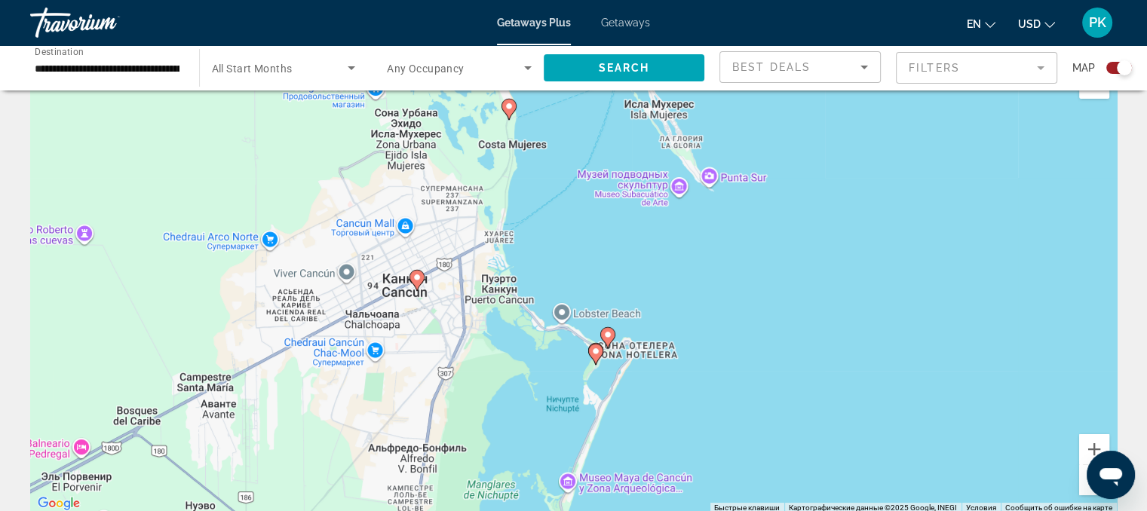
scroll to position [75, 0]
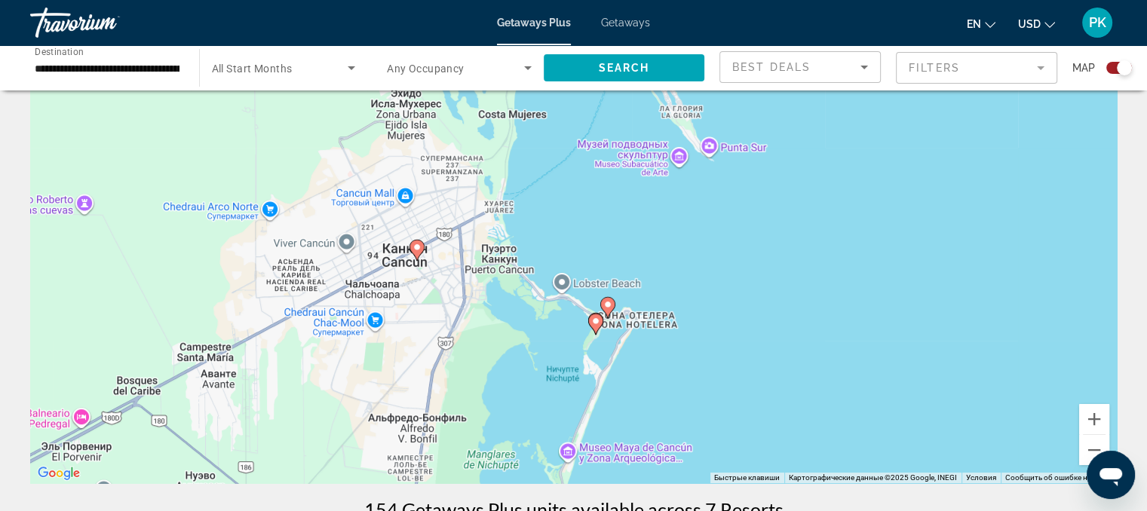
click at [608, 304] on image "Main content" at bounding box center [607, 304] width 9 height 9
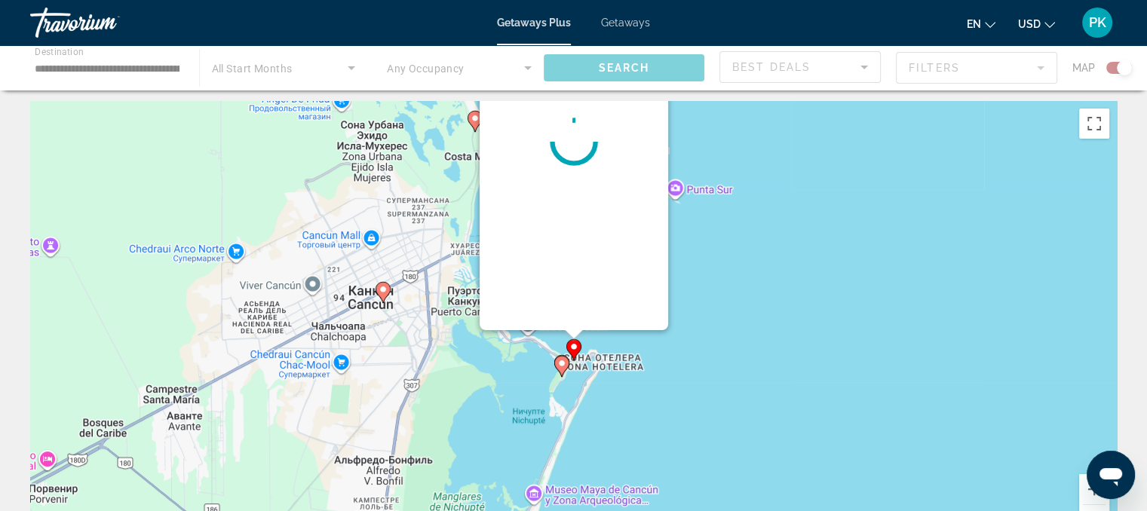
scroll to position [0, 0]
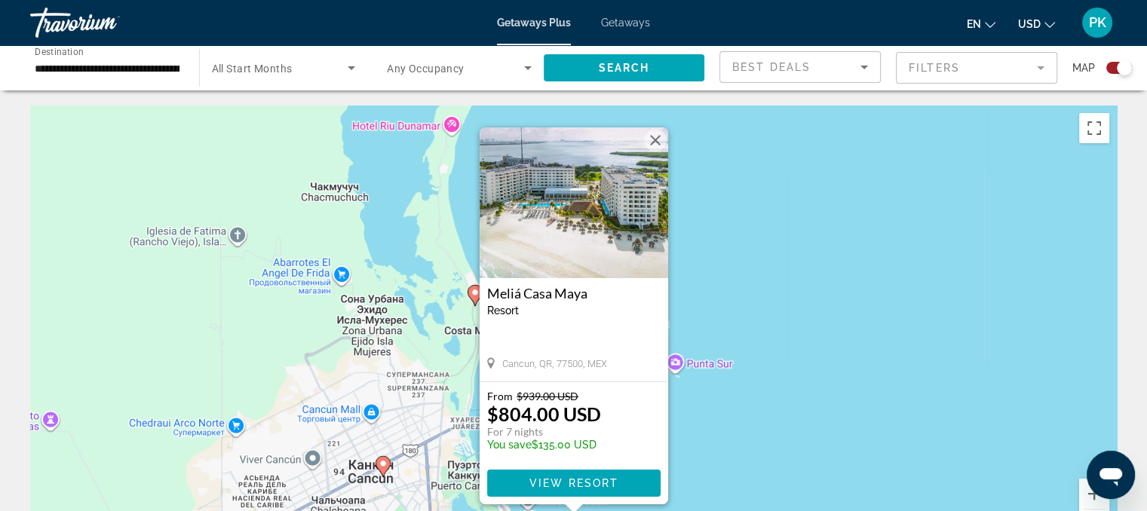
click at [781, 290] on div "Чтобы активировать перетаскивание с помощью клавиатуры, нажмите Alt + Ввод. Пос…" at bounding box center [573, 332] width 1087 height 453
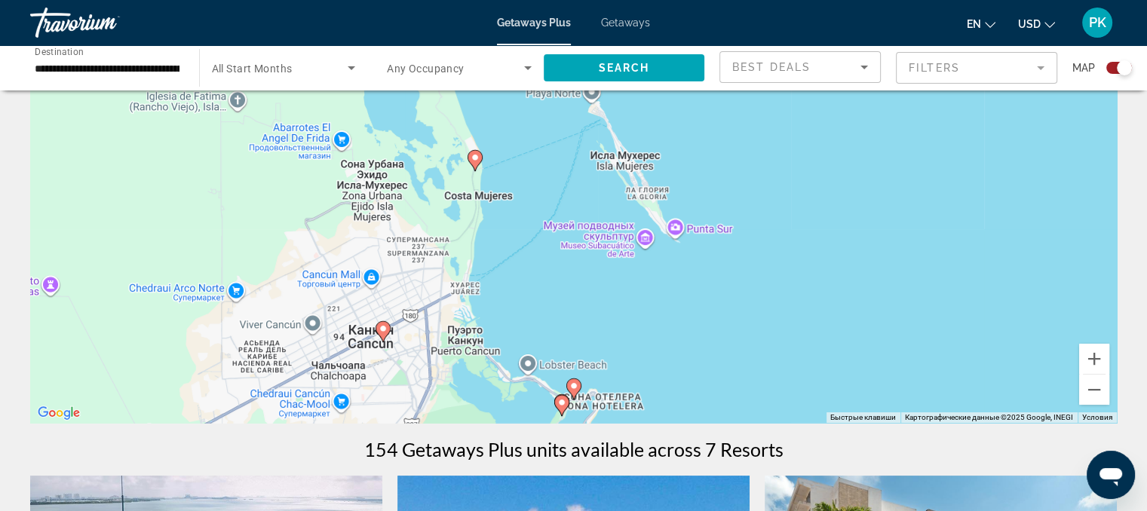
scroll to position [136, 0]
click at [560, 405] on image "Main content" at bounding box center [561, 402] width 9 height 9
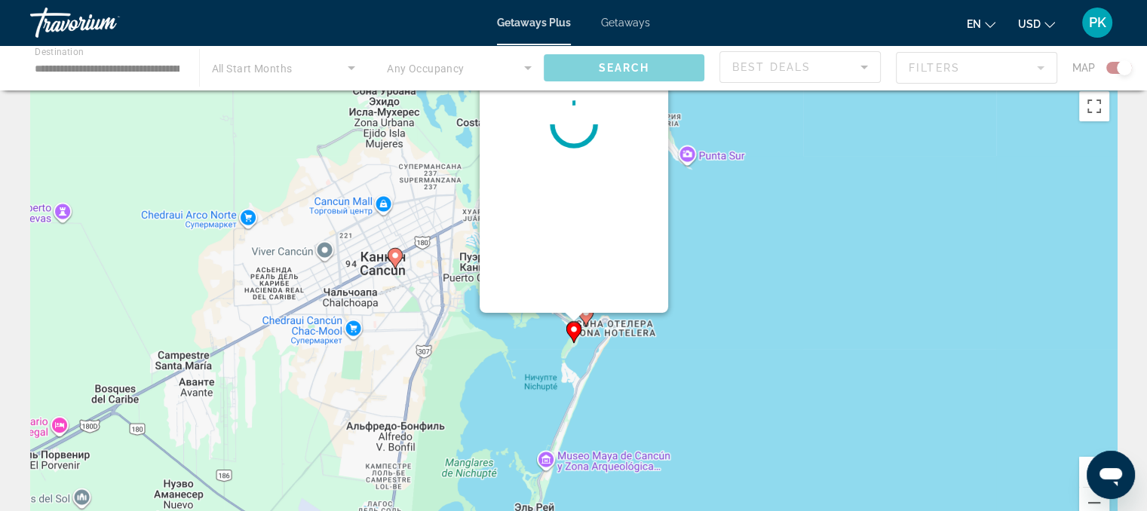
scroll to position [0, 0]
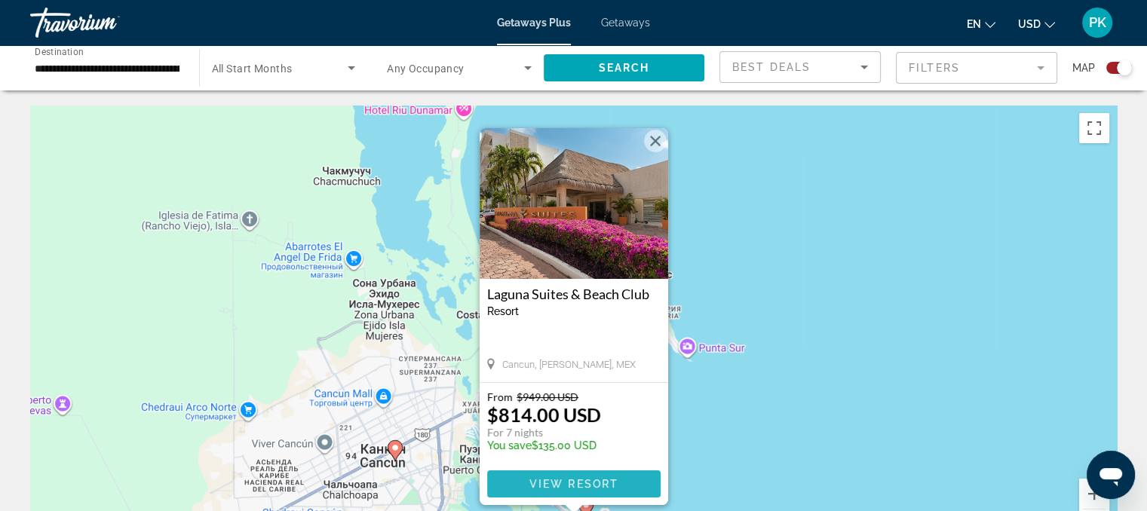
click at [582, 484] on span "View Resort" at bounding box center [573, 484] width 89 height 12
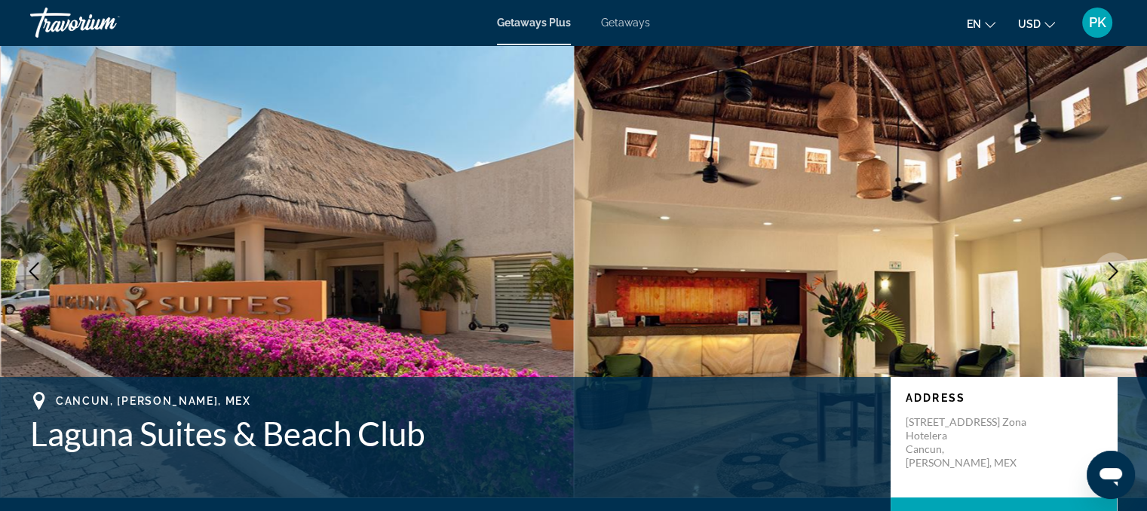
click at [1122, 265] on icon "Next image" at bounding box center [1113, 271] width 18 height 18
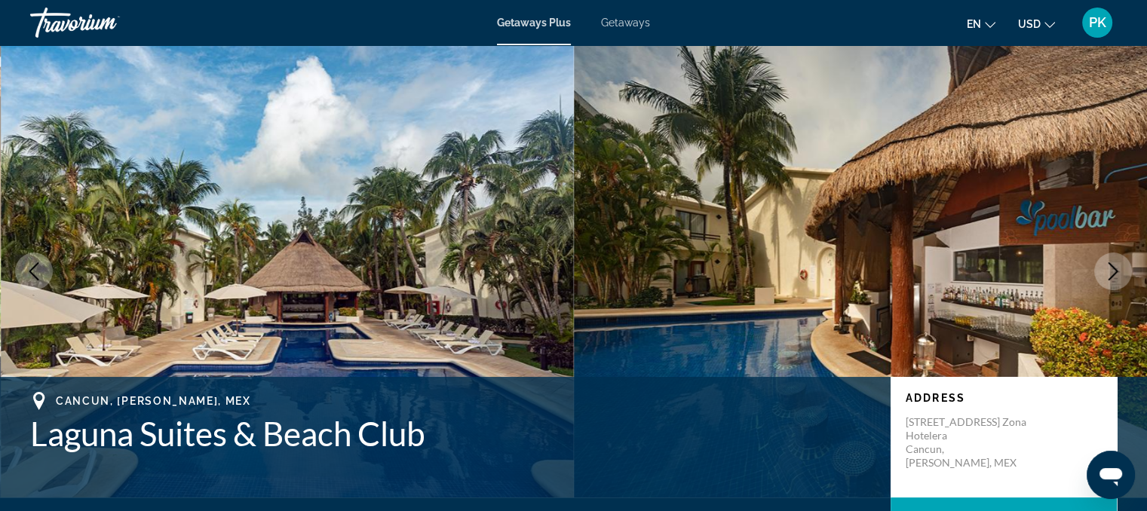
click at [1122, 265] on icon "Next image" at bounding box center [1113, 271] width 18 height 18
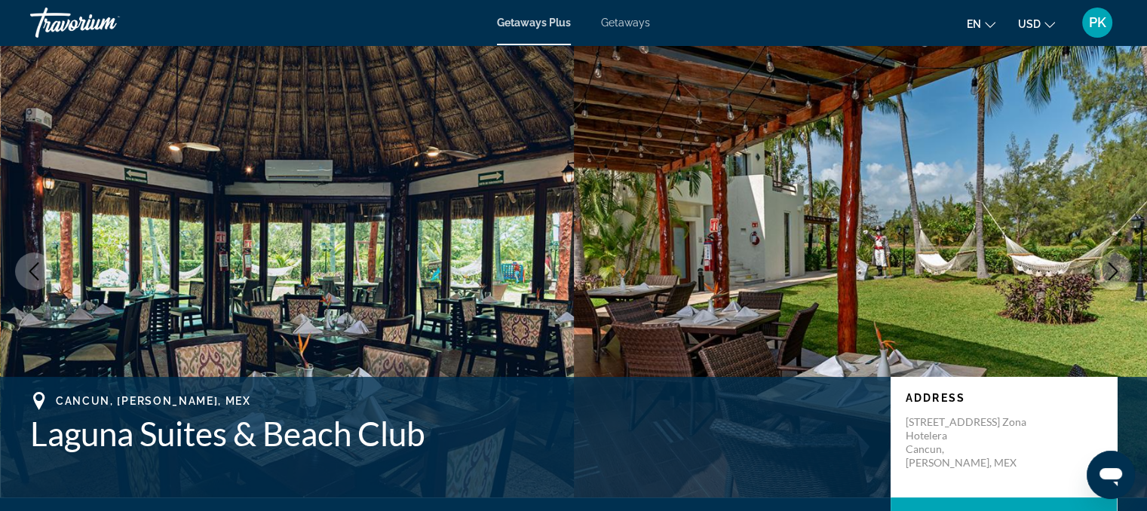
click at [1122, 265] on icon "Next image" at bounding box center [1113, 271] width 18 height 18
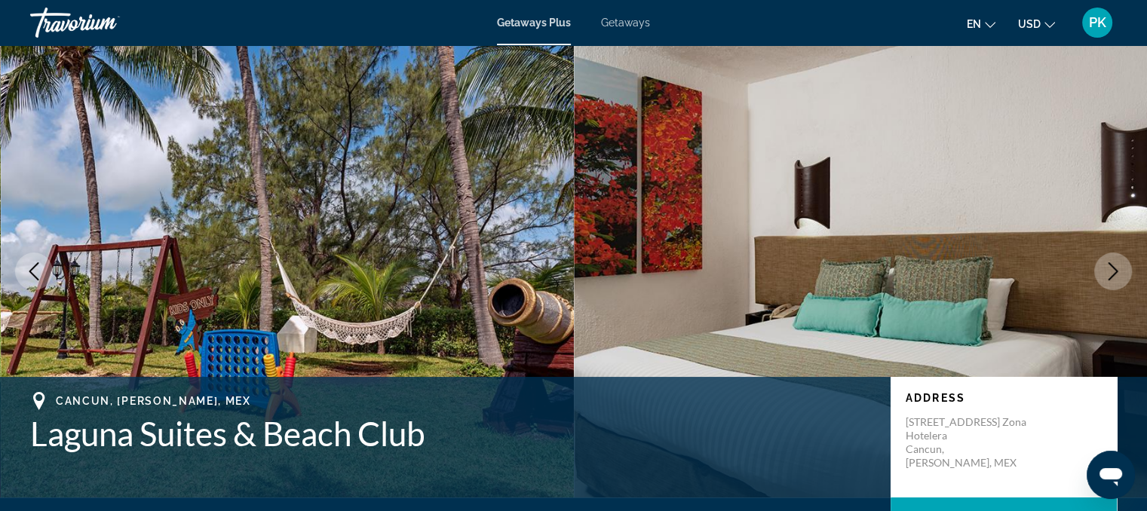
click at [1122, 265] on icon "Next image" at bounding box center [1113, 271] width 18 height 18
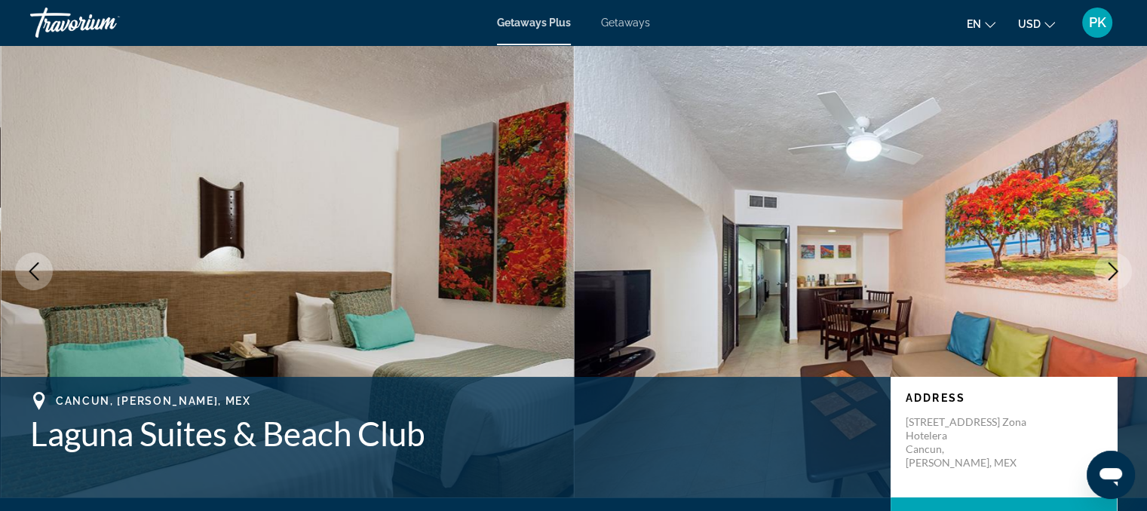
click at [1122, 265] on icon "Next image" at bounding box center [1113, 271] width 18 height 18
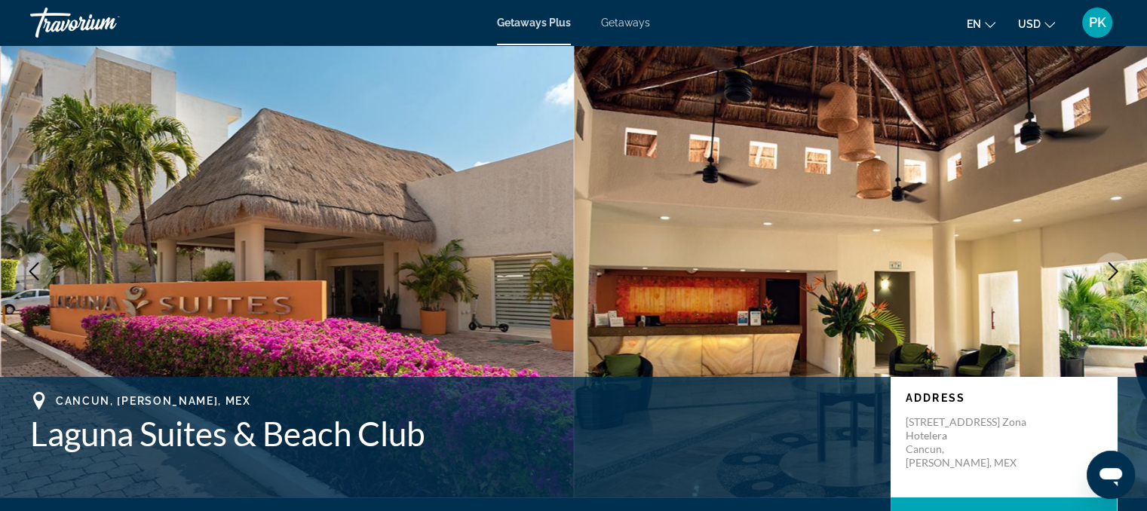
click at [1122, 265] on icon "Next image" at bounding box center [1113, 271] width 18 height 18
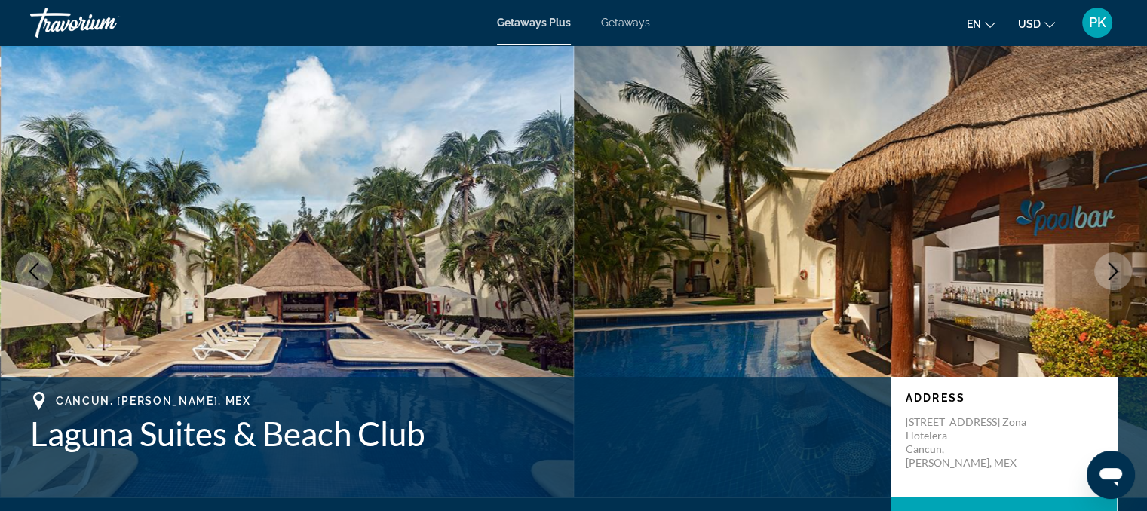
click at [1122, 265] on icon "Next image" at bounding box center [1113, 271] width 18 height 18
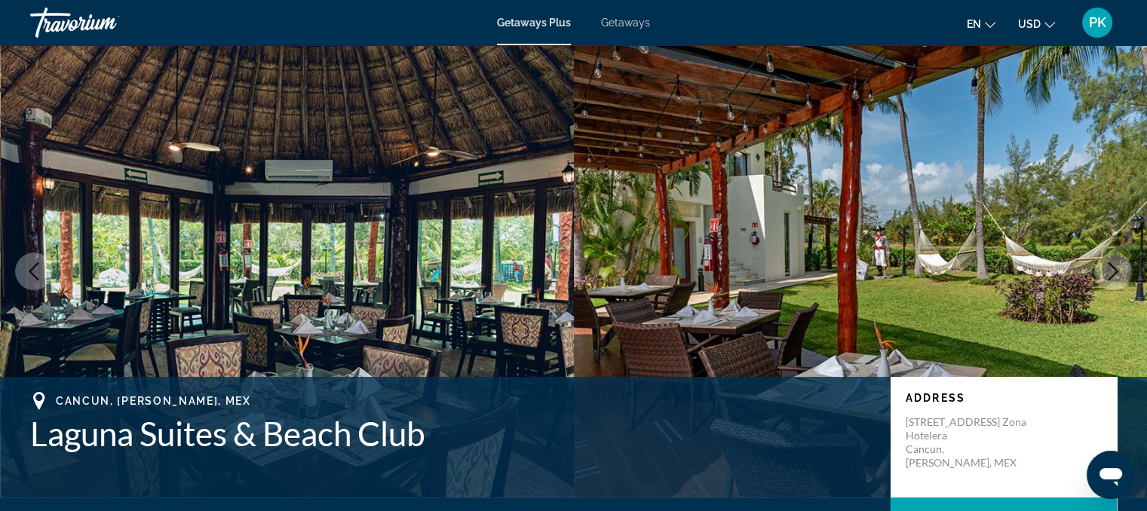
click at [1122, 265] on icon "Next image" at bounding box center [1113, 271] width 18 height 18
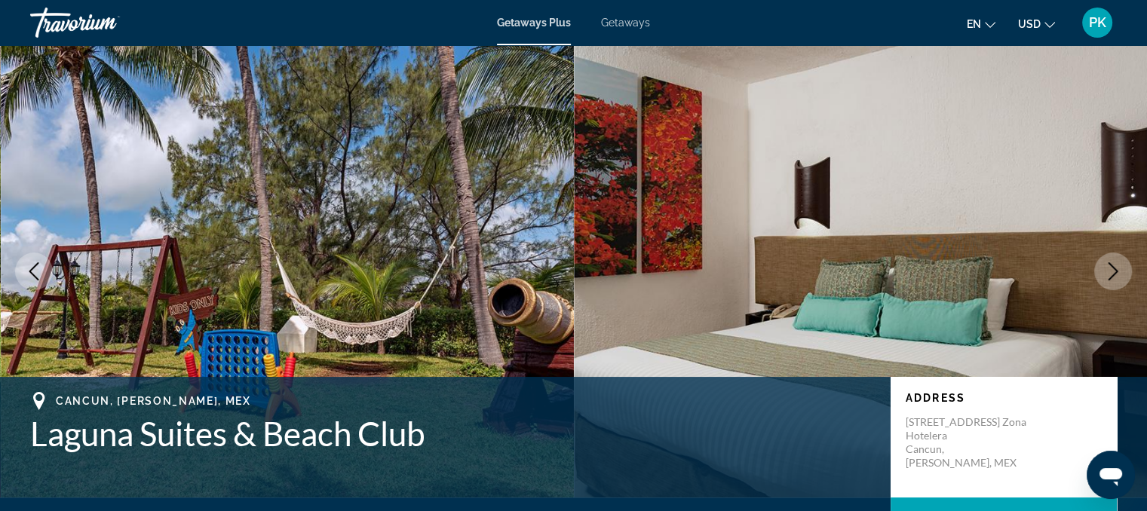
click at [1122, 265] on icon "Next image" at bounding box center [1113, 271] width 18 height 18
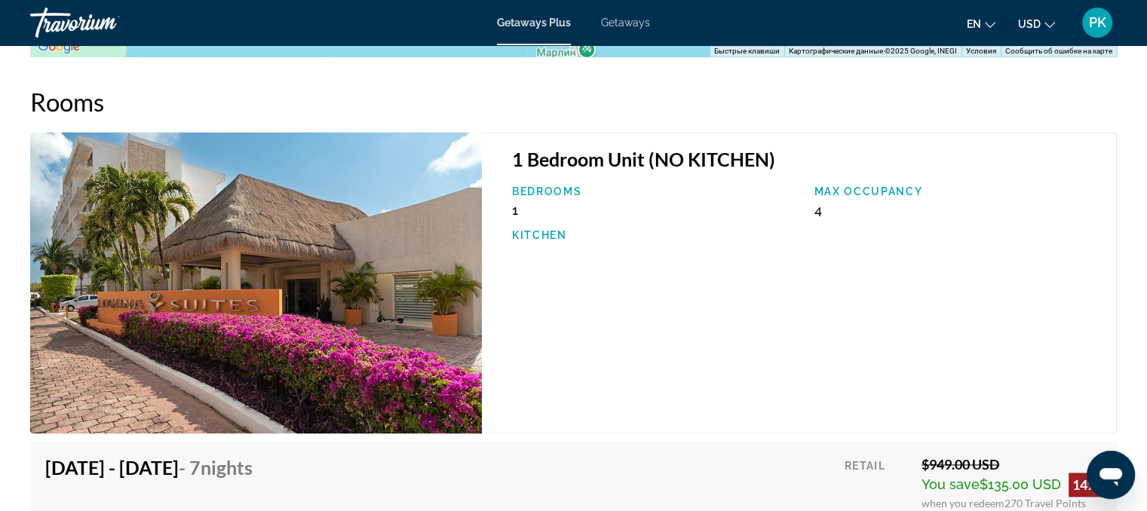
scroll to position [2112, 0]
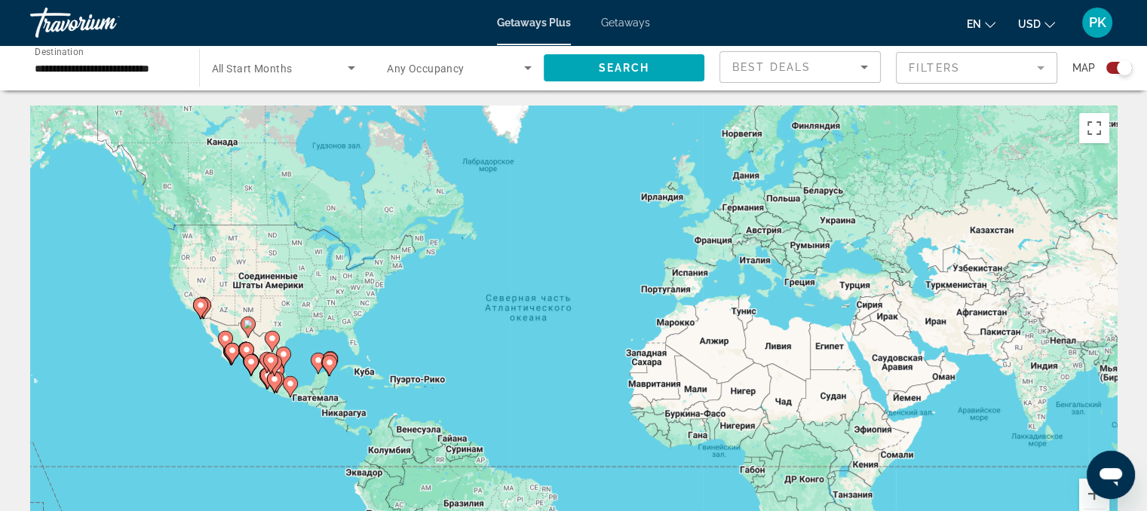
click at [327, 361] on image "Main content" at bounding box center [329, 362] width 9 height 9
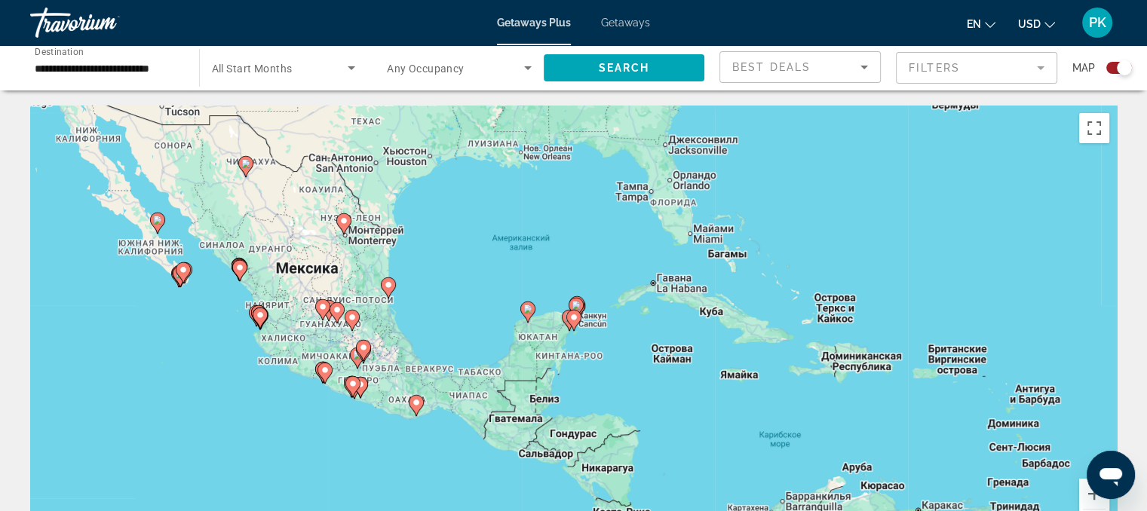
click at [578, 302] on image "Main content" at bounding box center [576, 305] width 9 height 9
type input "**********"
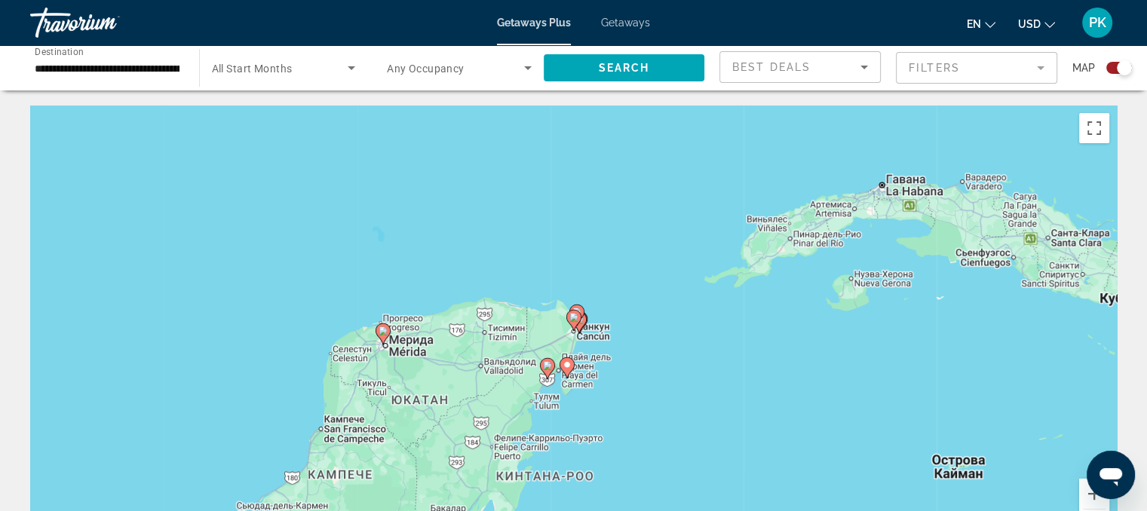
click at [578, 327] on gmp-advanced-marker "Main content" at bounding box center [573, 320] width 15 height 23
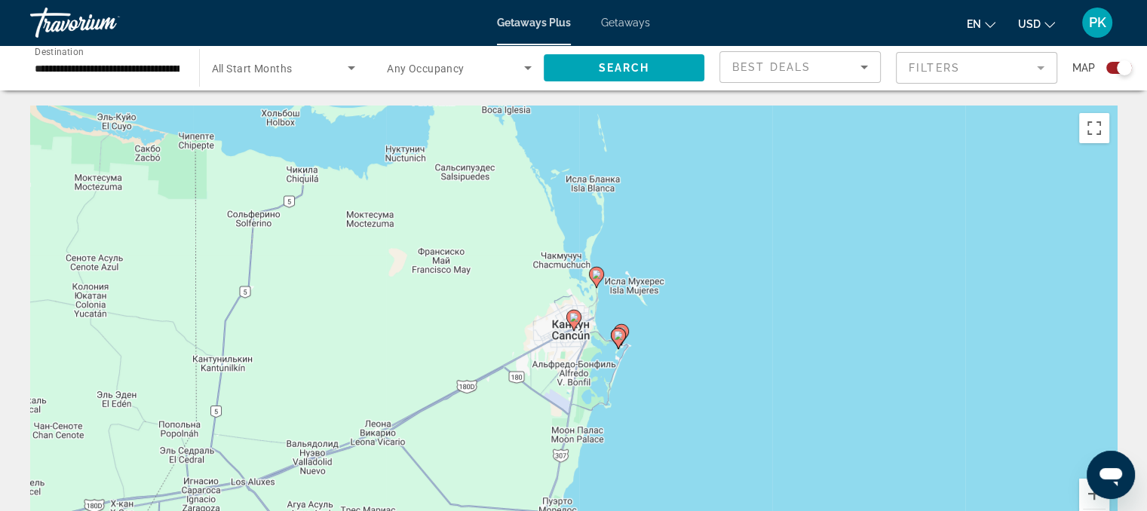
click at [618, 339] on image "Main content" at bounding box center [618, 335] width 9 height 9
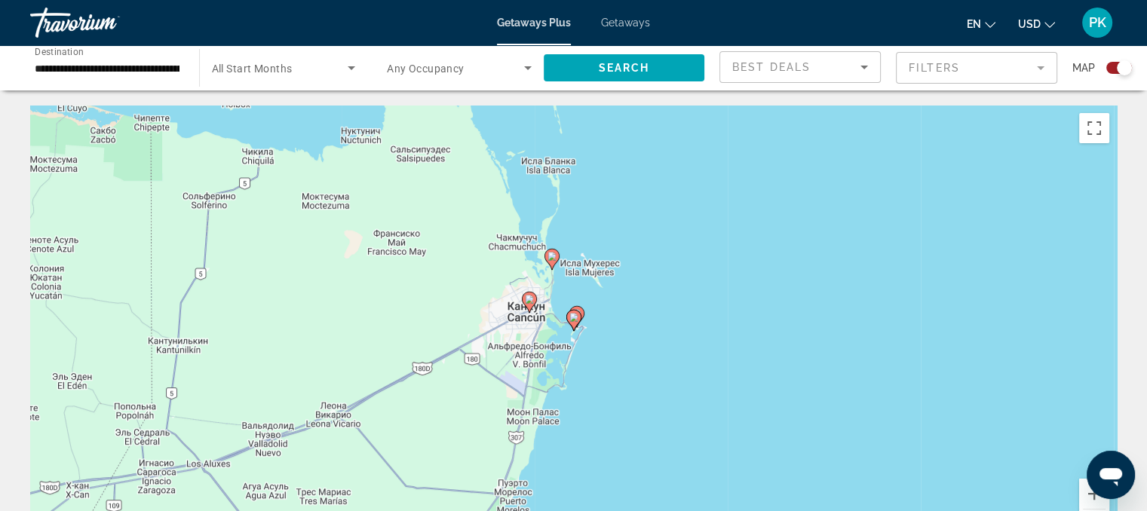
click at [573, 320] on image "Main content" at bounding box center [573, 317] width 9 height 9
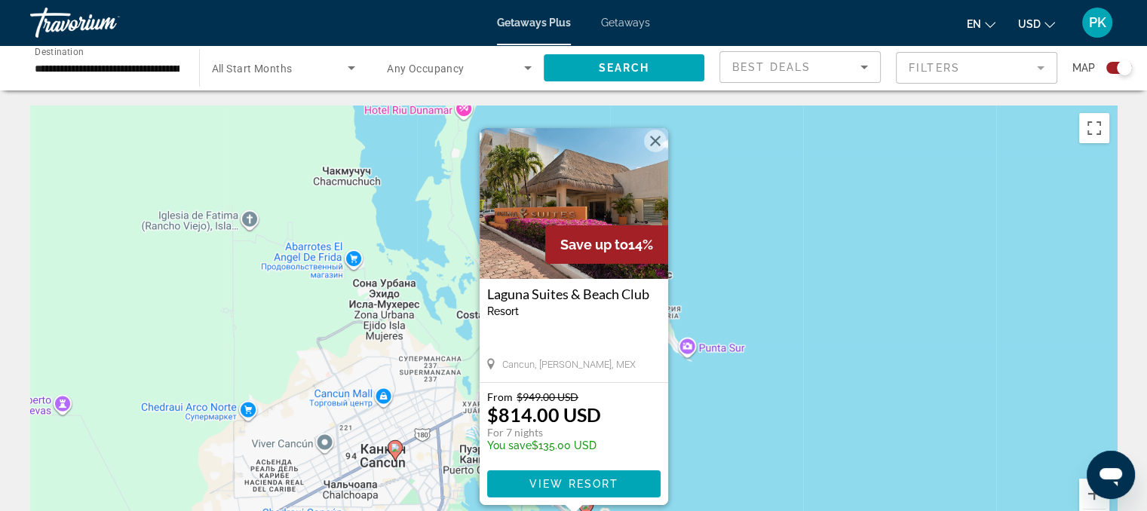
click at [766, 373] on div "Чтобы активировать перетаскивание с помощью клавиатуры, нажмите Alt + Ввод. Пос…" at bounding box center [573, 332] width 1087 height 453
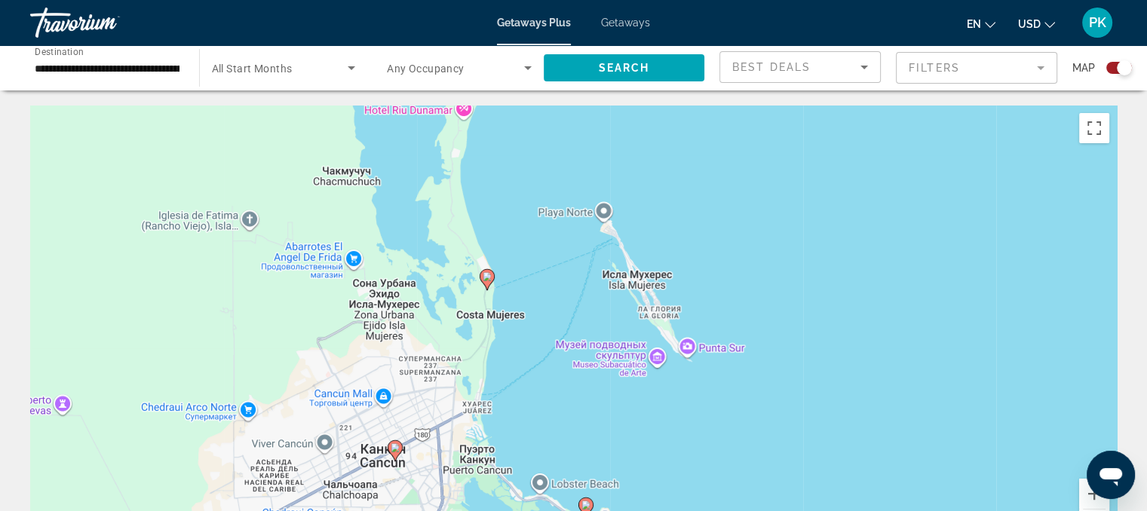
drag, startPoint x: 619, startPoint y: 416, endPoint x: 631, endPoint y: 353, distance: 64.6
click at [631, 353] on div "Чтобы активировать перетаскивание с помощью клавиатуры, нажмите Alt + Ввод. Пос…" at bounding box center [573, 332] width 1087 height 453
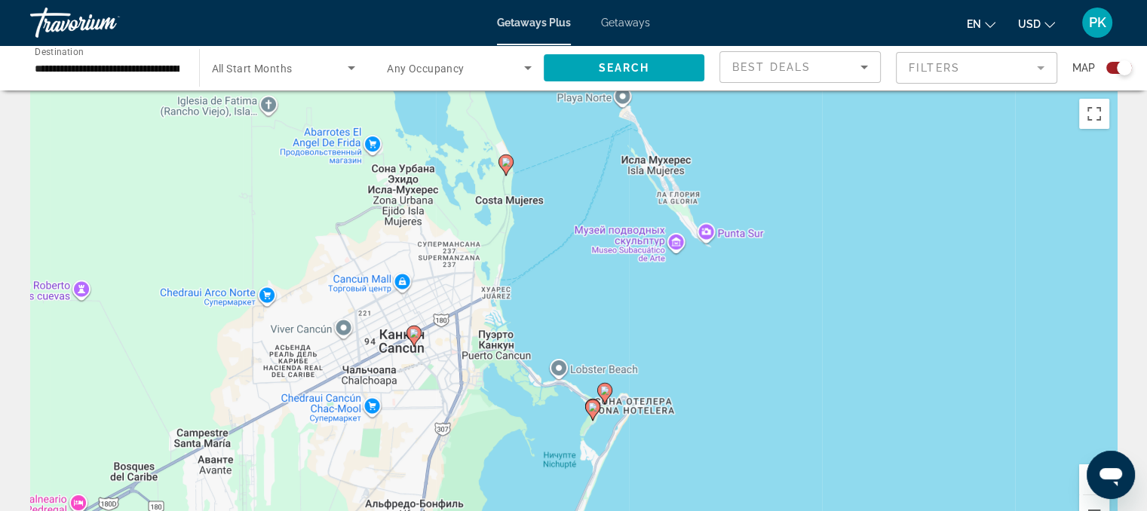
scroll to position [14, 0]
click at [606, 393] on image "Main content" at bounding box center [604, 390] width 9 height 9
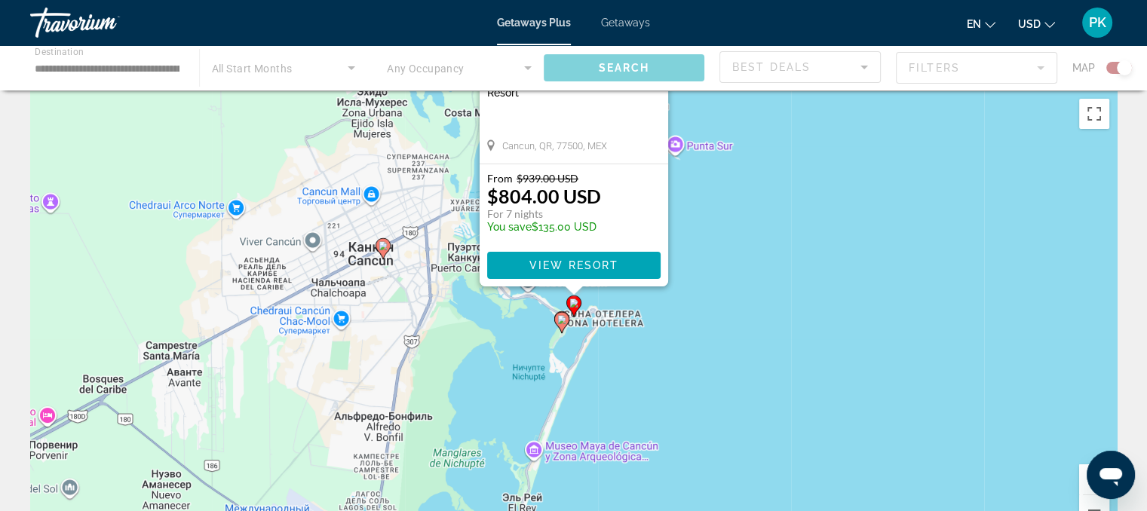
scroll to position [0, 0]
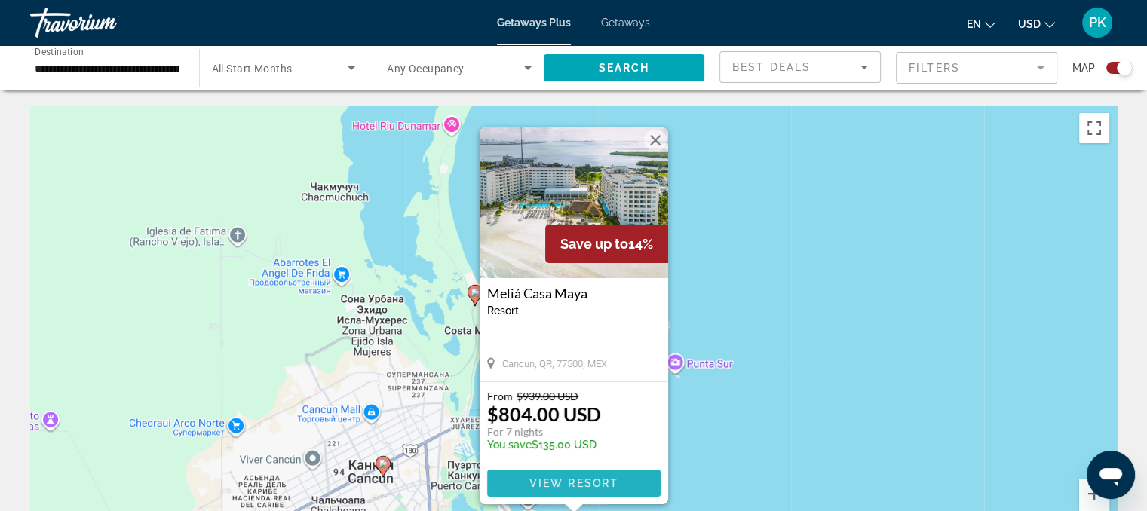
click at [612, 483] on span "View Resort" at bounding box center [573, 483] width 89 height 12
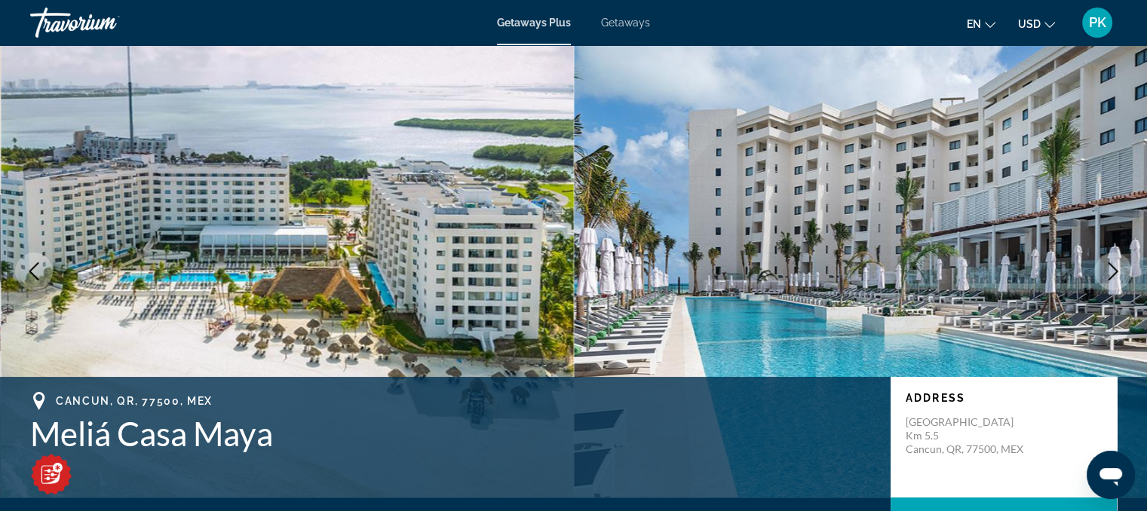
click at [1115, 273] on icon "Next image" at bounding box center [1114, 271] width 10 height 18
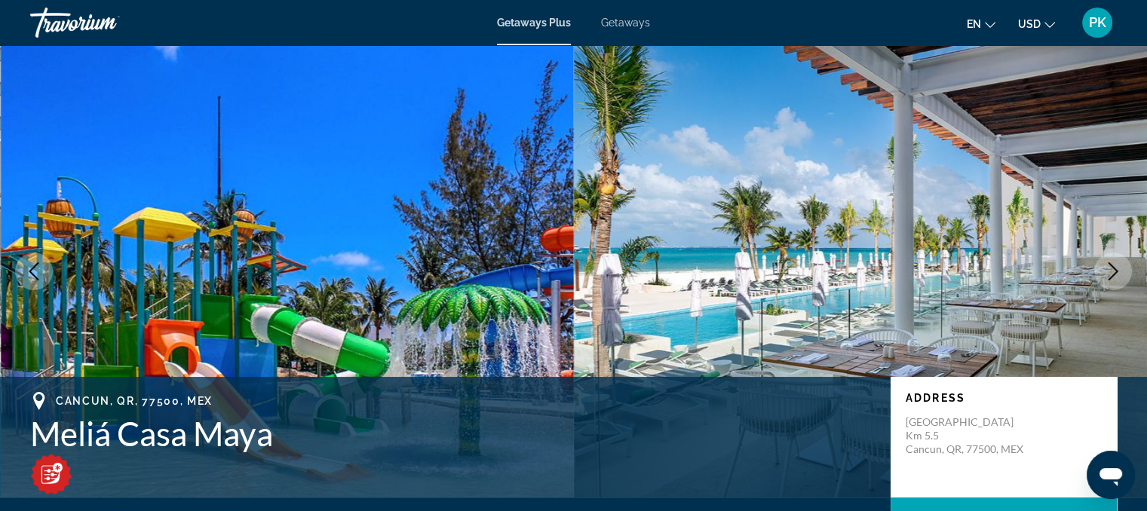
click at [1115, 273] on icon "Next image" at bounding box center [1114, 271] width 10 height 18
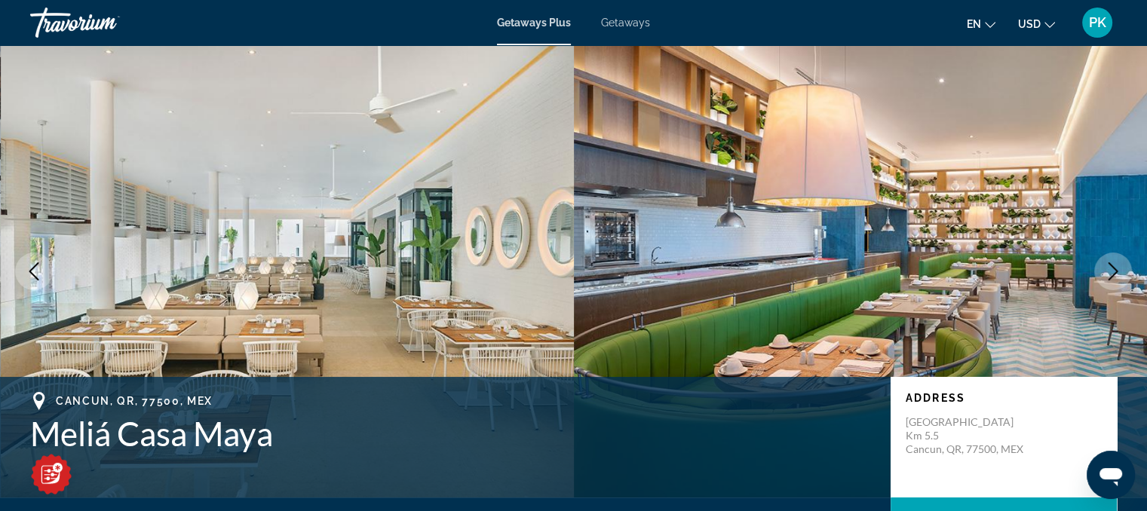
click at [1115, 273] on icon "Next image" at bounding box center [1114, 271] width 10 height 18
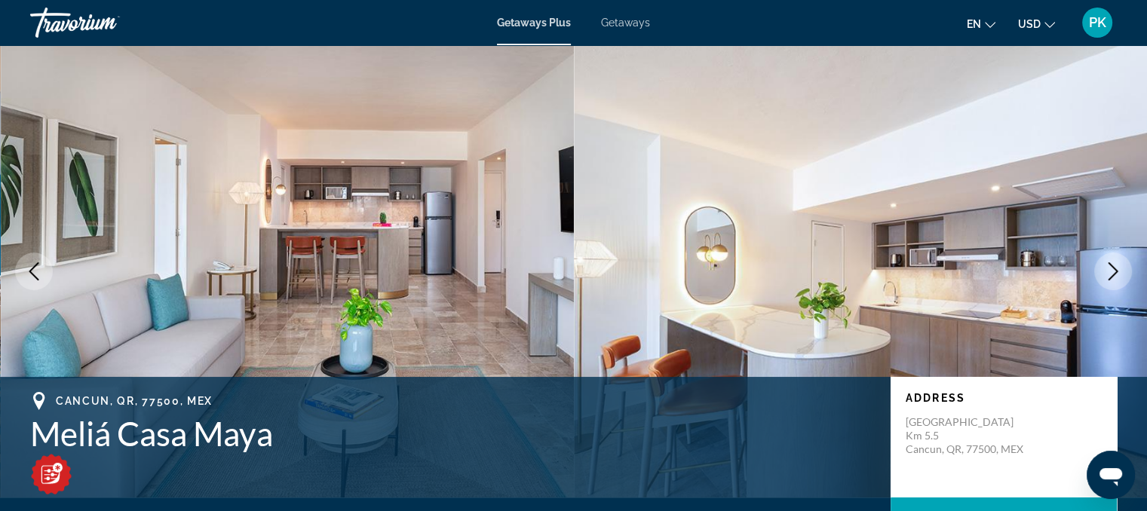
click at [1115, 273] on icon "Next image" at bounding box center [1114, 271] width 10 height 18
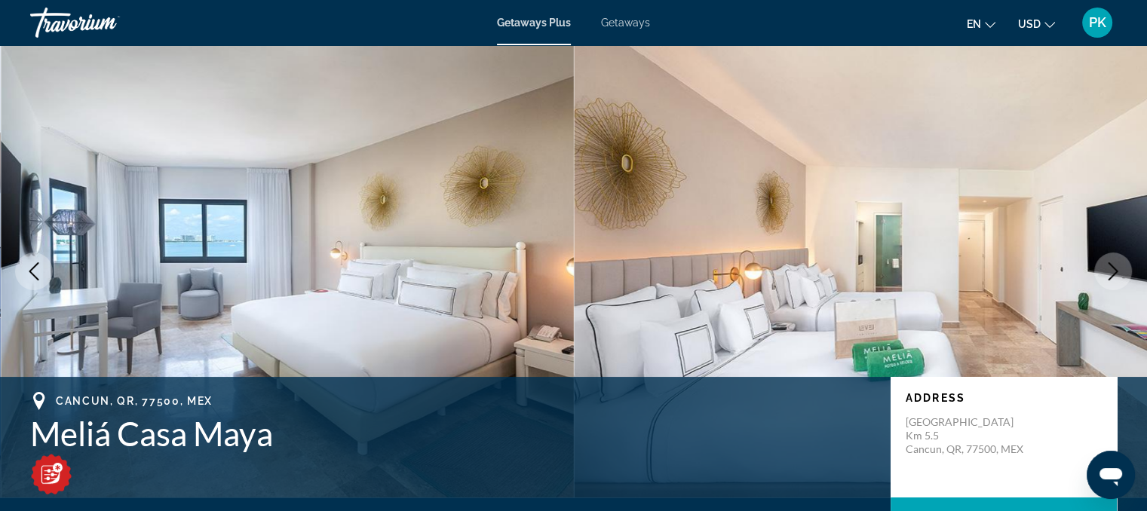
click at [1115, 273] on icon "Next image" at bounding box center [1114, 271] width 10 height 18
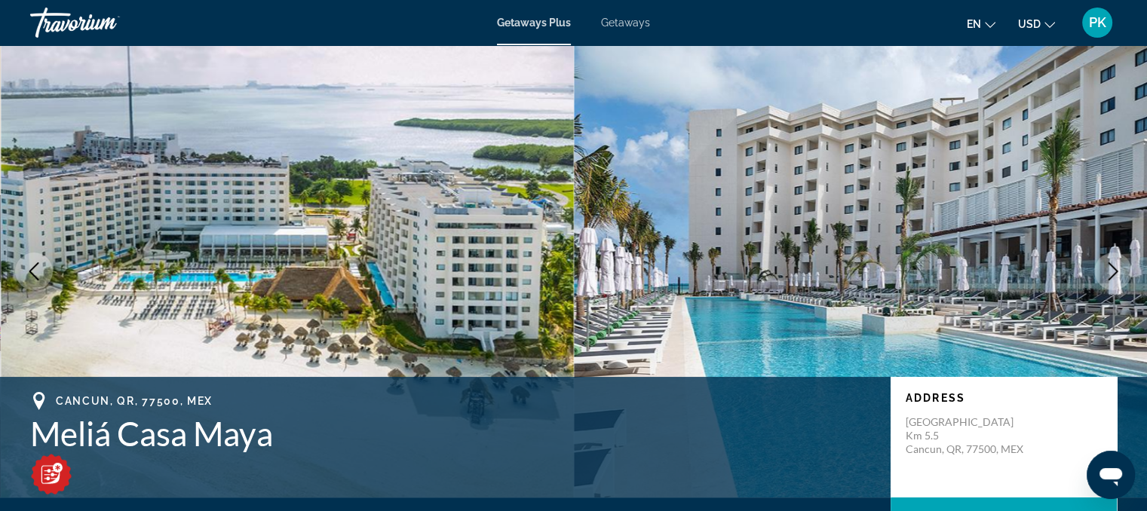
click at [1115, 273] on icon "Next image" at bounding box center [1114, 271] width 10 height 18
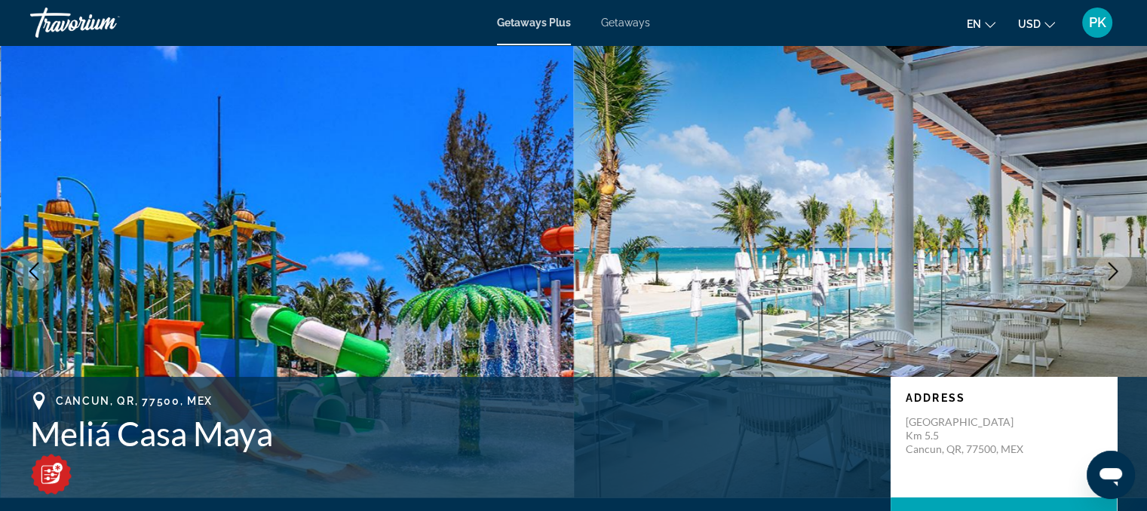
click at [1115, 273] on icon "Next image" at bounding box center [1114, 271] width 10 height 18
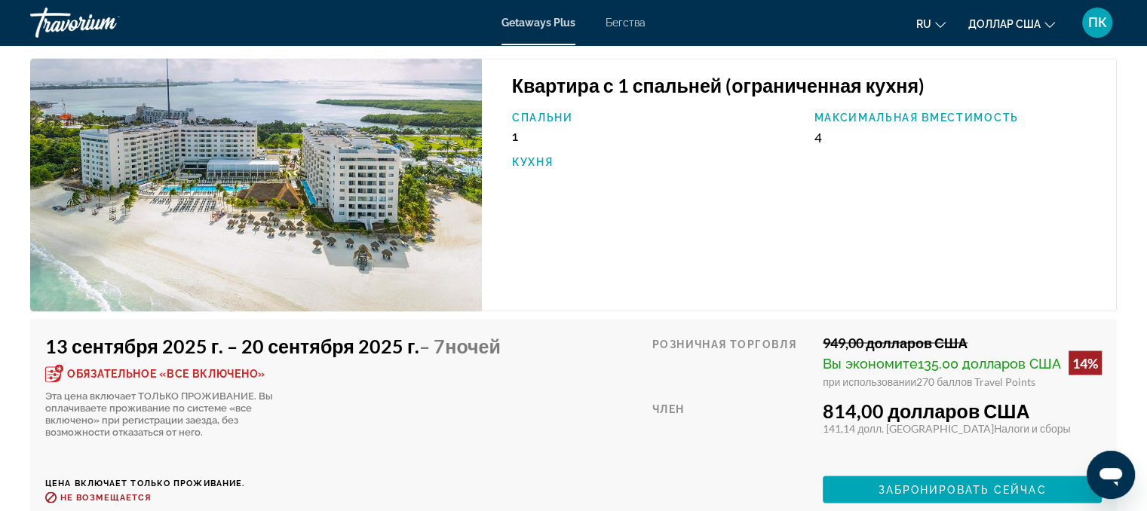
scroll to position [2791, 0]
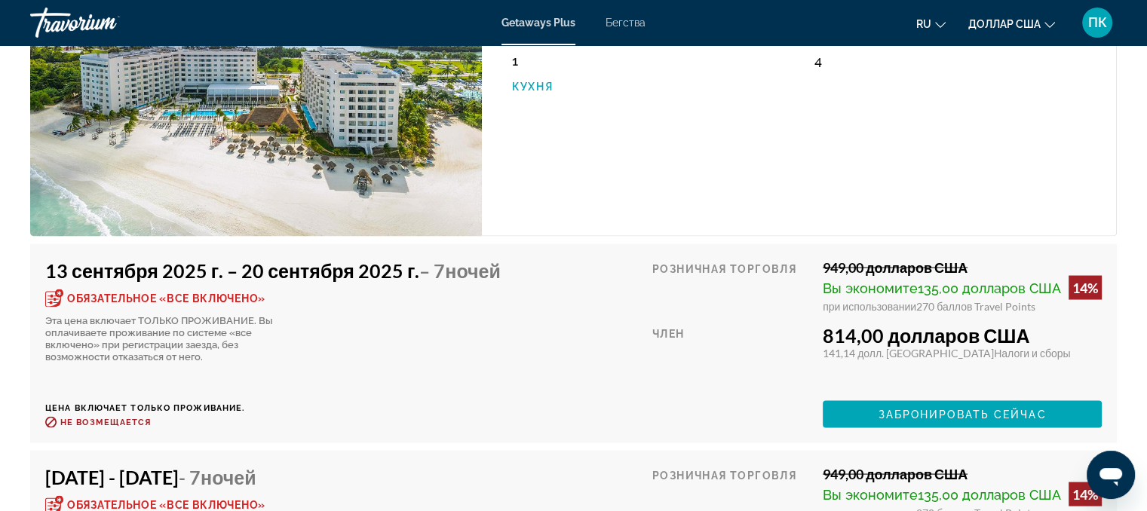
click at [628, 149] on div "Квартира с 1 спальней (ограниченная кухня) Спальни 1 Максимальная вместимость 4…" at bounding box center [799, 110] width 635 height 254
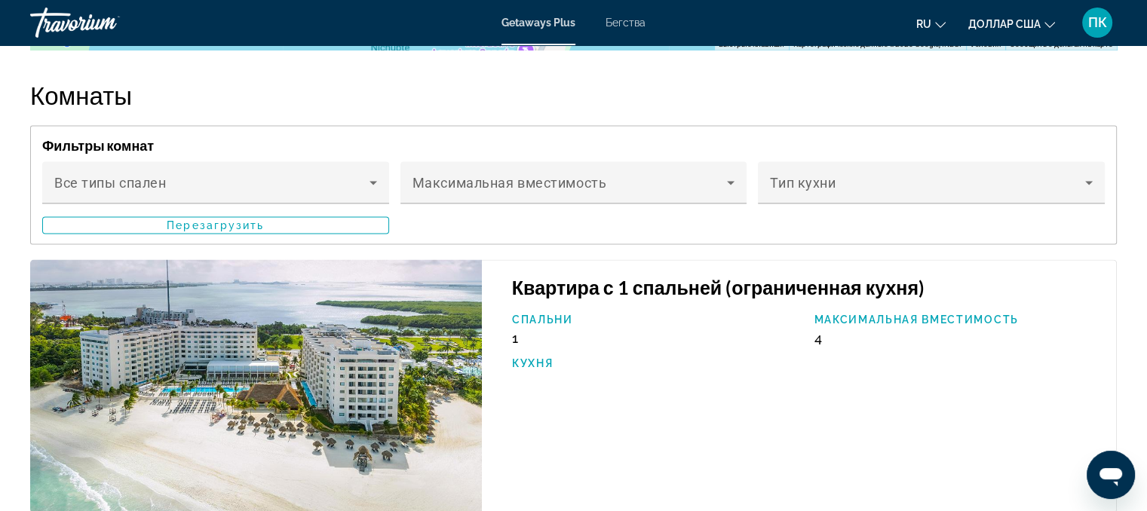
scroll to position [2580, 0]
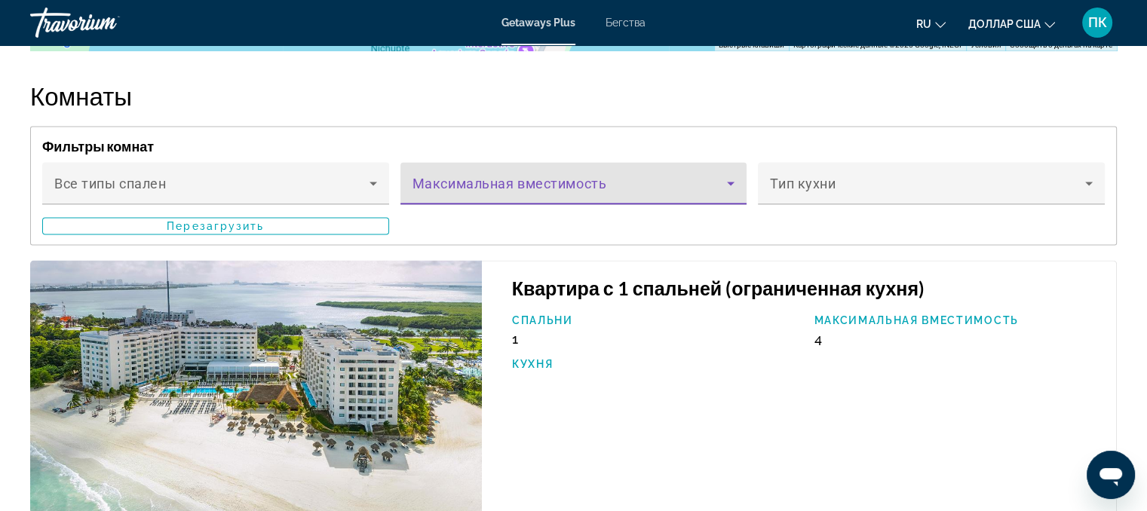
click at [733, 192] on icon "Основное содержание" at bounding box center [731, 183] width 18 height 18
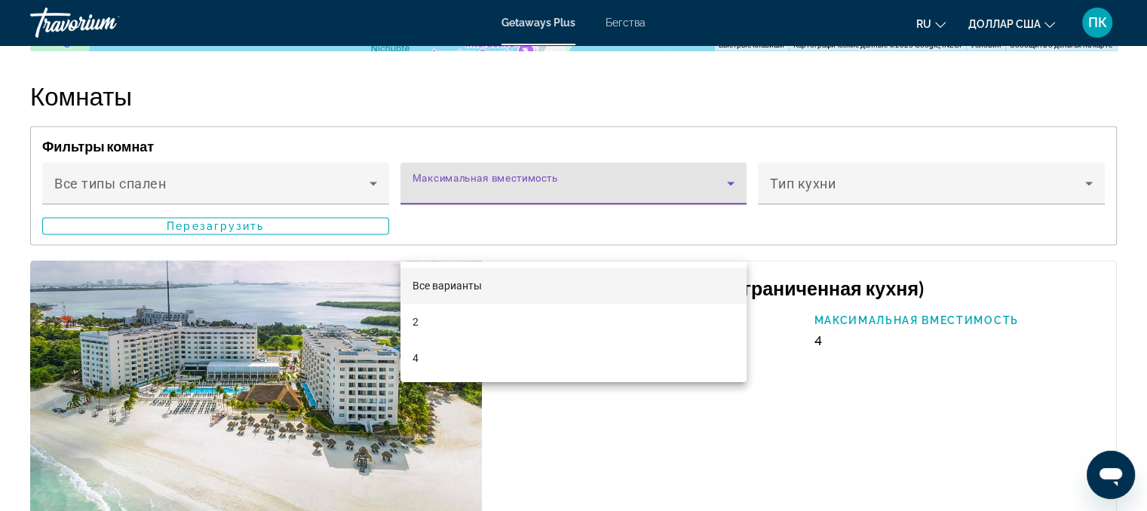
click at [733, 235] on div at bounding box center [573, 255] width 1147 height 511
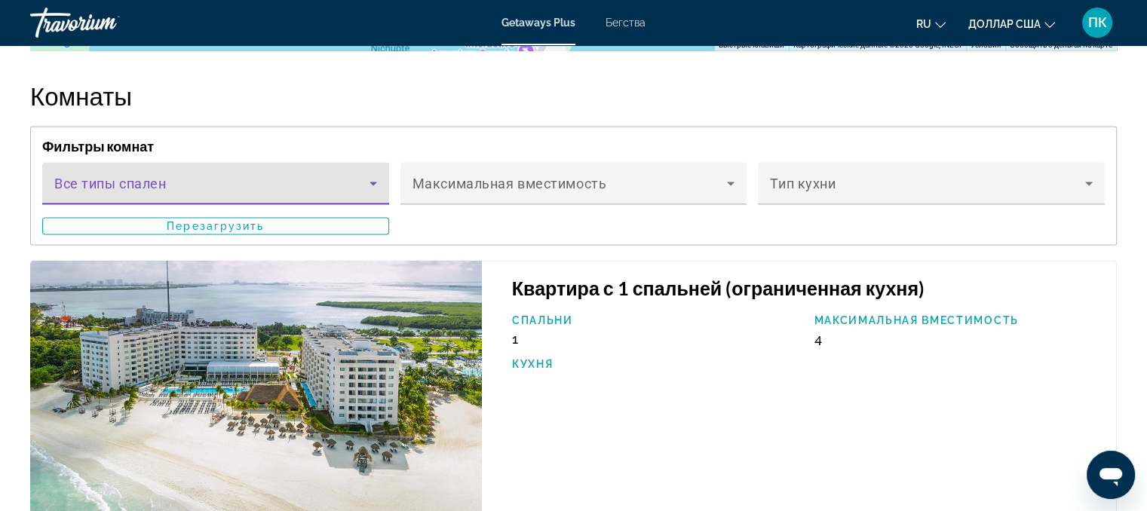
click at [373, 192] on icon "Основное содержание" at bounding box center [373, 183] width 18 height 18
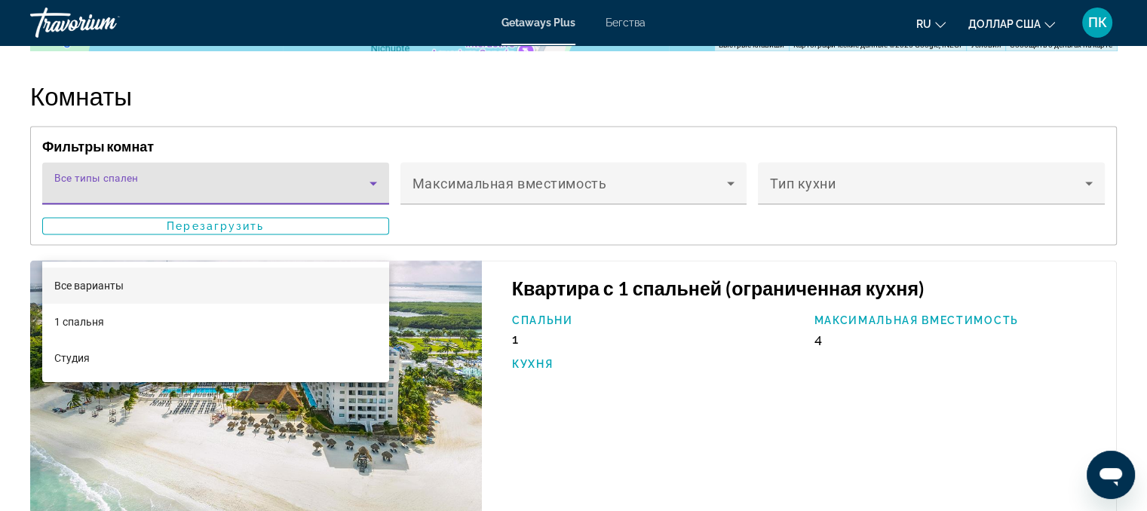
click at [373, 235] on div at bounding box center [573, 255] width 1147 height 511
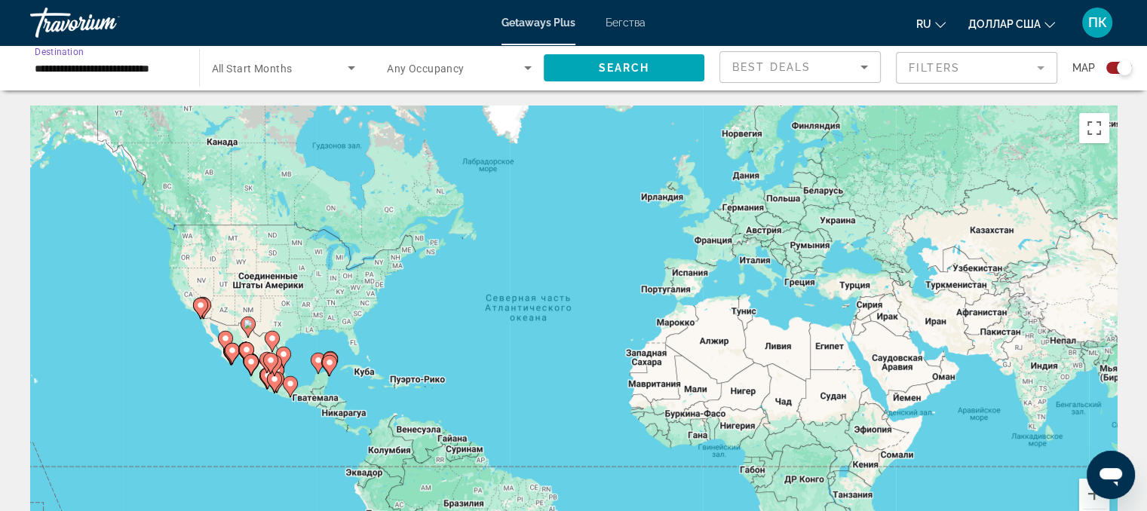
click at [144, 63] on input "**********" at bounding box center [107, 69] width 145 height 18
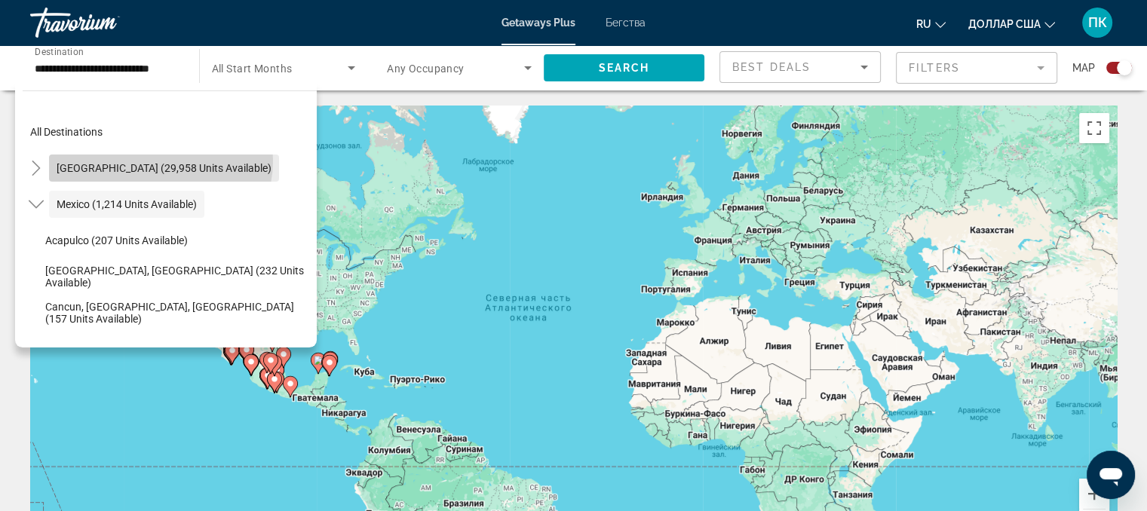
click at [160, 161] on span "Search widget" at bounding box center [164, 168] width 230 height 36
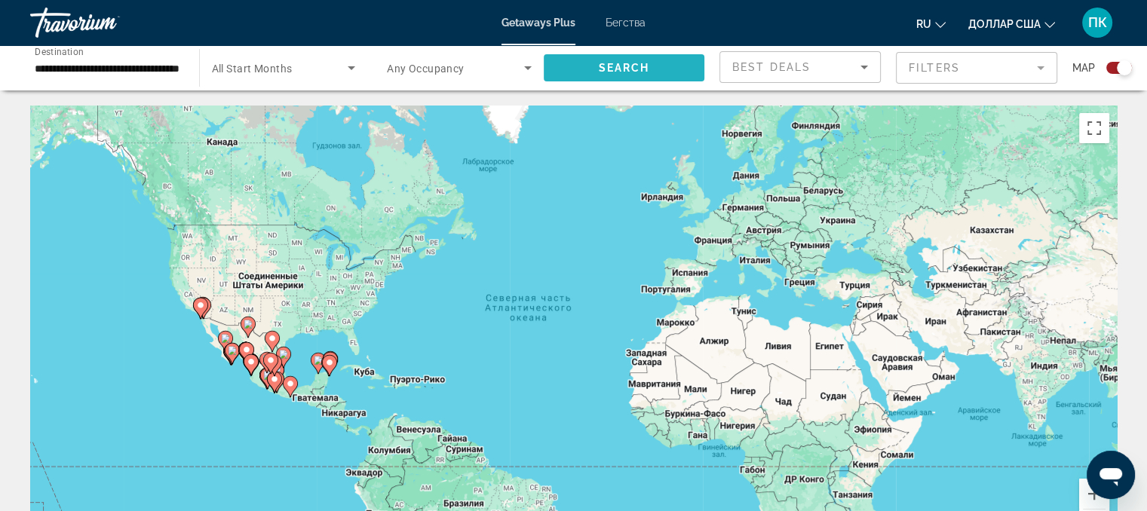
click at [609, 75] on span "Search widget" at bounding box center [624, 68] width 161 height 36
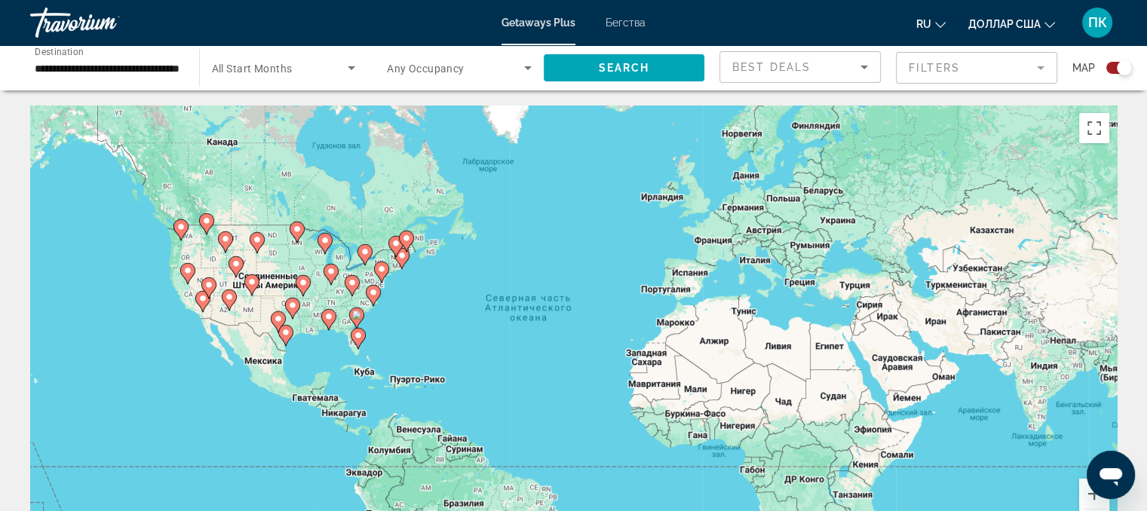
click at [359, 340] on icon "Основное содержание" at bounding box center [358, 339] width 14 height 20
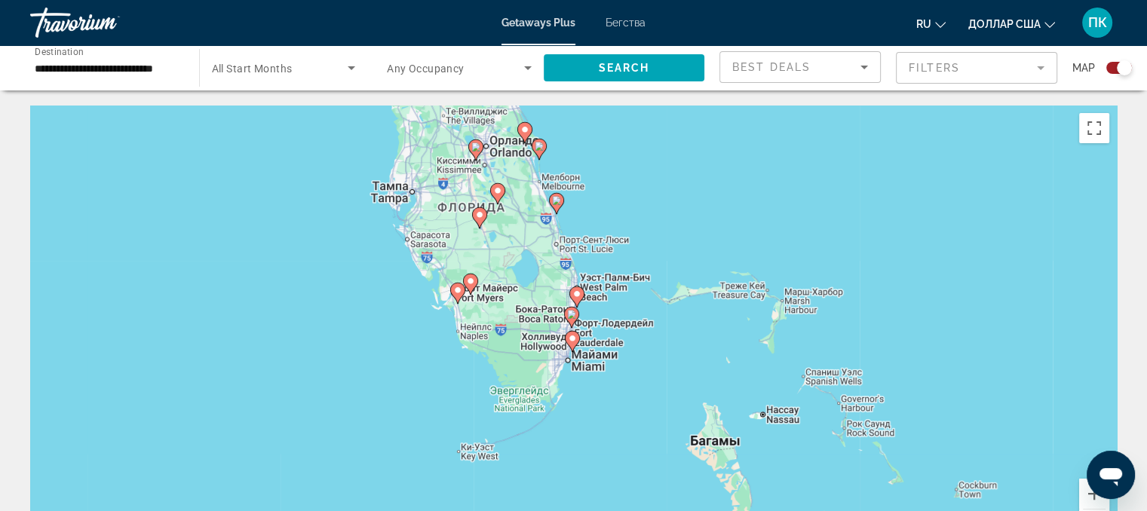
click at [571, 341] on image "Основное содержание" at bounding box center [572, 338] width 9 height 9
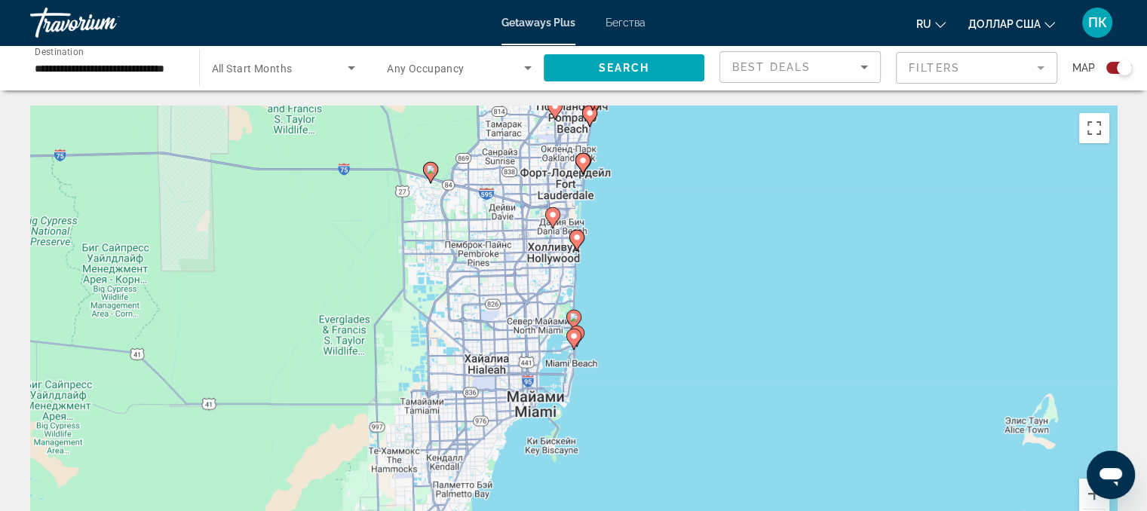
click at [573, 339] on image "Основное содержание" at bounding box center [573, 336] width 9 height 9
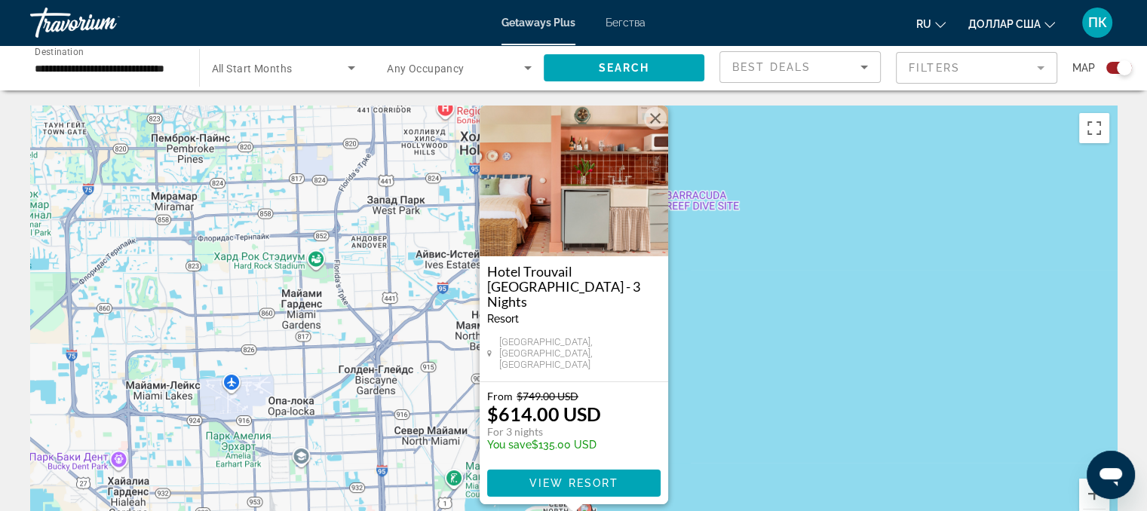
click at [651, 130] on button "Закрыть" at bounding box center [655, 118] width 23 height 23
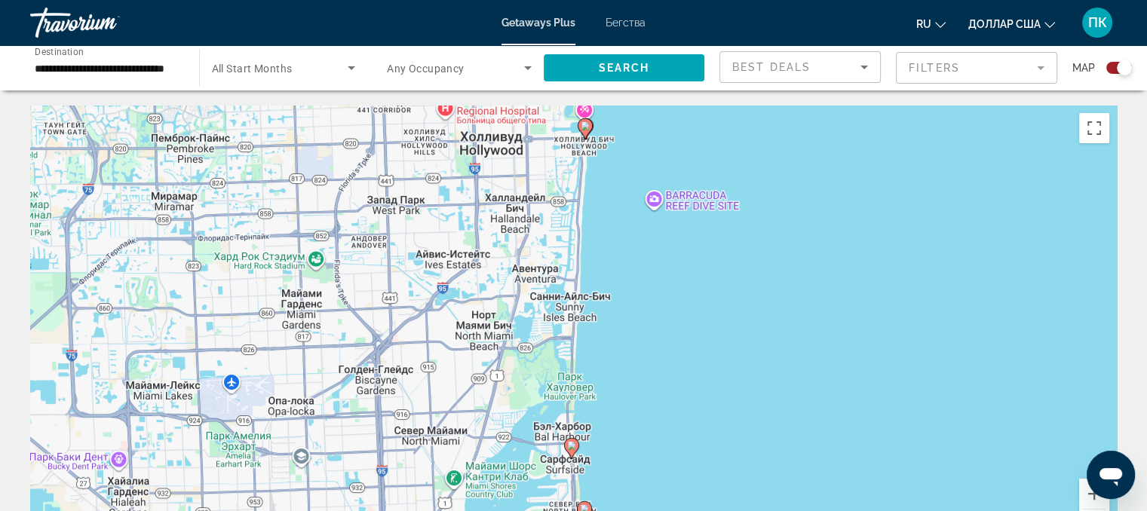
click at [569, 447] on image "Основное содержание" at bounding box center [571, 445] width 9 height 9
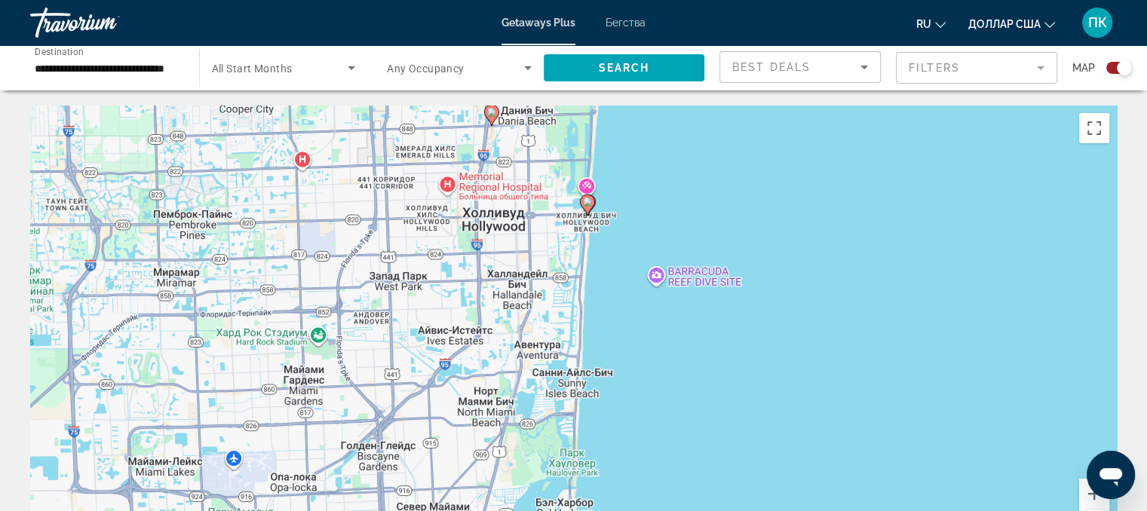
click at [587, 202] on image "Основное содержание" at bounding box center [587, 202] width 9 height 9
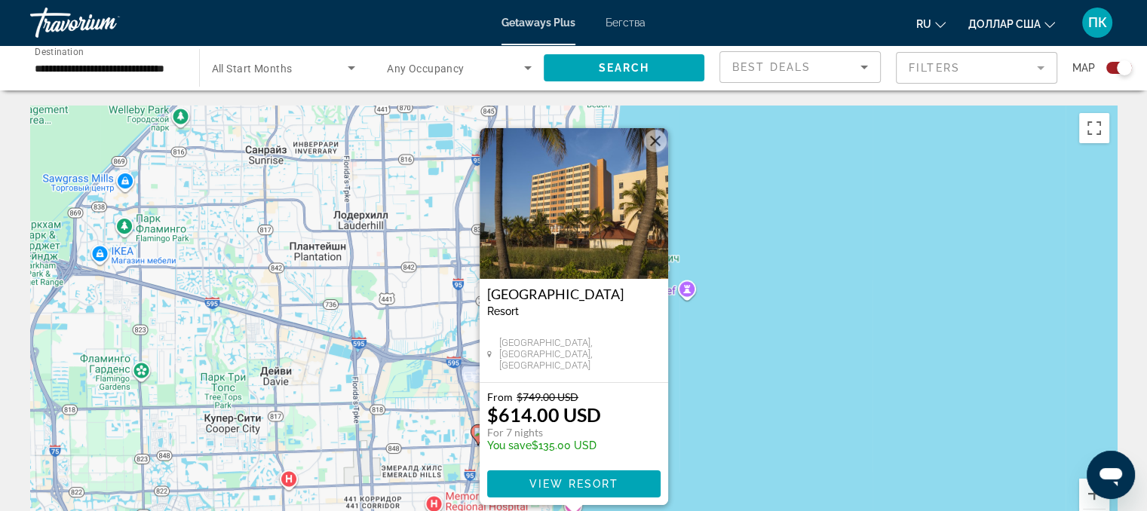
click at [654, 142] on button "Закрыть" at bounding box center [655, 141] width 23 height 23
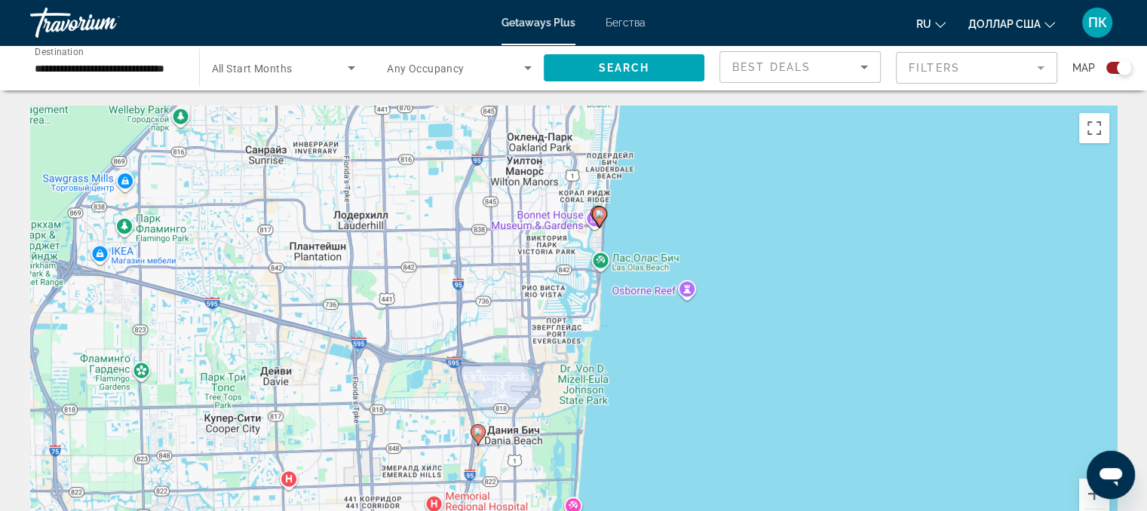
click at [674, 171] on div "Для навигации используйте клавиши со стрелками. Чтобы активировать перетаскиван…" at bounding box center [573, 332] width 1087 height 453
click at [598, 216] on image "Основное содержание" at bounding box center [599, 214] width 9 height 9
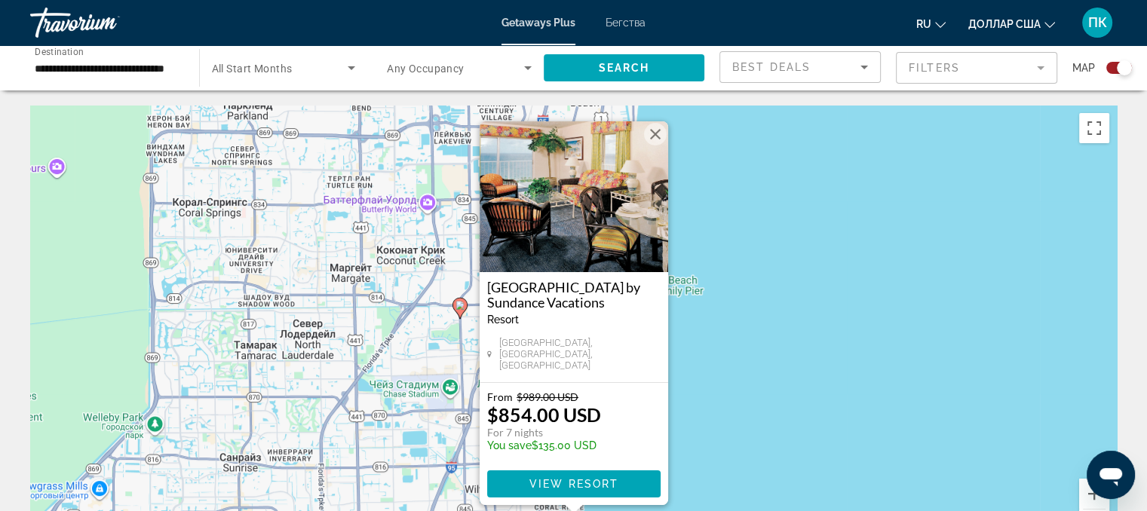
click at [659, 140] on button "Закрыть" at bounding box center [655, 134] width 23 height 23
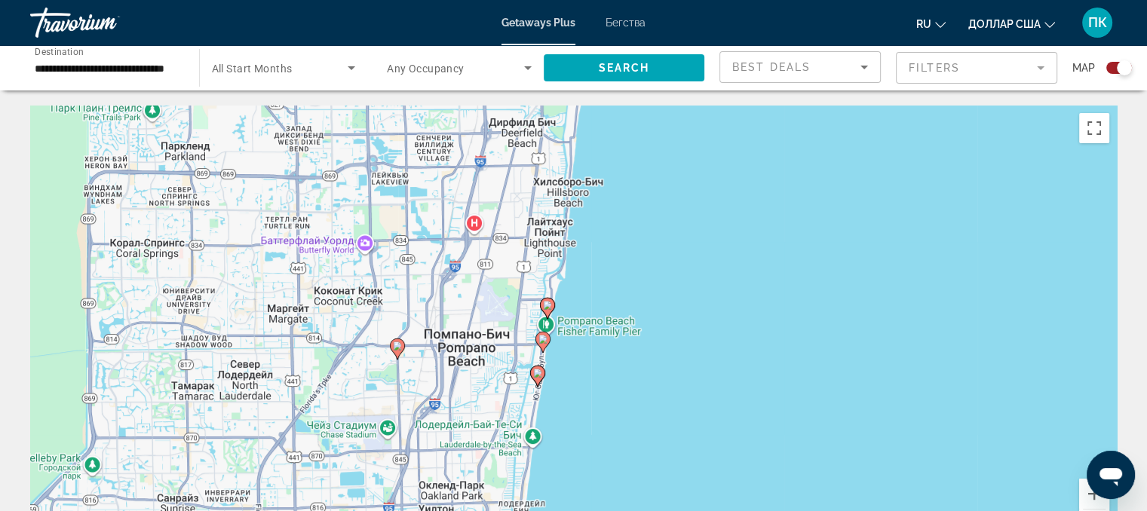
drag, startPoint x: 515, startPoint y: 219, endPoint x: 419, endPoint y: 269, distance: 108.3
click at [419, 269] on div "Чтобы активировать перетаскивание с помощью клавиатуры, нажмите Alt + Ввод. Пос…" at bounding box center [573, 332] width 1087 height 453
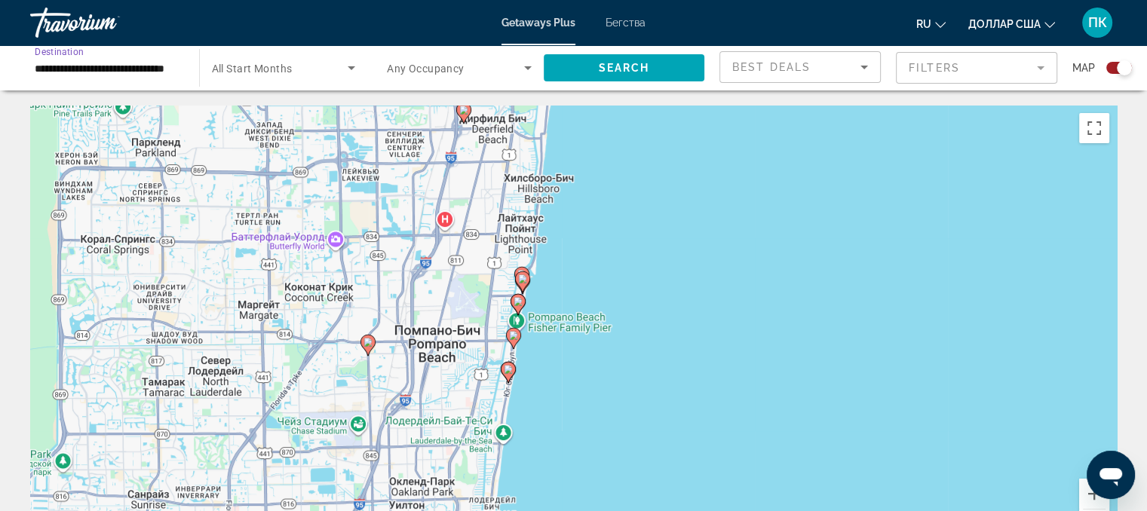
click at [130, 60] on input "**********" at bounding box center [107, 69] width 145 height 18
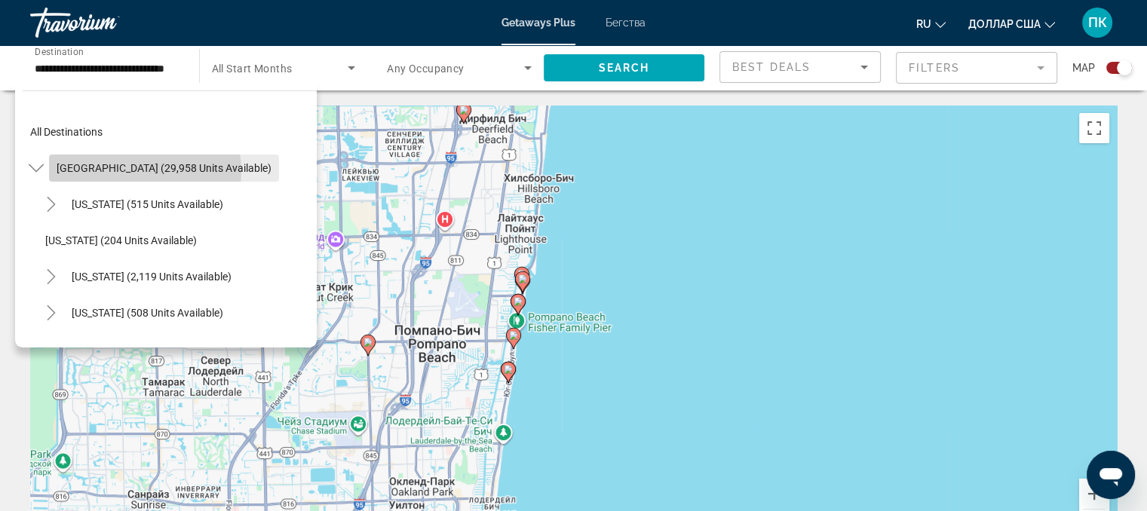
click at [130, 171] on span "United States (29,958 units available)" at bounding box center [164, 168] width 215 height 12
type input "**********"
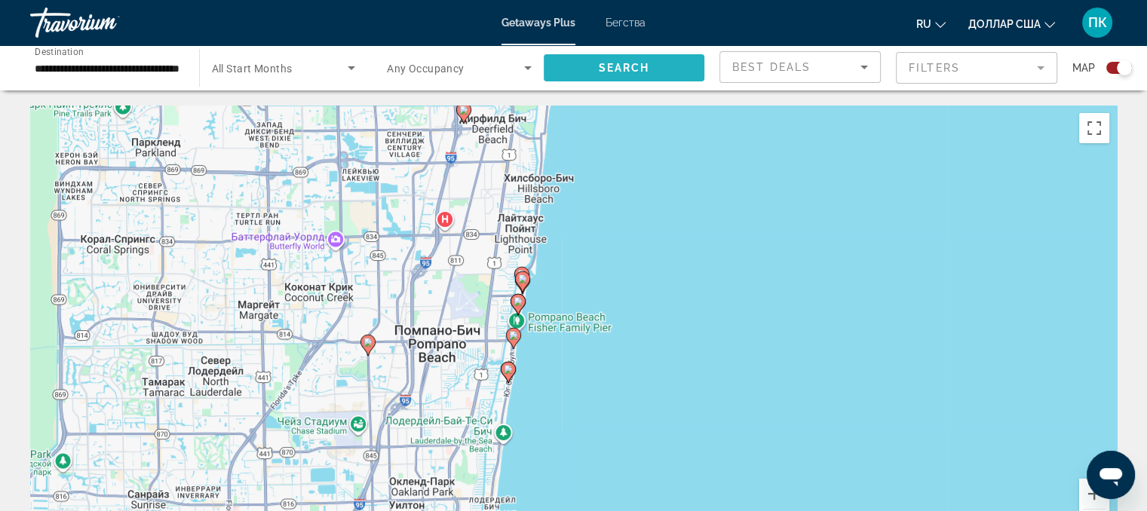
click at [573, 62] on span "Search widget" at bounding box center [624, 68] width 161 height 36
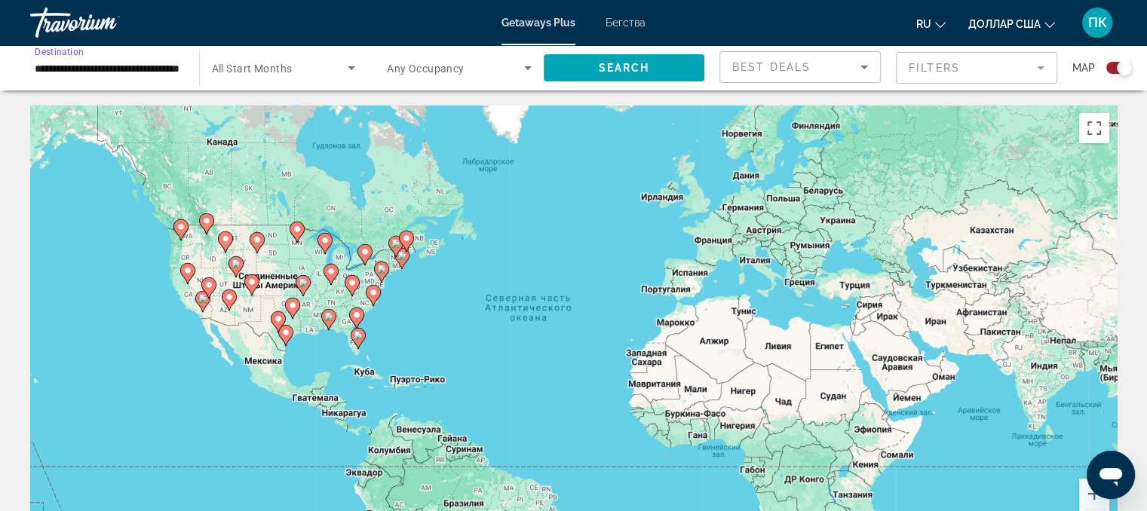
click at [103, 65] on input "**********" at bounding box center [107, 69] width 145 height 18
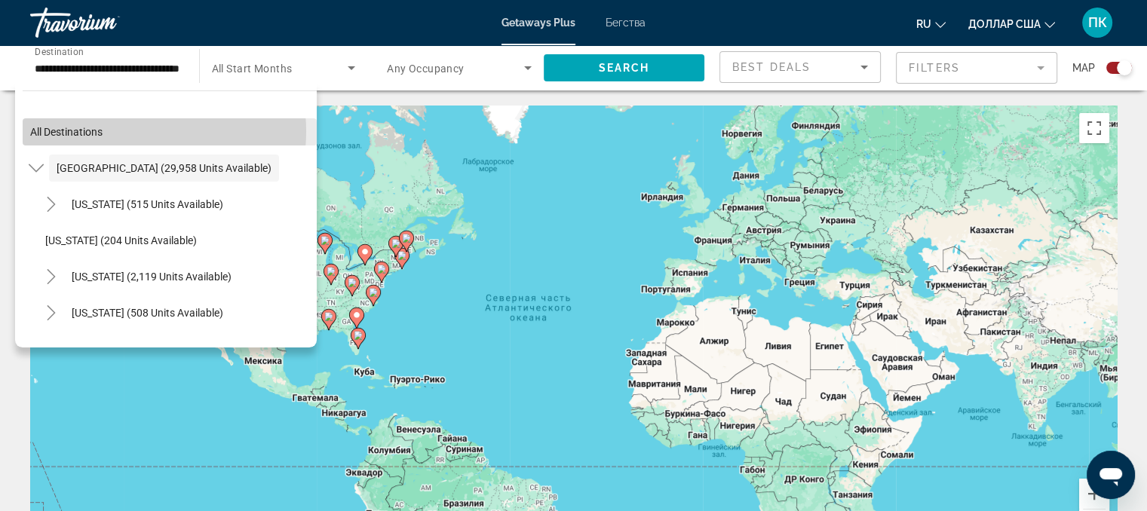
click at [128, 131] on span "Search widget" at bounding box center [170, 132] width 294 height 36
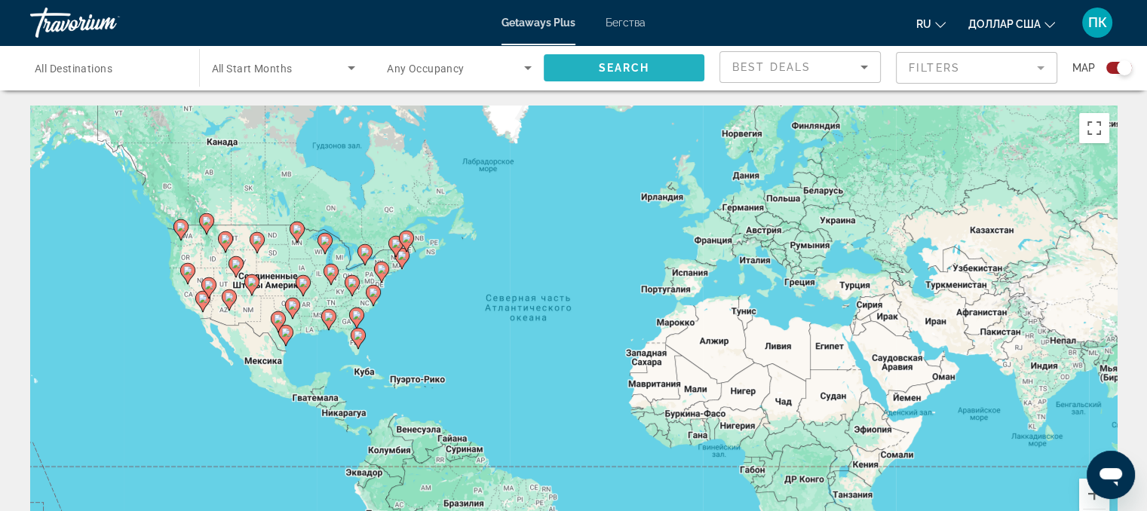
click at [627, 63] on span "Search" at bounding box center [623, 68] width 51 height 12
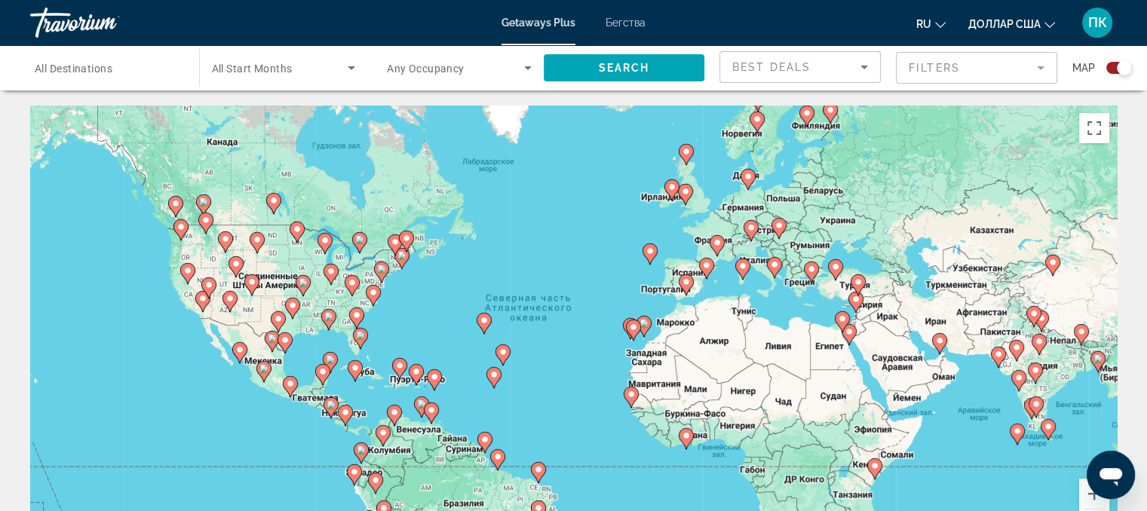
click at [199, 302] on image "Основное содержание" at bounding box center [202, 298] width 9 height 9
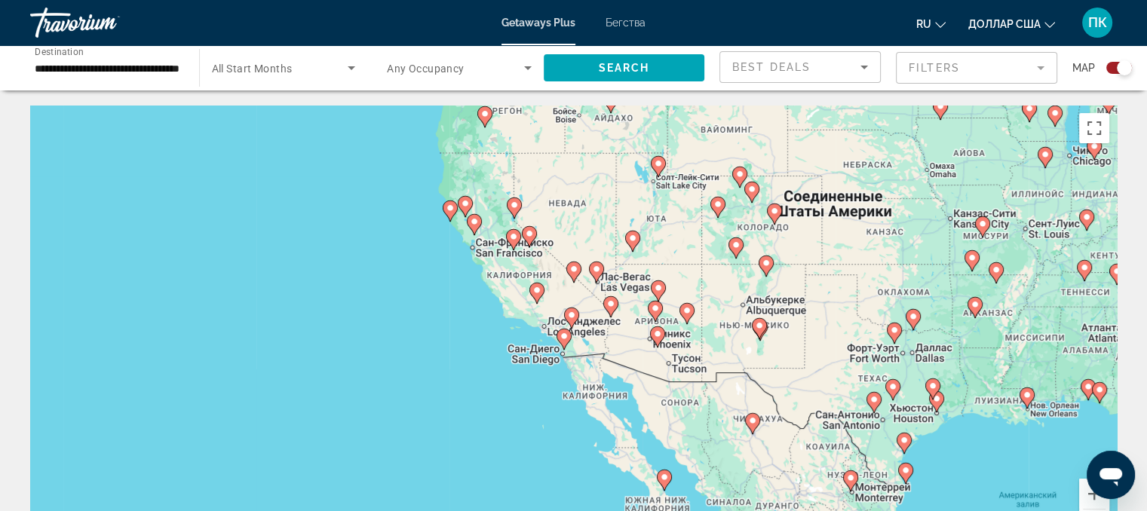
click at [561, 342] on icon "Основное содержание" at bounding box center [564, 340] width 14 height 20
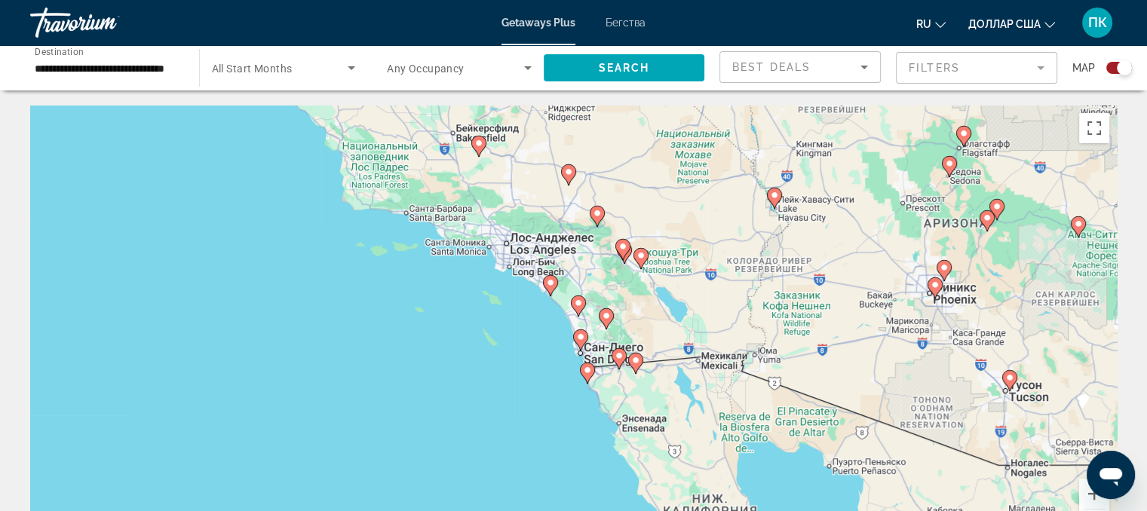
click at [579, 339] on image "Основное содержание" at bounding box center [580, 337] width 9 height 9
type input "**********"
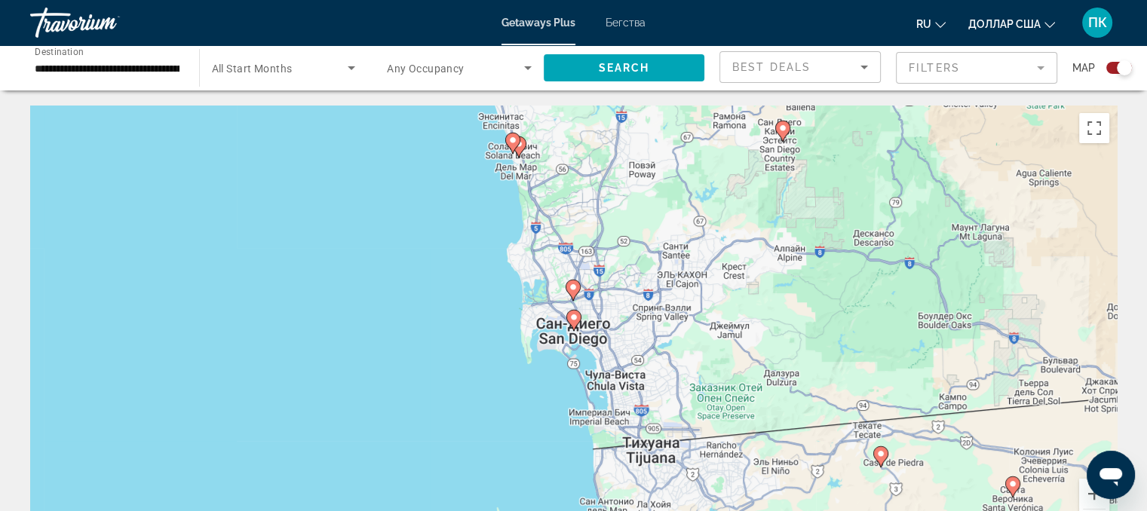
click at [573, 318] on image "Основное содержание" at bounding box center [573, 317] width 9 height 9
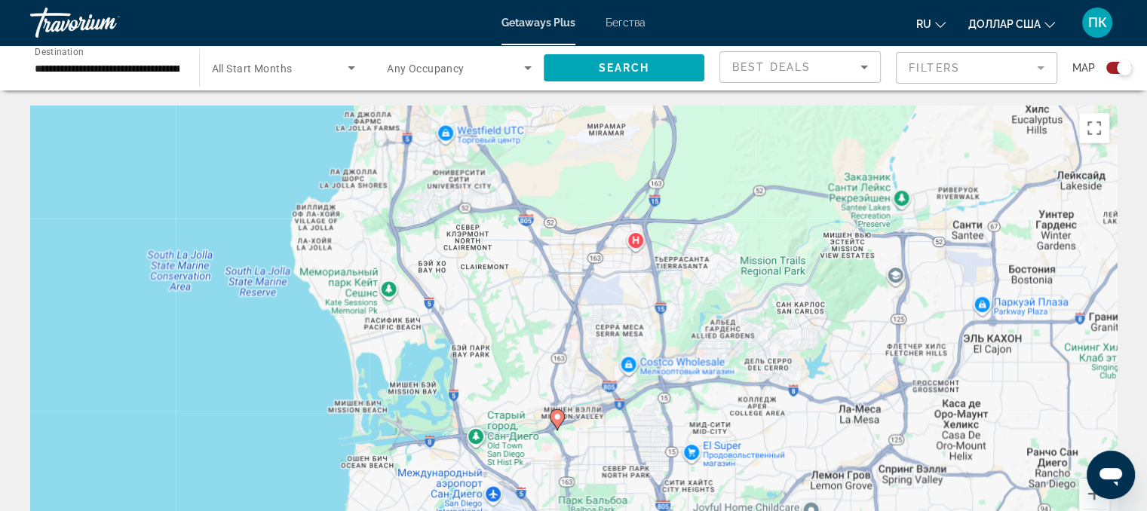
drag, startPoint x: 577, startPoint y: 440, endPoint x: 531, endPoint y: 483, distance: 63.5
click at [531, 483] on div "Чтобы активировать перетаскивание с помощью клавиатуры, нажмите Alt + Ввод. Пос…" at bounding box center [573, 332] width 1087 height 453
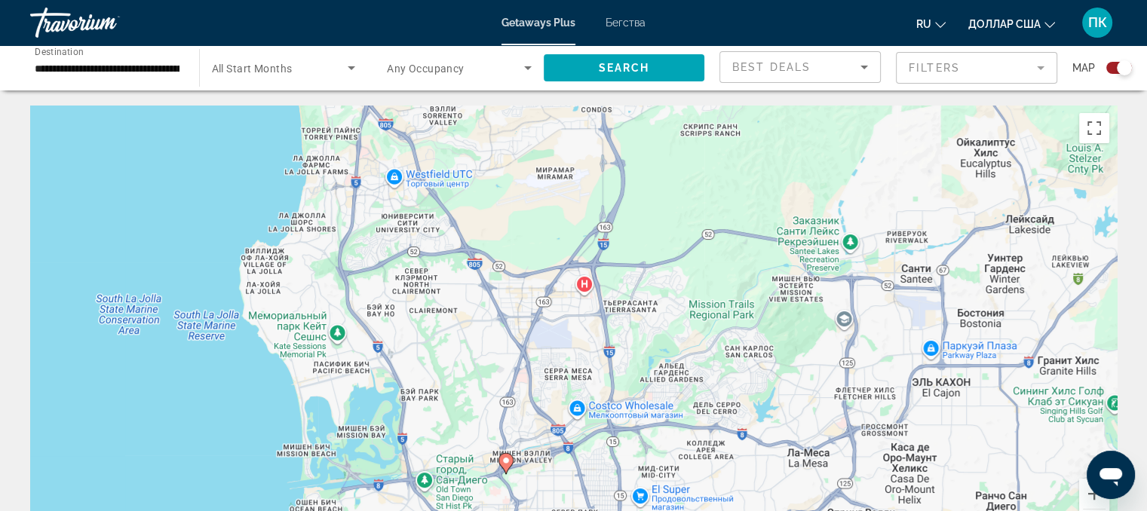
click at [504, 465] on icon "Основное содержание" at bounding box center [506, 464] width 14 height 20
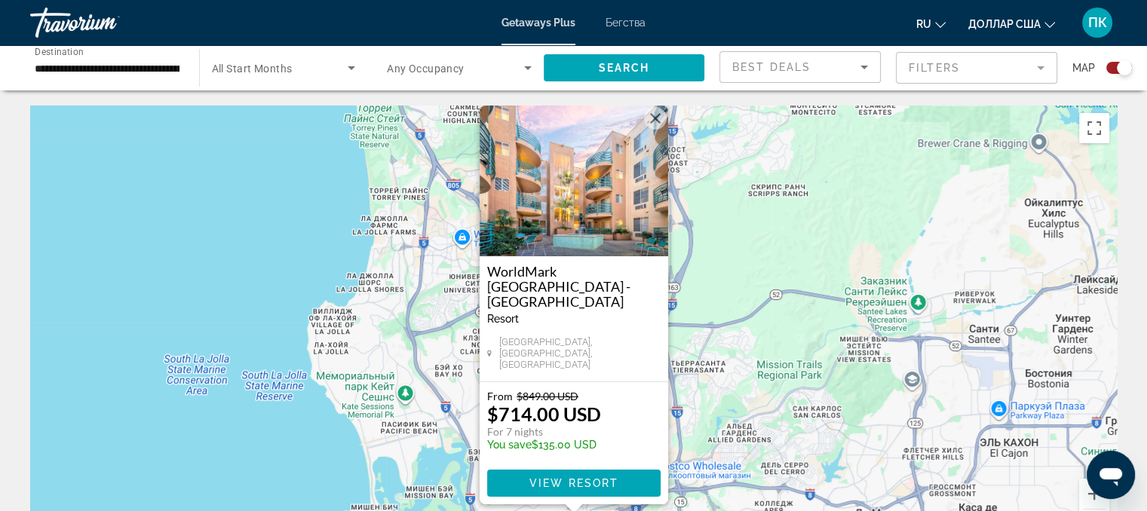
click at [655, 130] on button "Закрыть" at bounding box center [655, 118] width 23 height 23
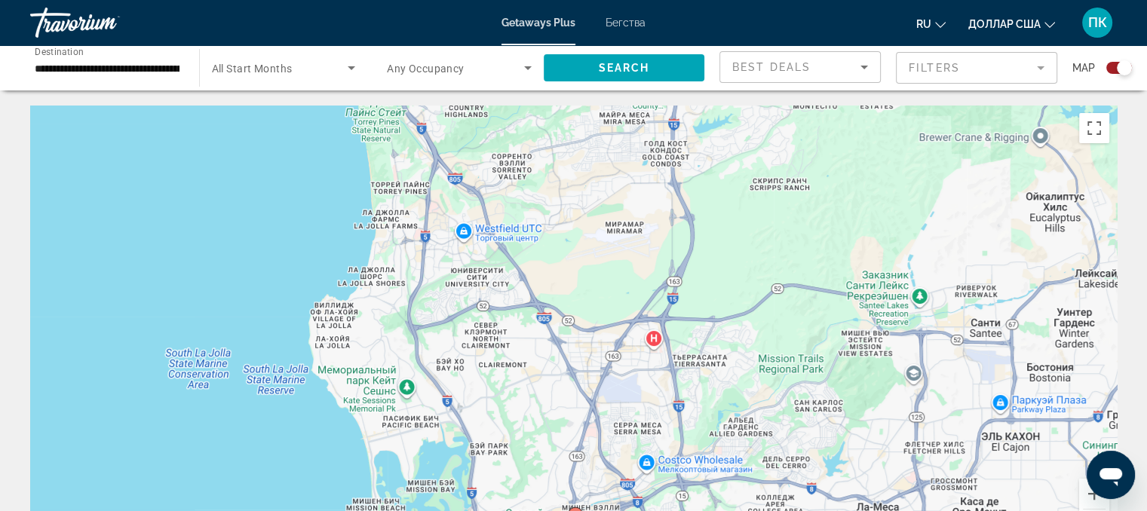
drag, startPoint x: 599, startPoint y: 453, endPoint x: 620, endPoint y: 362, distance: 93.7
click at [620, 362] on div "Для навигации используйте клавиши со стрелками. Чтобы активировать перетаскиван…" at bounding box center [573, 332] width 1087 height 453
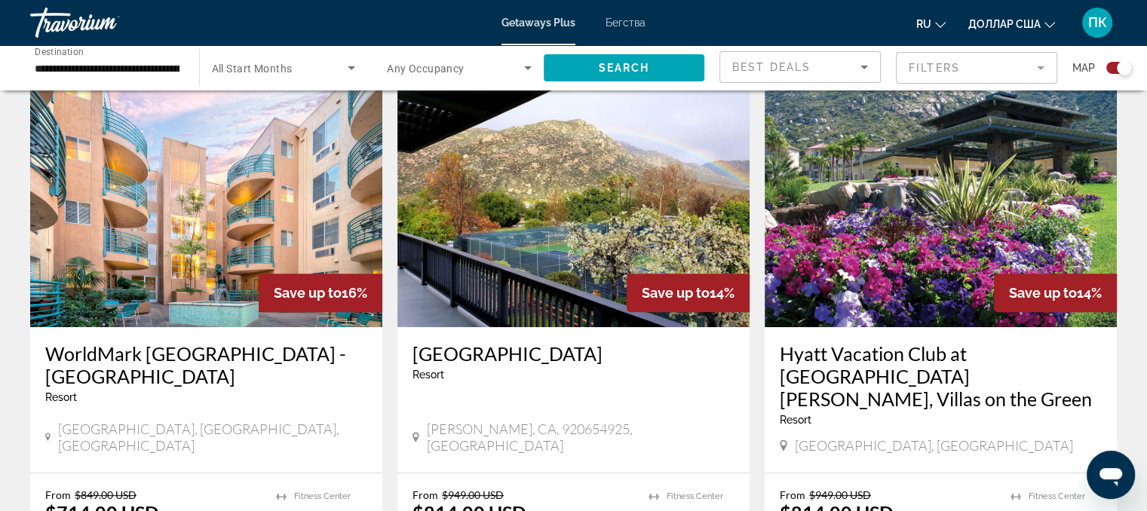
scroll to position [546, 0]
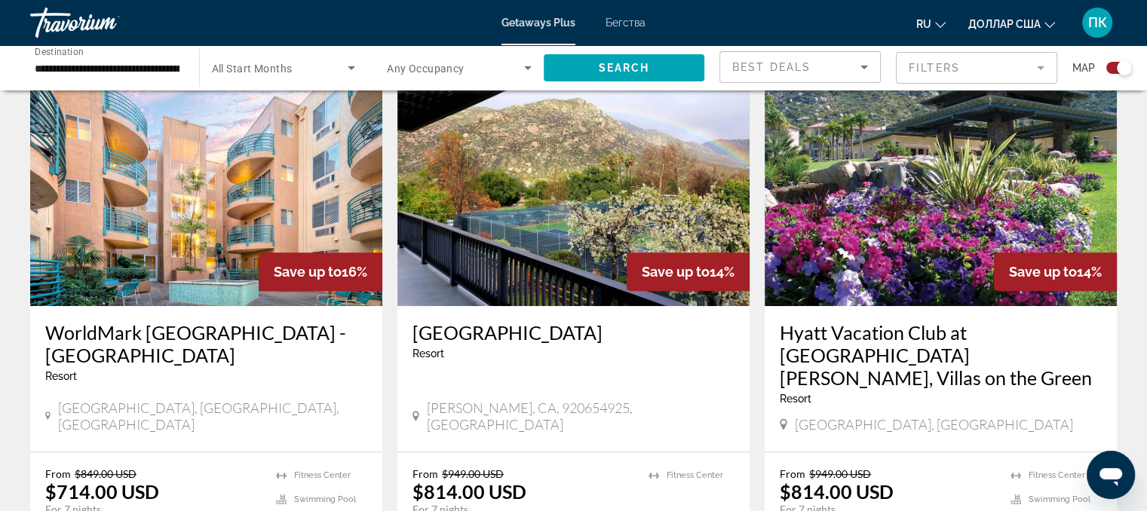
click at [711, 385] on div "Riviera Oaks Resort Resort - This is an adults only resort Ramona, CA, 92065492…" at bounding box center [574, 379] width 352 height 146
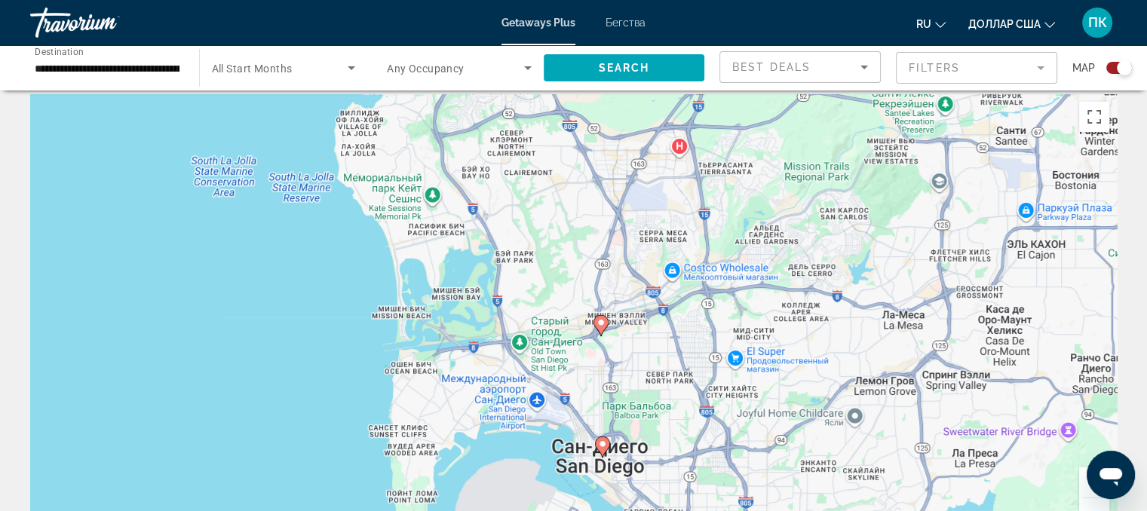
scroll to position [0, 0]
